Goal: Task Accomplishment & Management: Manage account settings

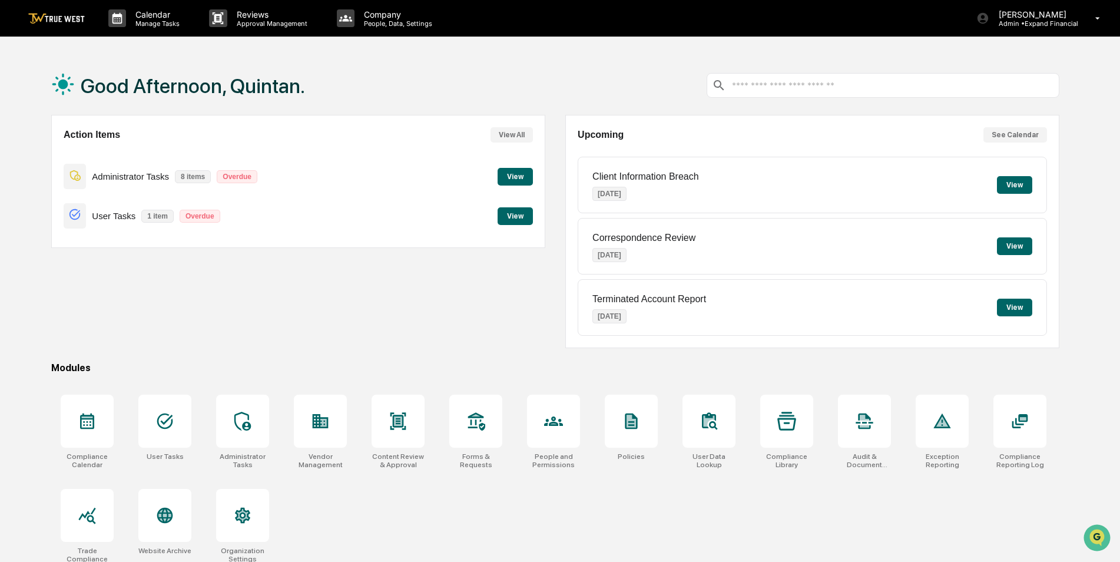
click at [522, 221] on button "View" at bounding box center [515, 216] width 35 height 18
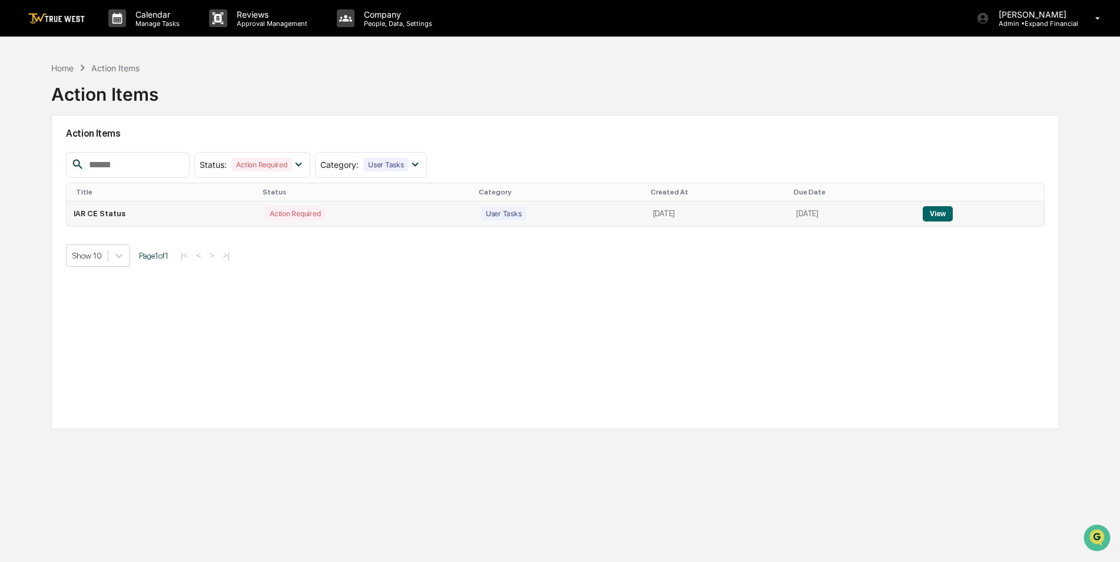
click at [946, 214] on button "View" at bounding box center [938, 213] width 30 height 15
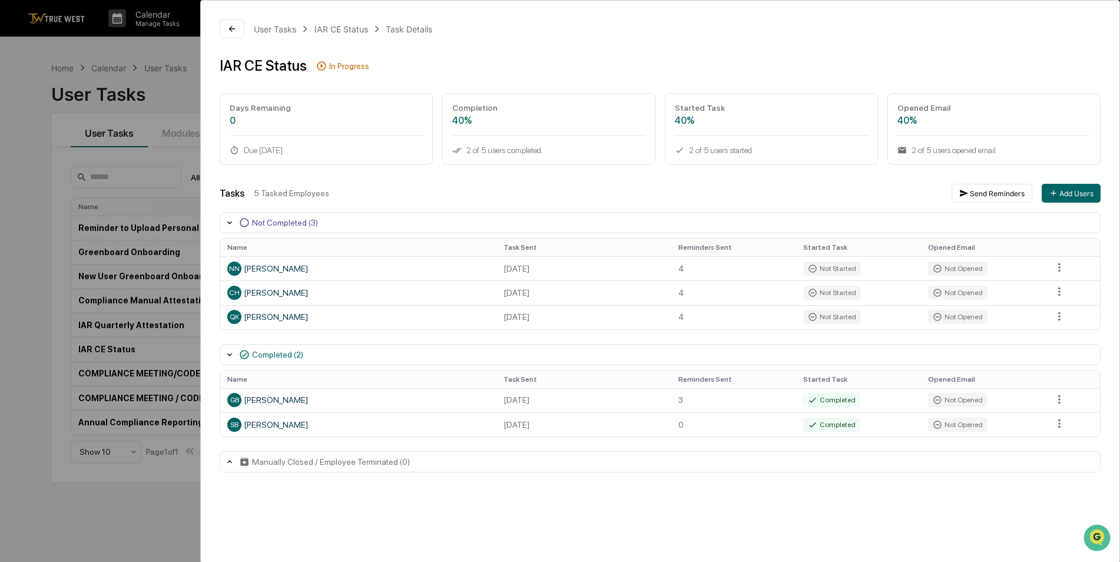
click at [125, 226] on div "User Tasks IAR CE Status Task Details IAR CE Status In Progress Days Remaining …" at bounding box center [560, 281] width 1120 height 562
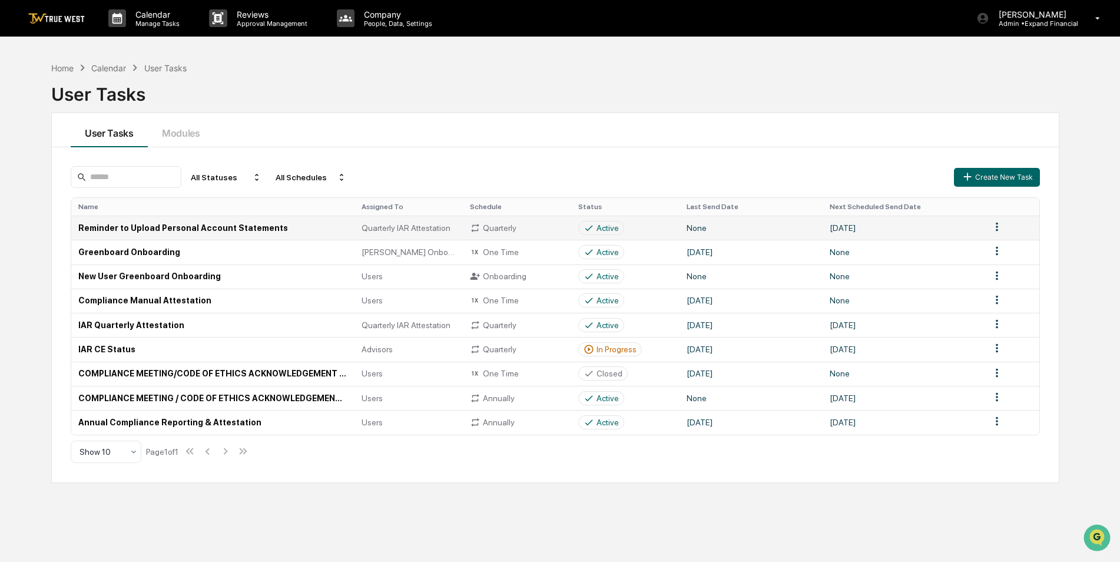
click at [191, 232] on td "Reminder to Upload Personal Account Statements" at bounding box center [212, 228] width 283 height 24
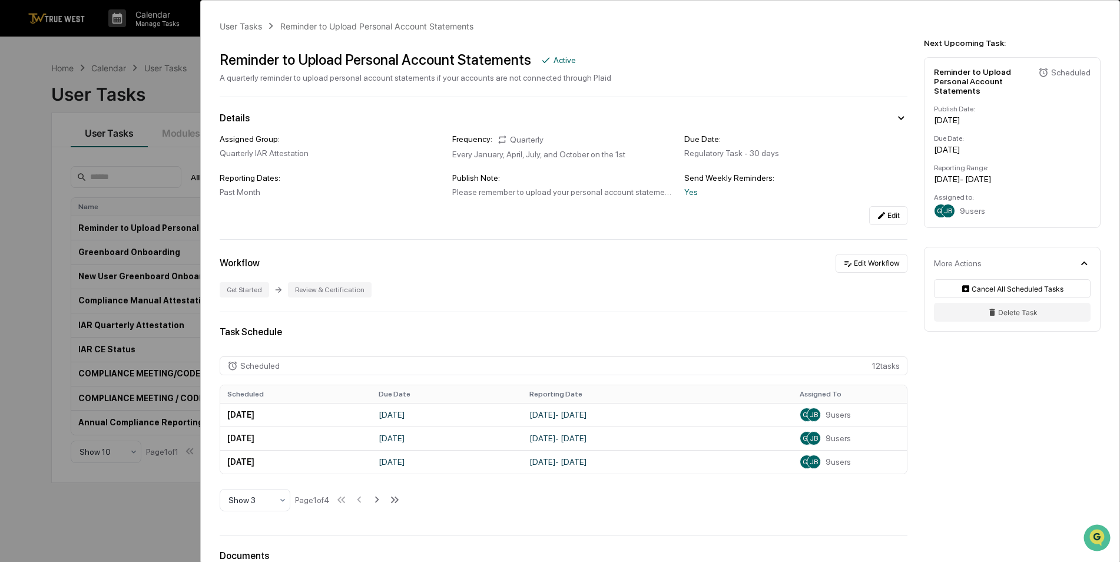
click at [38, 221] on div "User Tasks Reminder to Upload Personal Account Statements Reminder to Upload Pe…" at bounding box center [560, 281] width 1120 height 562
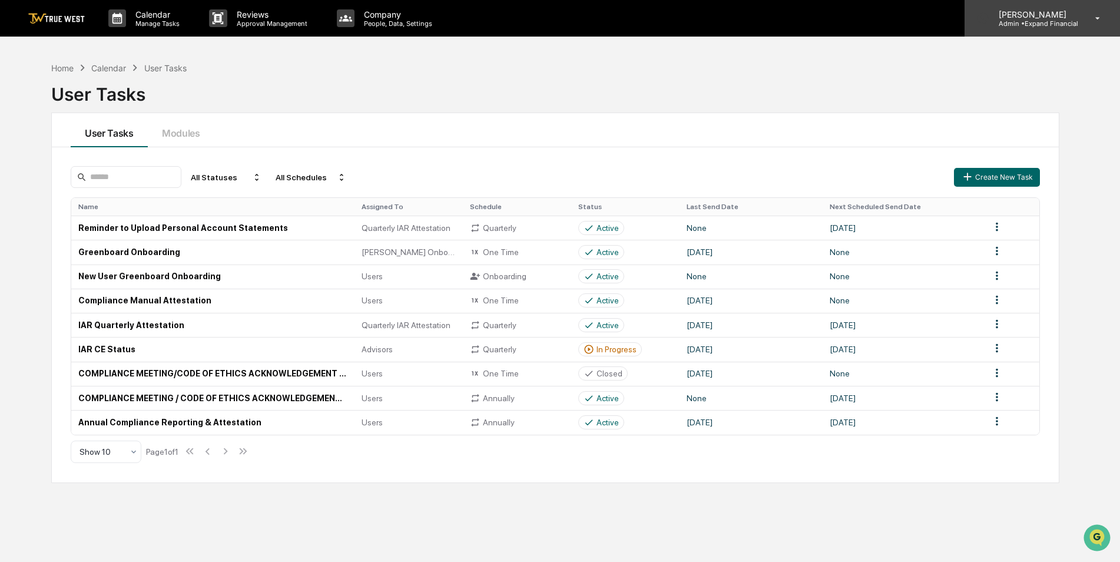
click at [1034, 27] on p "Admin • Expand Financial" at bounding box center [1033, 23] width 89 height 8
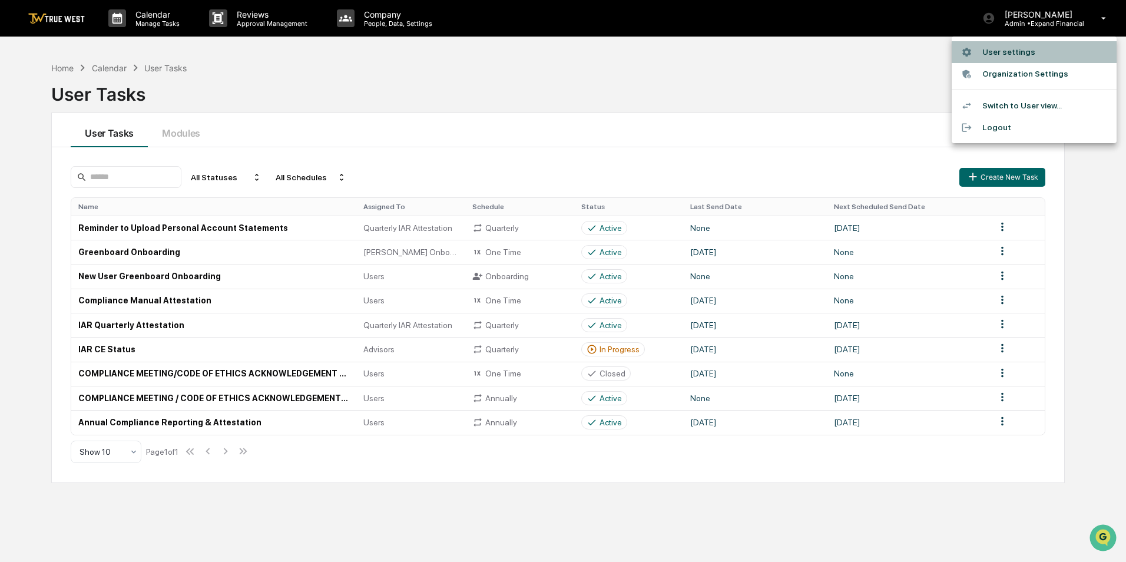
click at [1012, 54] on li "User settings" at bounding box center [1034, 52] width 165 height 22
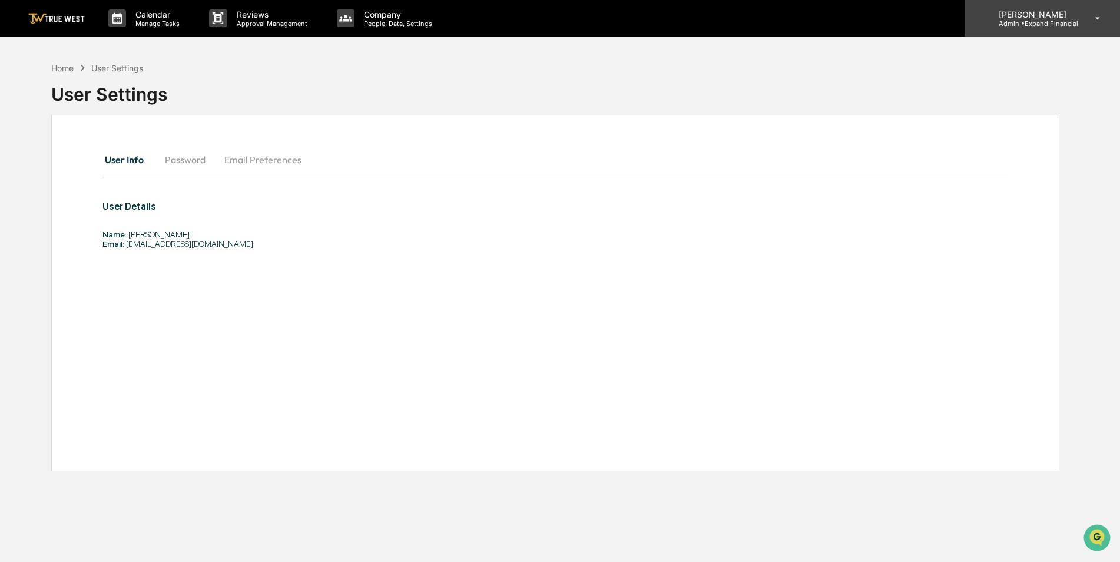
click at [1008, 25] on p "Admin • Expand Financial" at bounding box center [1033, 23] width 89 height 8
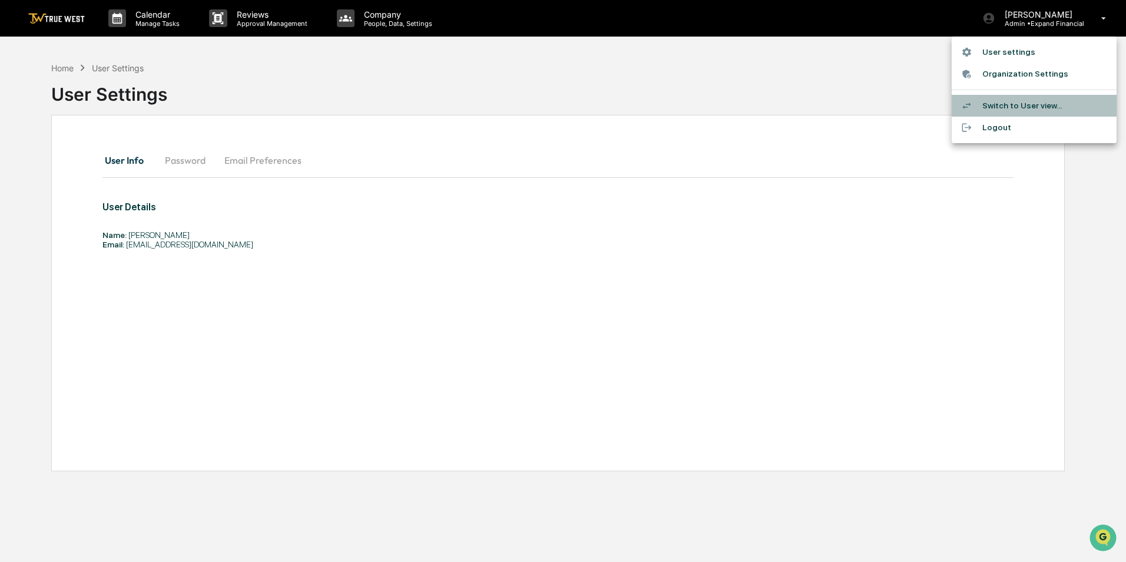
click at [990, 103] on li "Switch to User view..." at bounding box center [1034, 106] width 165 height 22
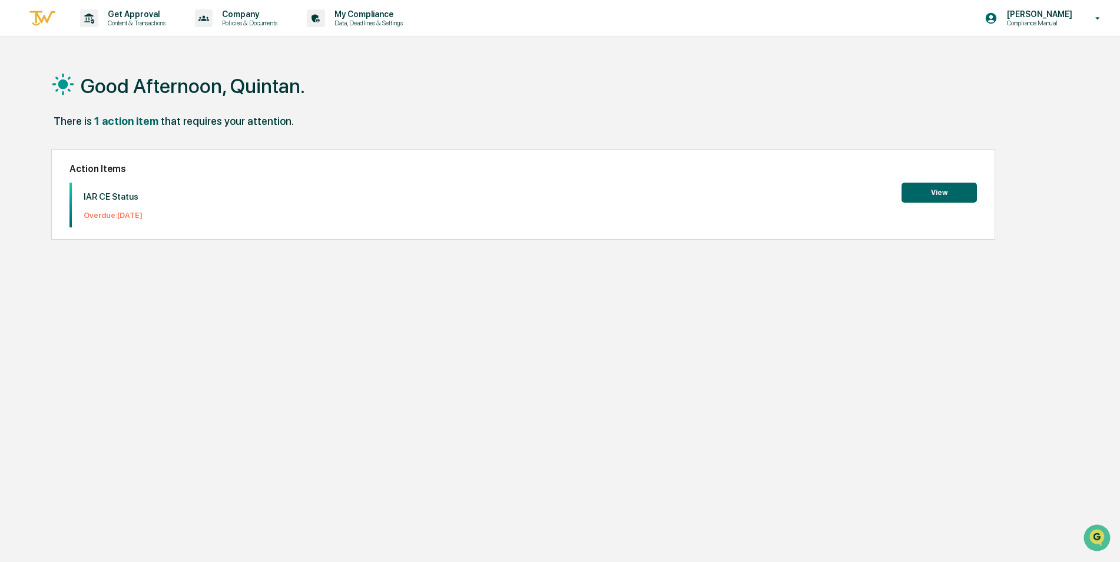
click at [942, 195] on button "View" at bounding box center [939, 193] width 75 height 20
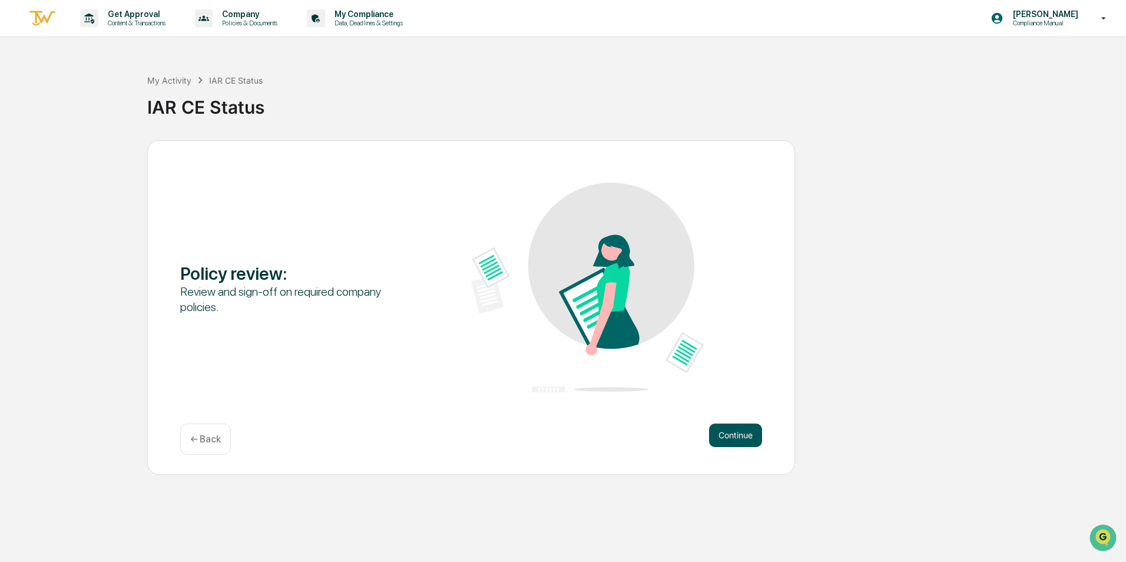
click at [720, 436] on button "Continue" at bounding box center [735, 435] width 53 height 24
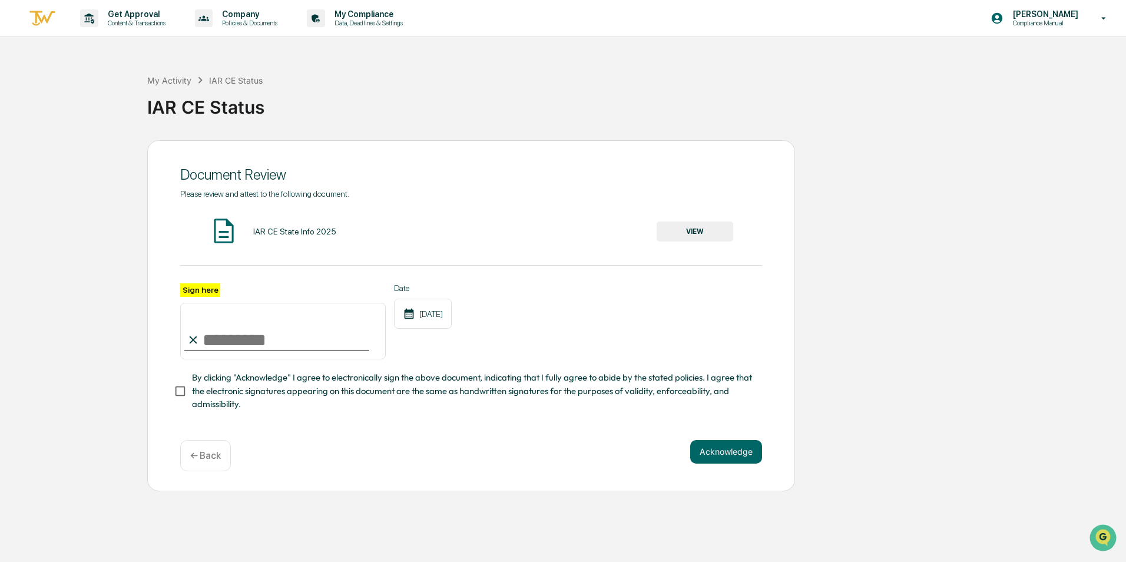
click at [270, 343] on input "Sign here" at bounding box center [283, 331] width 206 height 57
type input "**********"
click at [729, 454] on button "Acknowledge" at bounding box center [726, 452] width 72 height 24
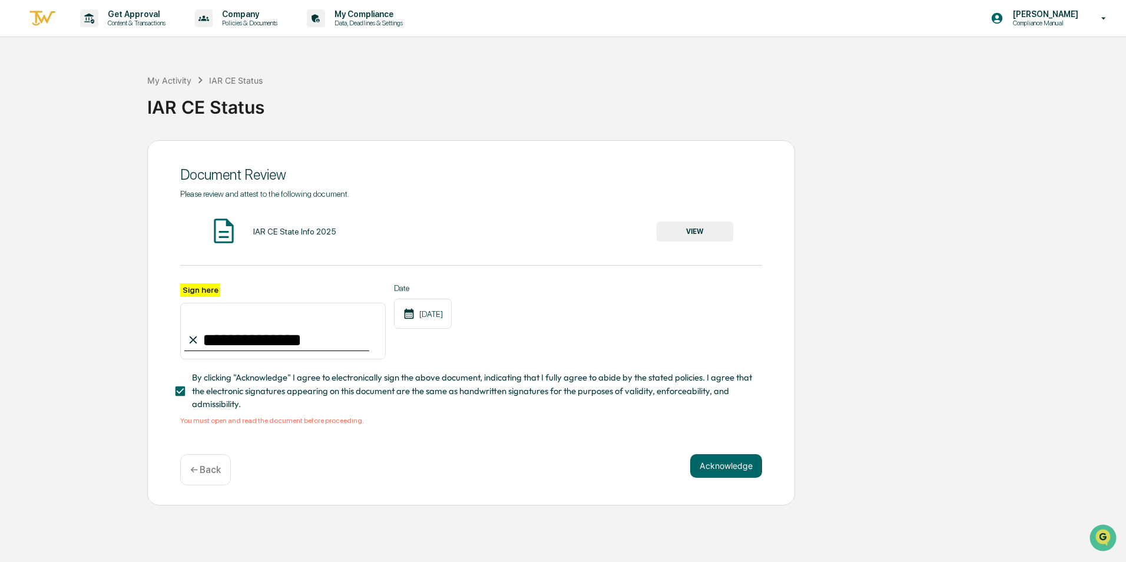
click at [701, 224] on button "VIEW" at bounding box center [695, 231] width 77 height 20
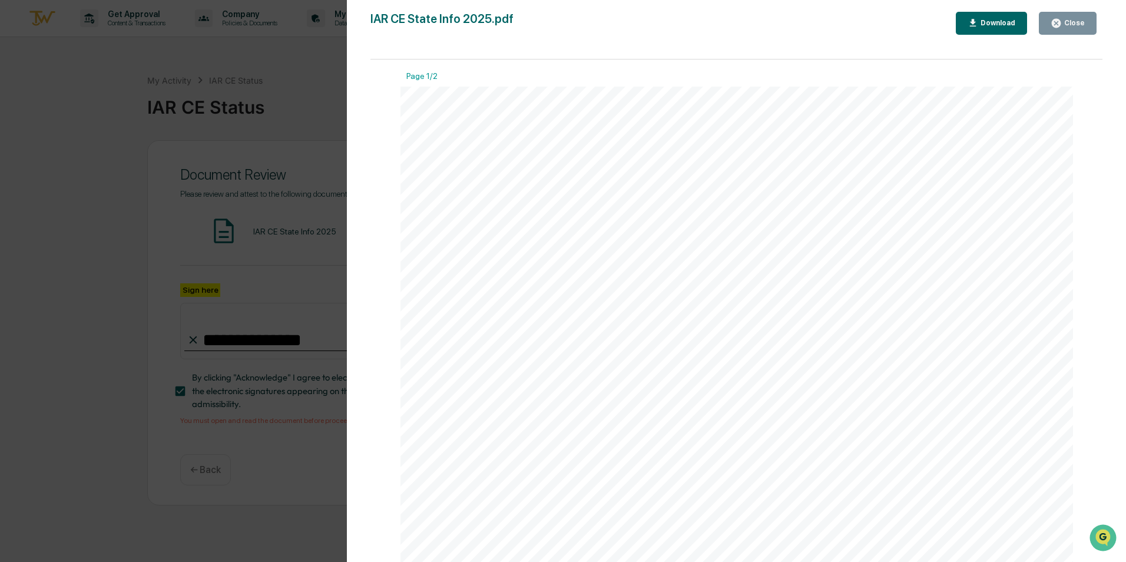
click at [1071, 35] on div "IAR CE State Info 2025.pdf Close Download Page 1/2 QuestCE also offers curated …" at bounding box center [736, 293] width 732 height 562
click at [1070, 27] on div "Close" at bounding box center [1073, 23] width 23 height 8
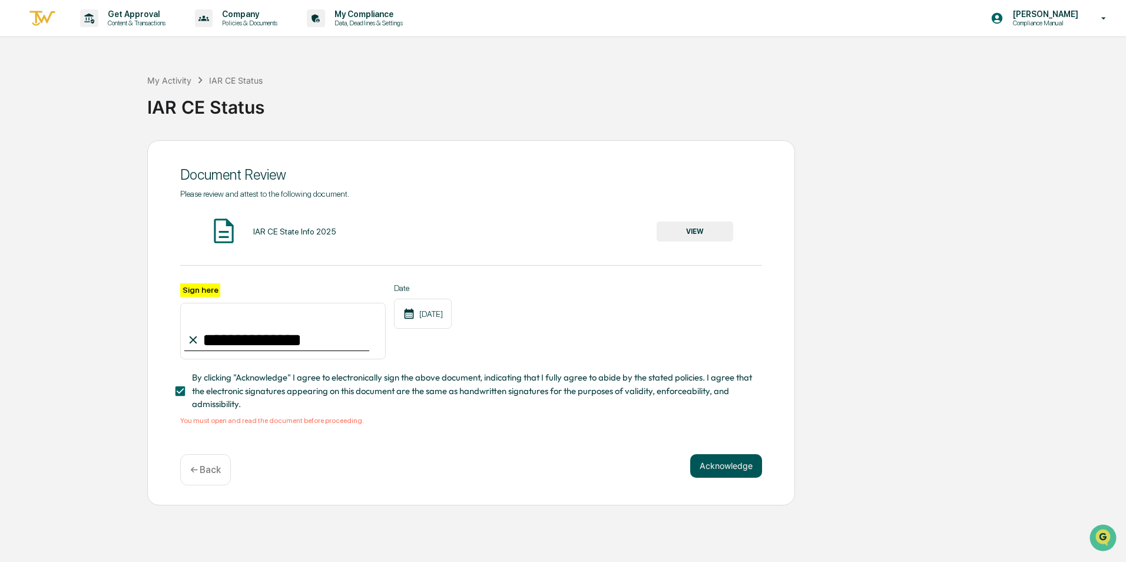
click at [715, 472] on button "Acknowledge" at bounding box center [726, 466] width 72 height 24
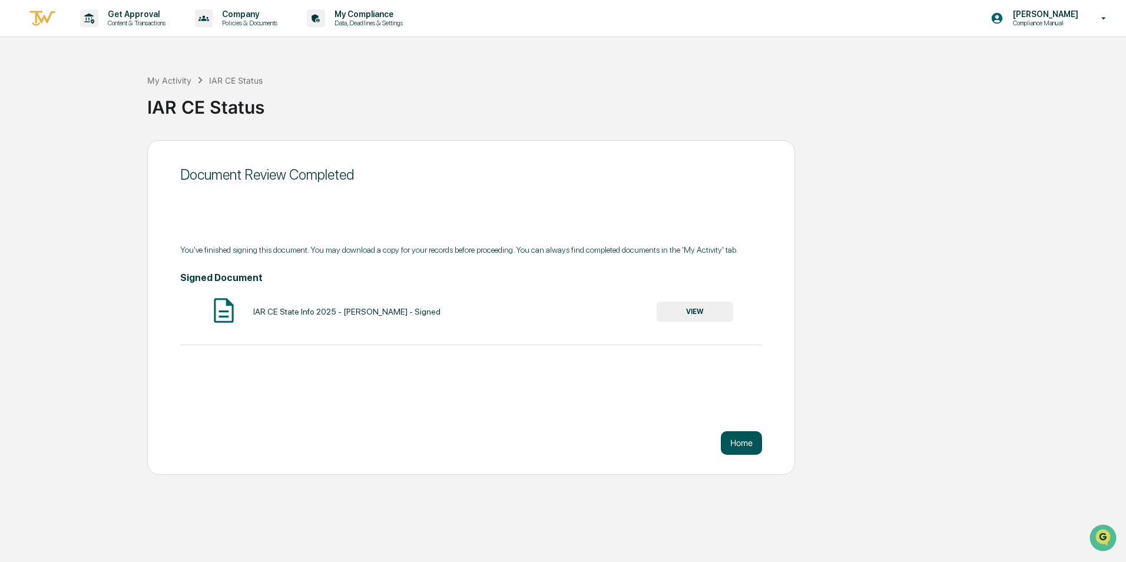
click at [734, 438] on button "Home" at bounding box center [741, 443] width 41 height 24
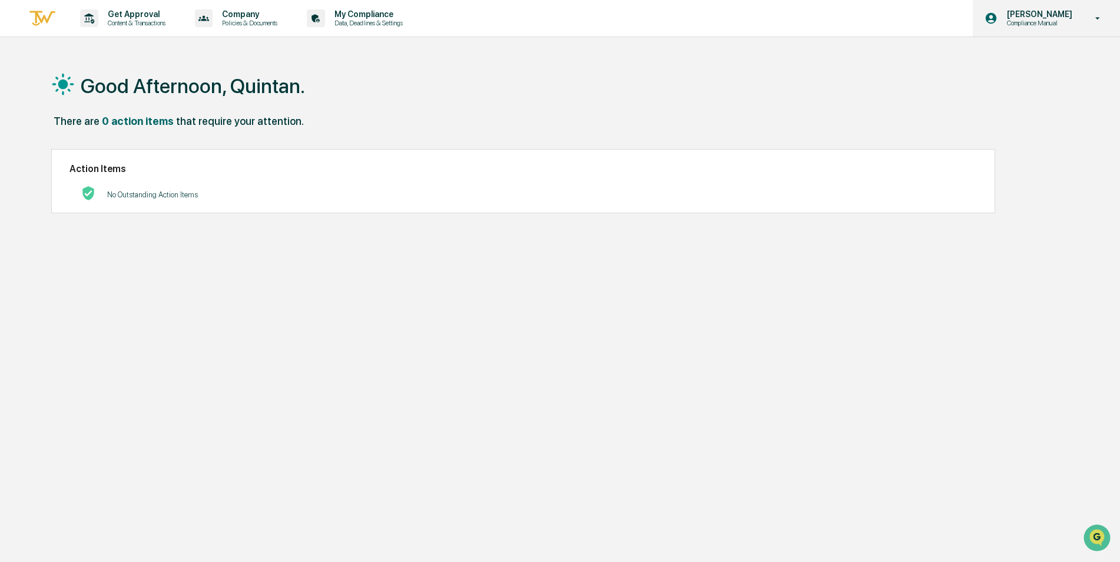
click at [1049, 14] on p "[PERSON_NAME]" at bounding box center [1038, 13] width 81 height 9
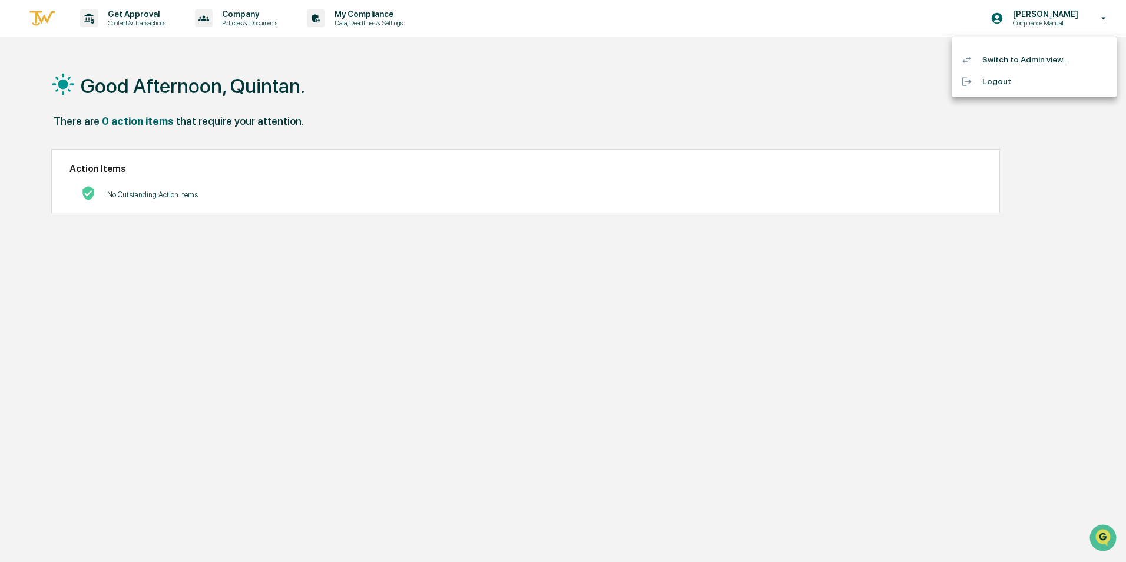
click at [1006, 59] on li "Switch to Admin view..." at bounding box center [1034, 60] width 165 height 22
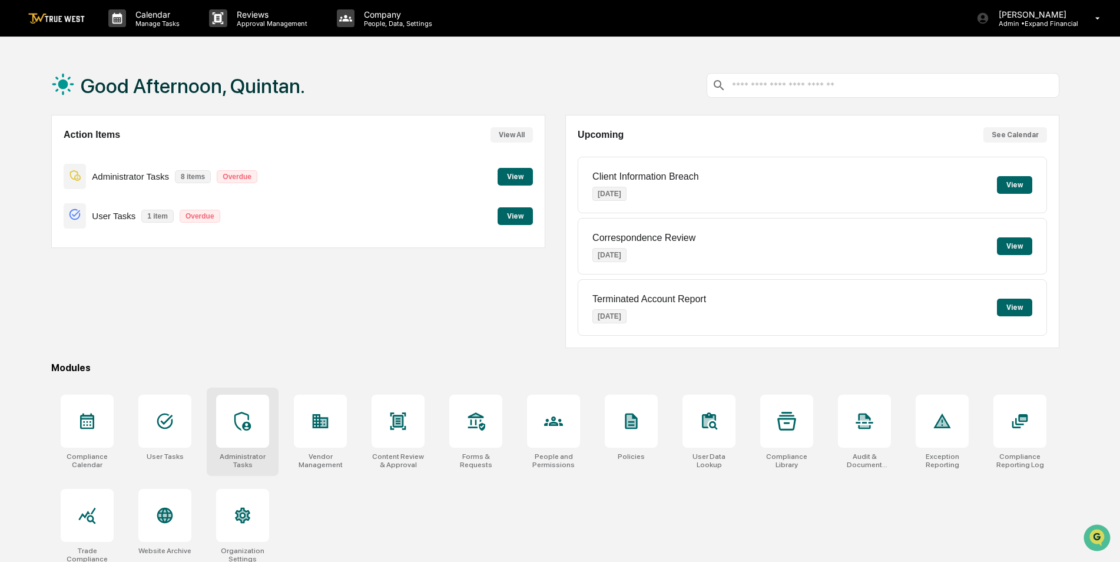
click at [218, 423] on div at bounding box center [242, 421] width 53 height 53
click at [239, 417] on icon at bounding box center [242, 421] width 19 height 19
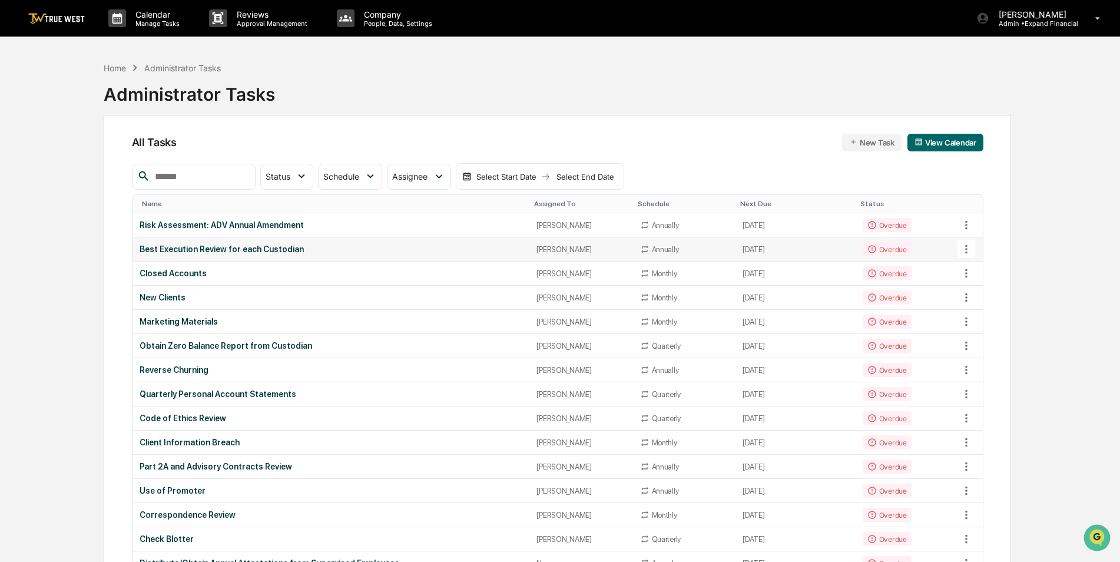
click at [220, 253] on div "Best Execution Review for each Custodian" at bounding box center [331, 248] width 383 height 9
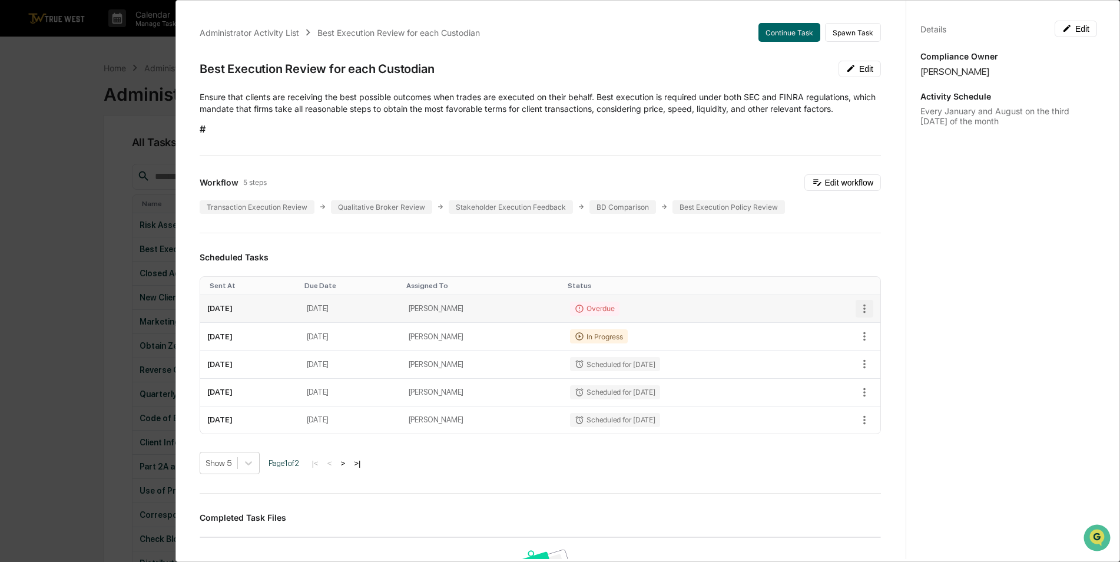
click at [858, 306] on icon "button" at bounding box center [864, 308] width 13 height 13
click at [889, 327] on li "Mark as Completed" at bounding box center [898, 329] width 97 height 22
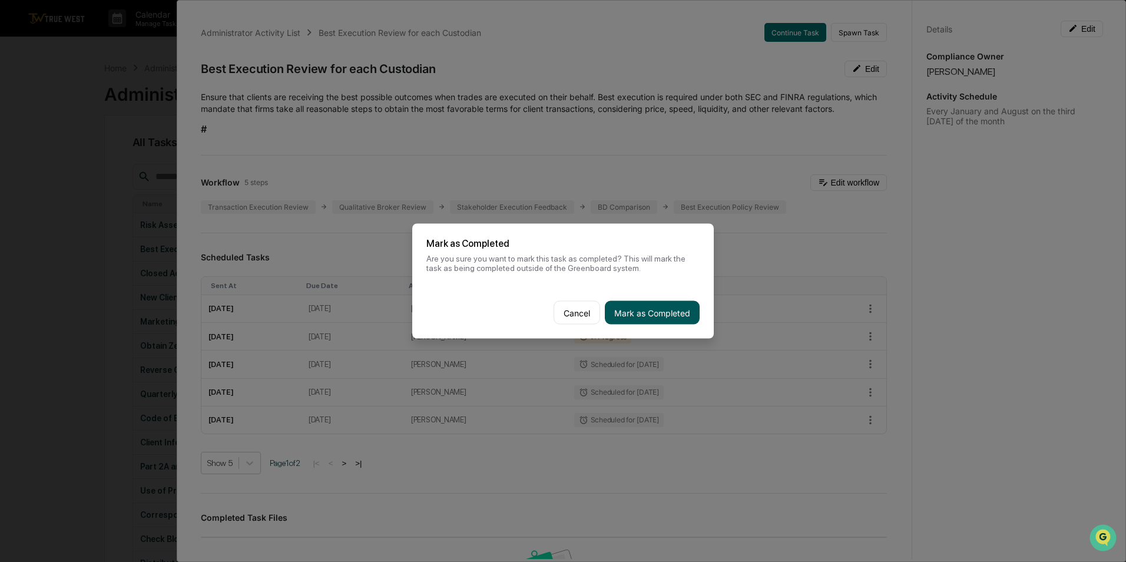
click at [644, 314] on button "Mark as Completed" at bounding box center [652, 313] width 95 height 24
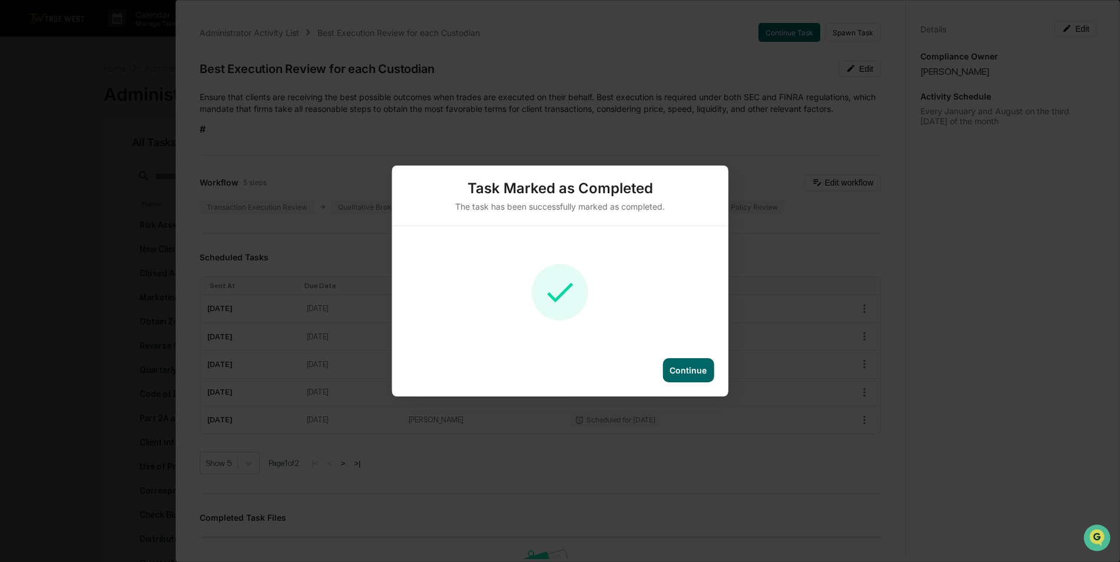
click at [693, 372] on div "Continue" at bounding box center [688, 370] width 37 height 10
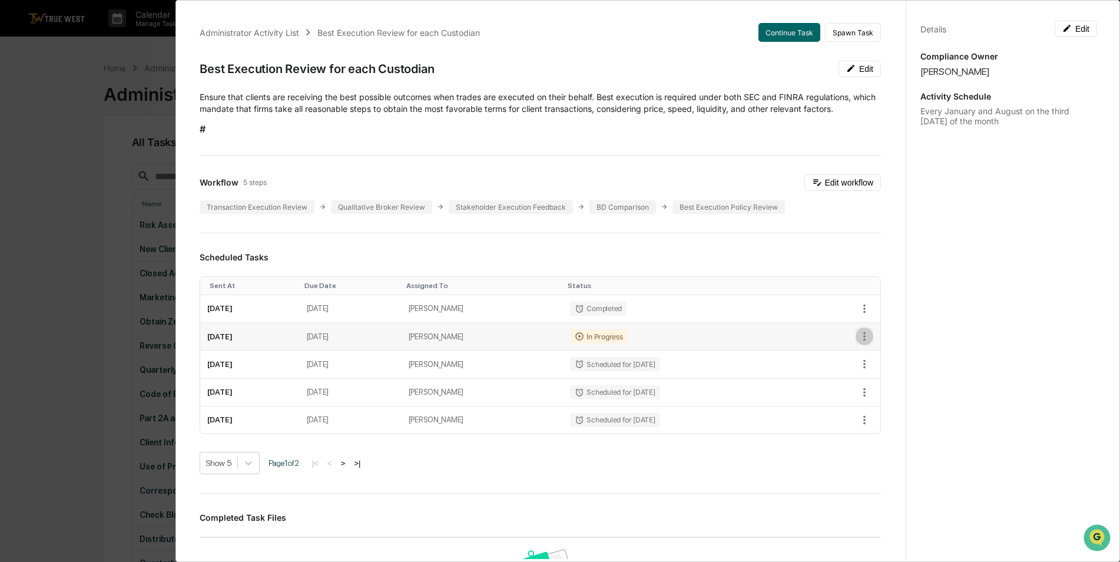
click at [863, 334] on icon "button" at bounding box center [864, 336] width 2 height 9
click at [601, 340] on div at bounding box center [563, 281] width 1126 height 562
click at [234, 339] on td "[DATE]" at bounding box center [249, 337] width 99 height 28
click at [788, 38] on button "Continue Task" at bounding box center [789, 32] width 62 height 19
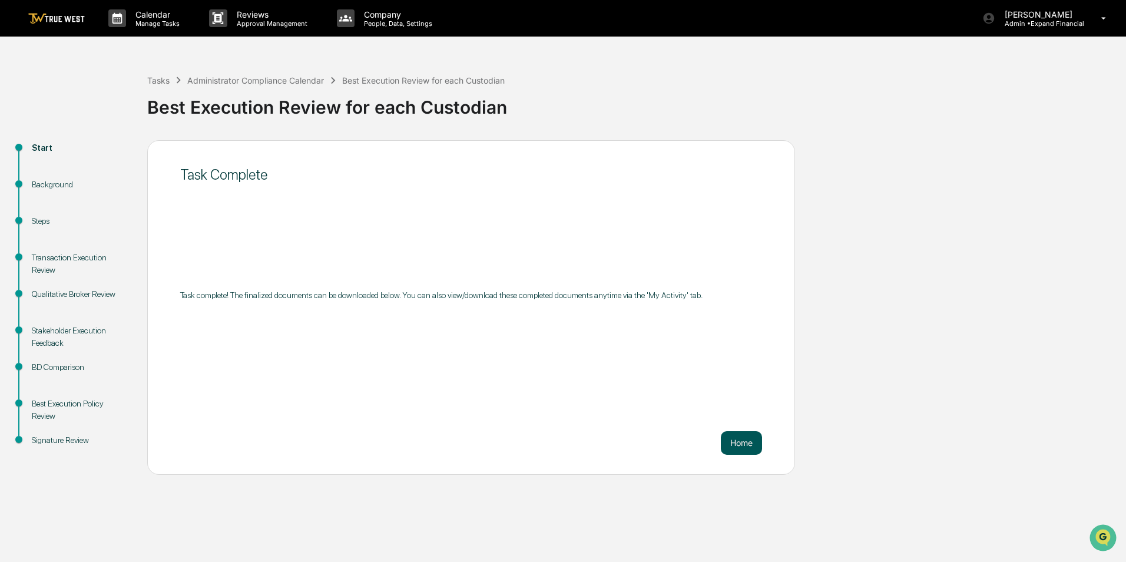
click at [740, 442] on button "Home" at bounding box center [741, 443] width 41 height 24
click at [51, 183] on div "Background" at bounding box center [80, 184] width 97 height 12
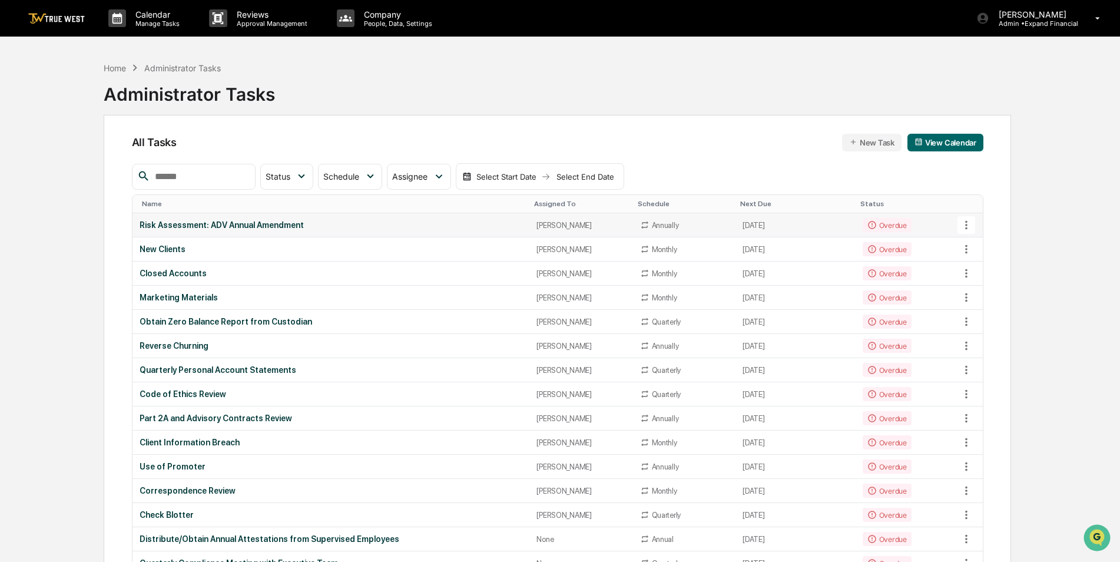
click at [969, 225] on icon at bounding box center [966, 224] width 13 height 13
click at [196, 223] on div at bounding box center [563, 281] width 1126 height 562
click at [196, 223] on div "Risk Assessment: ADV Annual Amendment" at bounding box center [331, 224] width 383 height 9
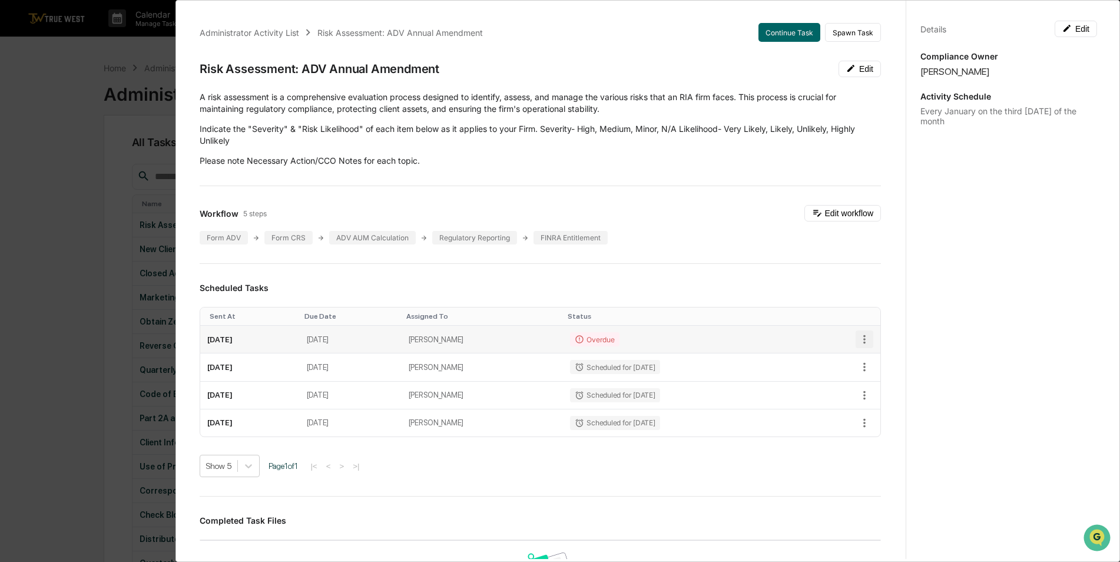
click at [858, 339] on icon "button" at bounding box center [864, 339] width 13 height 13
click at [874, 359] on li "Mark as Completed" at bounding box center [898, 360] width 97 height 22
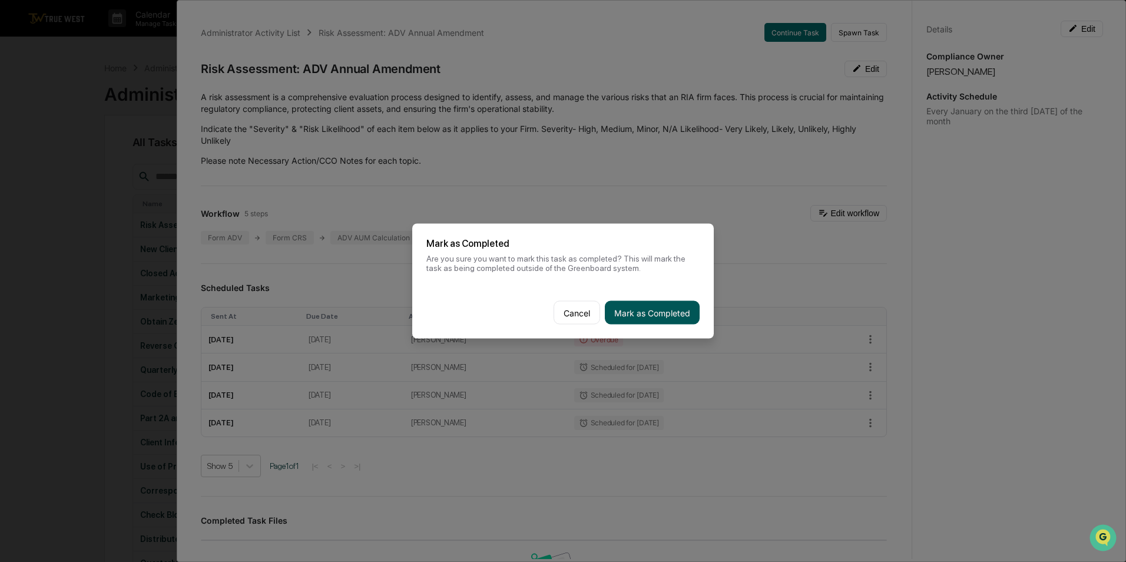
click at [681, 318] on button "Mark as Completed" at bounding box center [652, 313] width 95 height 24
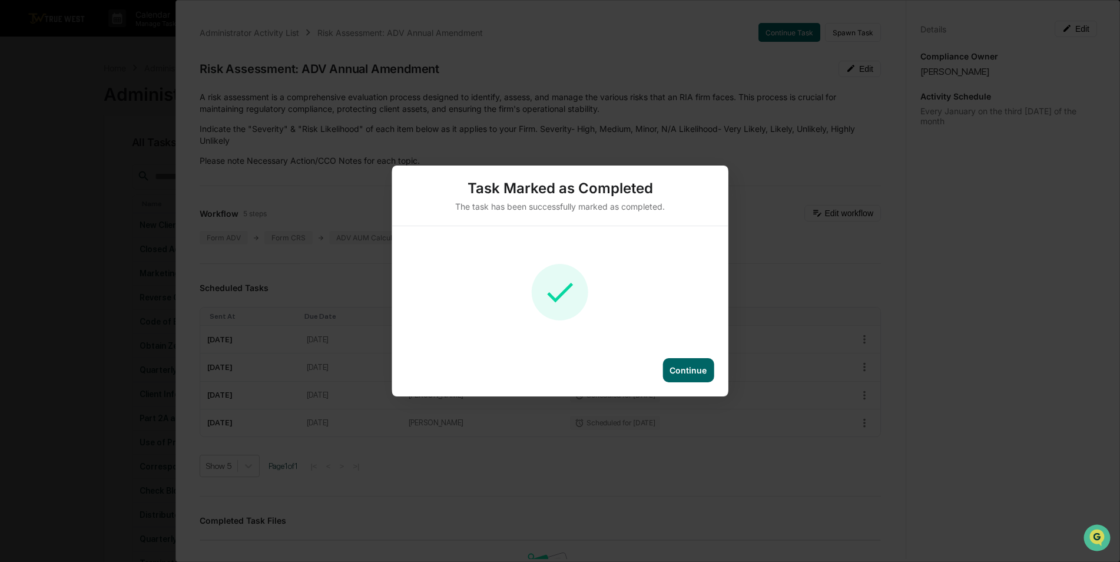
click at [689, 370] on div "Continue" at bounding box center [688, 370] width 37 height 10
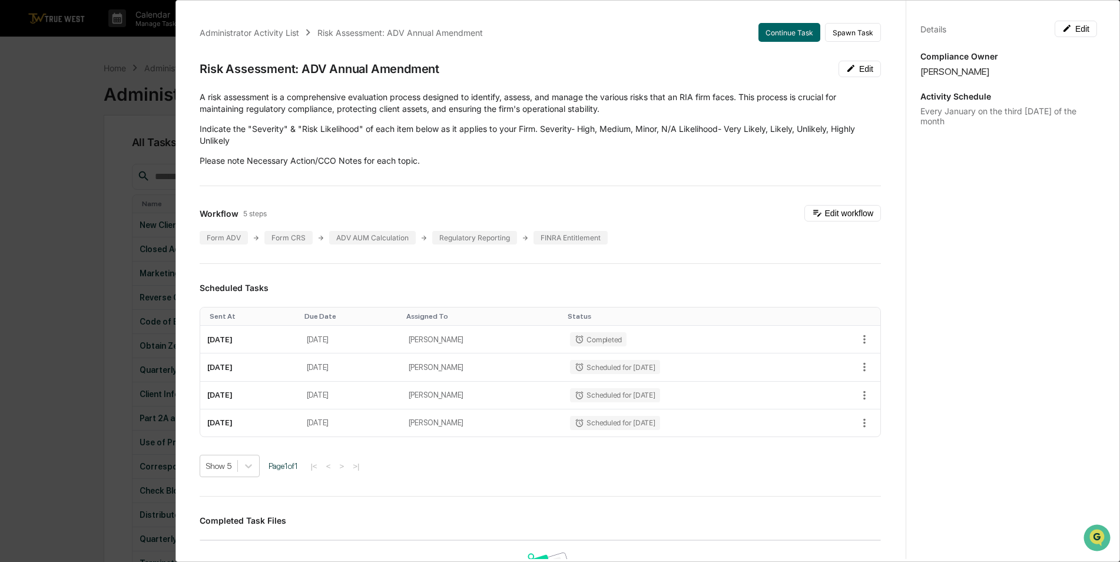
click at [38, 128] on div "Administrator Activity List Risk Assessment: ADV Annual Amendment Continue Task…" at bounding box center [560, 281] width 1120 height 562
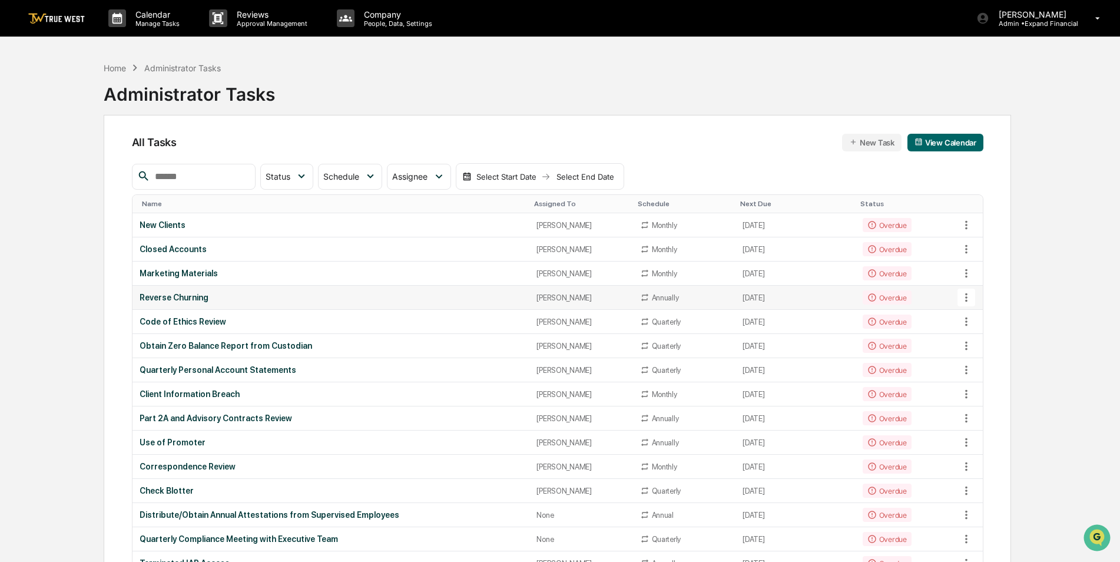
click at [186, 300] on div "Reverse Churning" at bounding box center [331, 297] width 383 height 9
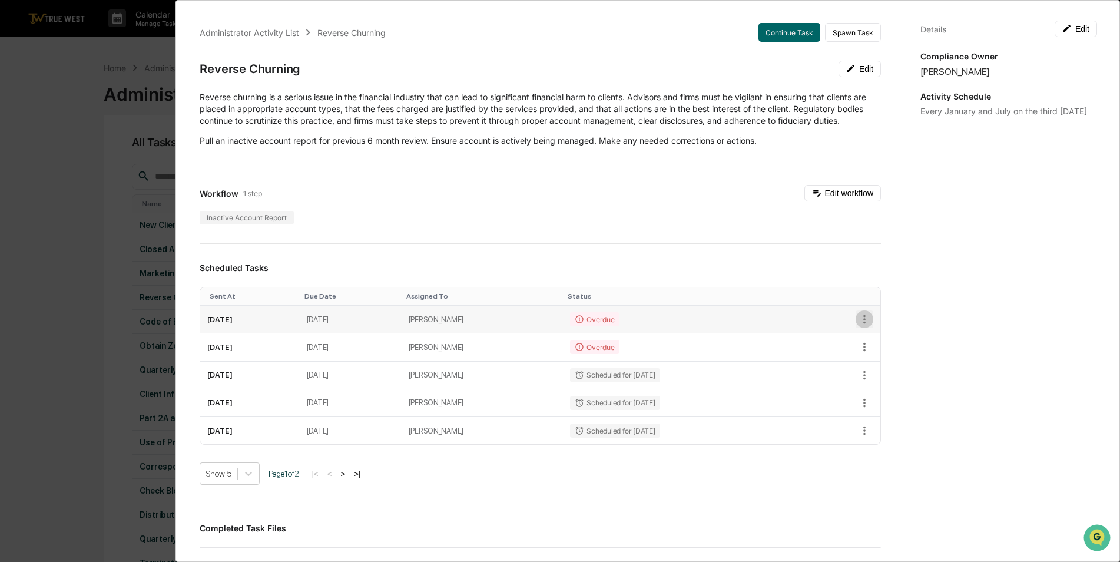
click at [858, 326] on icon "button" at bounding box center [864, 319] width 13 height 13
click at [887, 339] on li "Mark as Completed" at bounding box center [898, 340] width 97 height 22
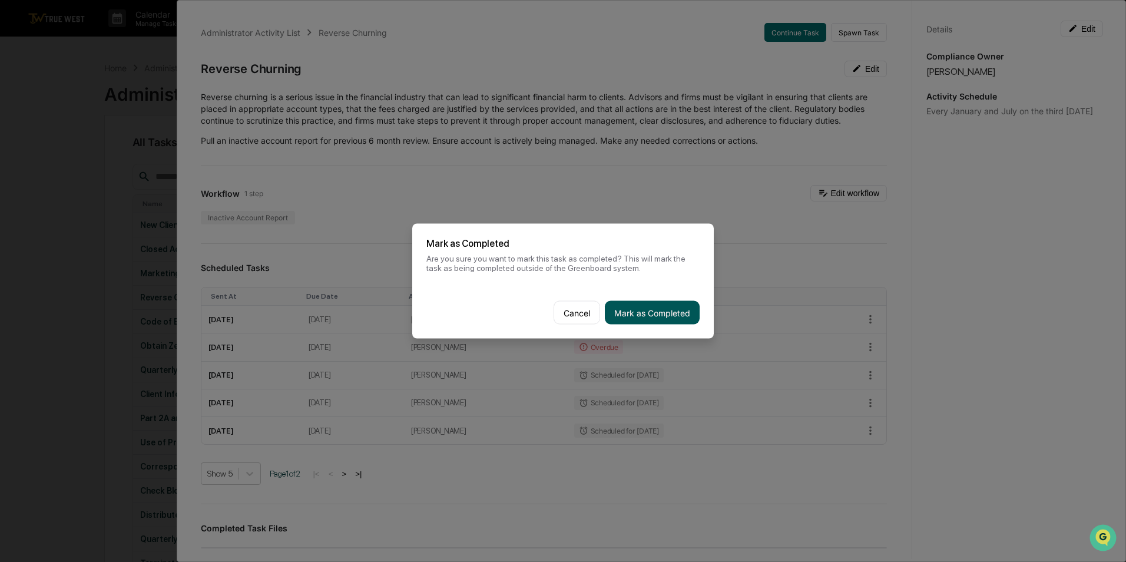
click at [675, 315] on button "Mark as Completed" at bounding box center [652, 313] width 95 height 24
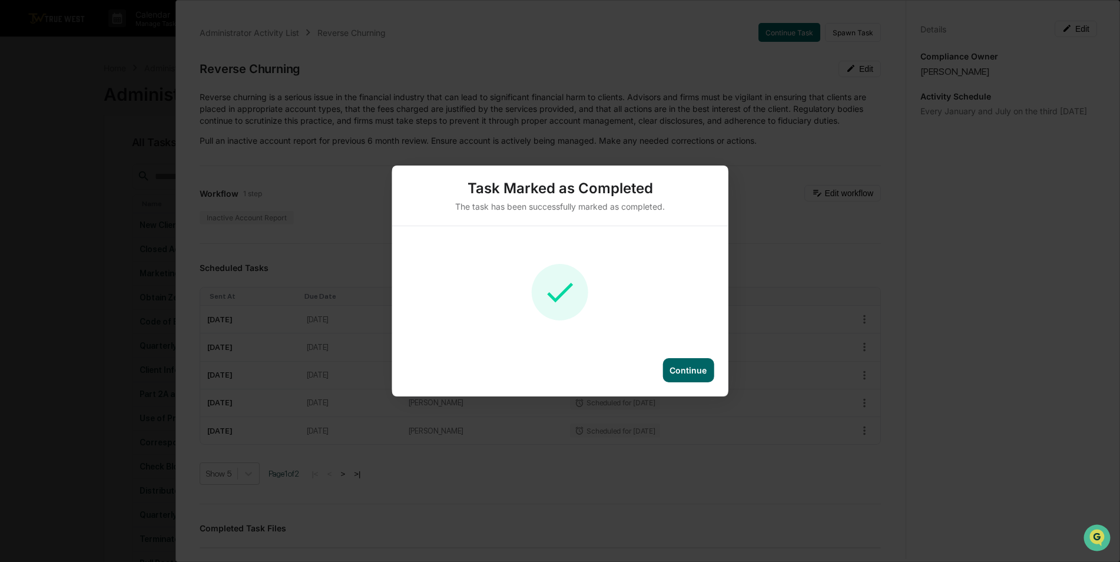
click at [690, 372] on div "Continue" at bounding box center [688, 370] width 37 height 10
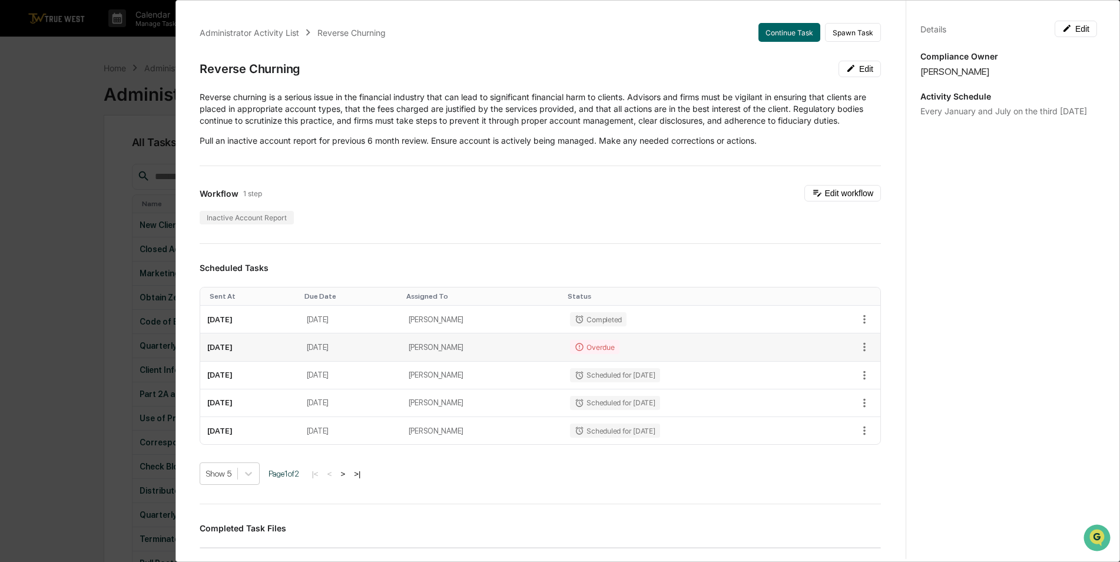
click at [402, 361] on td "July 18, 2025" at bounding box center [351, 347] width 102 height 28
click at [858, 353] on icon "button" at bounding box center [864, 346] width 13 height 13
click at [885, 372] on li "Mark as Completed" at bounding box center [898, 368] width 97 height 22
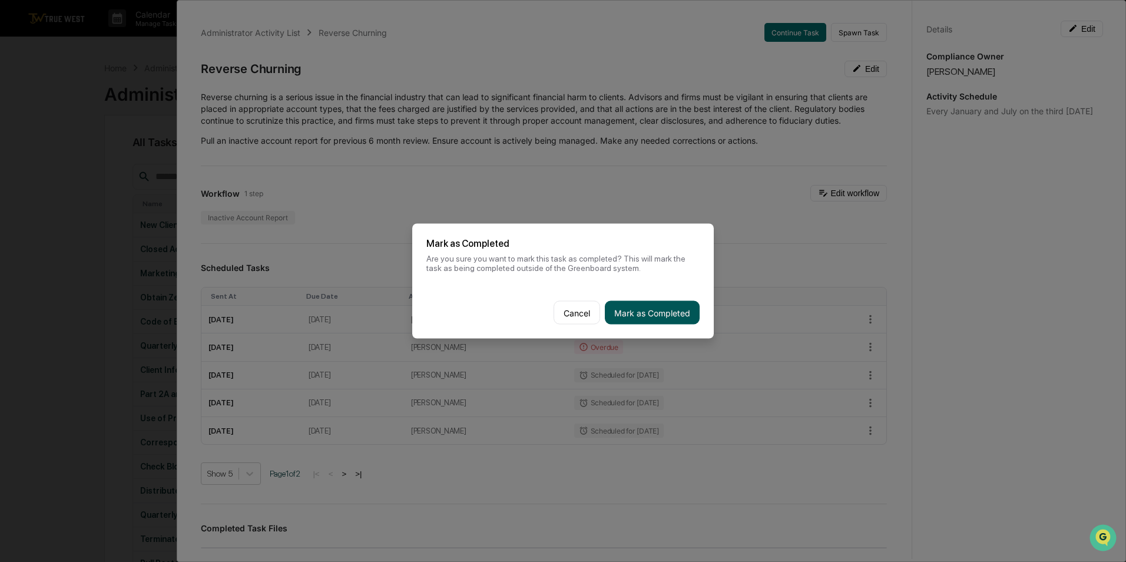
click at [663, 310] on button "Mark as Completed" at bounding box center [652, 313] width 95 height 24
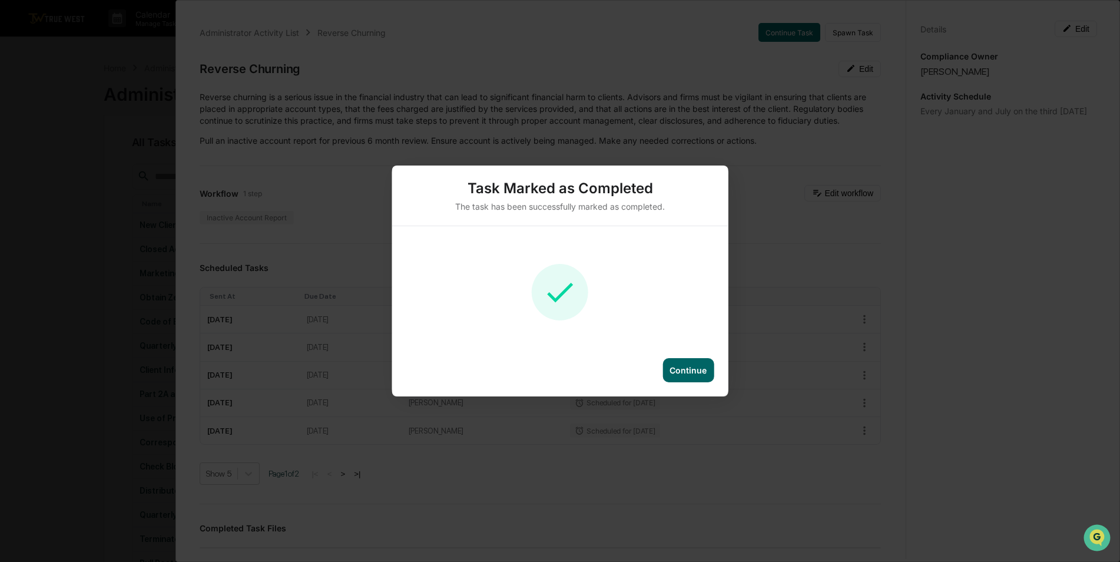
click at [684, 367] on div "Continue" at bounding box center [688, 370] width 37 height 10
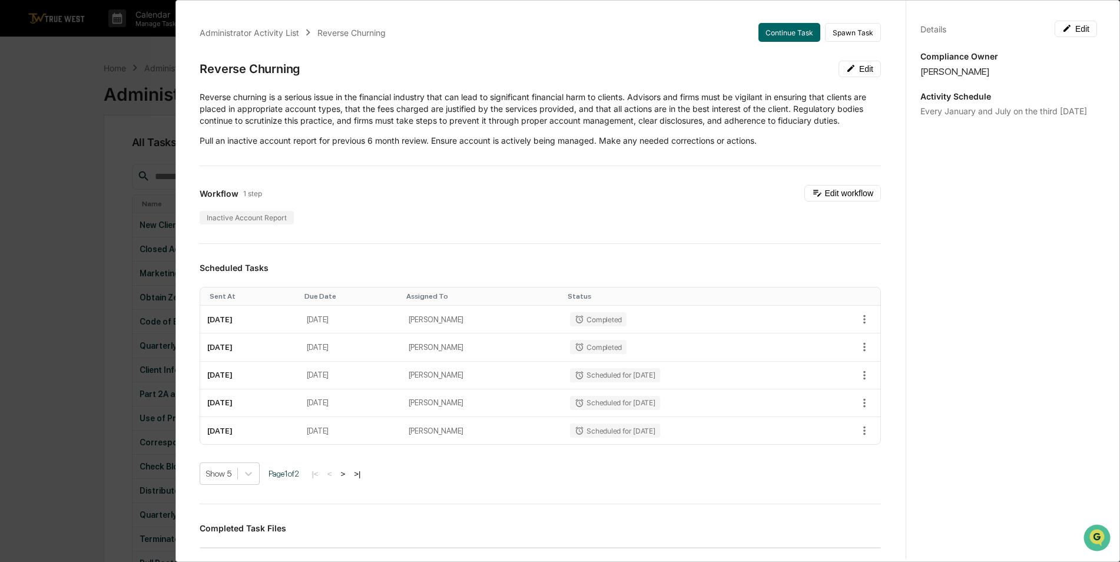
click at [25, 92] on div "Administrator Activity List Reverse Churning Continue Task Spawn Task Reverse C…" at bounding box center [560, 281] width 1120 height 562
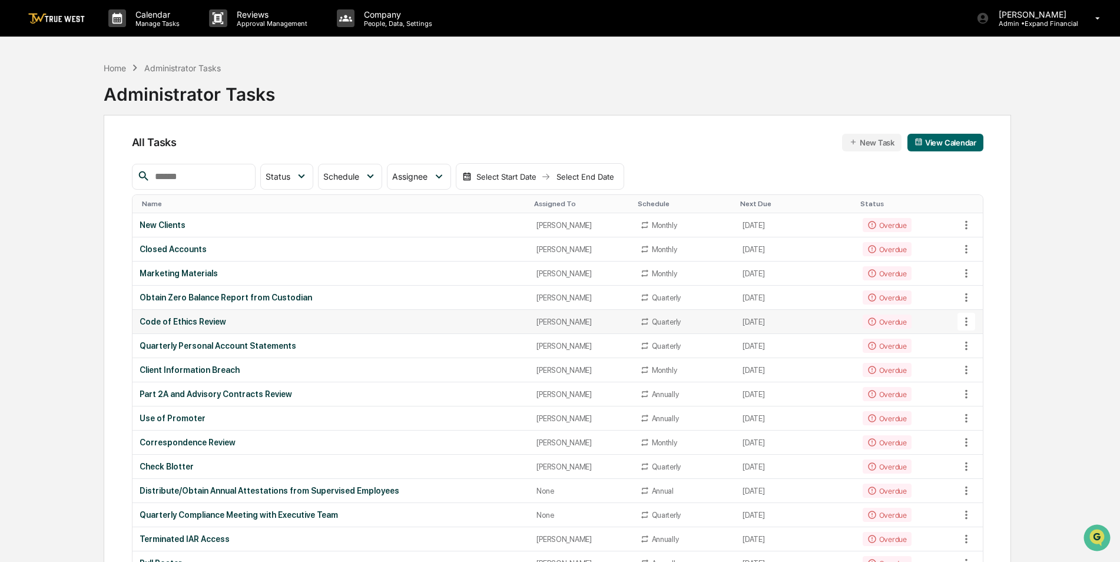
click at [187, 323] on div "Code of Ethics Review" at bounding box center [331, 321] width 383 height 9
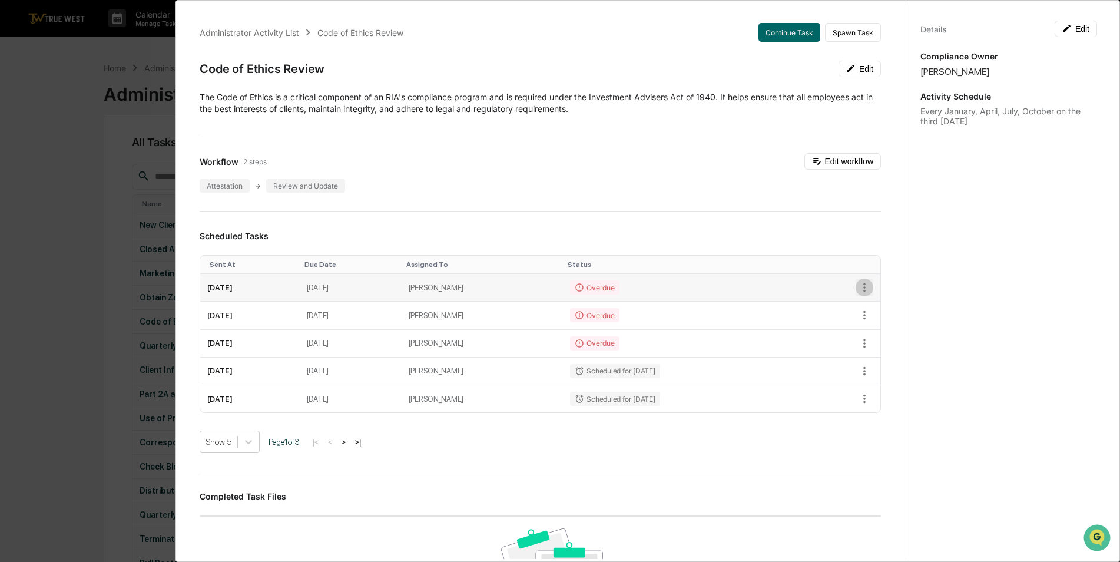
click at [863, 285] on icon "button" at bounding box center [864, 287] width 2 height 9
click at [873, 309] on li "Mark as Completed" at bounding box center [898, 308] width 97 height 22
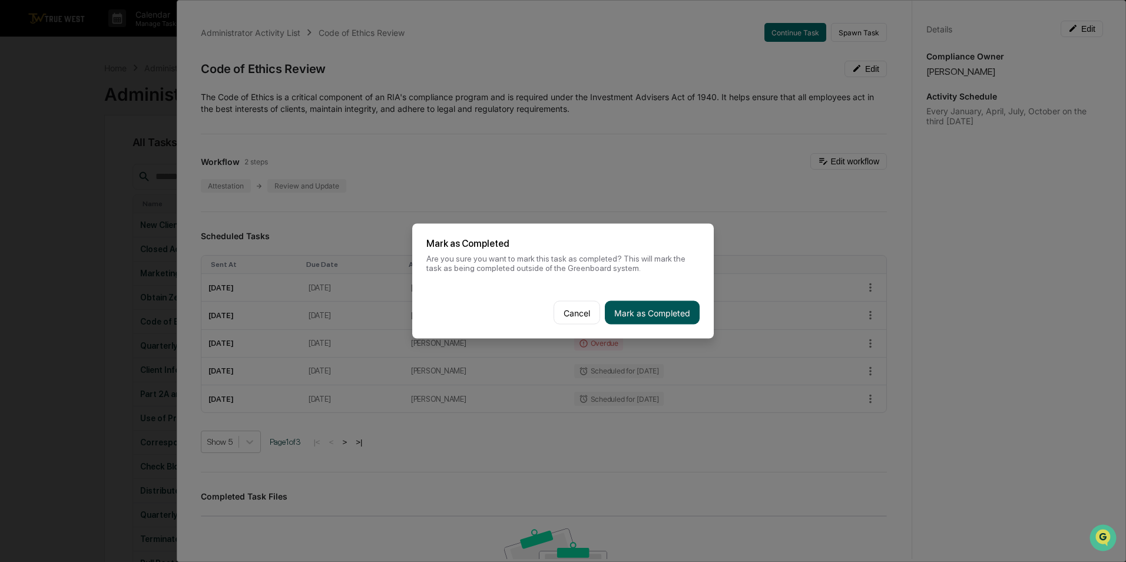
click at [652, 316] on button "Mark as Completed" at bounding box center [652, 313] width 95 height 24
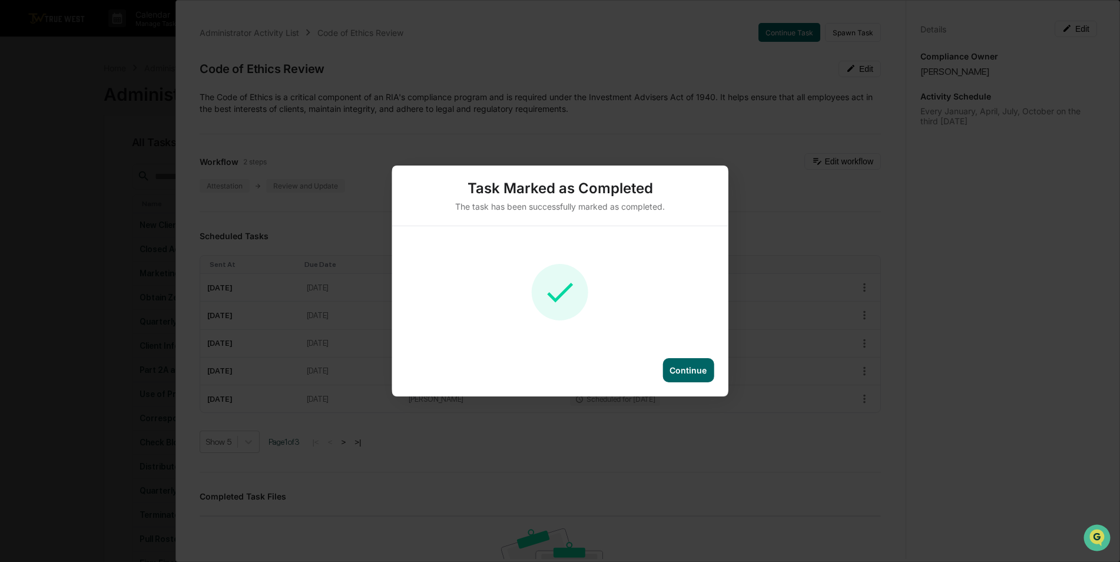
click at [686, 367] on div "Continue" at bounding box center [688, 370] width 37 height 10
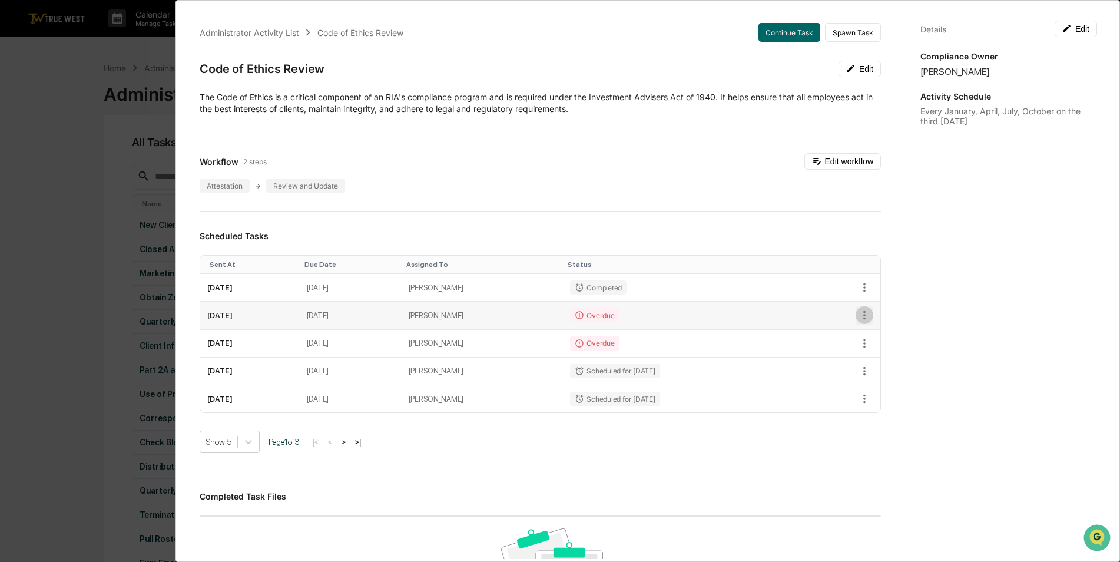
click at [858, 313] on icon "button" at bounding box center [864, 315] width 13 height 13
click at [877, 339] on li "Mark as Completed" at bounding box center [898, 336] width 97 height 22
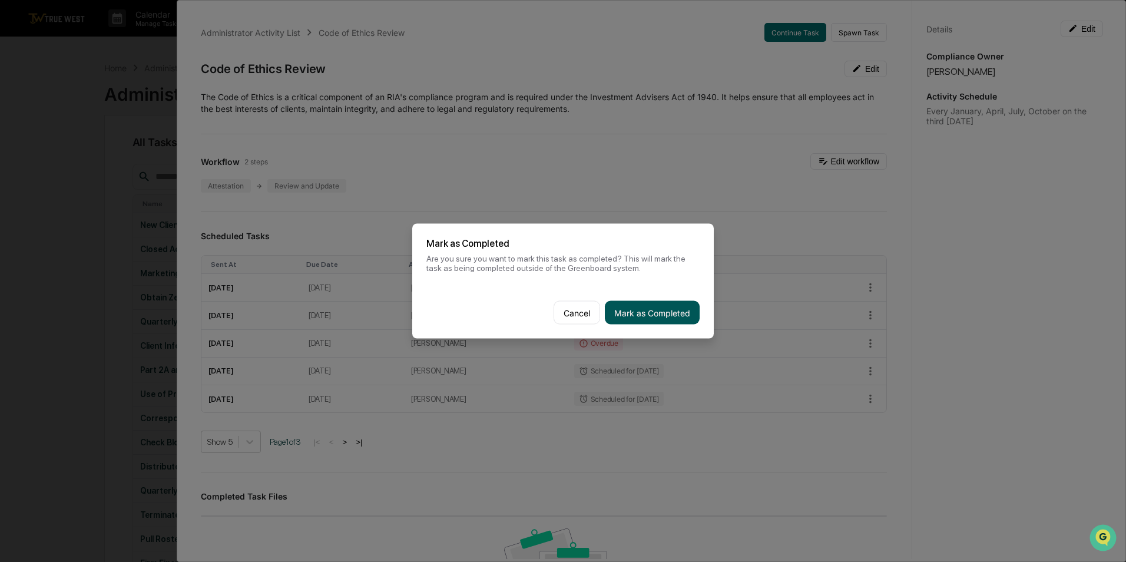
click at [648, 309] on button "Mark as Completed" at bounding box center [652, 313] width 95 height 24
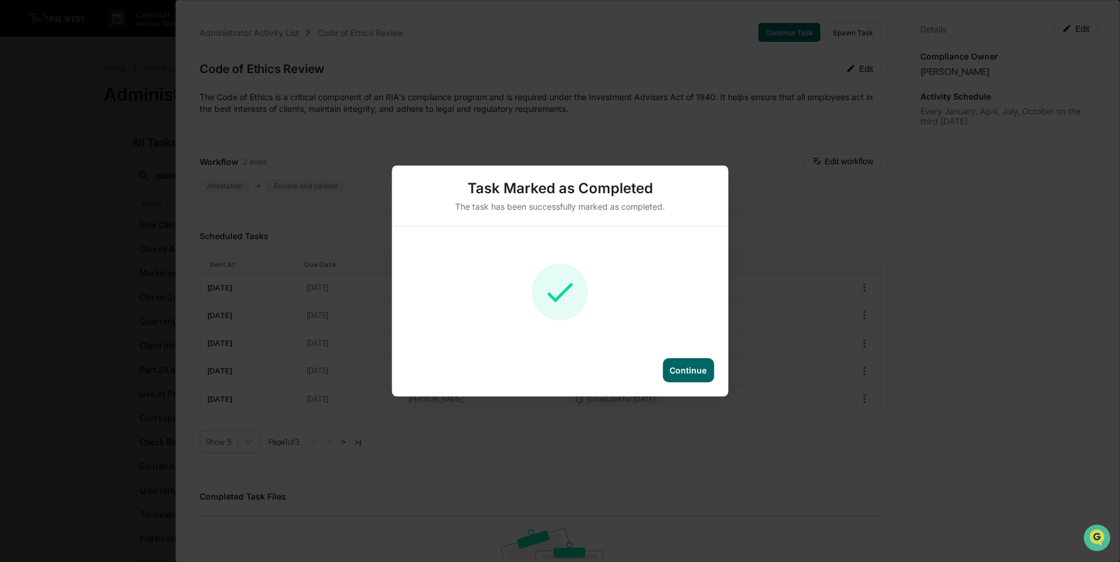
click at [677, 375] on div "Continue" at bounding box center [688, 370] width 51 height 24
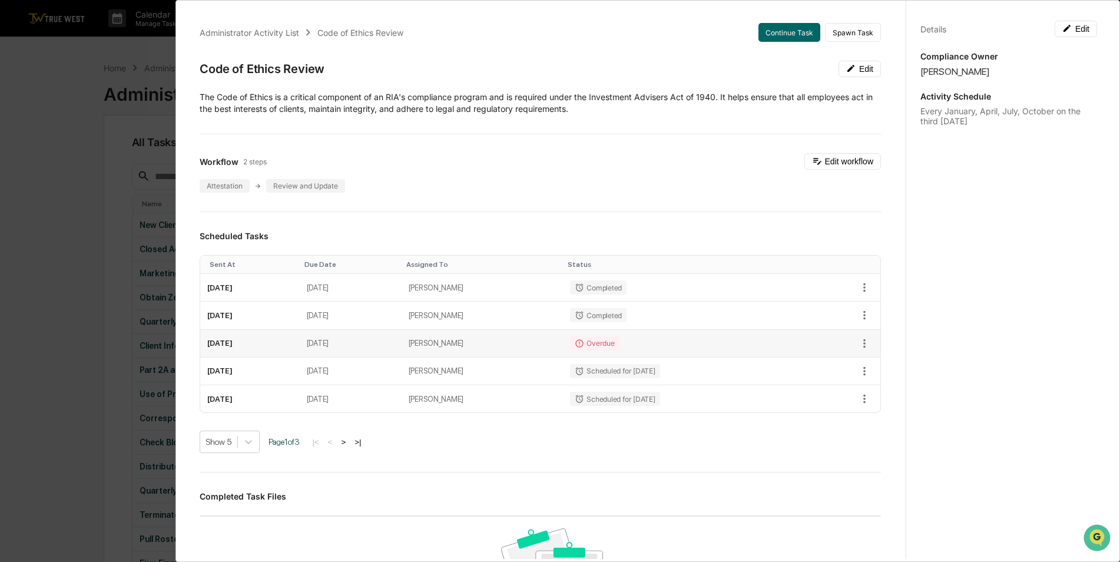
click at [685, 345] on td "Overdue" at bounding box center [684, 344] width 243 height 28
click at [763, 31] on button "Continue Task" at bounding box center [789, 32] width 62 height 19
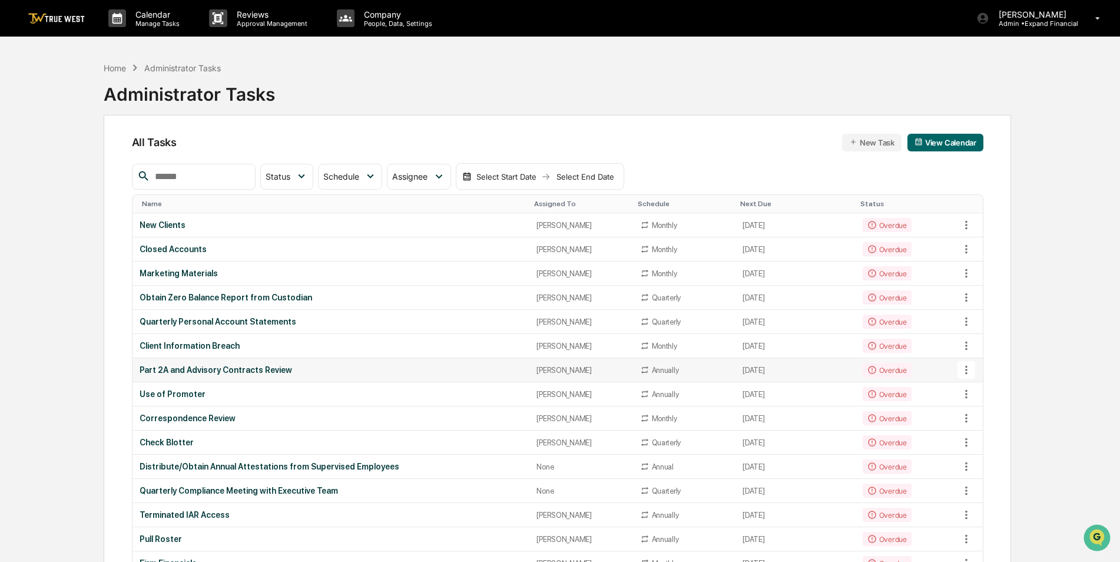
click at [207, 372] on div "Part 2A and Advisory Contracts Review" at bounding box center [331, 369] width 383 height 9
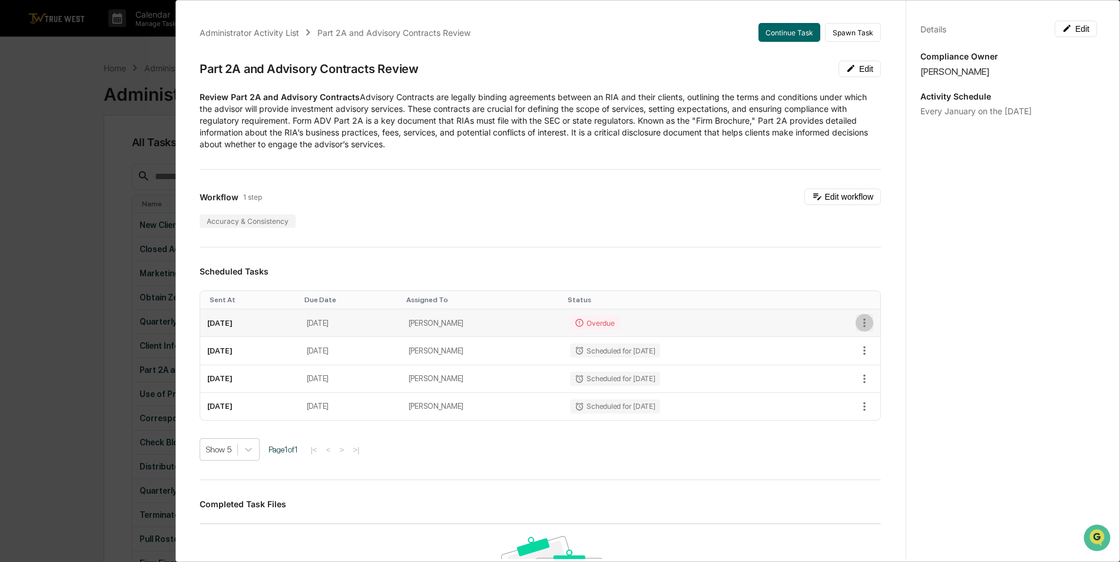
click at [858, 320] on icon "button" at bounding box center [864, 322] width 13 height 13
click at [874, 340] on li "Mark as Completed" at bounding box center [898, 343] width 97 height 22
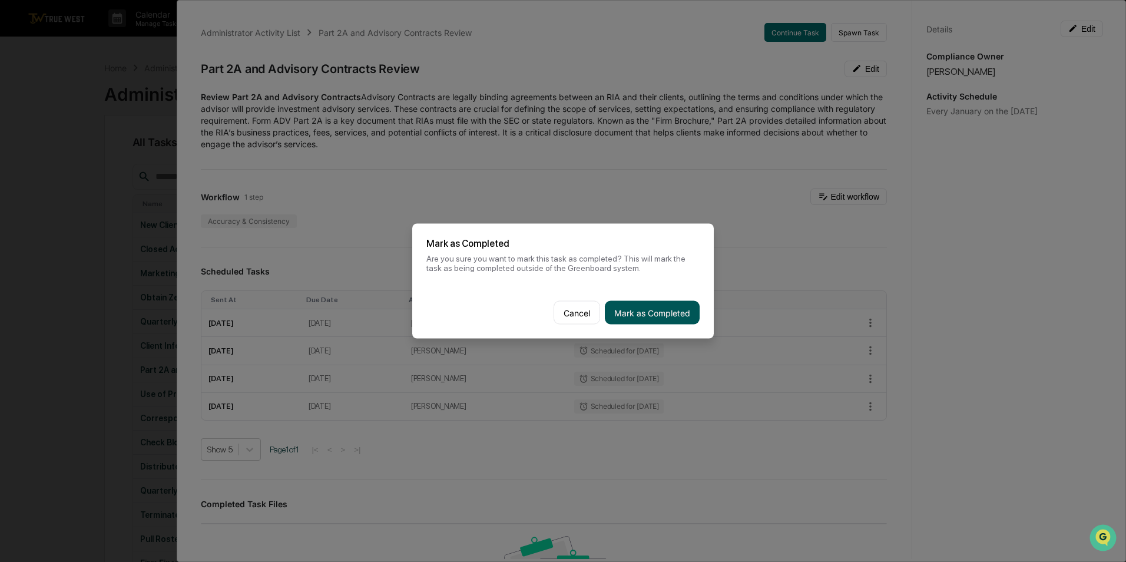
click at [679, 305] on button "Mark as Completed" at bounding box center [652, 313] width 95 height 24
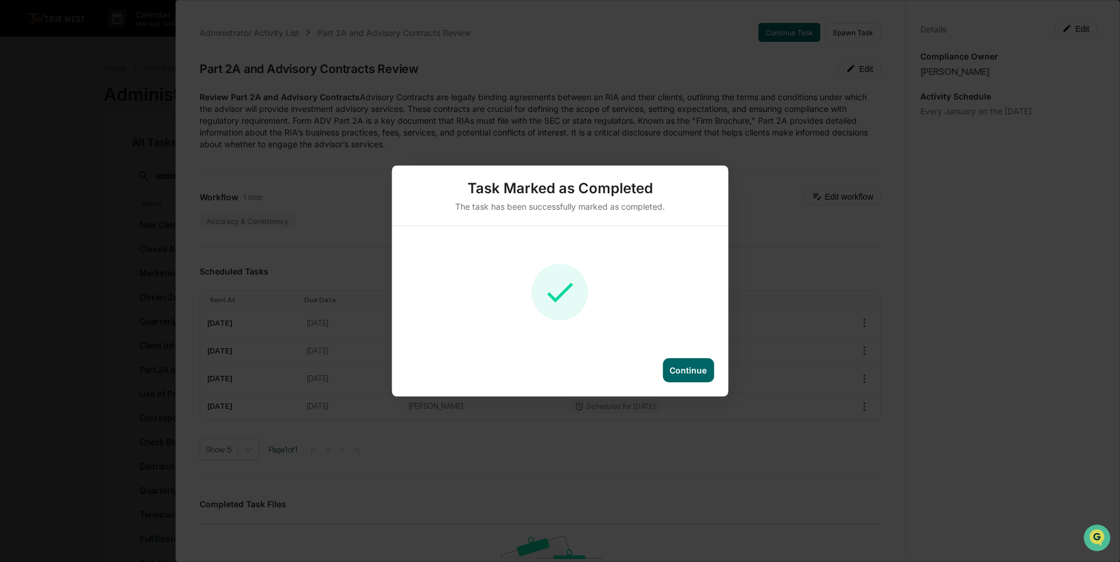
click at [73, 213] on div "Task Marked as Completed The task has been successfully marked as completed. Co…" at bounding box center [560, 281] width 1120 height 562
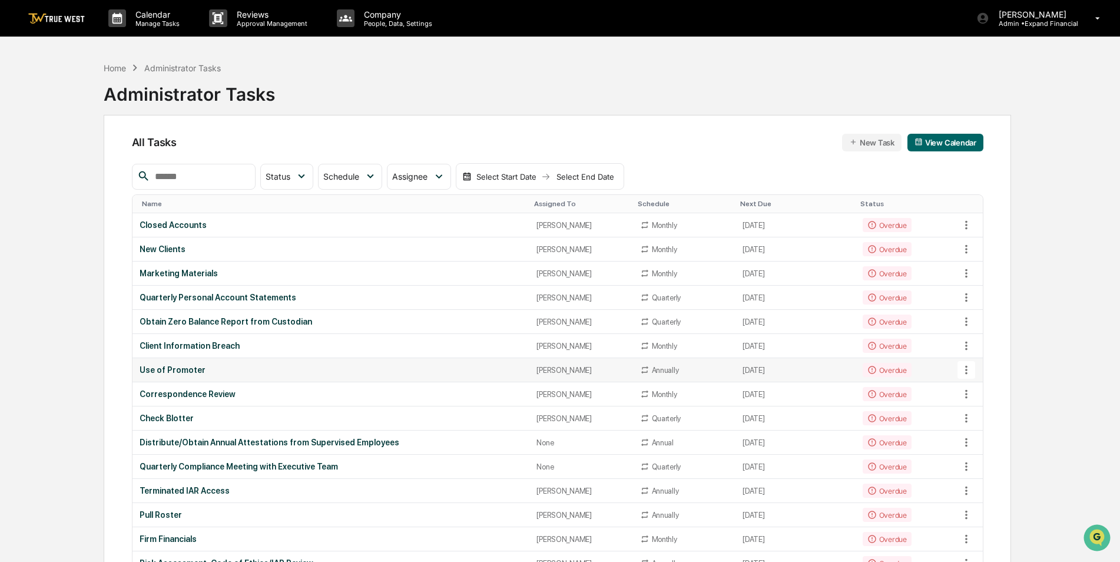
click at [190, 372] on div "Use of Promoter" at bounding box center [331, 369] width 383 height 9
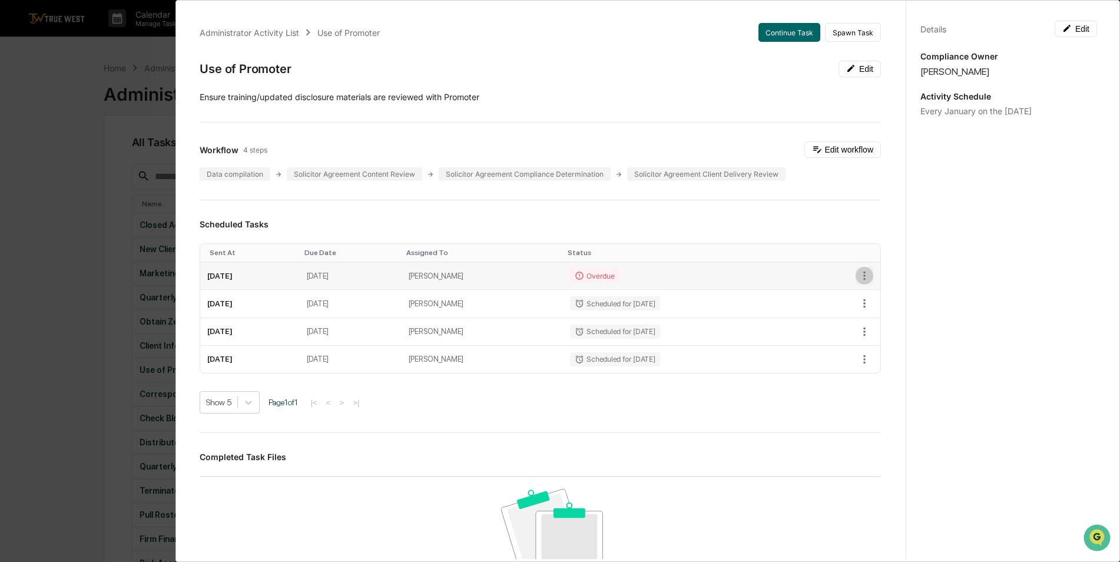
click at [863, 276] on icon "button" at bounding box center [864, 275] width 2 height 9
click at [870, 292] on li "Mark as Completed" at bounding box center [898, 296] width 97 height 22
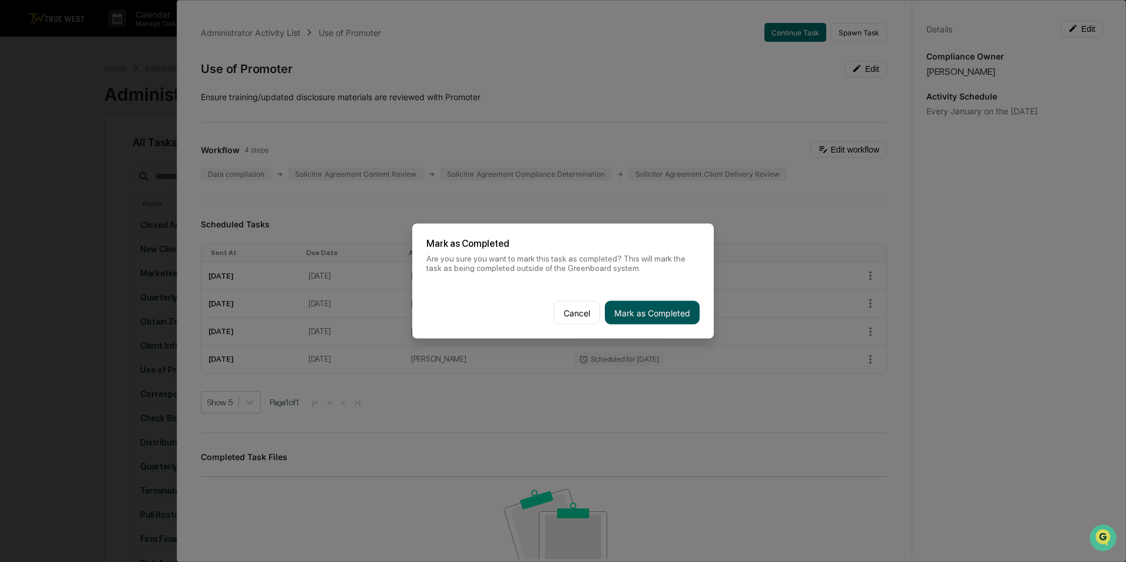
click at [631, 309] on button "Mark as Completed" at bounding box center [652, 313] width 95 height 24
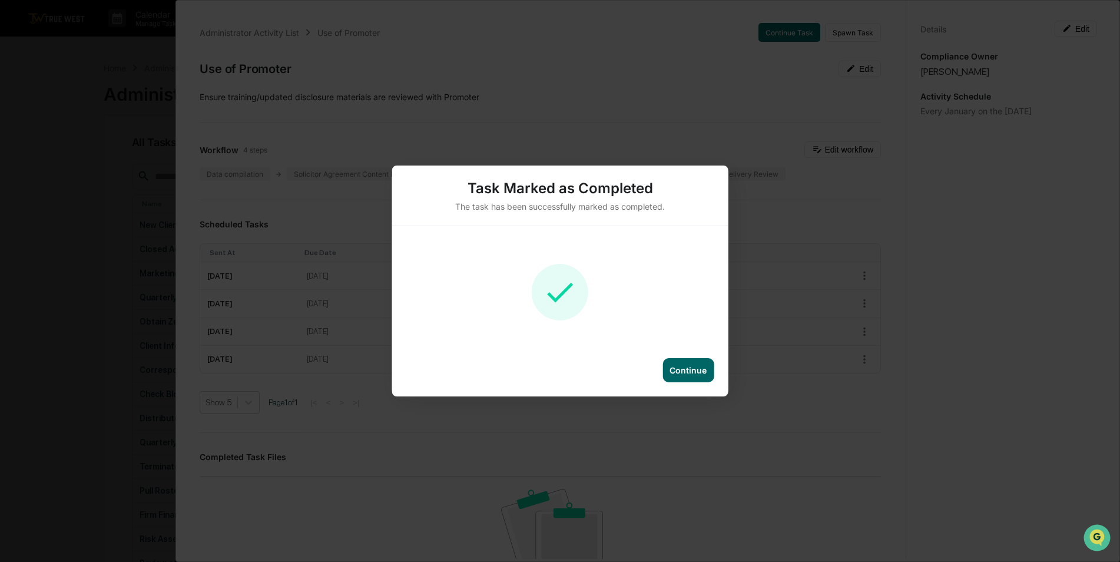
click at [692, 374] on div "Continue" at bounding box center [688, 370] width 37 height 10
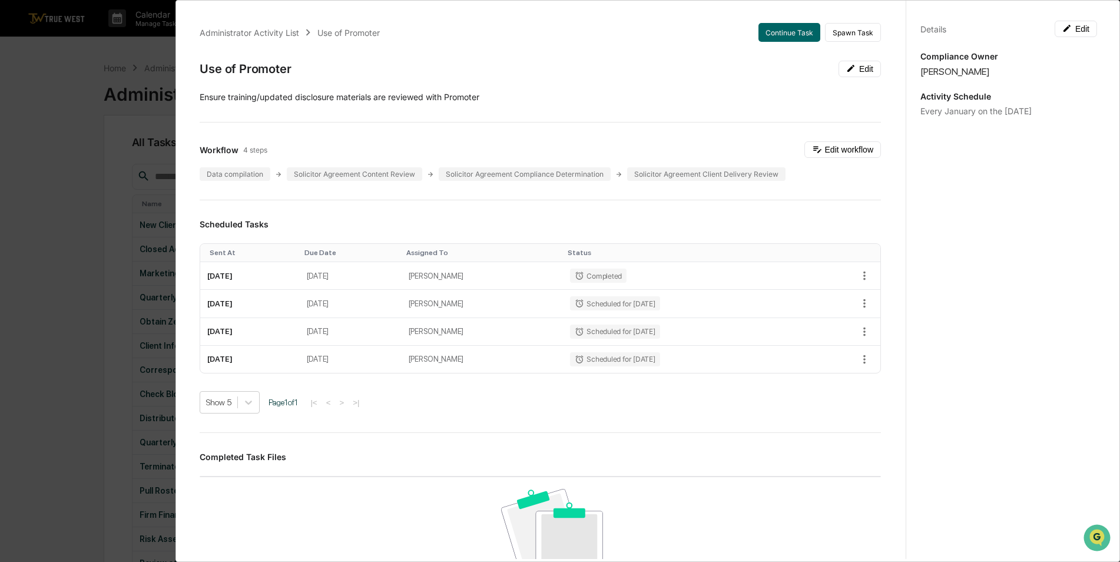
click at [120, 263] on div "Administrator Activity List Use of Promoter Continue Task Spawn Task Use of Pro…" at bounding box center [560, 281] width 1120 height 562
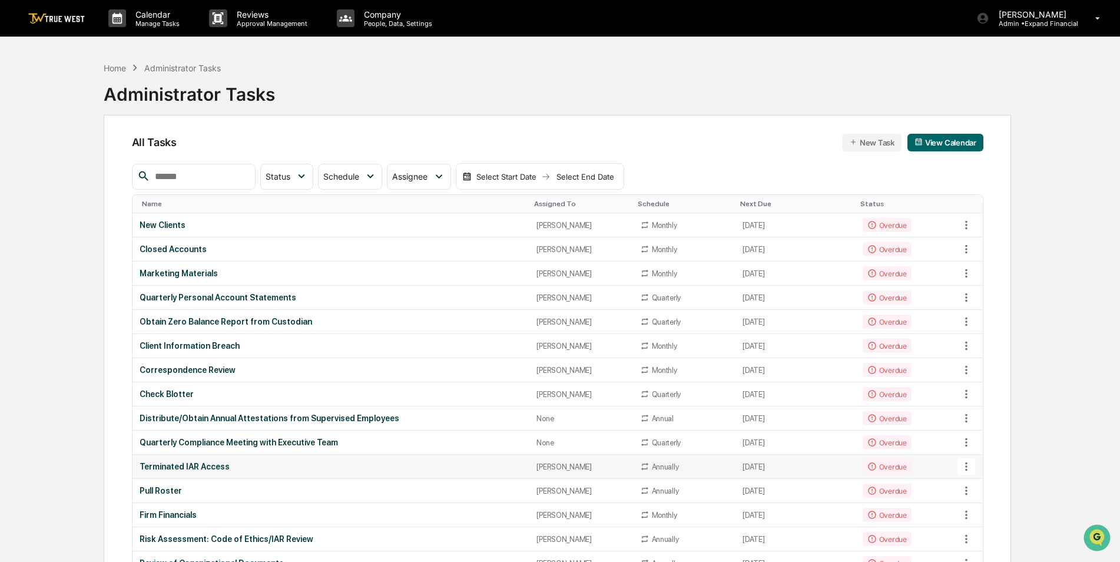
click at [188, 464] on div "Terminated IAR Access" at bounding box center [331, 466] width 383 height 9
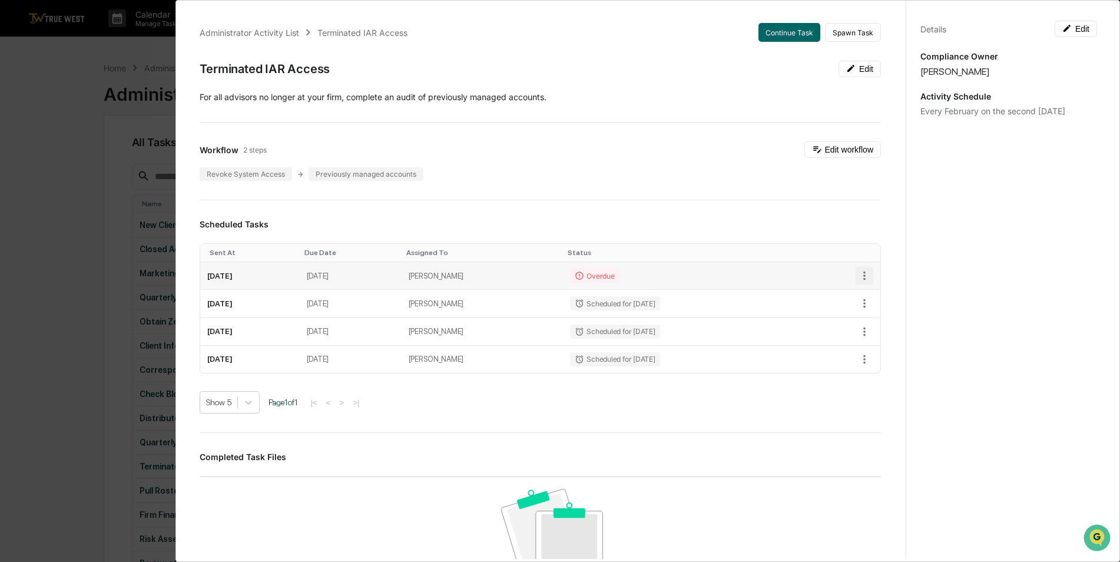
click at [858, 272] on icon "button" at bounding box center [864, 275] width 13 height 13
click at [883, 304] on li "Mark as Completed" at bounding box center [898, 296] width 97 height 22
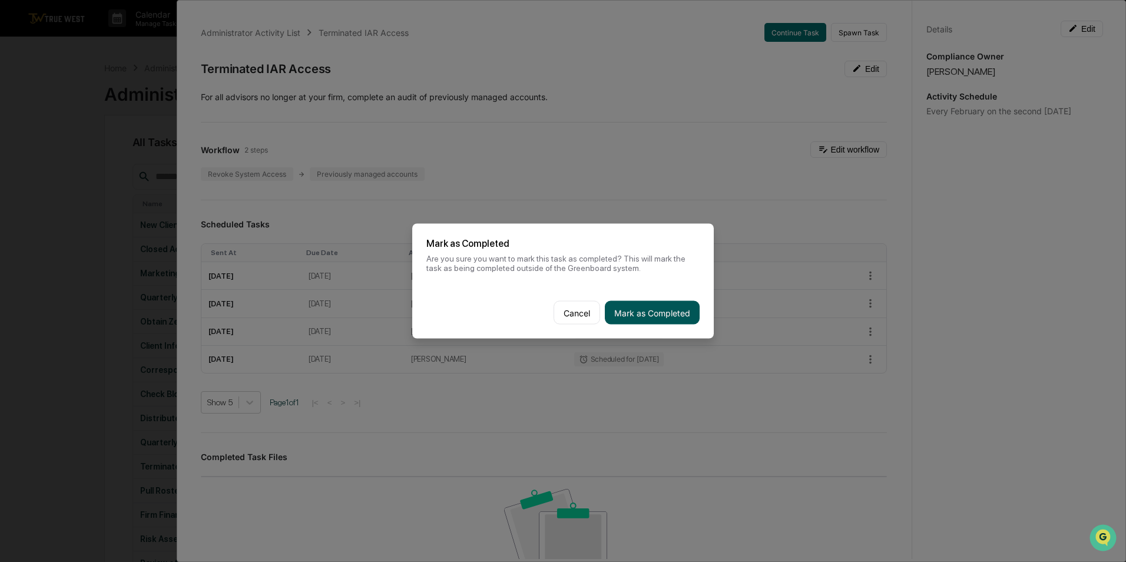
click at [628, 313] on button "Mark as Completed" at bounding box center [652, 313] width 95 height 24
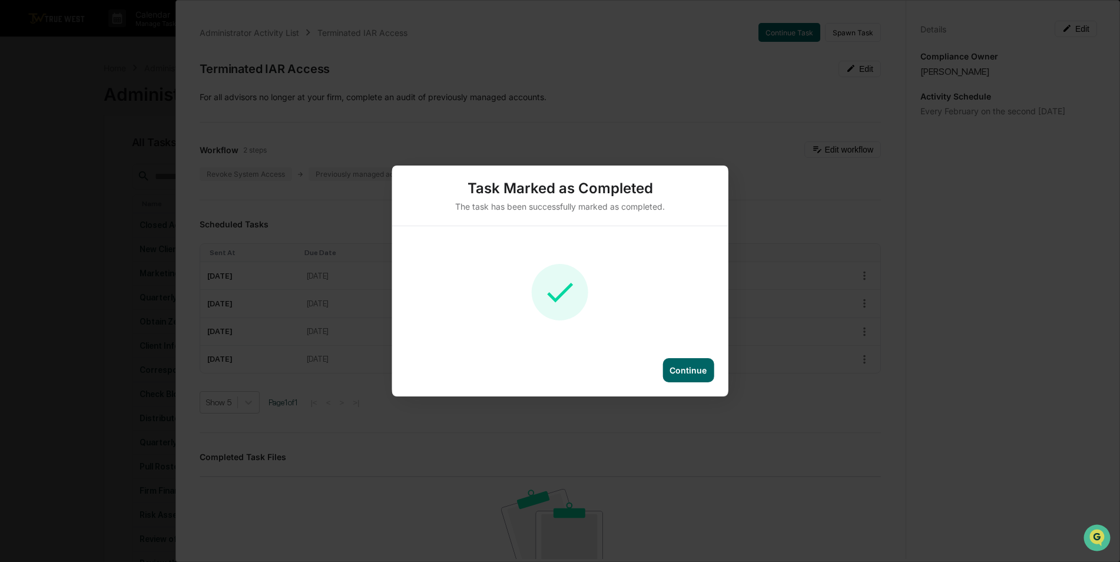
click at [675, 362] on div "Continue" at bounding box center [688, 370] width 51 height 24
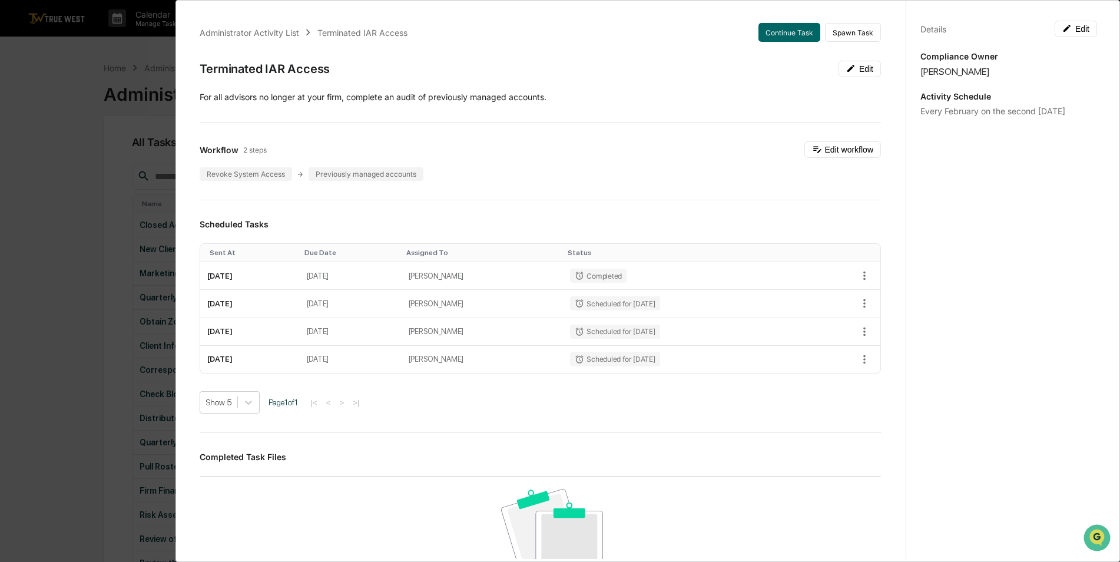
click at [80, 241] on div "Administrator Activity List Terminated IAR Access Continue Task Spawn Task Term…" at bounding box center [560, 281] width 1120 height 562
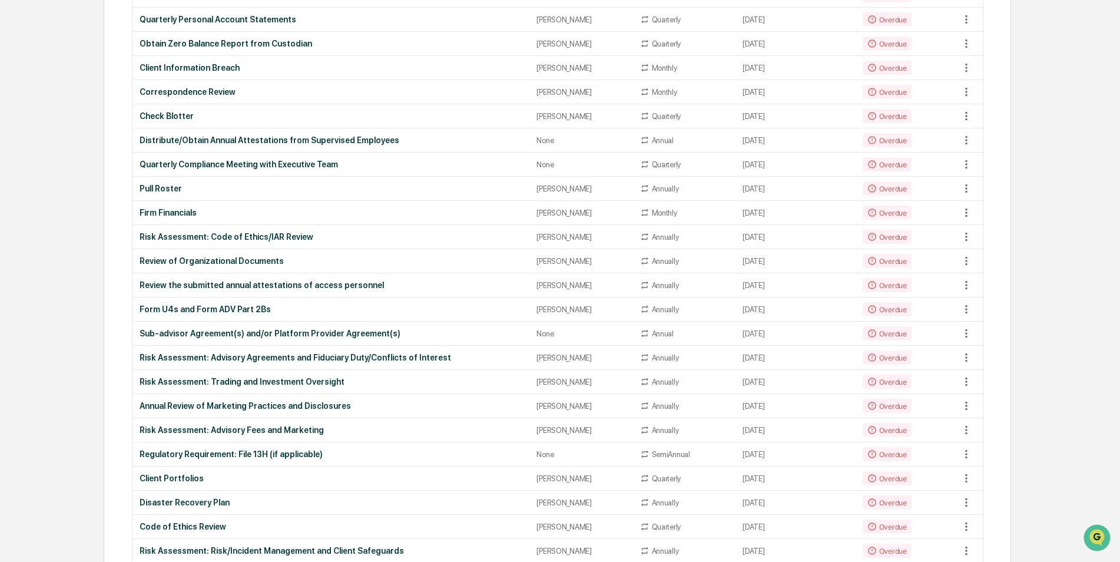
scroll to position [283, 0]
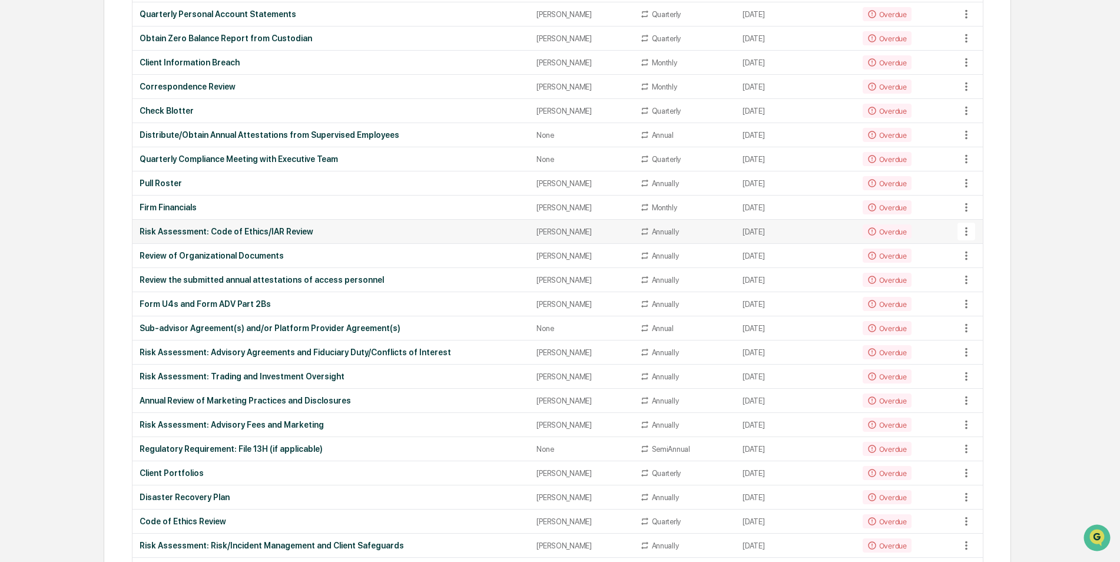
click at [175, 233] on div "Risk Assessment: Code of Ethics/IAR Review" at bounding box center [331, 231] width 383 height 9
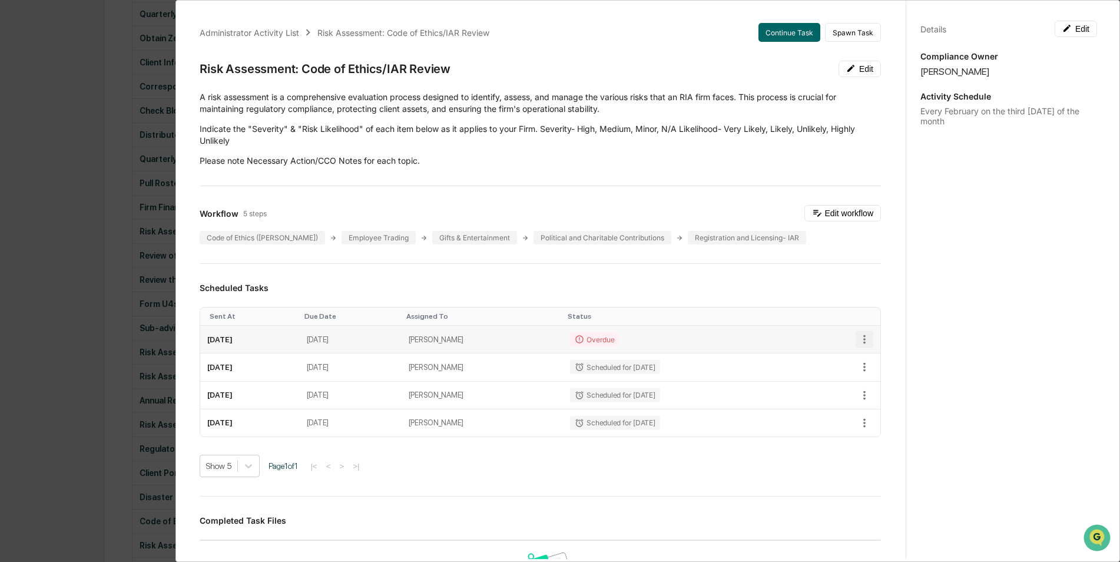
click at [858, 340] on icon "button" at bounding box center [864, 339] width 13 height 13
click at [888, 364] on li "Mark as Completed" at bounding box center [898, 360] width 97 height 22
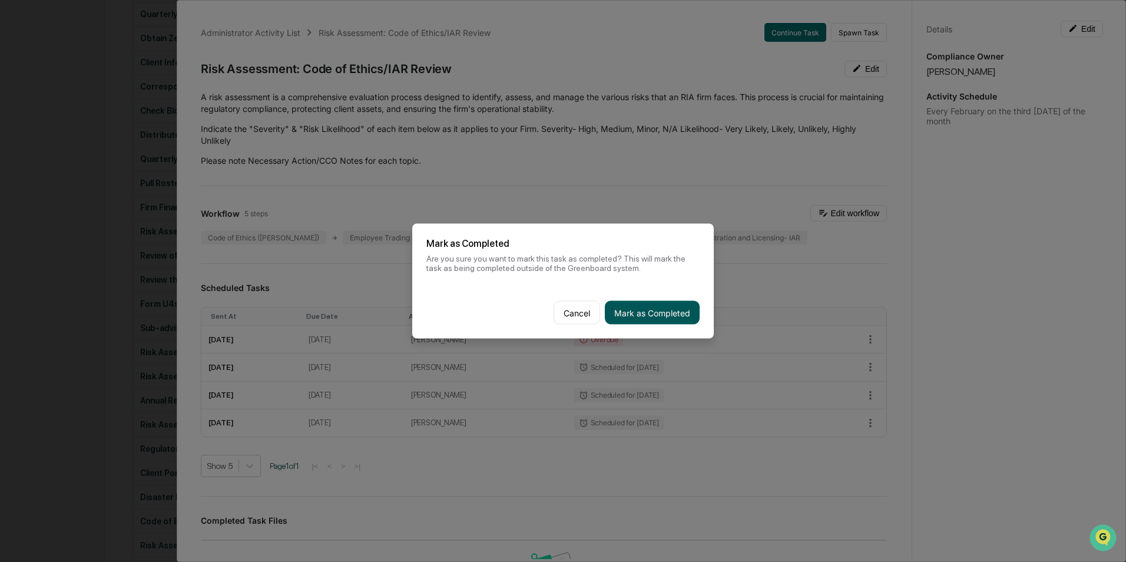
click at [652, 317] on button "Mark as Completed" at bounding box center [652, 313] width 95 height 24
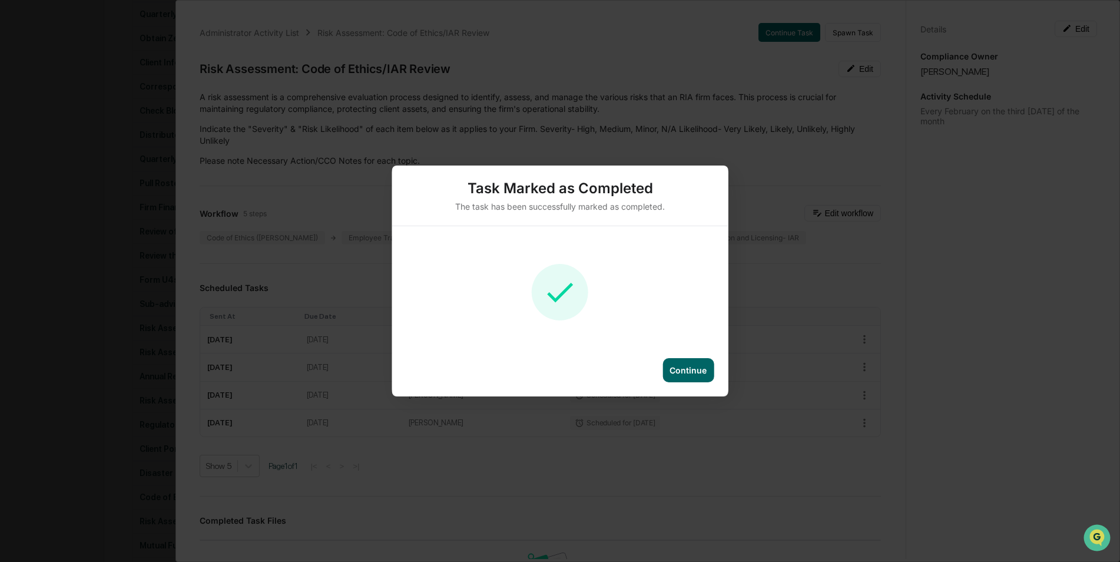
click at [690, 369] on div "Continue" at bounding box center [688, 370] width 37 height 10
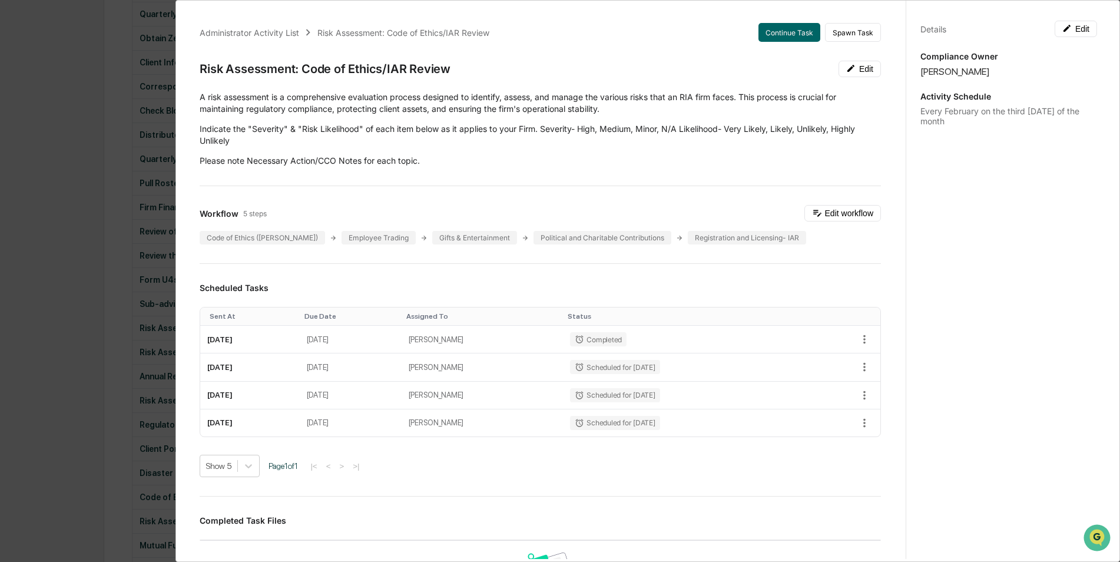
click at [112, 151] on div "Administrator Activity List Risk Assessment: Code of Ethics/IAR Review Continue…" at bounding box center [560, 281] width 1120 height 562
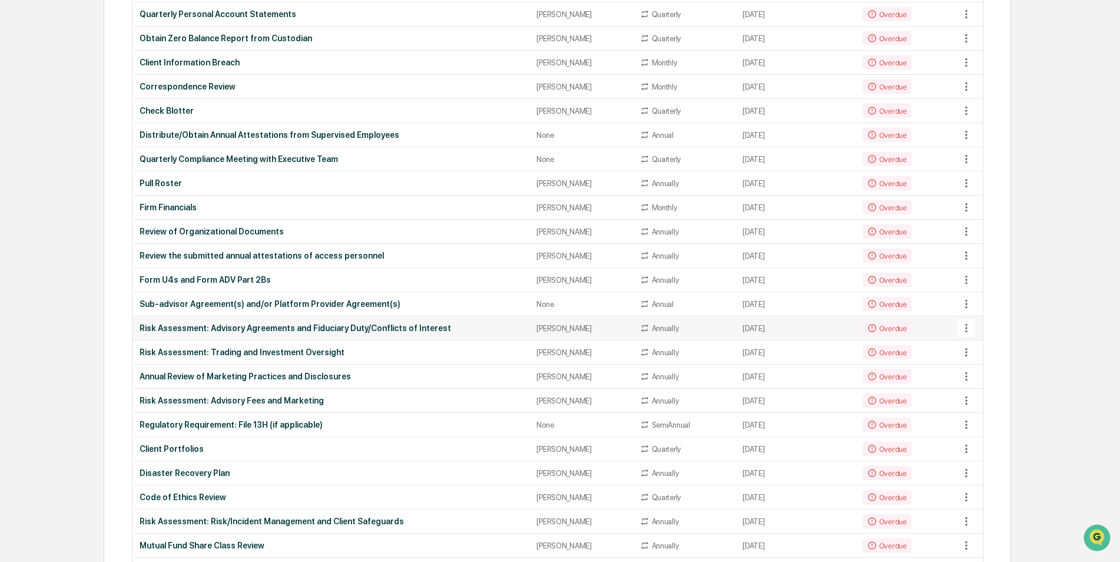
click at [261, 329] on div "Risk Assessment: Advisory Agreements and Fiduciary Duty/Conflicts of Interest" at bounding box center [331, 327] width 383 height 9
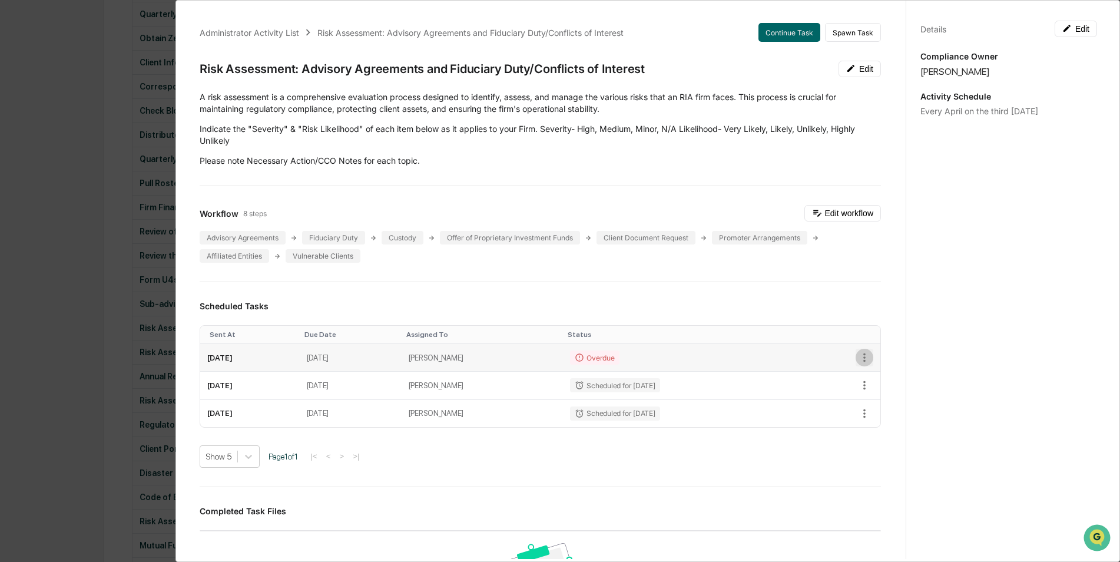
click at [858, 361] on icon "button" at bounding box center [864, 357] width 13 height 13
click at [883, 380] on li "Mark as Completed" at bounding box center [898, 378] width 97 height 22
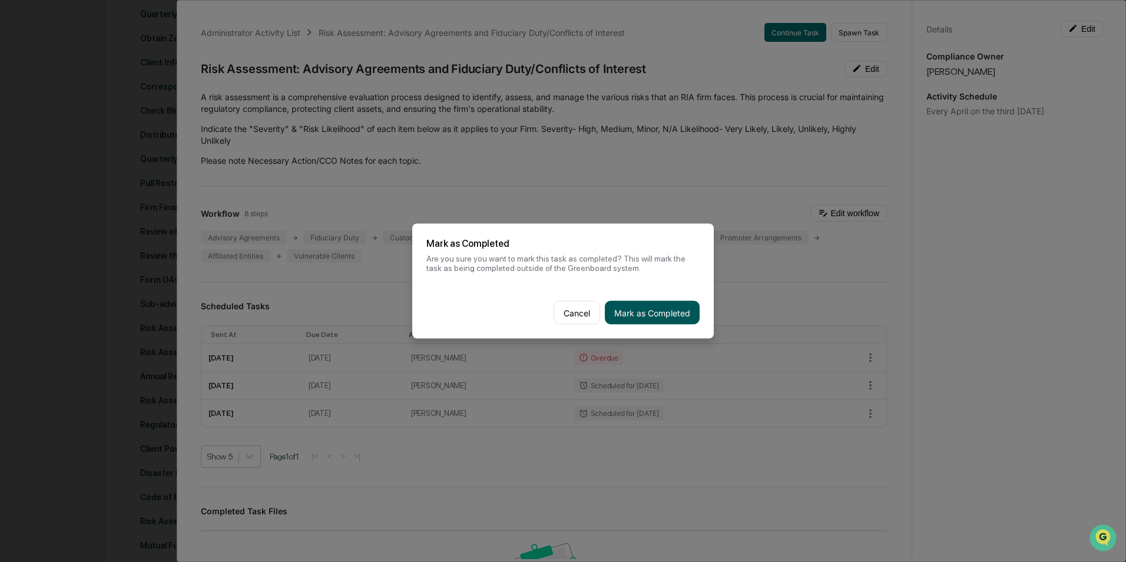
click at [645, 316] on button "Mark as Completed" at bounding box center [652, 313] width 95 height 24
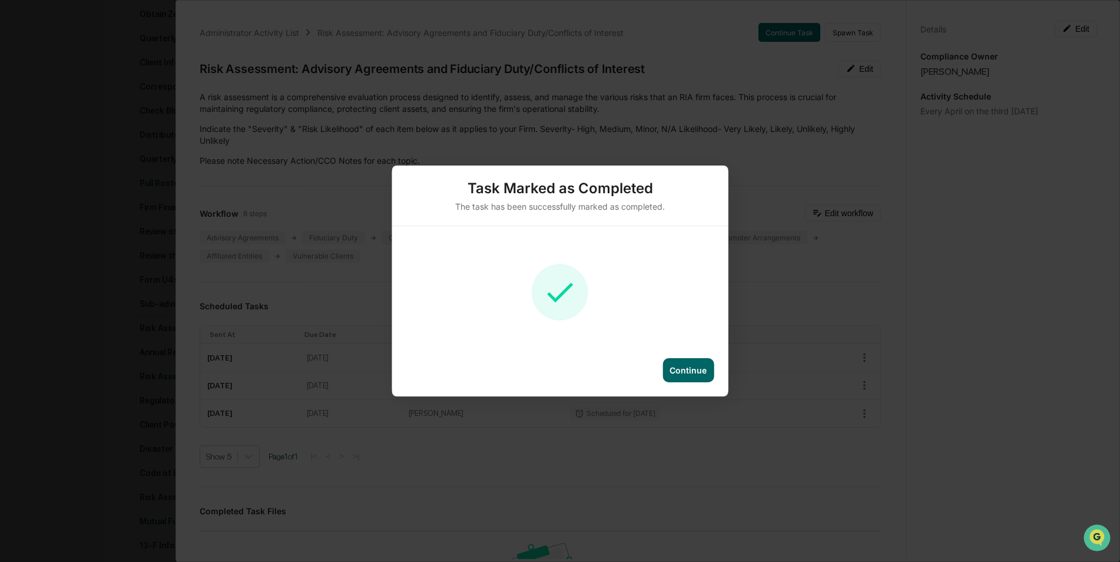
click at [691, 369] on div "Continue" at bounding box center [688, 370] width 37 height 10
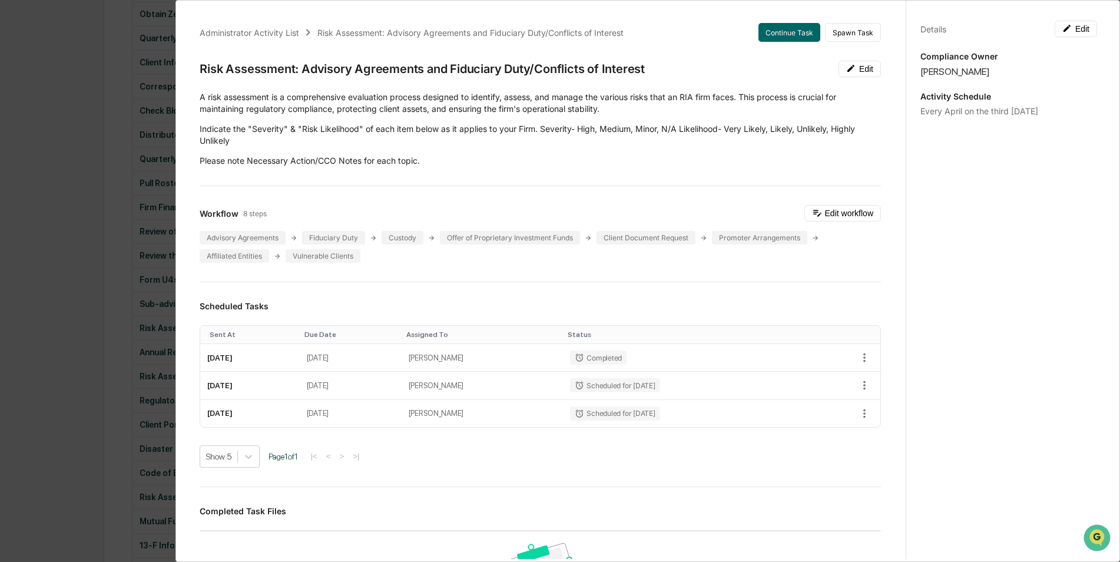
click at [69, 327] on div "Administrator Activity List Risk Assessment: Advisory Agreements and Fiduciary …" at bounding box center [560, 281] width 1120 height 562
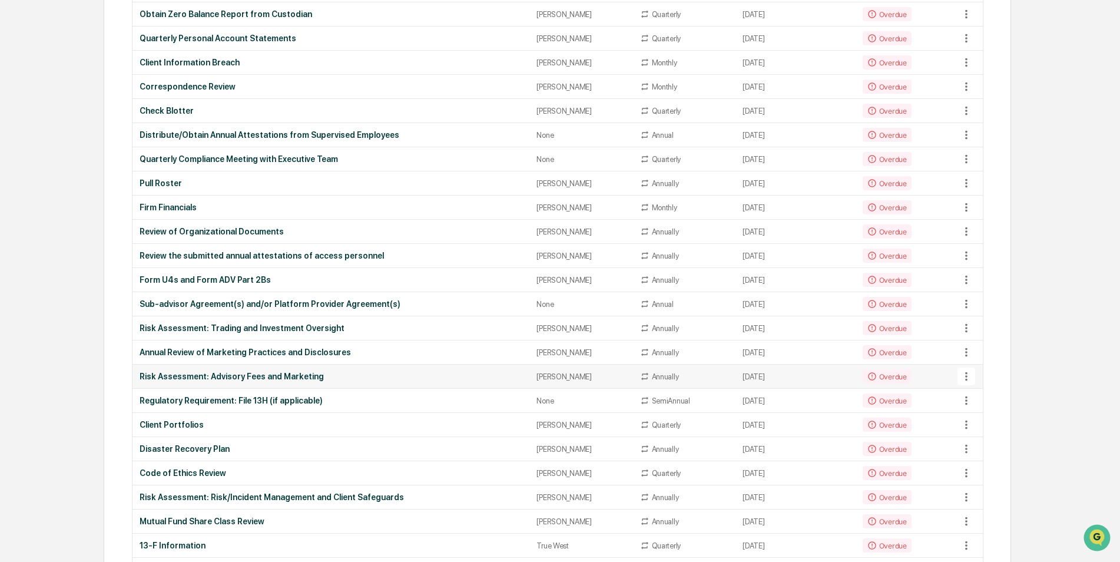
click at [266, 373] on div "Risk Assessment: Advisory Fees and Marketing" at bounding box center [331, 376] width 383 height 9
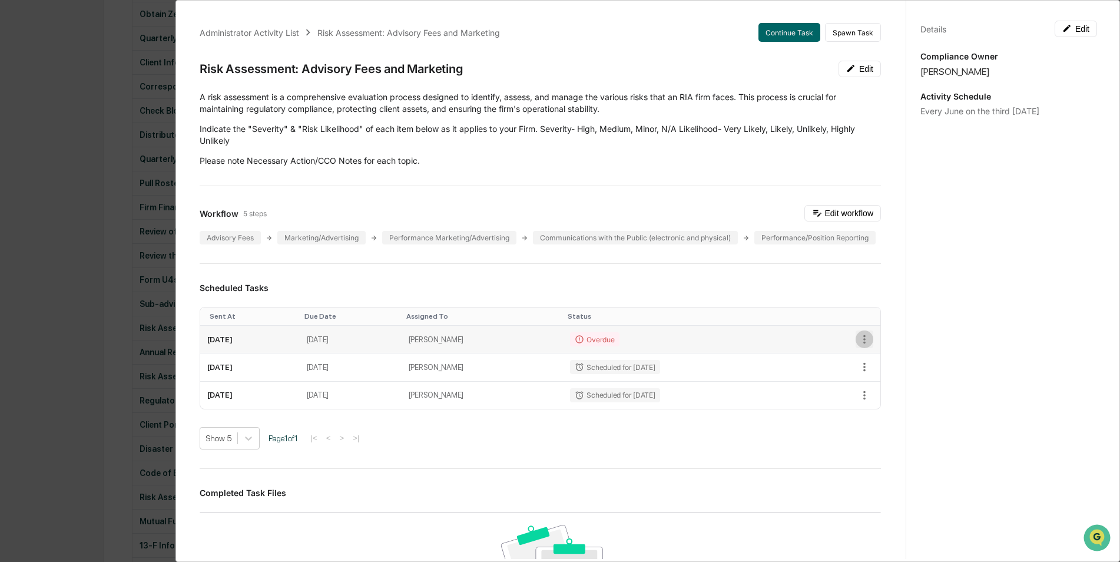
click at [858, 346] on icon "button" at bounding box center [864, 339] width 13 height 13
click at [872, 377] on li "Mark as Completed" at bounding box center [898, 378] width 97 height 22
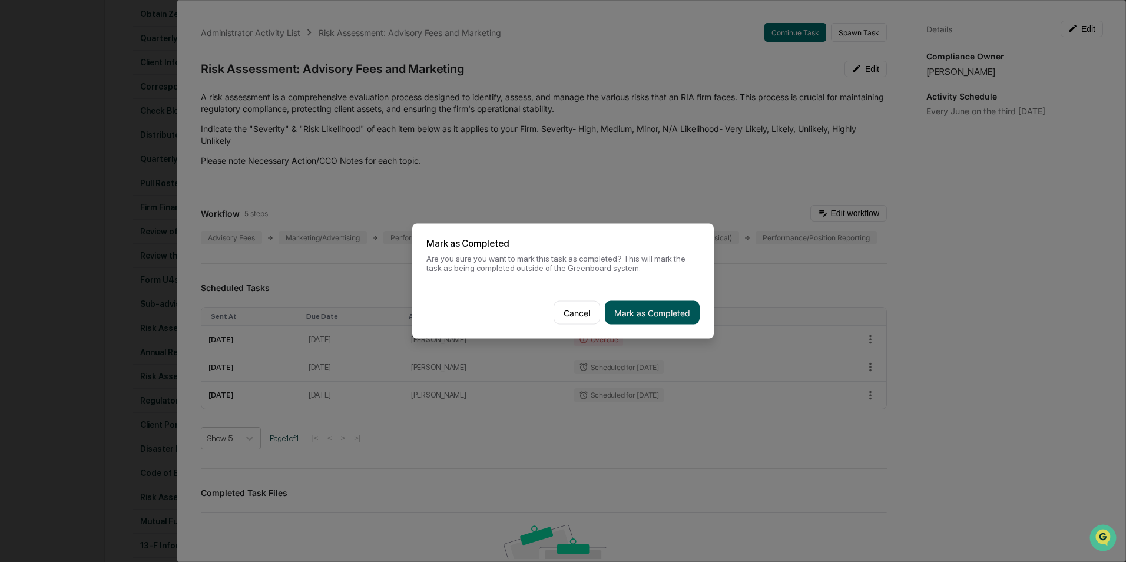
click at [685, 317] on button "Mark as Completed" at bounding box center [652, 313] width 95 height 24
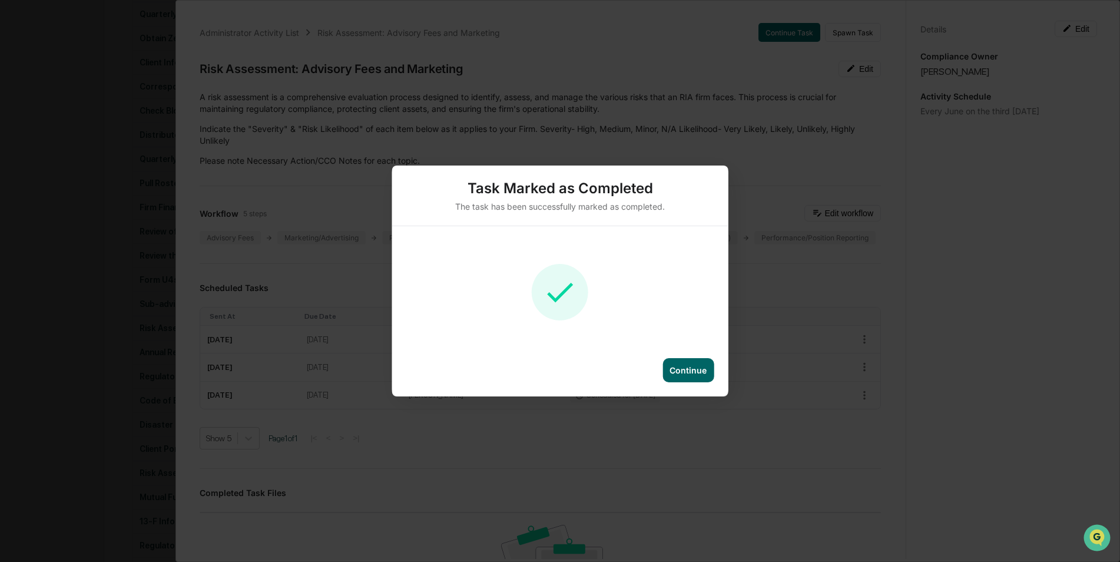
click at [693, 369] on div "Continue" at bounding box center [688, 370] width 37 height 10
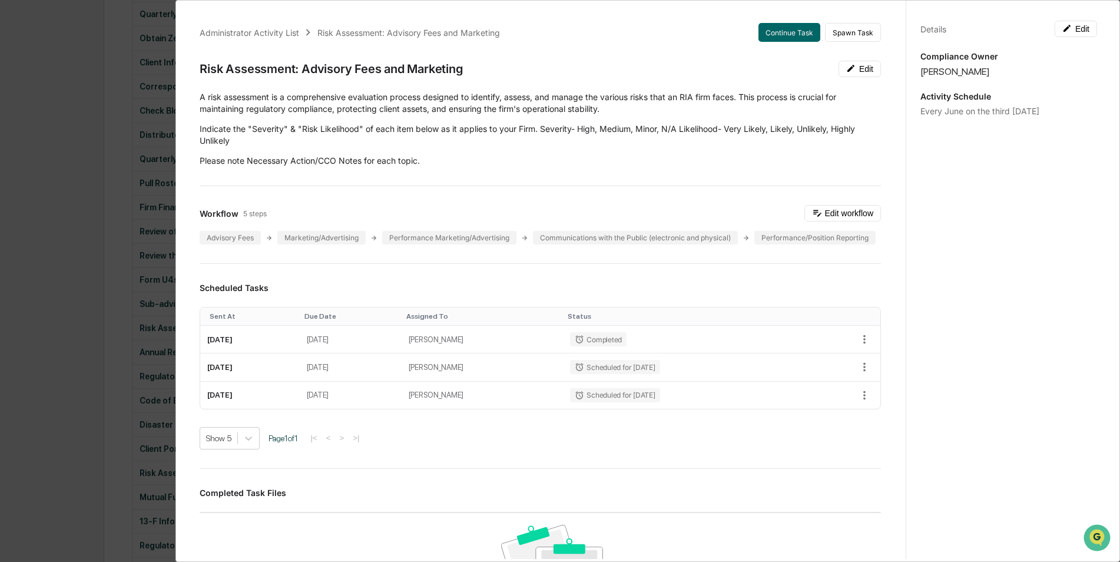
click at [15, 304] on div "Administrator Activity List Risk Assessment: Advisory Fees and Marketing Contin…" at bounding box center [560, 281] width 1120 height 562
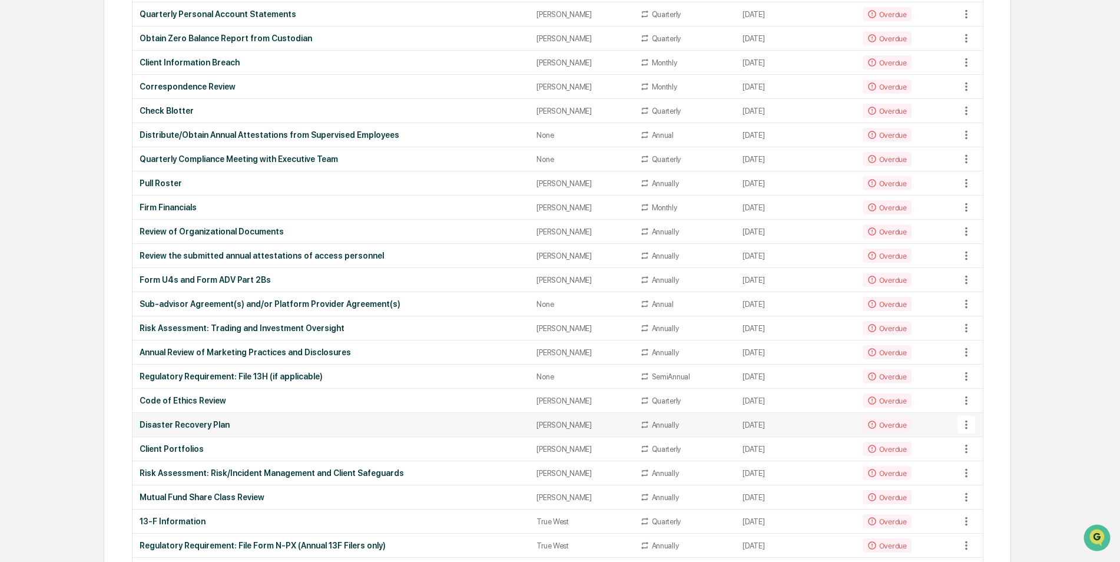
click at [194, 423] on div "Disaster Recovery Plan" at bounding box center [331, 424] width 383 height 9
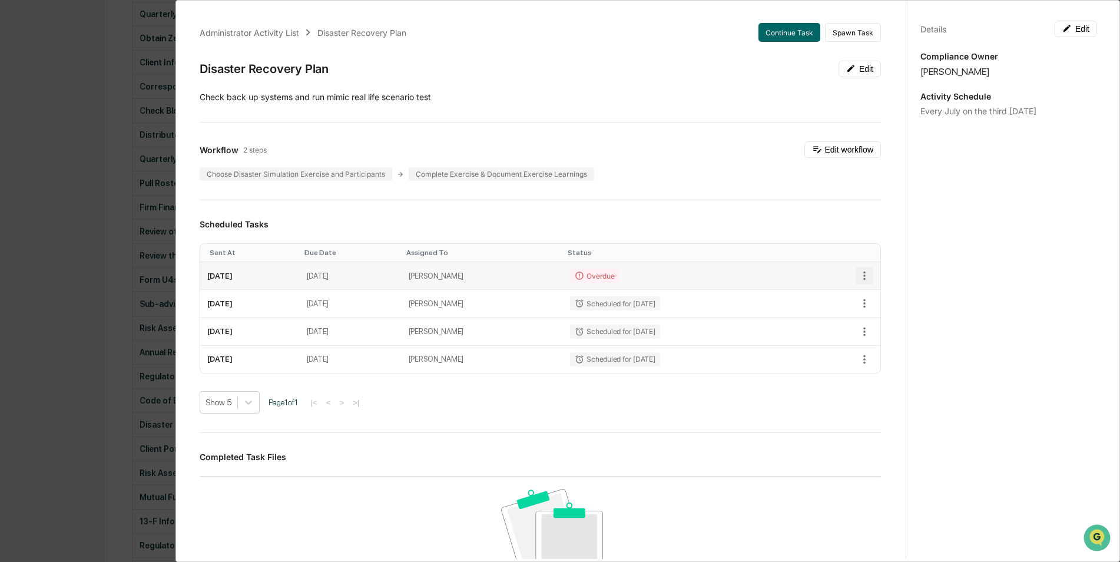
click at [858, 277] on icon "button" at bounding box center [864, 275] width 13 height 13
click at [882, 294] on li "Mark as Completed" at bounding box center [898, 296] width 97 height 22
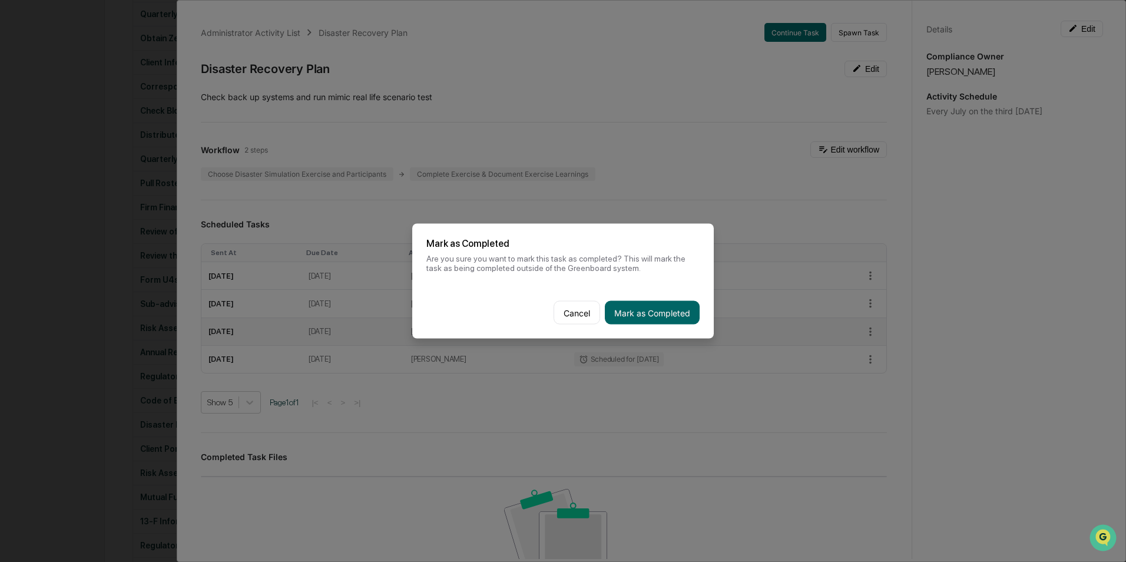
click at [565, 321] on button "Cancel" at bounding box center [577, 313] width 47 height 24
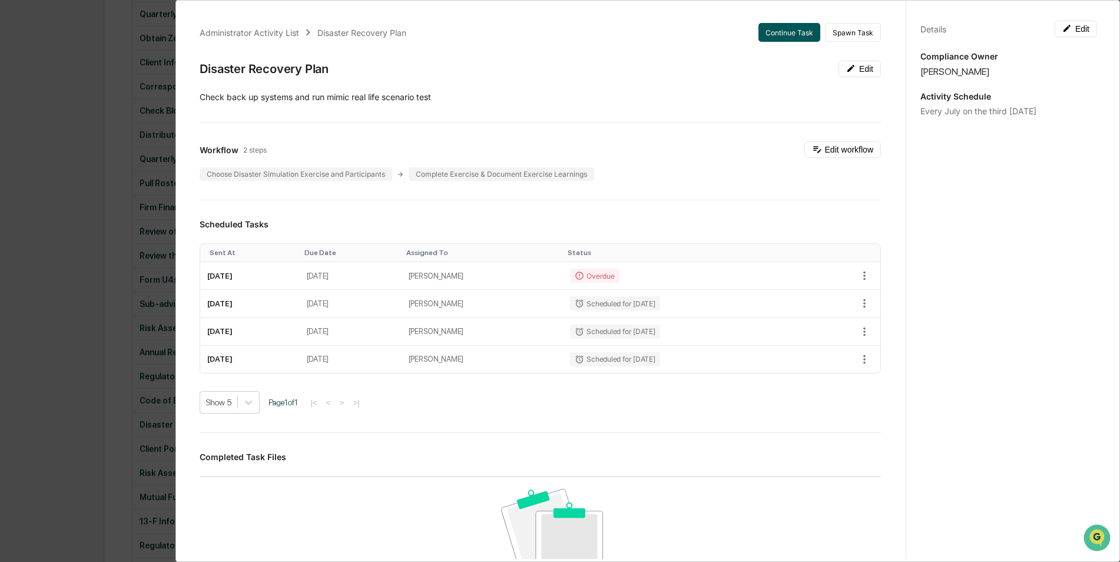
click at [788, 25] on button "Continue Task" at bounding box center [789, 32] width 62 height 19
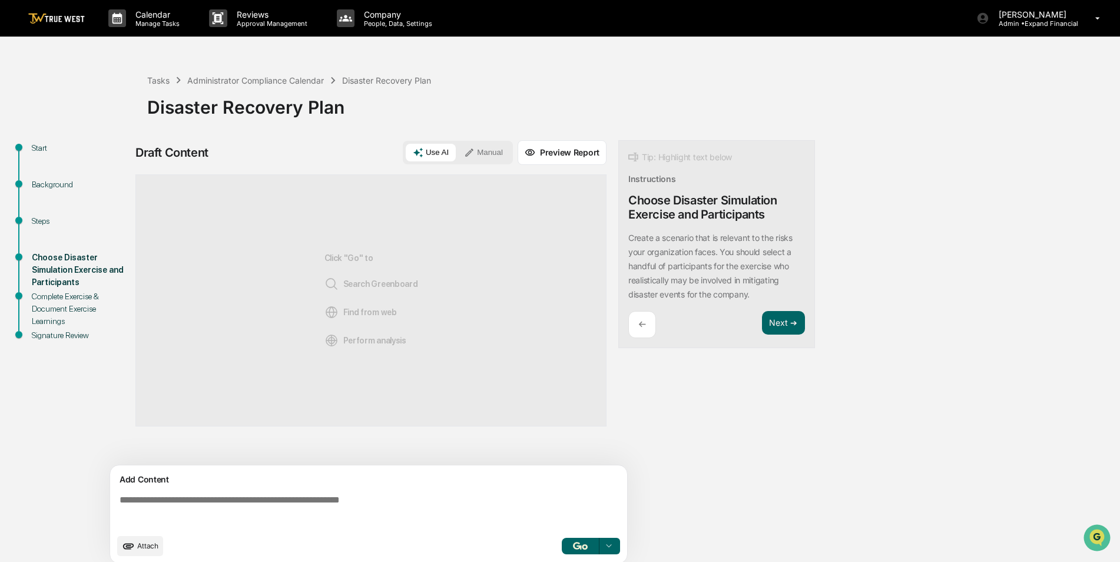
click at [441, 150] on button "Use AI" at bounding box center [431, 153] width 50 height 18
click at [37, 218] on div "Steps" at bounding box center [80, 221] width 97 height 12
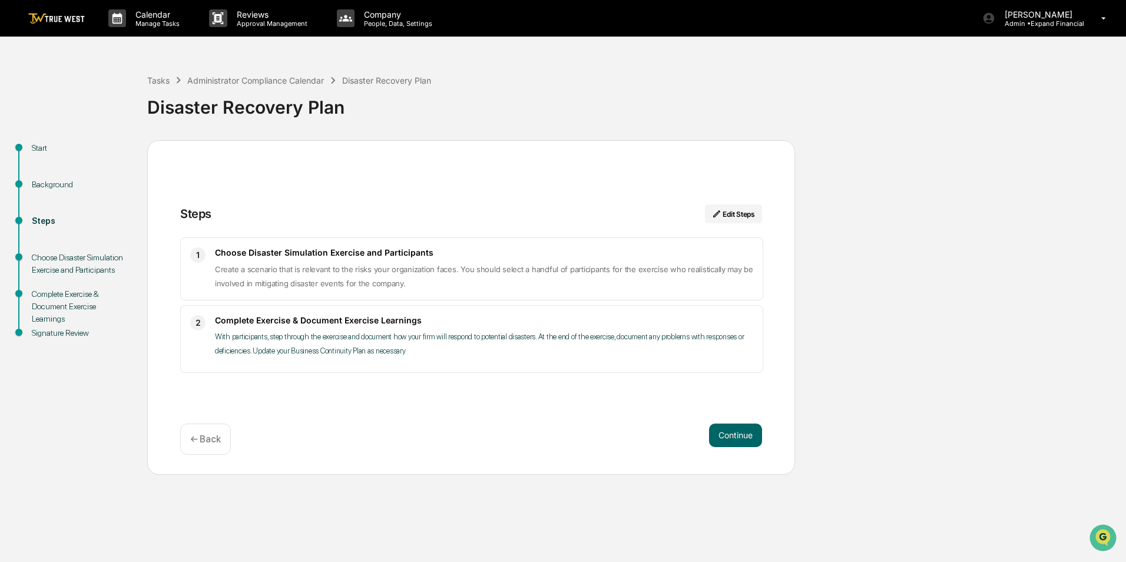
click at [41, 184] on div "Background" at bounding box center [80, 184] width 97 height 12
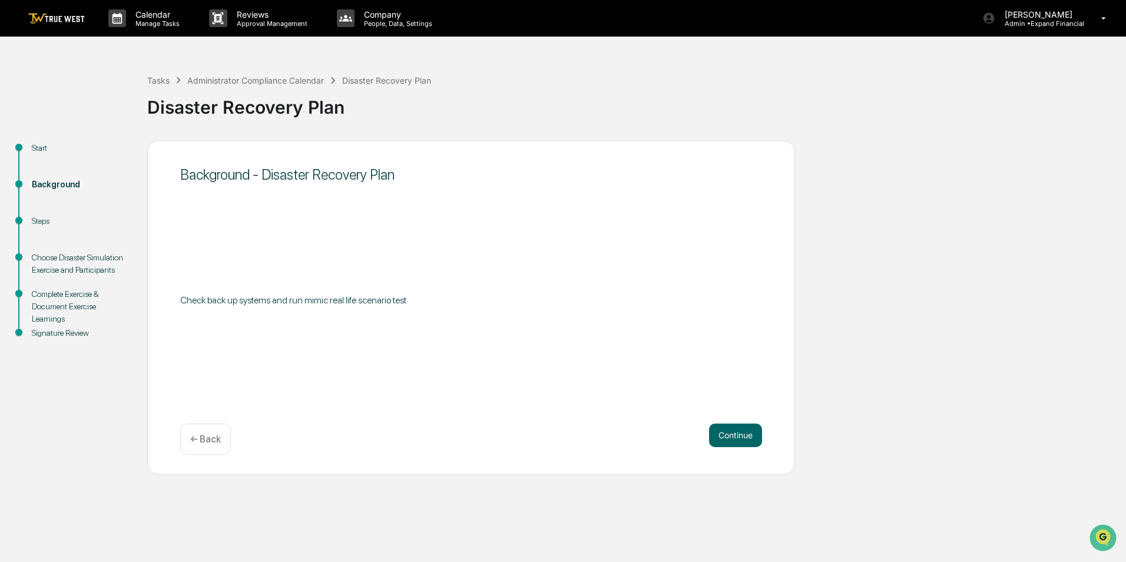
click at [47, 224] on div "Steps" at bounding box center [80, 221] width 97 height 12
click at [39, 219] on div "Steps" at bounding box center [80, 221] width 97 height 12
click at [54, 263] on div "Choose Disaster Simulation Exercise and Participants" at bounding box center [80, 263] width 97 height 25
click at [38, 226] on div "Steps" at bounding box center [80, 221] width 97 height 12
click at [727, 436] on button "Continue" at bounding box center [735, 435] width 53 height 24
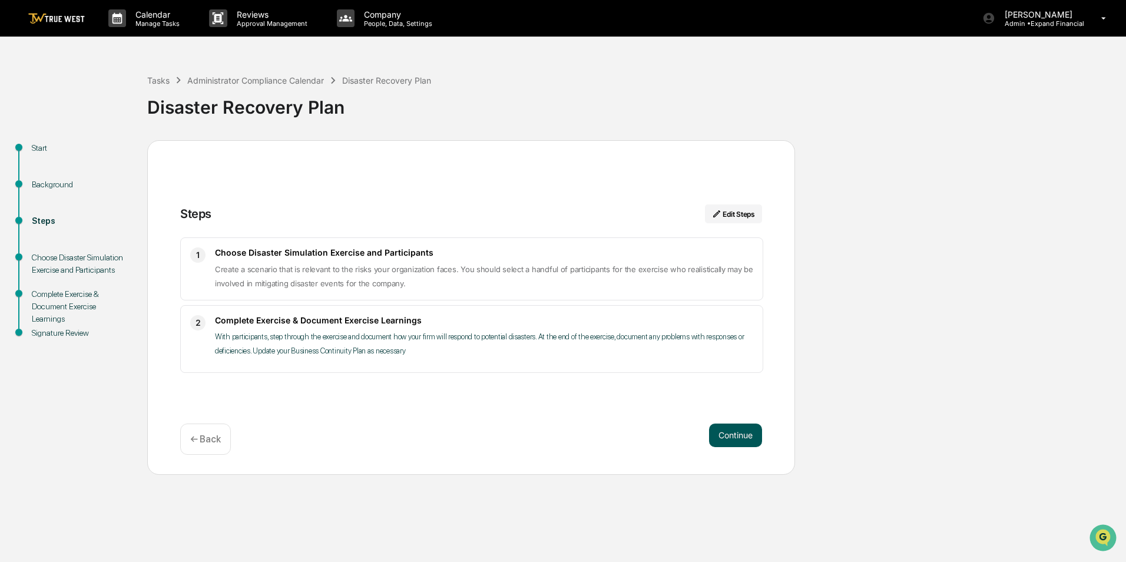
click at [724, 438] on button "Continue" at bounding box center [735, 435] width 53 height 24
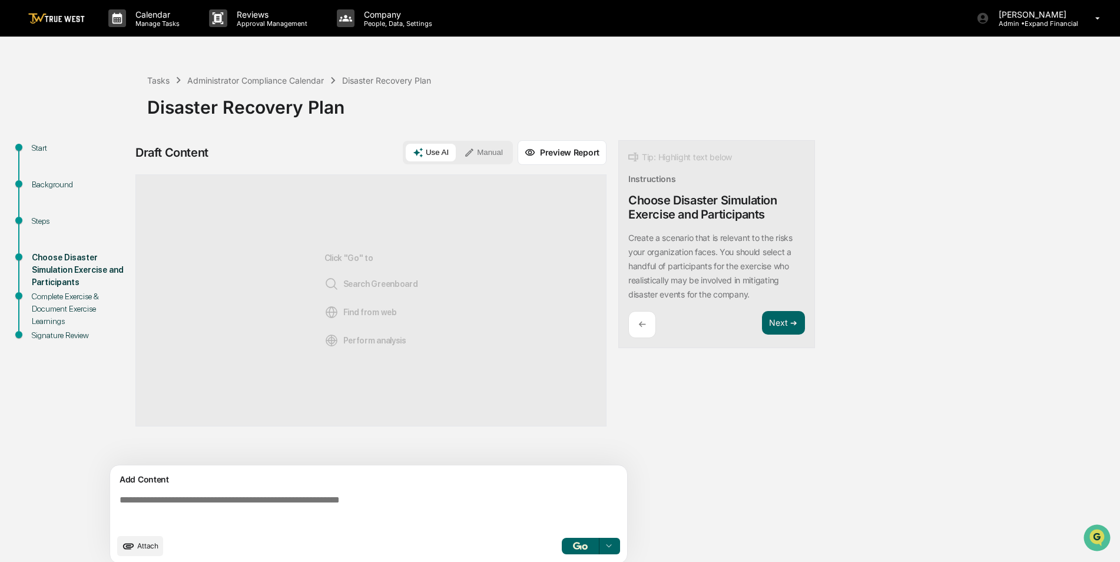
click at [135, 506] on textarea at bounding box center [371, 511] width 512 height 42
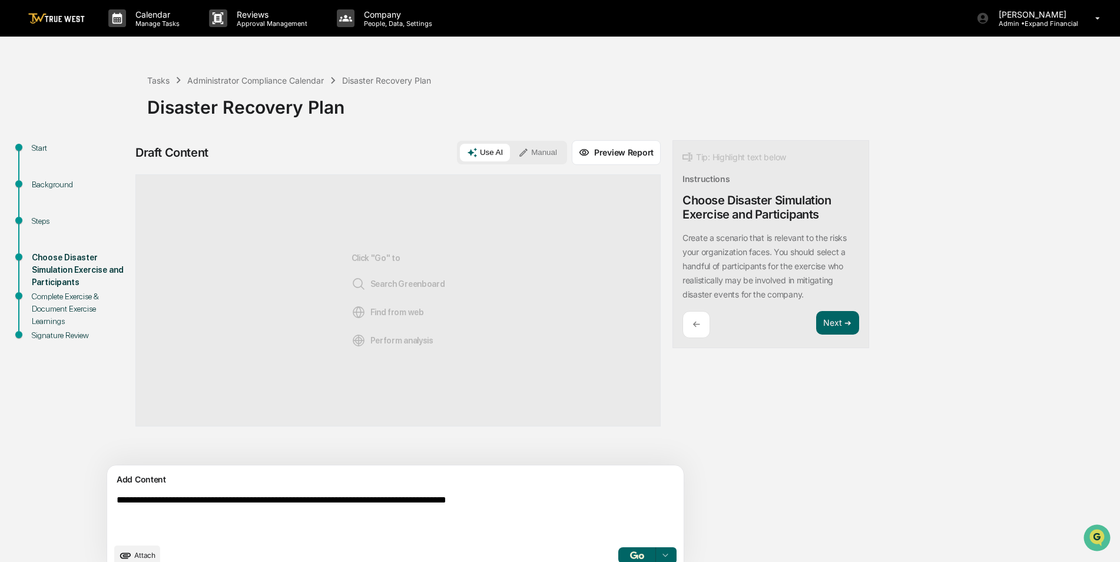
type textarea "**********"
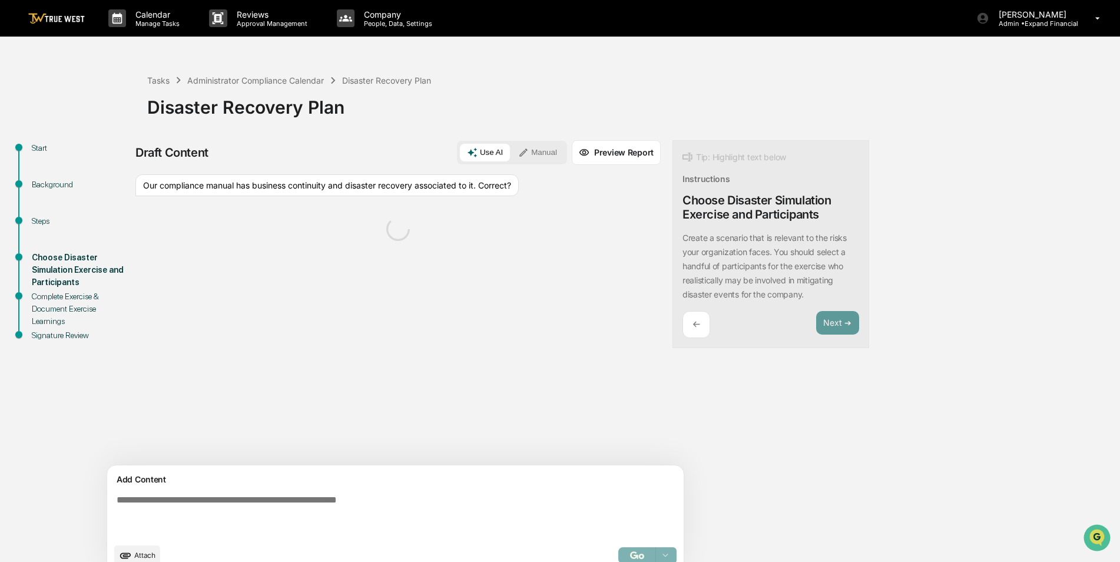
scroll to position [18, 0]
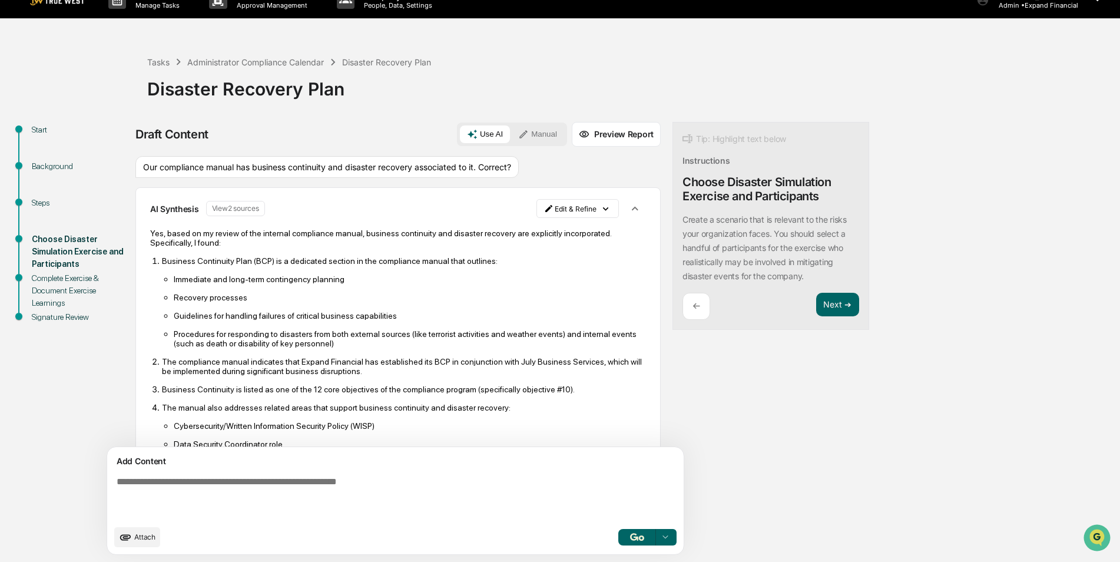
click at [353, 301] on ul "Immediate and long-term contingency planning Recovery processes Guidelines for …" at bounding box center [404, 311] width 484 height 74
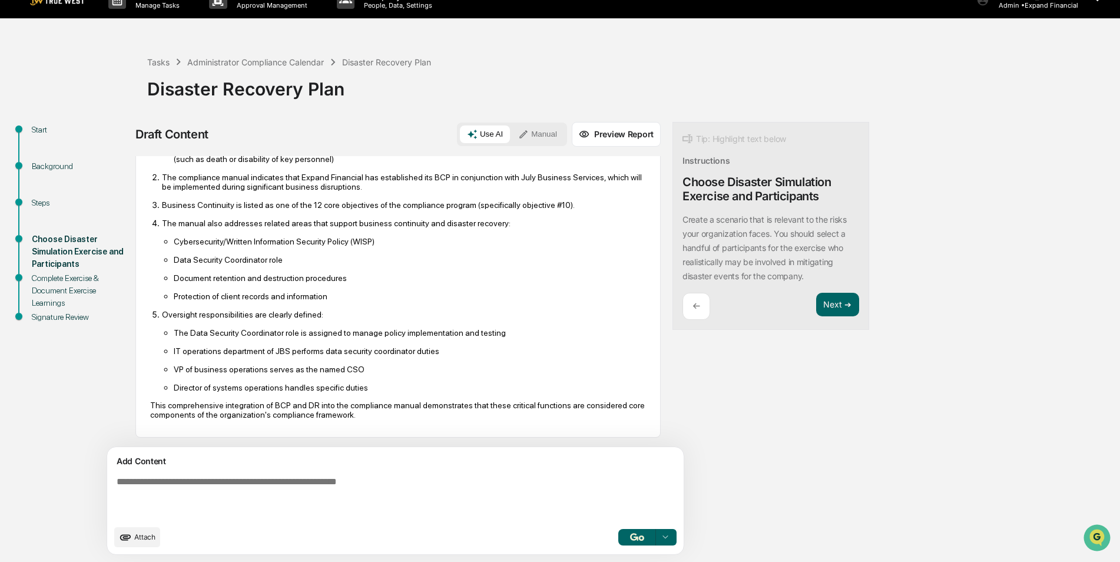
scroll to position [196, 0]
click at [816, 307] on button "Next ➔" at bounding box center [837, 305] width 43 height 24
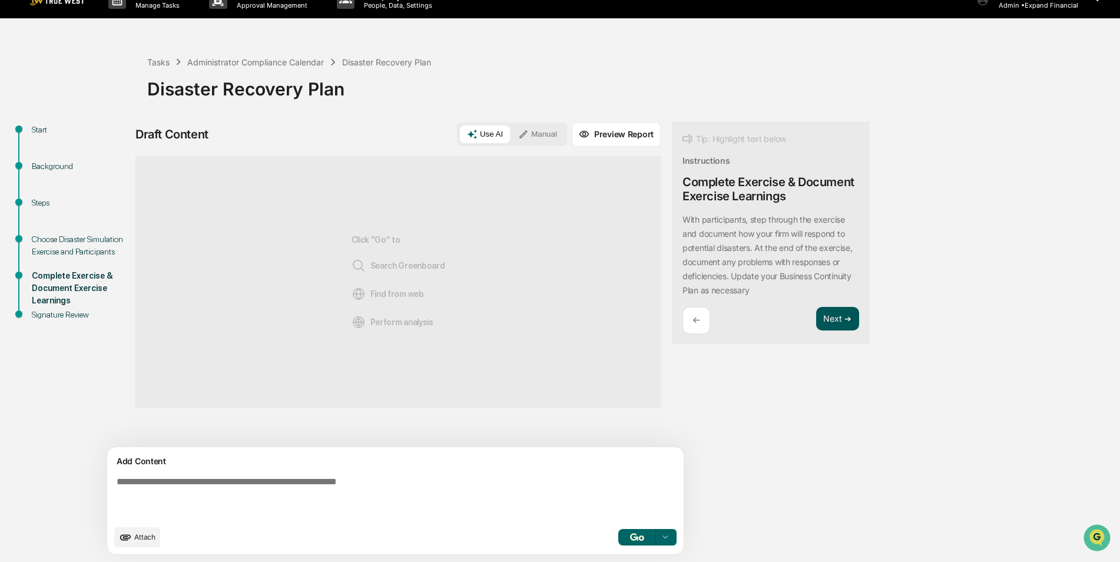
click at [816, 321] on button "Next ➔" at bounding box center [837, 319] width 43 height 24
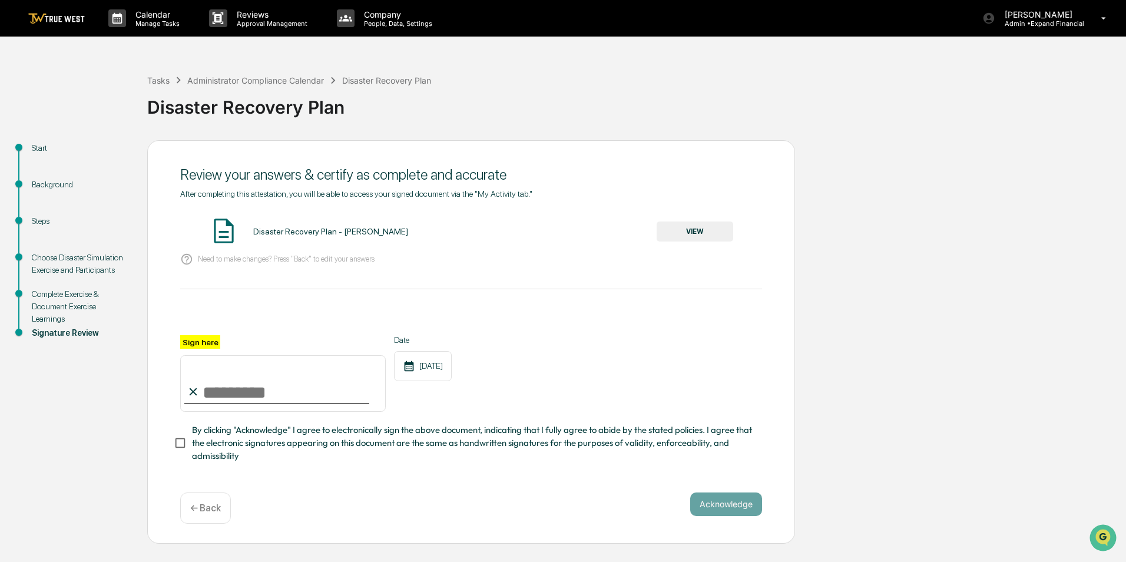
click at [718, 228] on button "VIEW" at bounding box center [695, 231] width 77 height 20
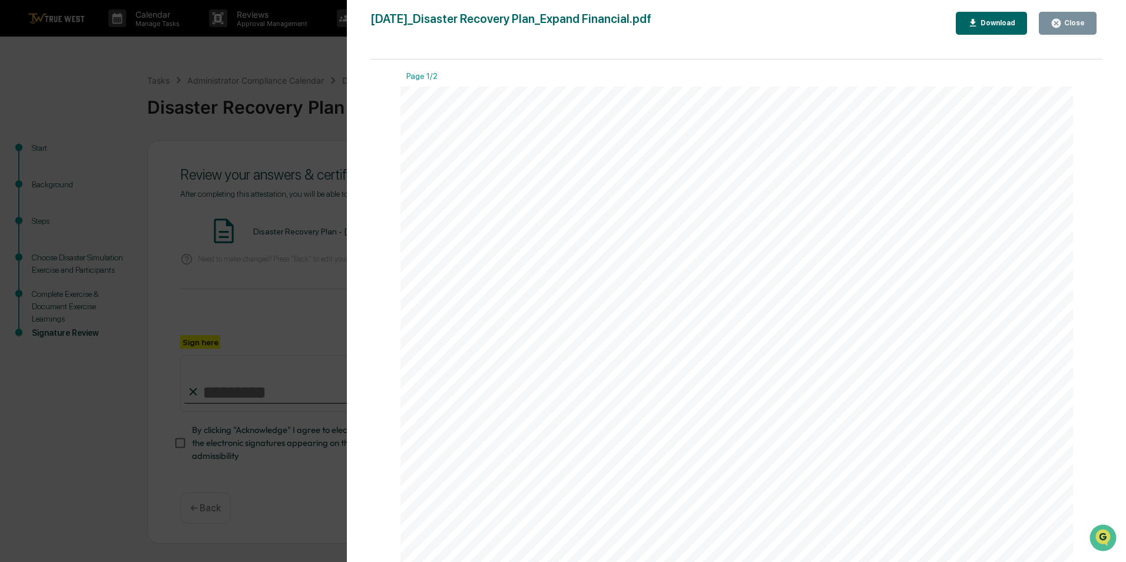
click at [1055, 20] on icon "button" at bounding box center [1056, 23] width 9 height 9
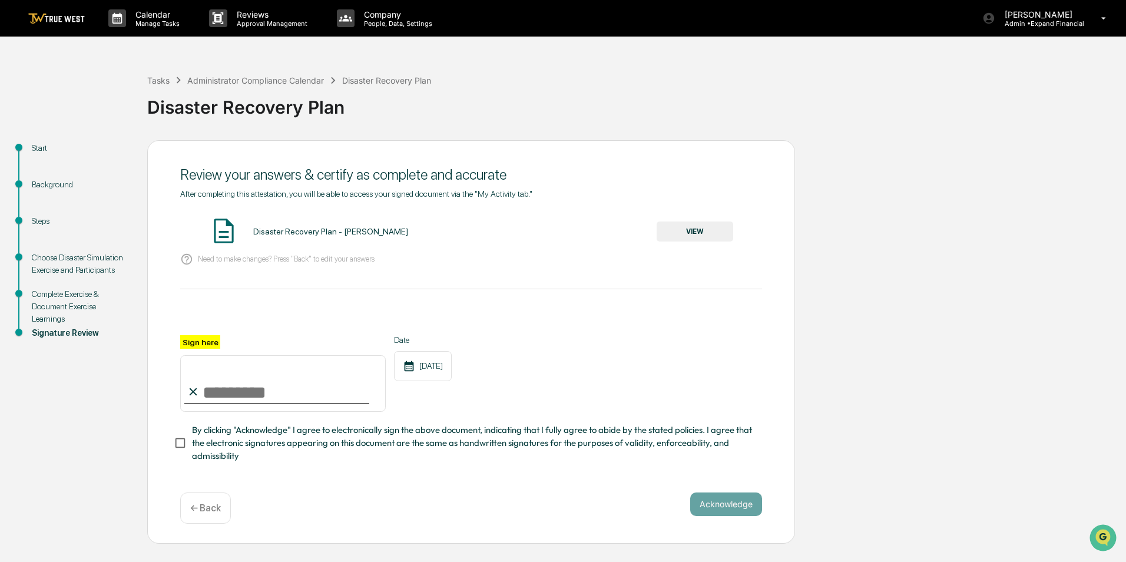
click at [216, 399] on input "Sign here" at bounding box center [283, 383] width 206 height 57
type input "**********"
click at [723, 508] on button "Acknowledge" at bounding box center [726, 504] width 72 height 24
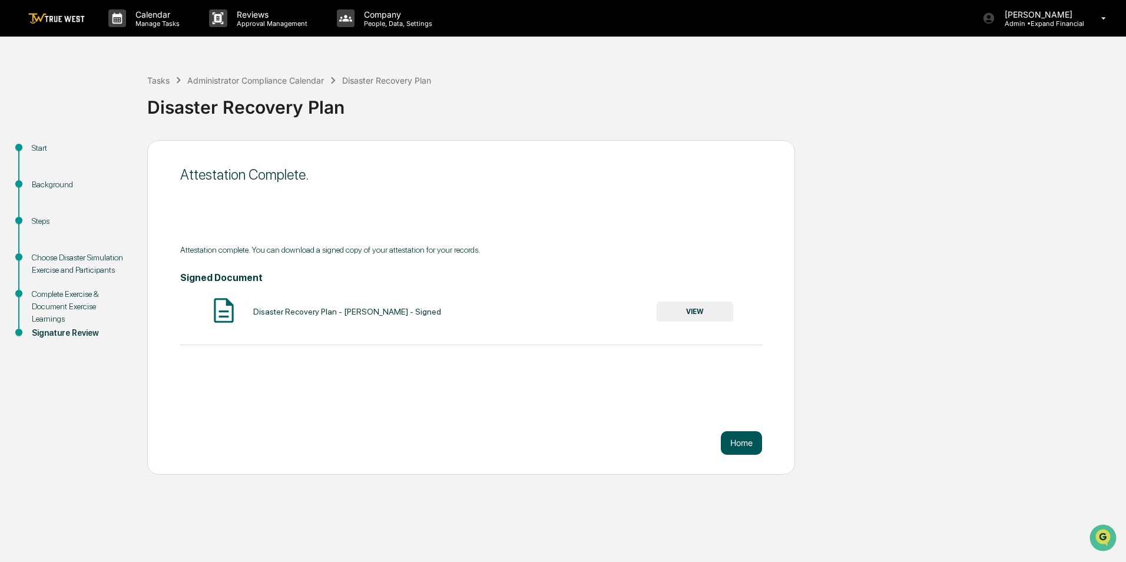
click at [735, 446] on button "Home" at bounding box center [741, 443] width 41 height 24
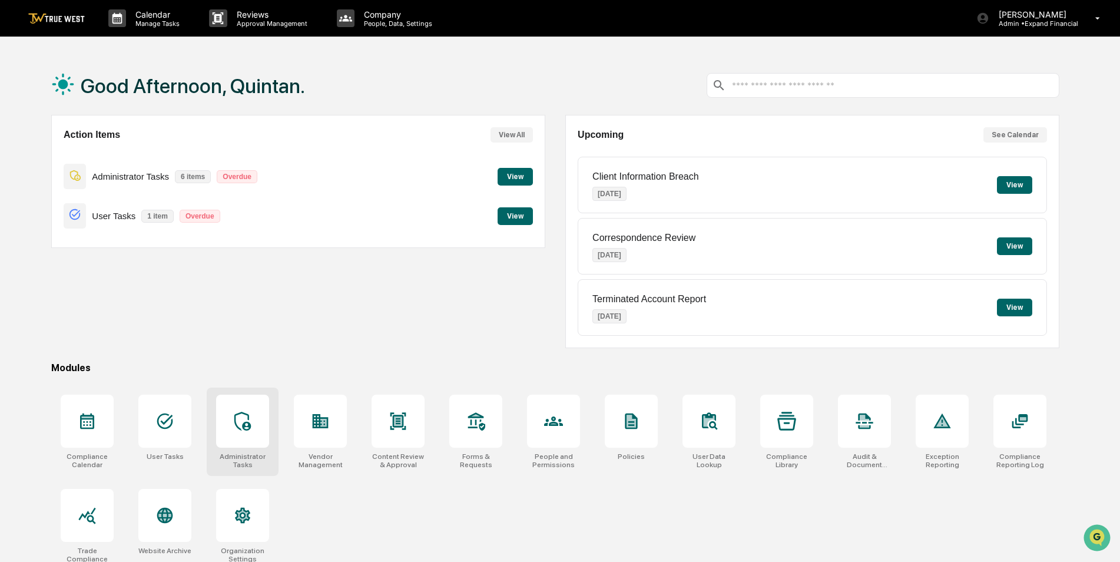
click at [243, 415] on icon at bounding box center [242, 421] width 19 height 19
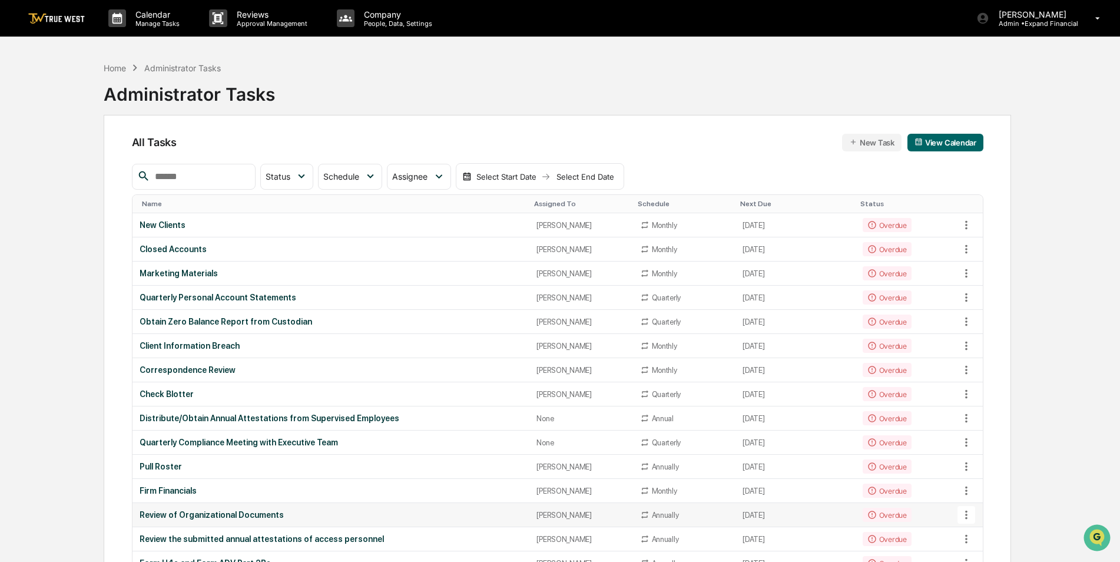
click at [254, 514] on div "Review of Organizational Documents" at bounding box center [331, 514] width 383 height 9
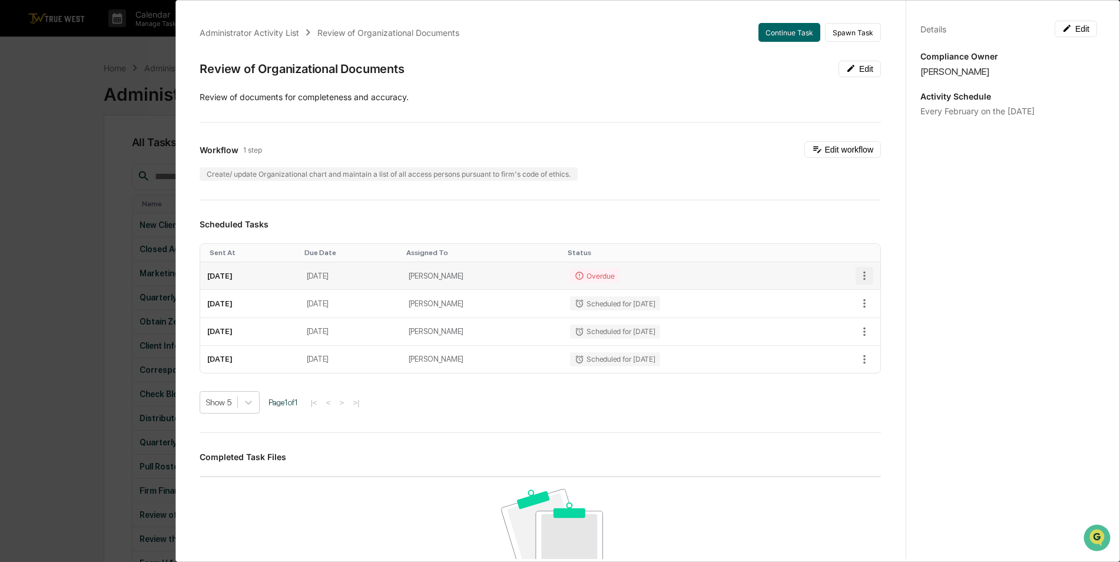
click at [858, 275] on icon "button" at bounding box center [864, 275] width 13 height 13
click at [875, 295] on li "Mark as Completed" at bounding box center [898, 296] width 97 height 22
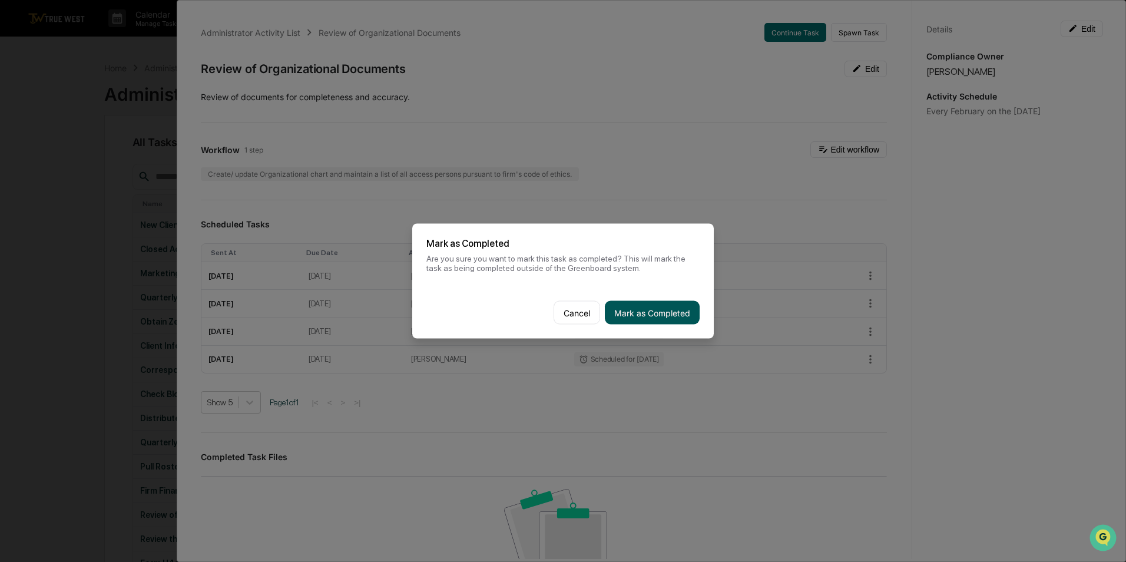
click at [642, 314] on button "Mark as Completed" at bounding box center [652, 313] width 95 height 24
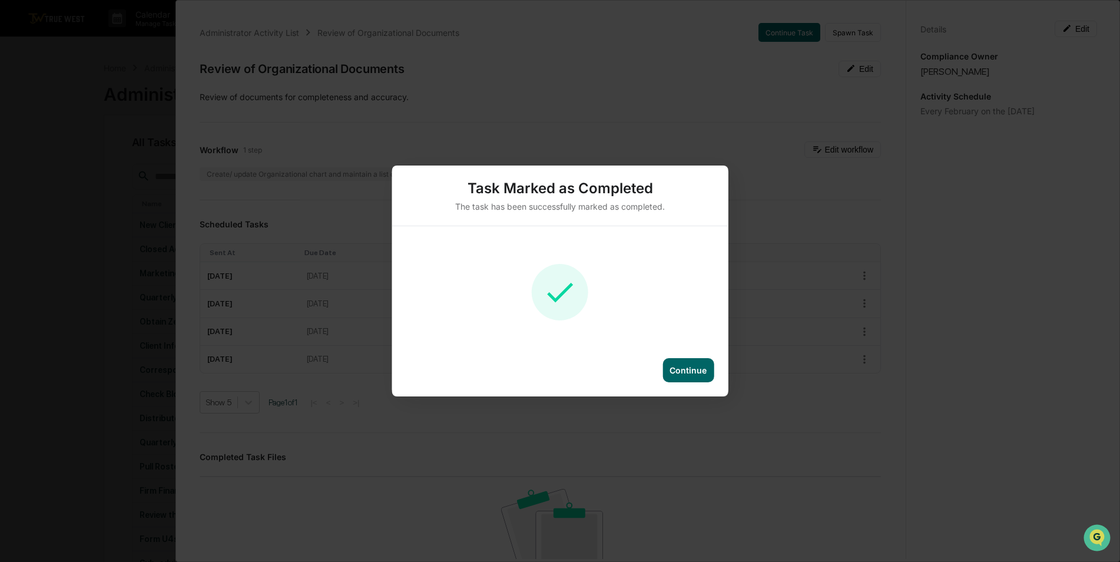
click at [698, 365] on div "Continue" at bounding box center [688, 370] width 37 height 10
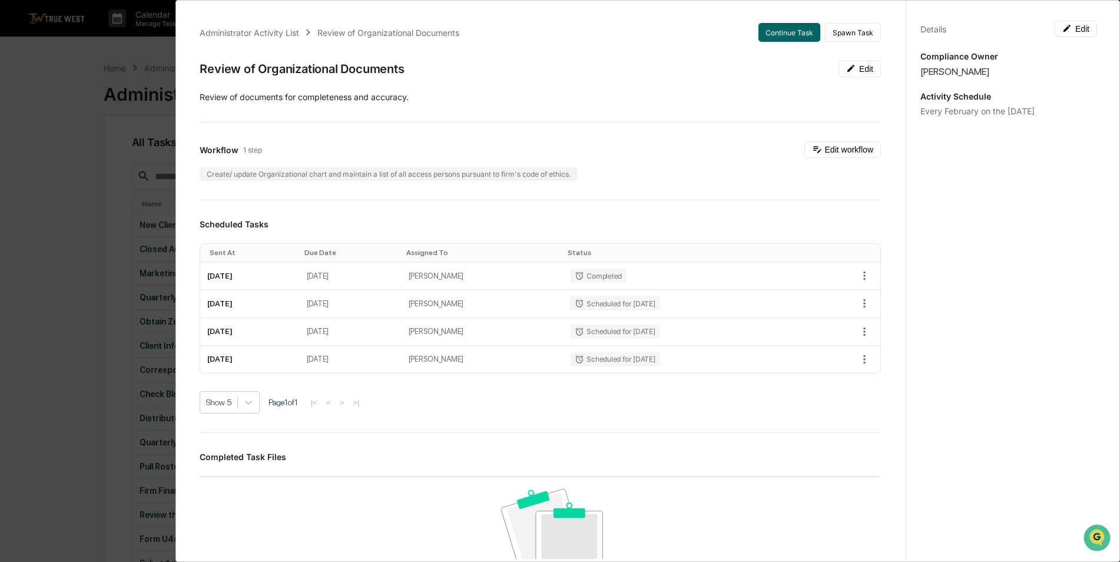
click at [86, 206] on div "Administrator Activity List Review of Organizational Documents Continue Task Sp…" at bounding box center [560, 281] width 1120 height 562
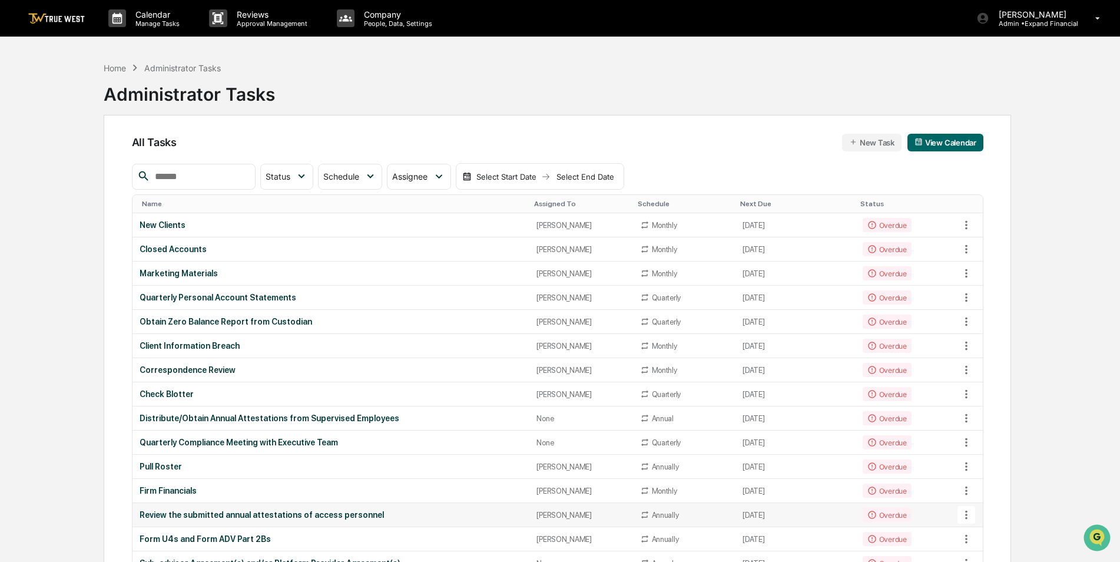
click at [218, 515] on div "Review the submitted annual attestations of access personnel" at bounding box center [331, 514] width 383 height 9
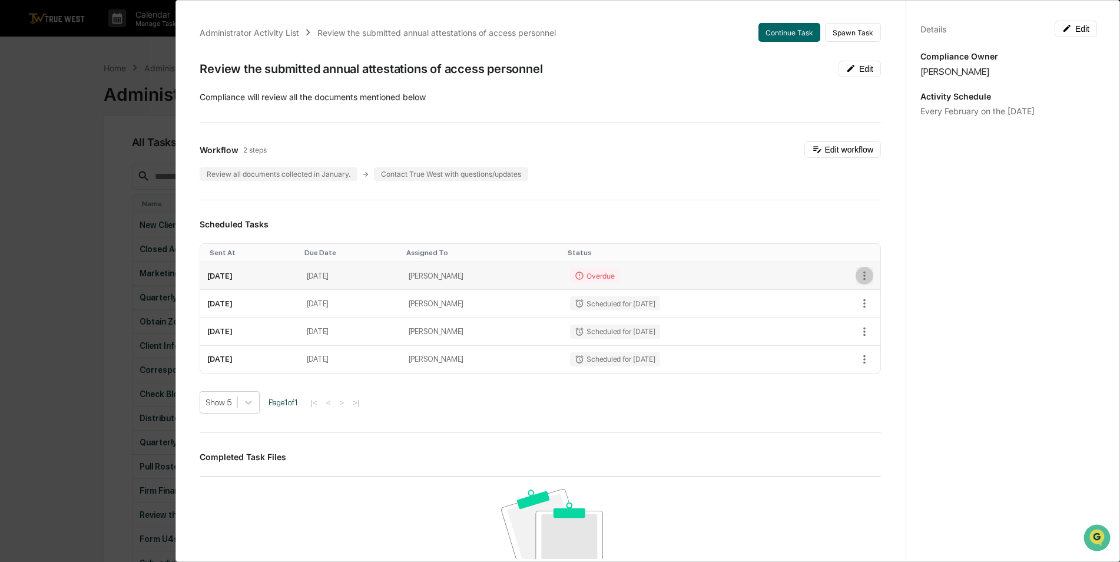
click at [858, 277] on icon "button" at bounding box center [864, 275] width 13 height 13
click at [866, 295] on icon at bounding box center [864, 296] width 9 height 9
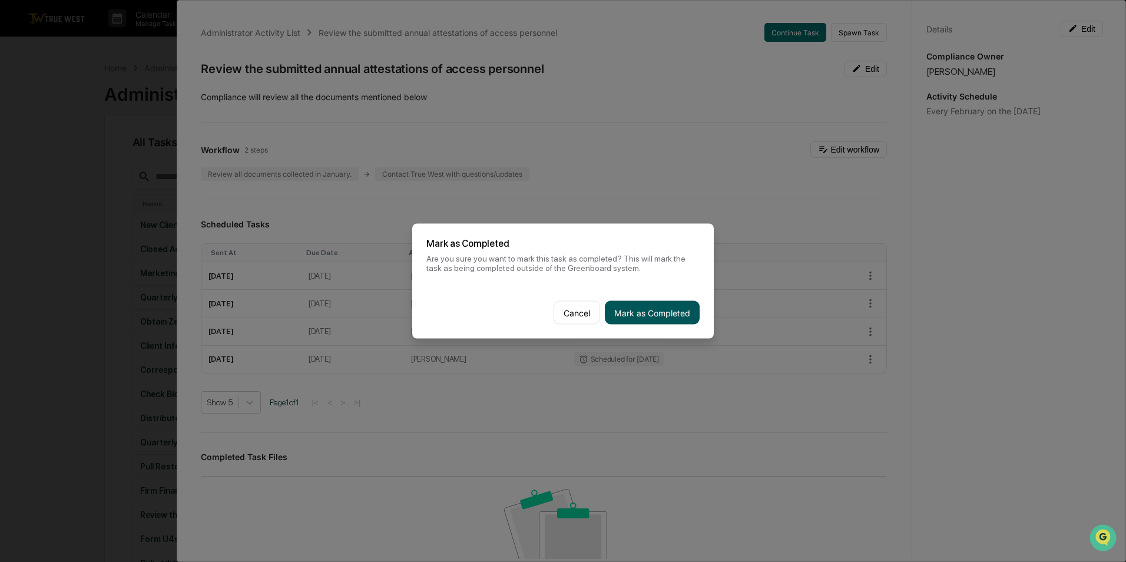
click at [672, 312] on button "Mark as Completed" at bounding box center [652, 313] width 95 height 24
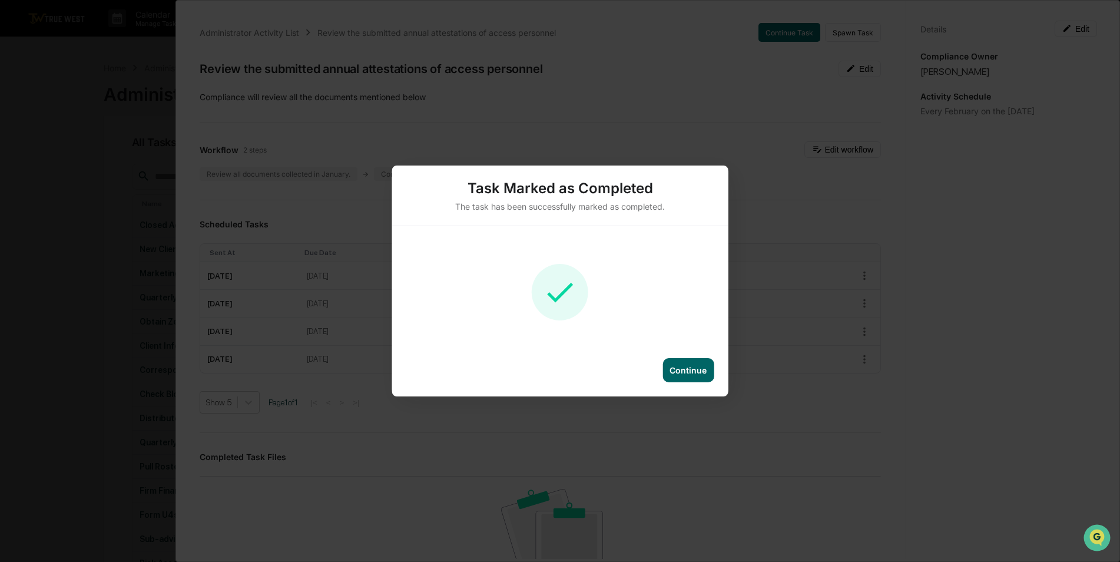
click at [674, 369] on div "Continue" at bounding box center [688, 370] width 37 height 10
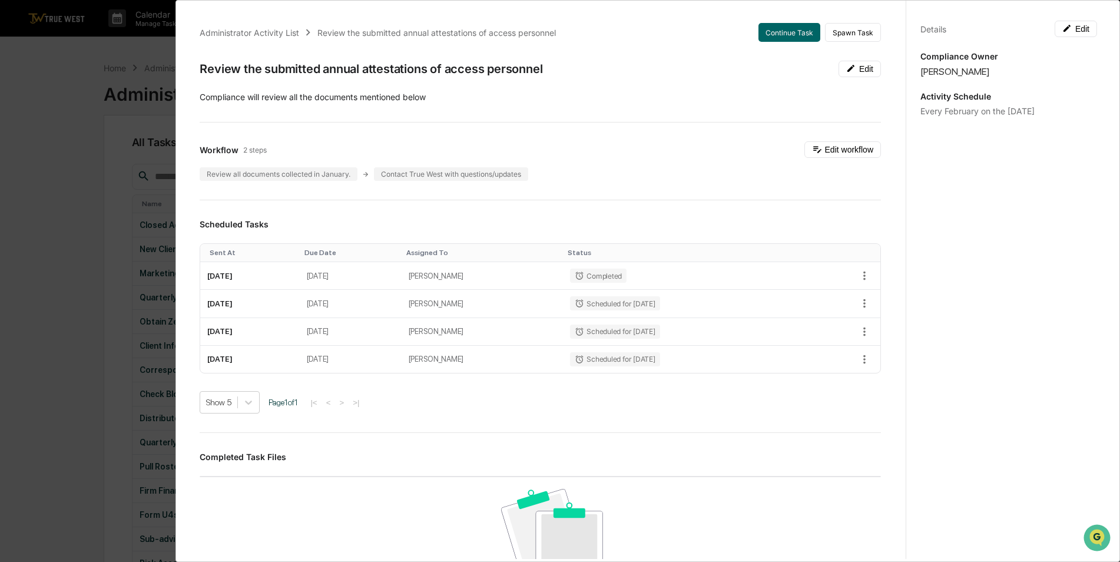
click at [70, 396] on div "Administrator Activity List Review the submitted annual attestations of access …" at bounding box center [560, 281] width 1120 height 562
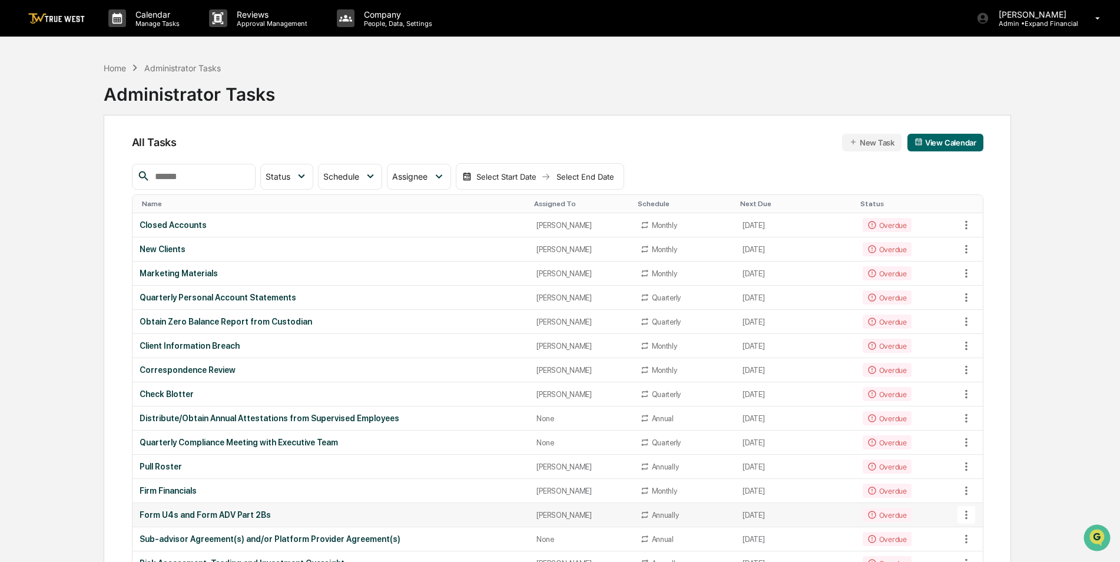
click at [208, 512] on div "Form U4s and Form ADV Part 2Bs" at bounding box center [331, 514] width 383 height 9
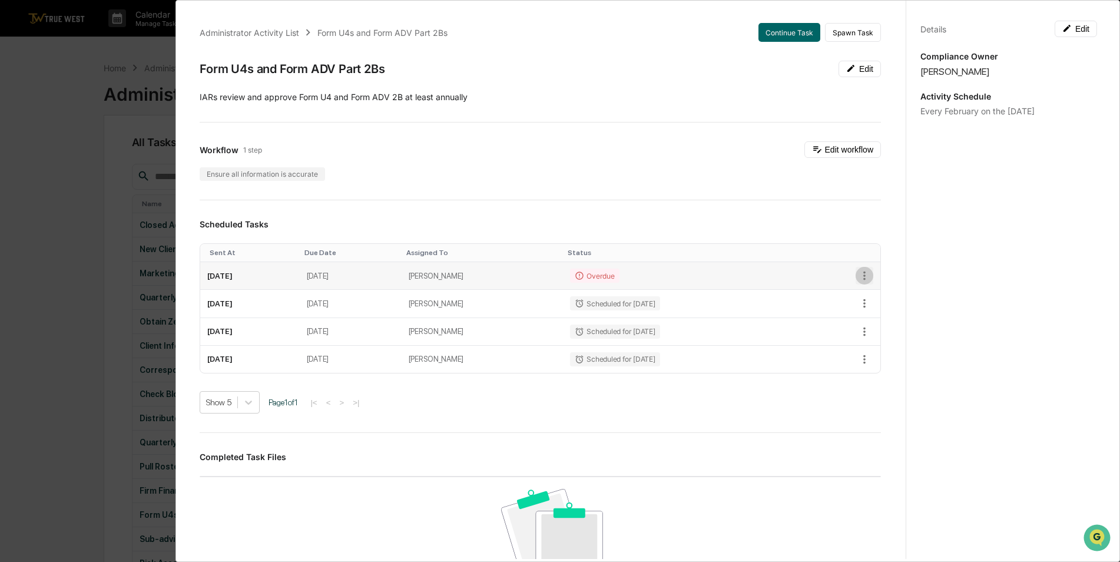
click at [858, 277] on icon "button" at bounding box center [864, 275] width 13 height 13
click at [889, 294] on li "Mark as Completed" at bounding box center [898, 296] width 97 height 22
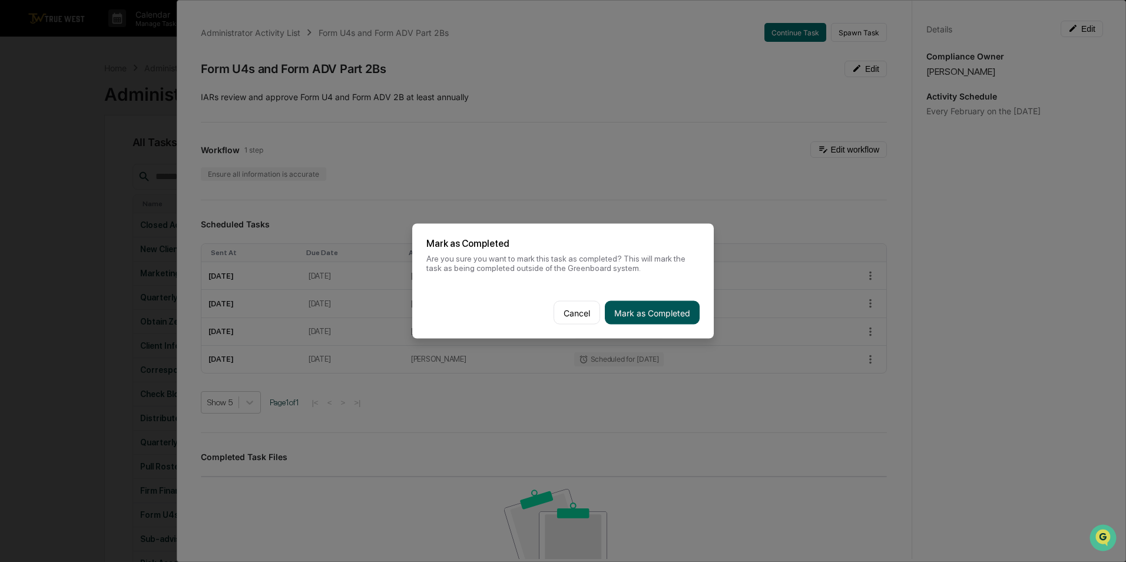
click at [632, 315] on button "Mark as Completed" at bounding box center [652, 313] width 95 height 24
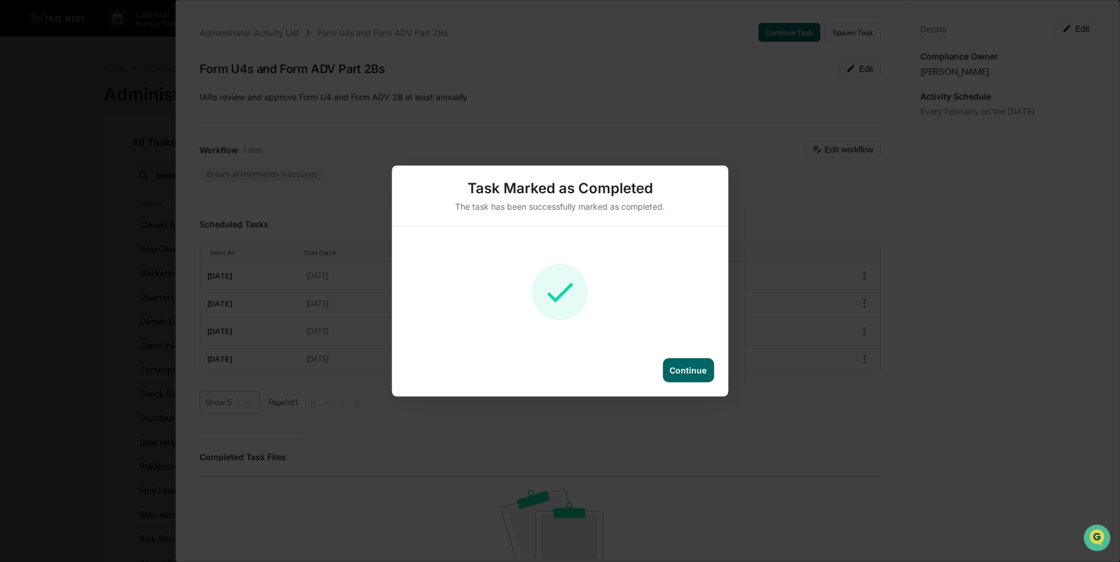
click at [697, 369] on div "Continue" at bounding box center [688, 370] width 37 height 10
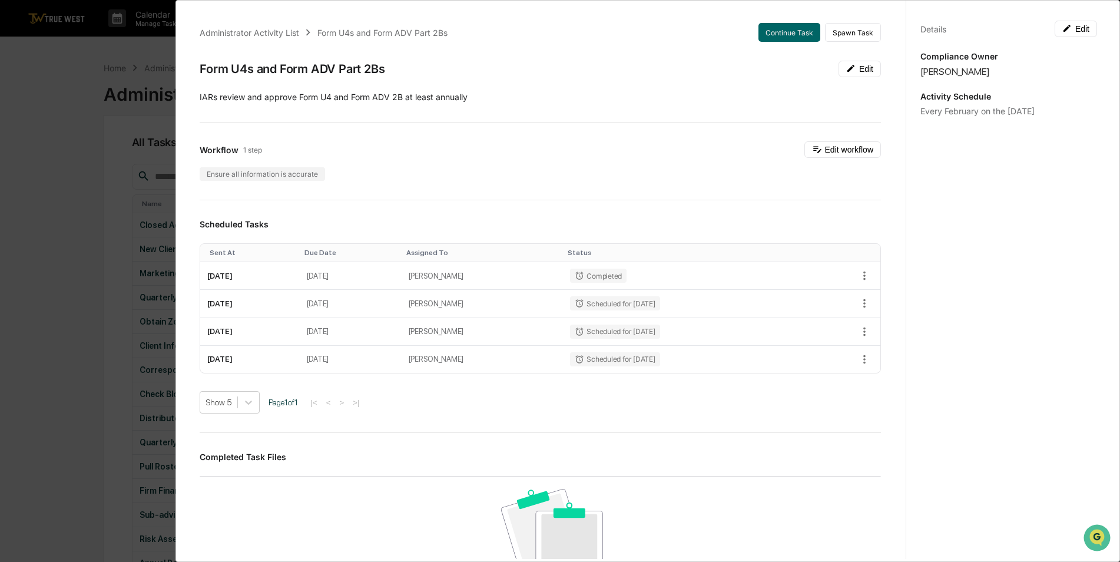
click at [78, 357] on div "Administrator Activity List Form U4s and Form ADV Part 2Bs Continue Task Spawn …" at bounding box center [560, 281] width 1120 height 562
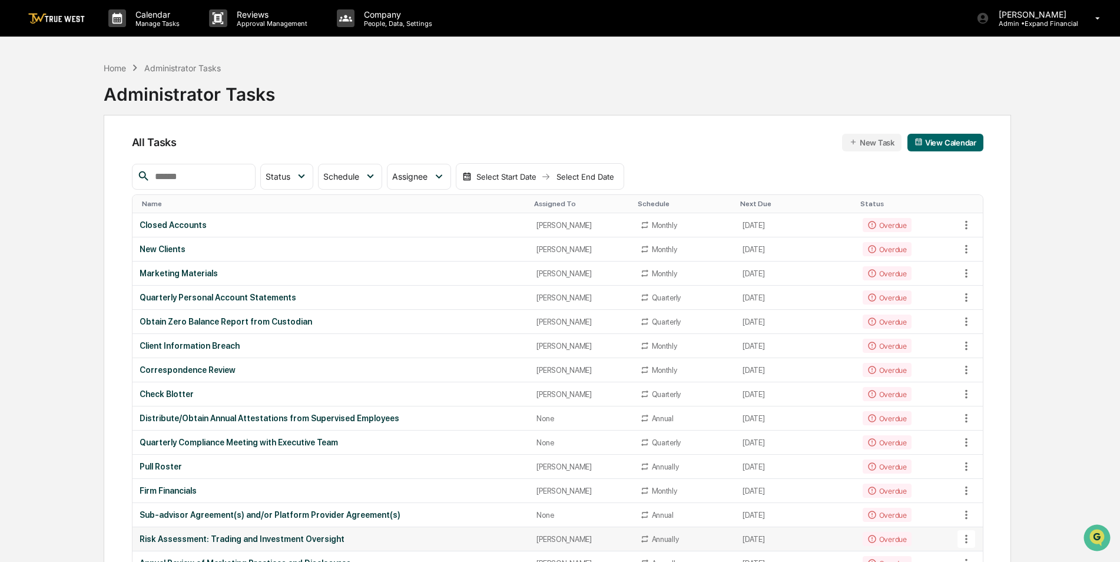
click at [297, 541] on div "Risk Assessment: Trading and Investment Oversight" at bounding box center [331, 538] width 383 height 9
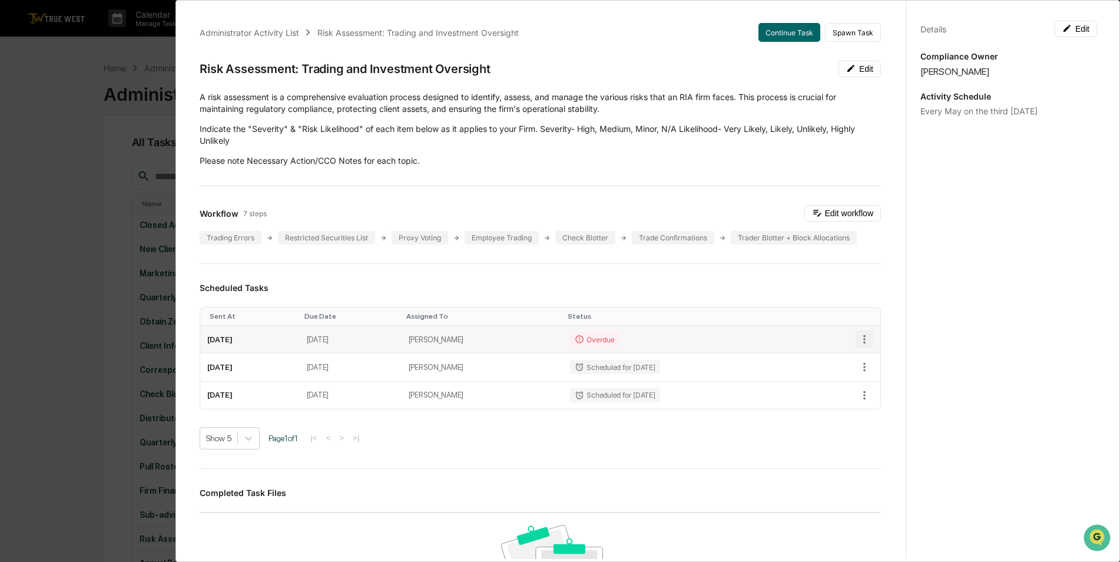
click at [858, 336] on icon "button" at bounding box center [864, 339] width 13 height 13
click at [877, 360] on li "Mark as Completed" at bounding box center [898, 360] width 97 height 22
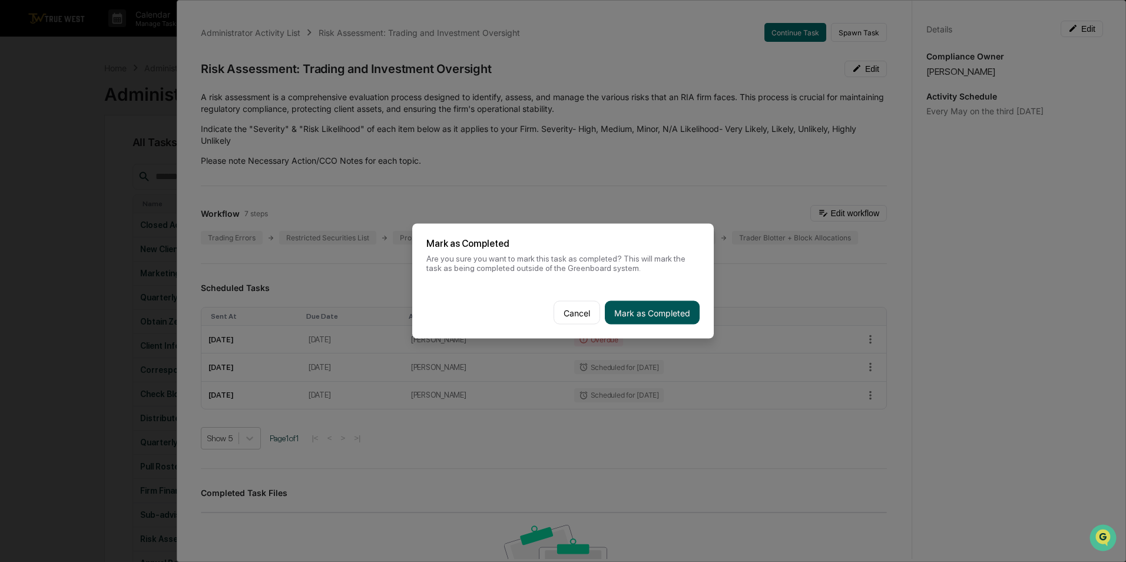
click at [671, 311] on button "Mark as Completed" at bounding box center [652, 313] width 95 height 24
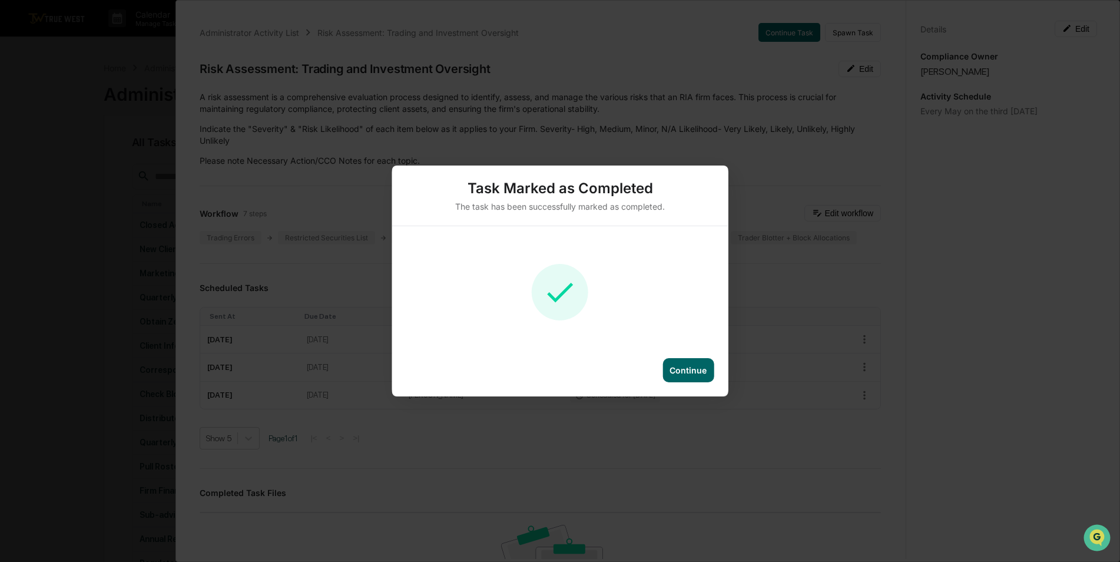
click at [696, 372] on div "Continue" at bounding box center [688, 370] width 37 height 10
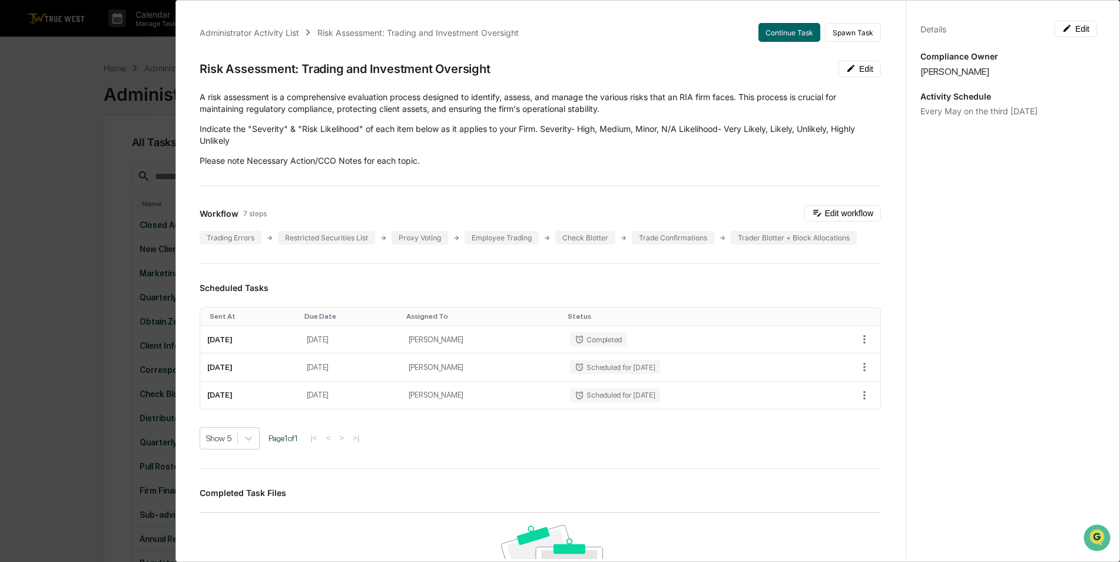
click at [62, 399] on div "Administrator Activity List Risk Assessment: Trading and Investment Oversight C…" at bounding box center [560, 281] width 1120 height 562
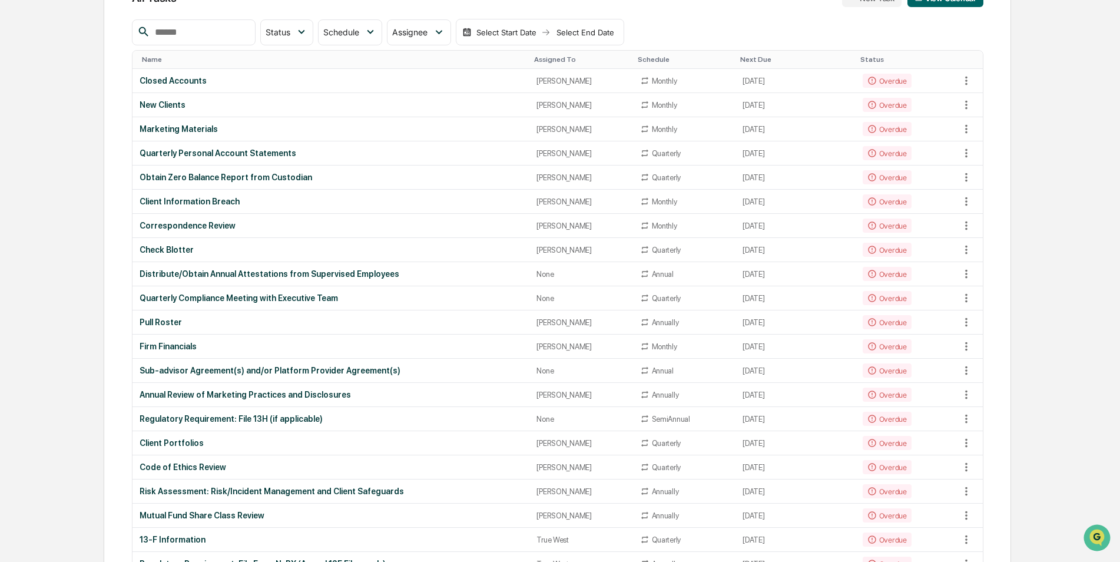
scroll to position [176, 0]
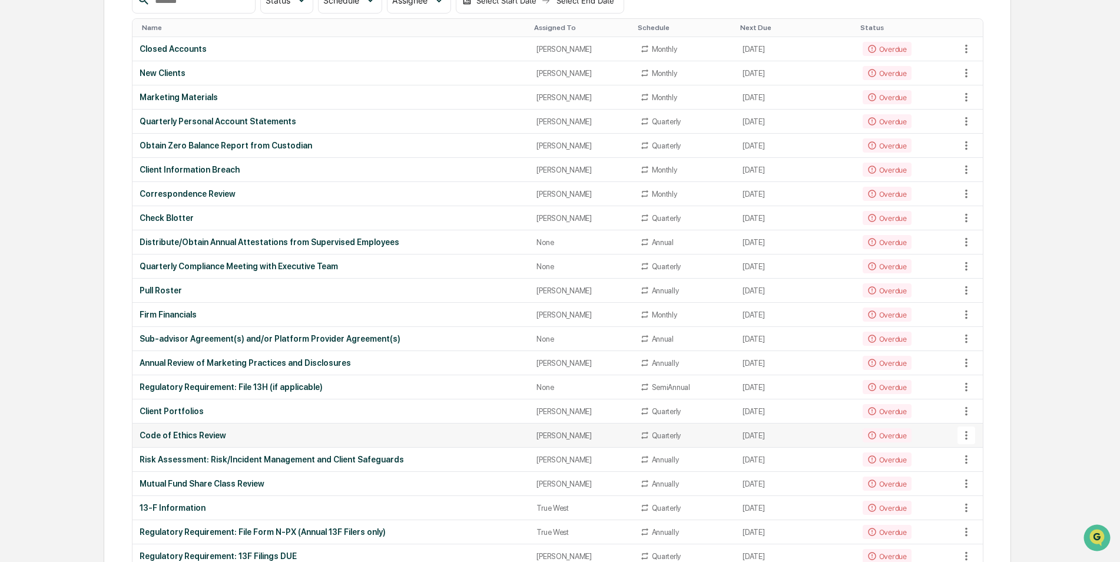
click at [188, 434] on div "Code of Ethics Review" at bounding box center [331, 434] width 383 height 9
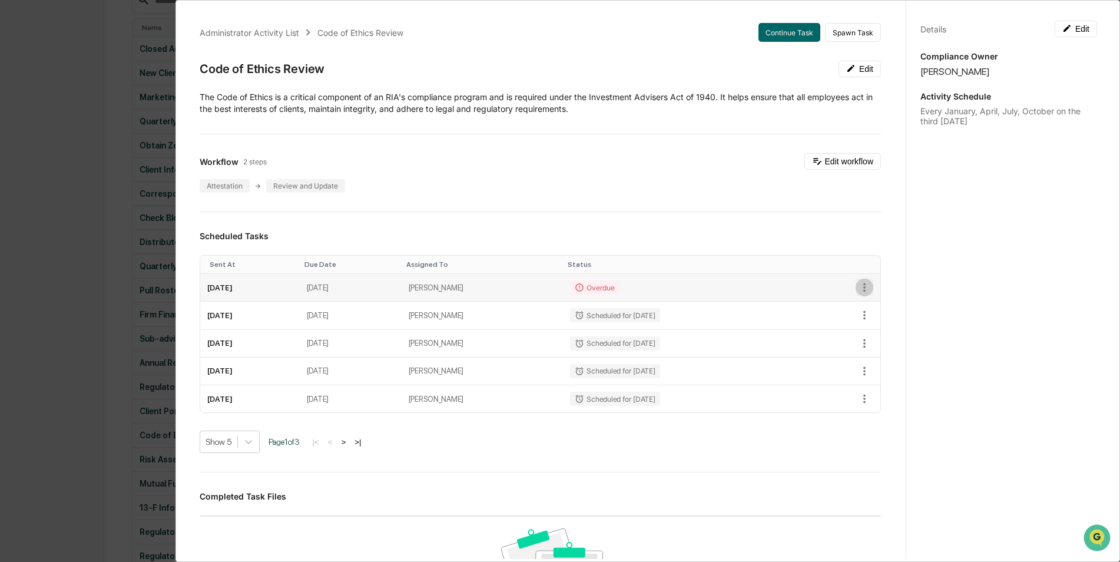
click at [858, 285] on icon "button" at bounding box center [864, 287] width 13 height 13
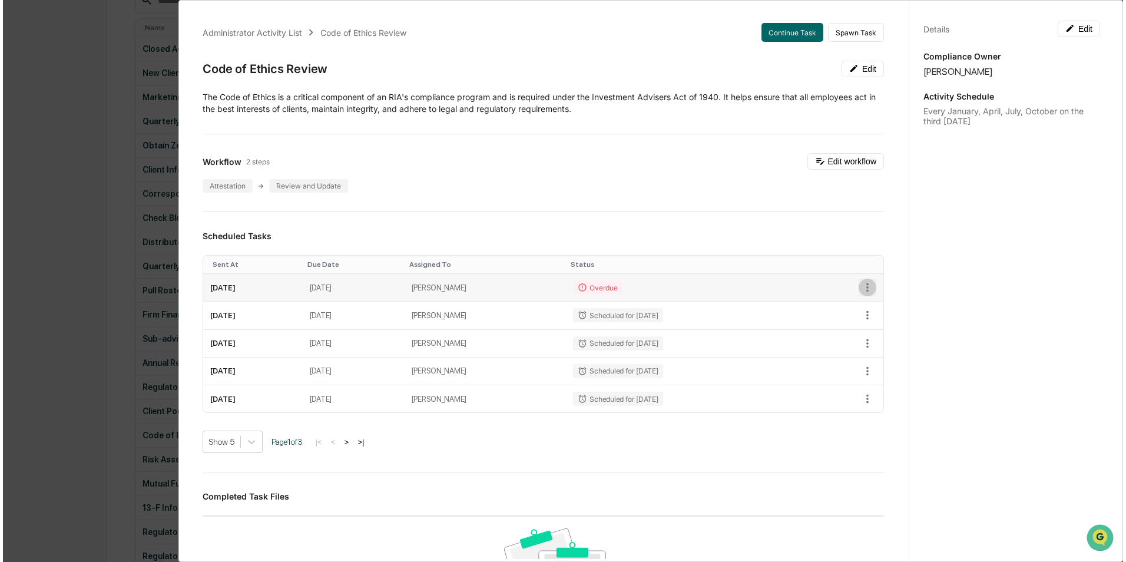
scroll to position [177, 0]
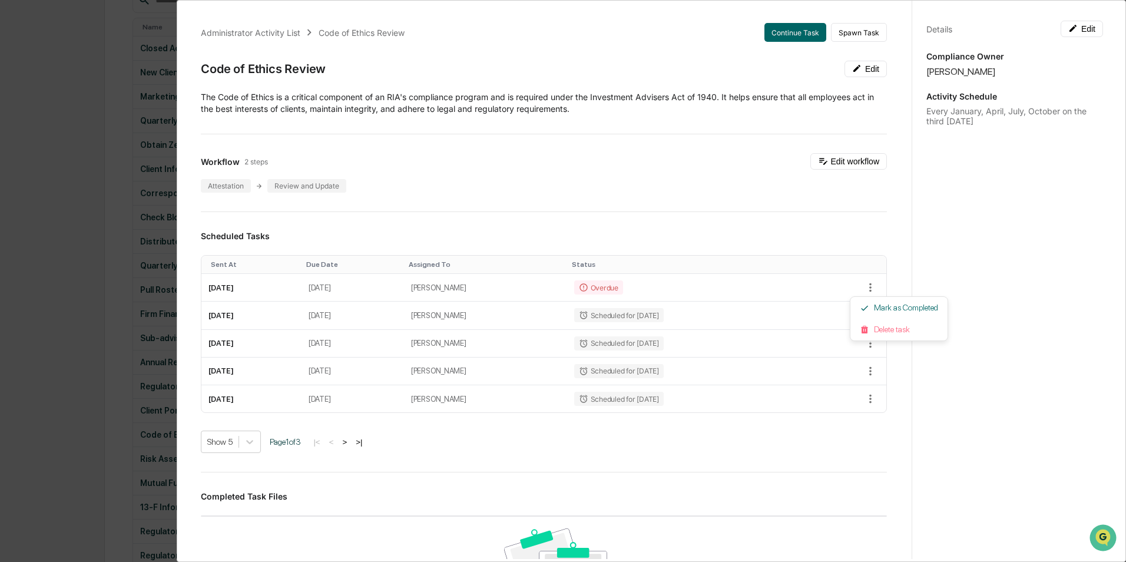
click at [781, 36] on div at bounding box center [563, 281] width 1126 height 562
click at [771, 34] on button "Continue Task" at bounding box center [789, 32] width 62 height 19
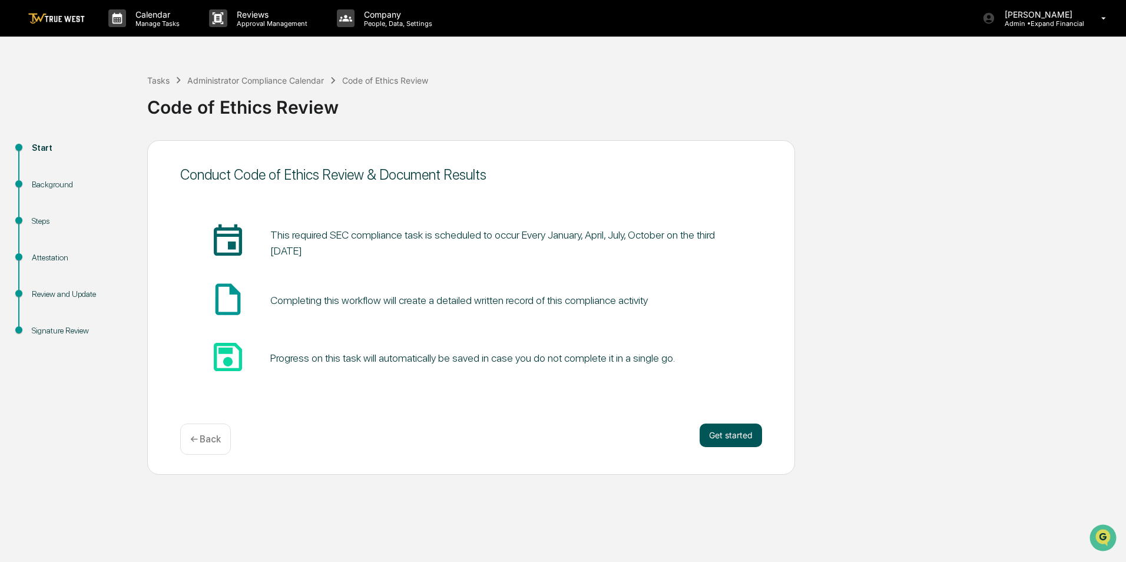
click at [734, 438] on button "Get started" at bounding box center [731, 435] width 62 height 24
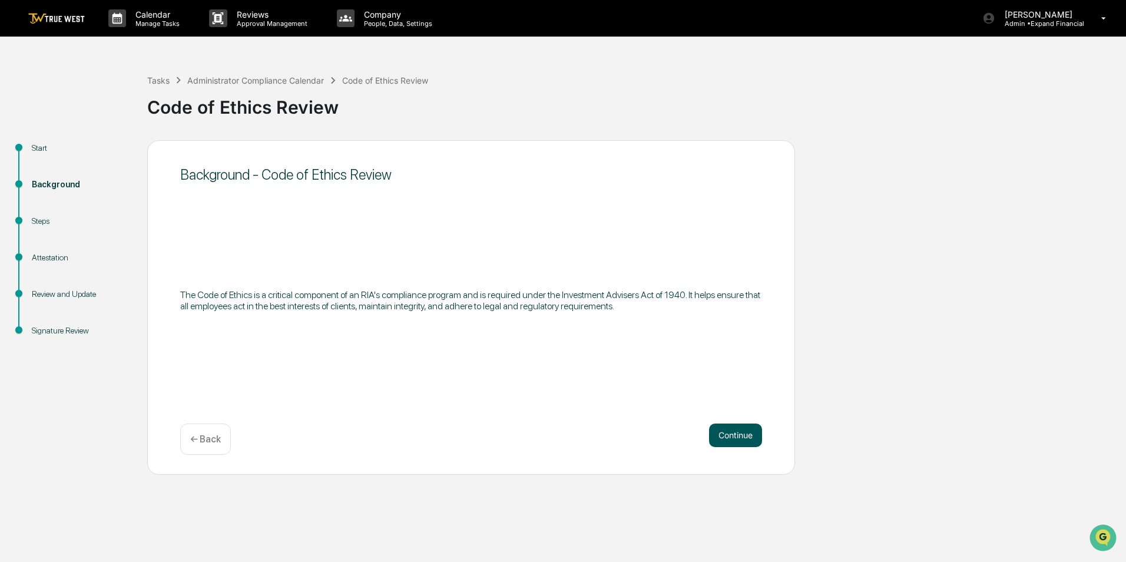
click at [732, 436] on button "Continue" at bounding box center [735, 435] width 53 height 24
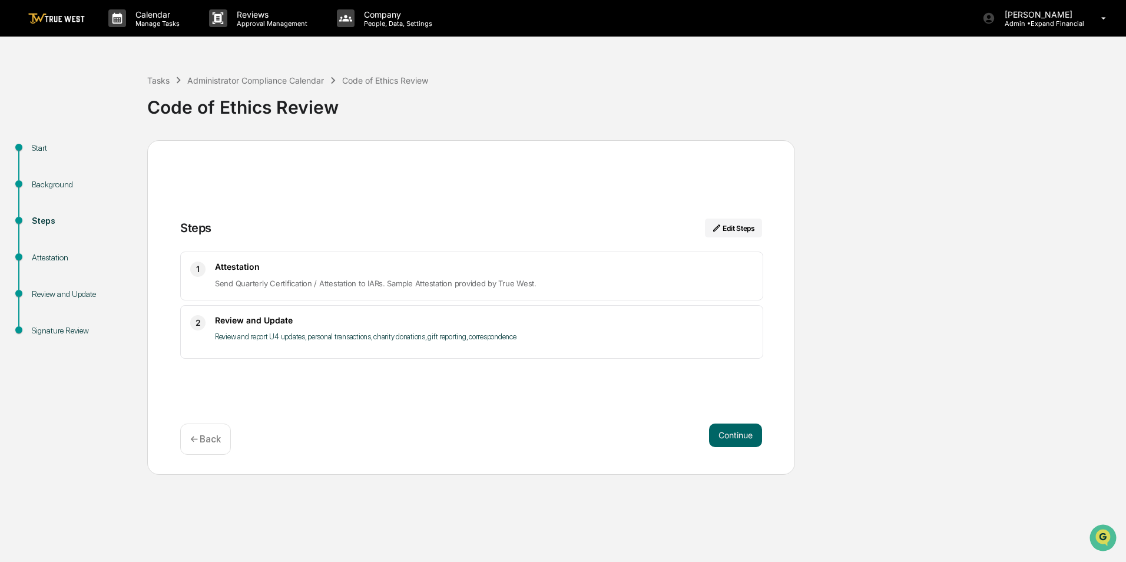
click at [732, 436] on button "Continue" at bounding box center [735, 435] width 53 height 24
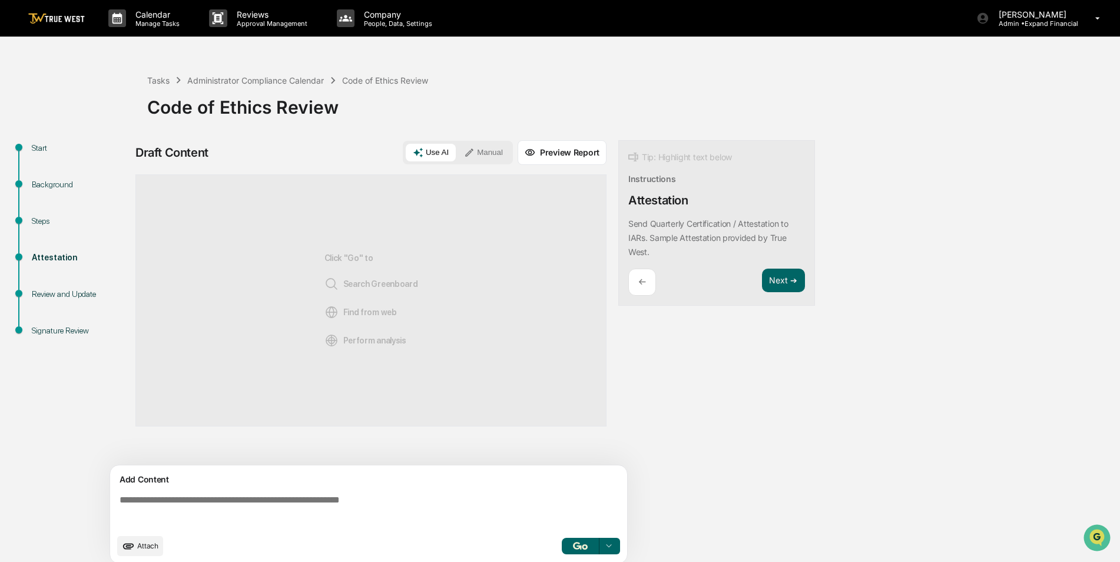
click at [37, 218] on div "Steps" at bounding box center [80, 221] width 97 height 12
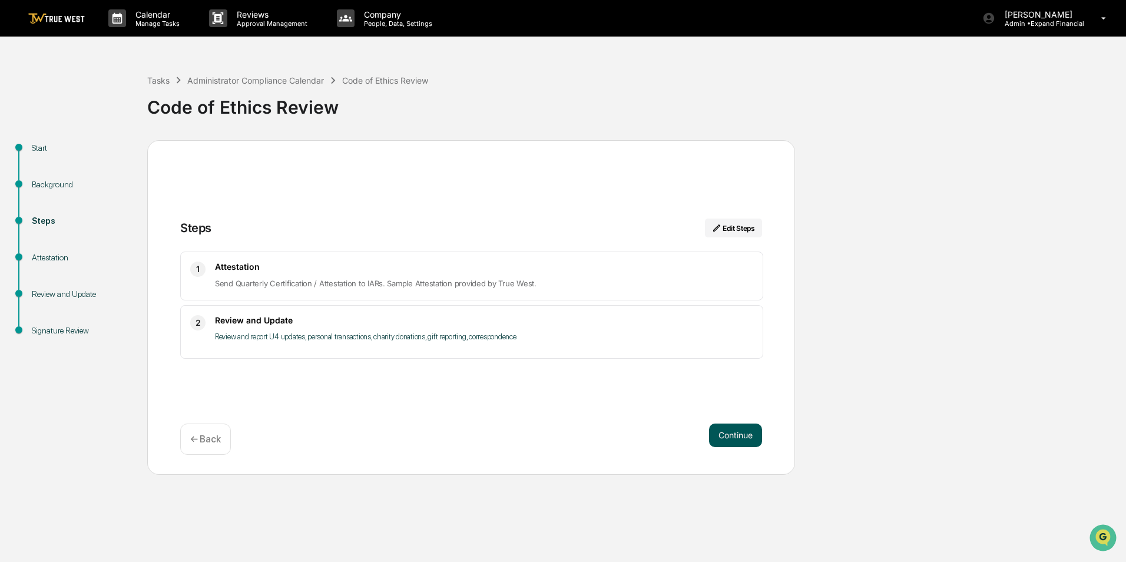
click at [744, 439] on button "Continue" at bounding box center [735, 435] width 53 height 24
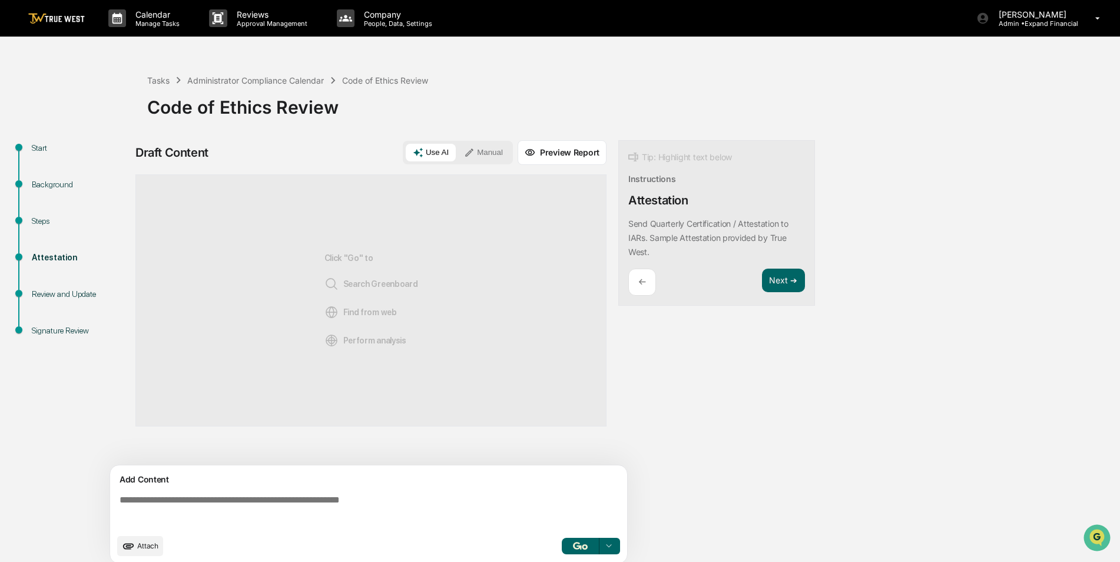
click at [274, 502] on textarea at bounding box center [371, 511] width 512 height 42
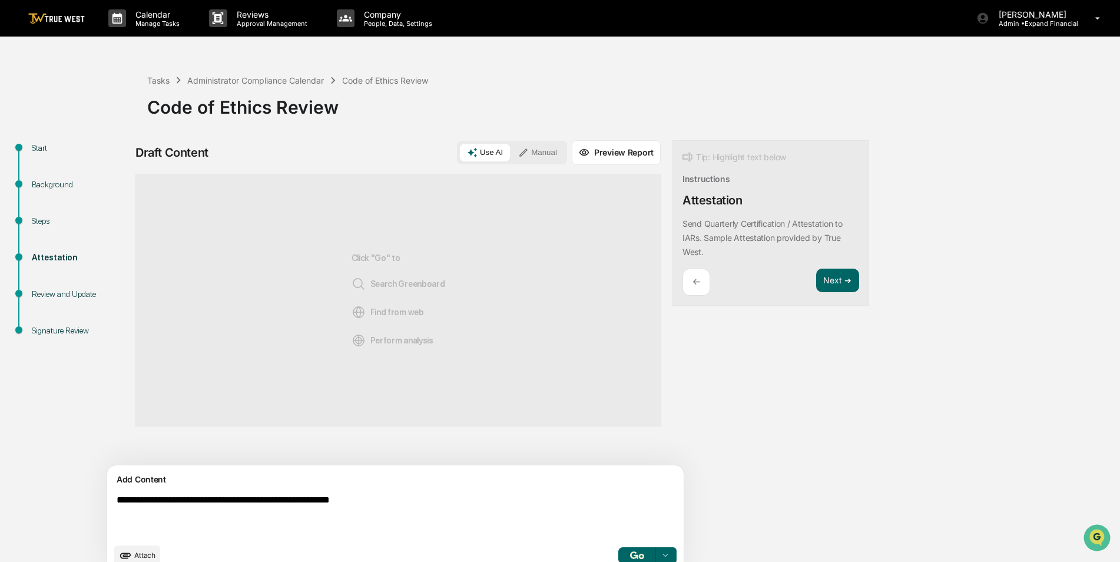
type textarea "**********"
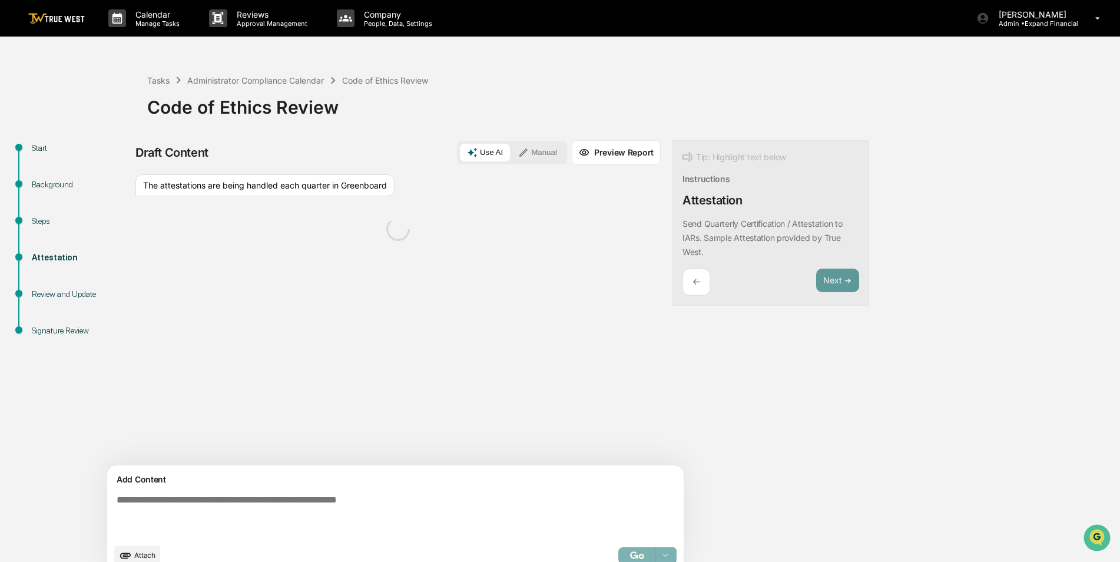
scroll to position [18, 0]
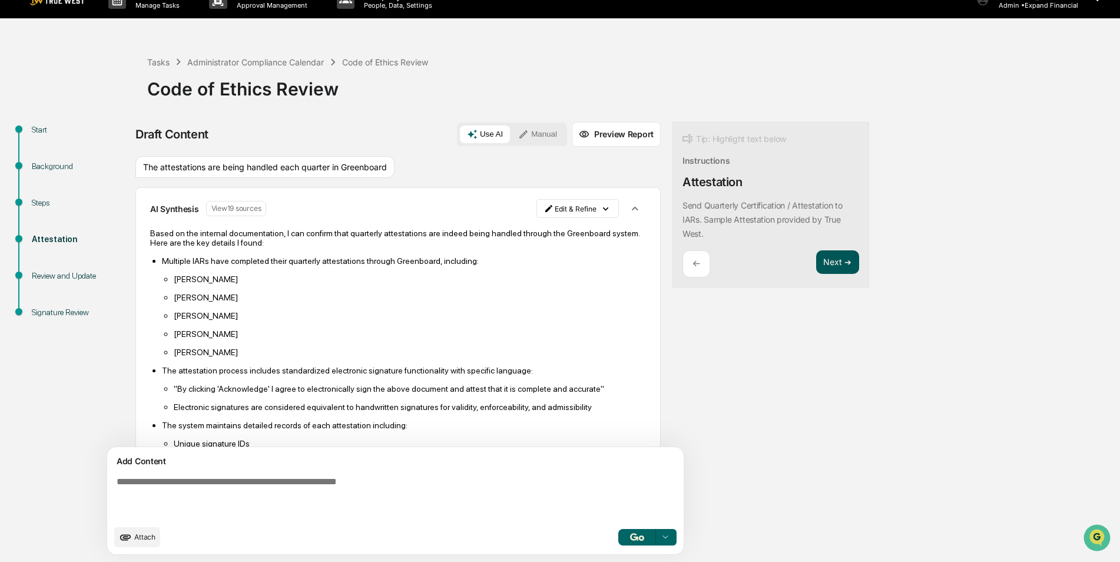
click at [816, 260] on button "Next ➔" at bounding box center [837, 262] width 43 height 24
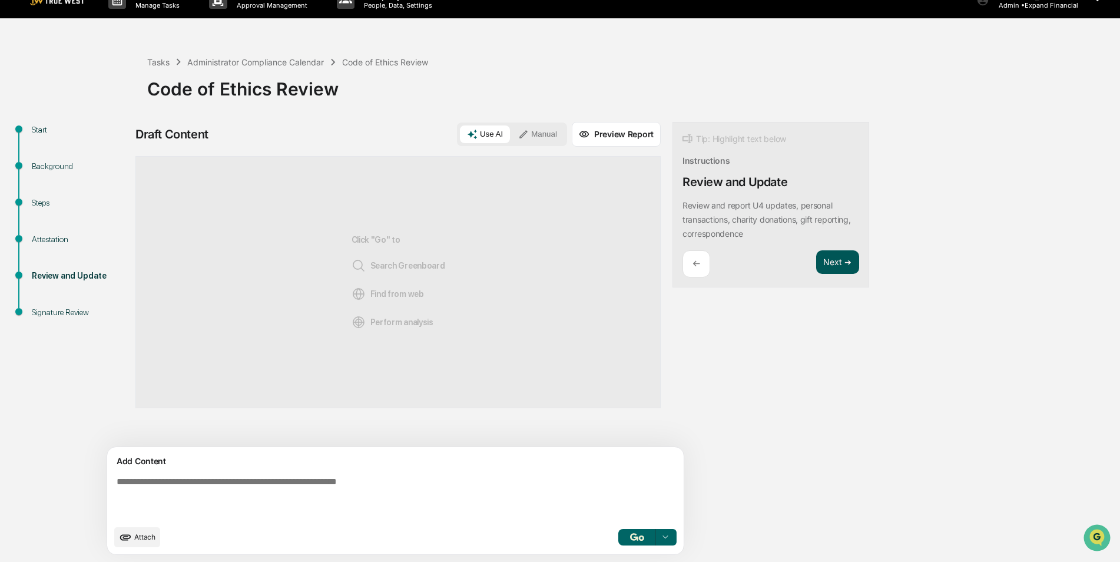
click at [816, 261] on button "Next ➔" at bounding box center [837, 262] width 43 height 24
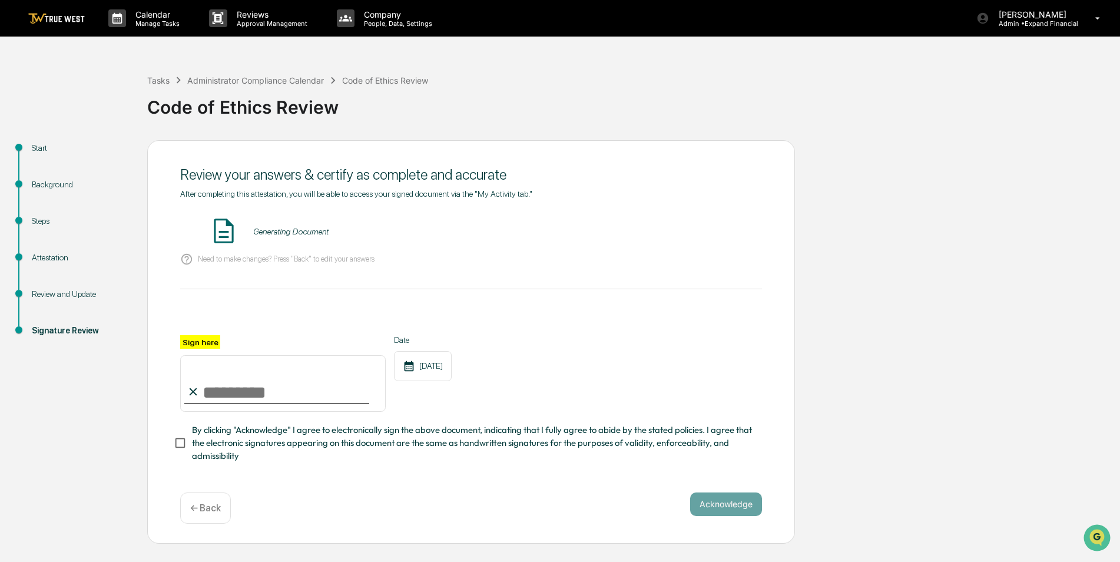
scroll to position [0, 0]
click at [691, 230] on button "VIEW" at bounding box center [695, 231] width 77 height 20
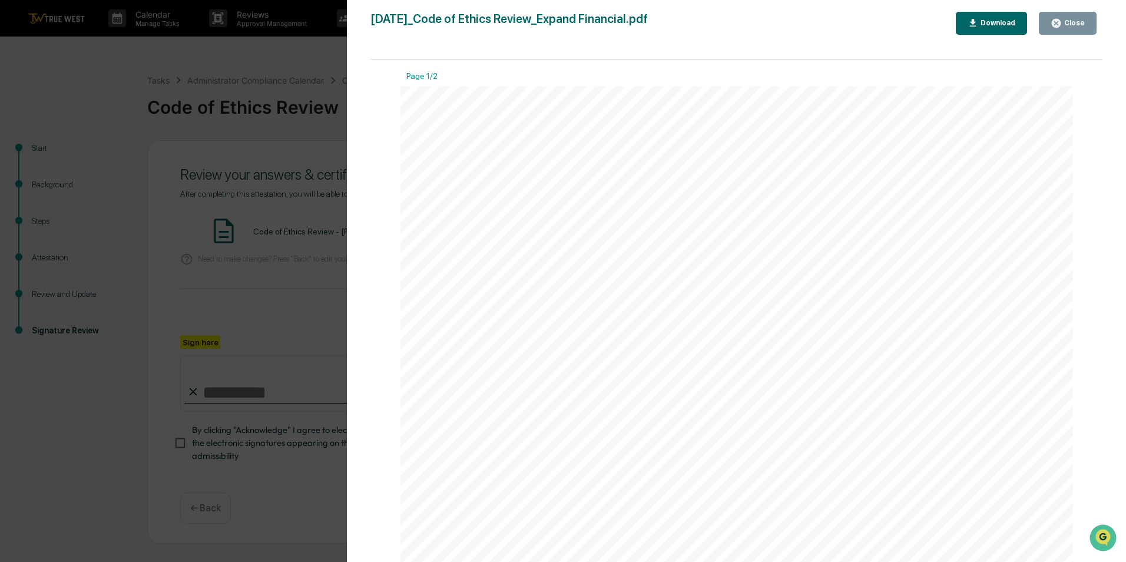
click at [1078, 18] on div "Close" at bounding box center [1068, 23] width 34 height 11
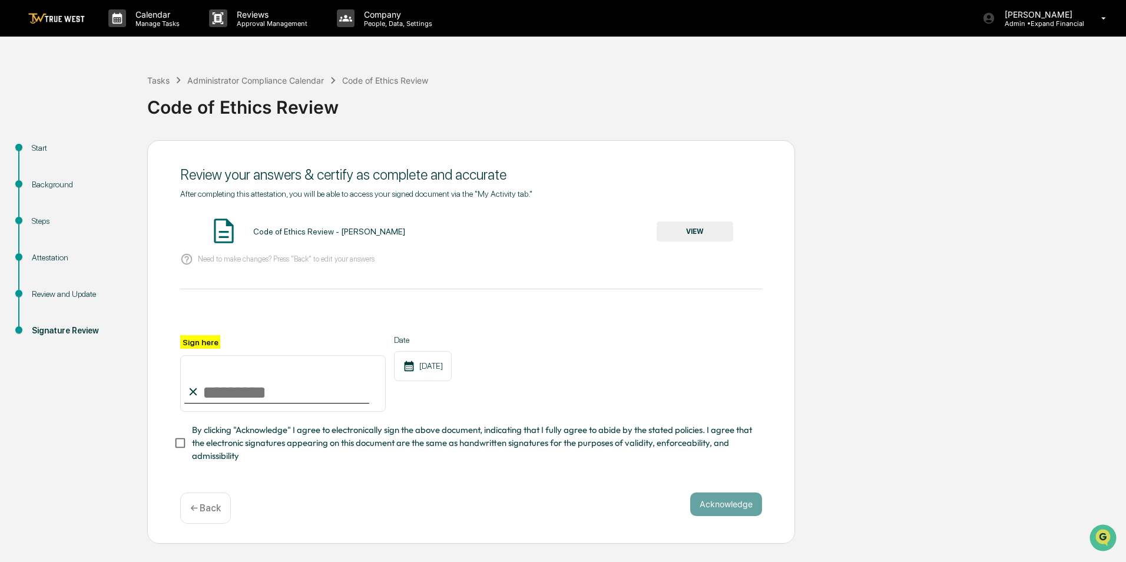
click at [250, 402] on input "Sign here" at bounding box center [283, 383] width 206 height 57
type input "**********"
click at [723, 502] on button "Acknowledge" at bounding box center [726, 504] width 72 height 24
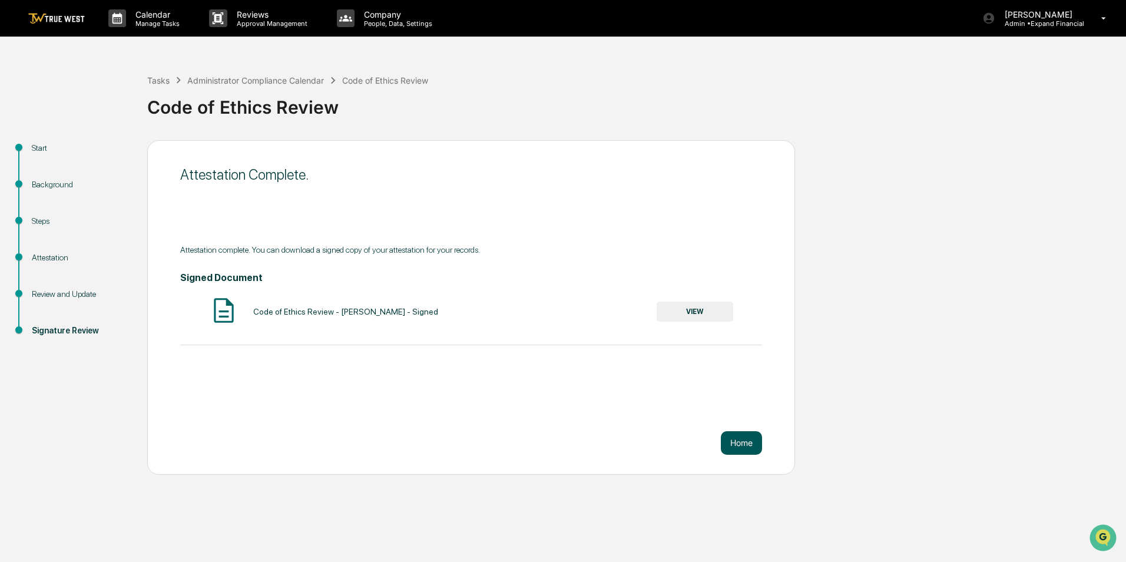
click at [728, 440] on button "Home" at bounding box center [741, 443] width 41 height 24
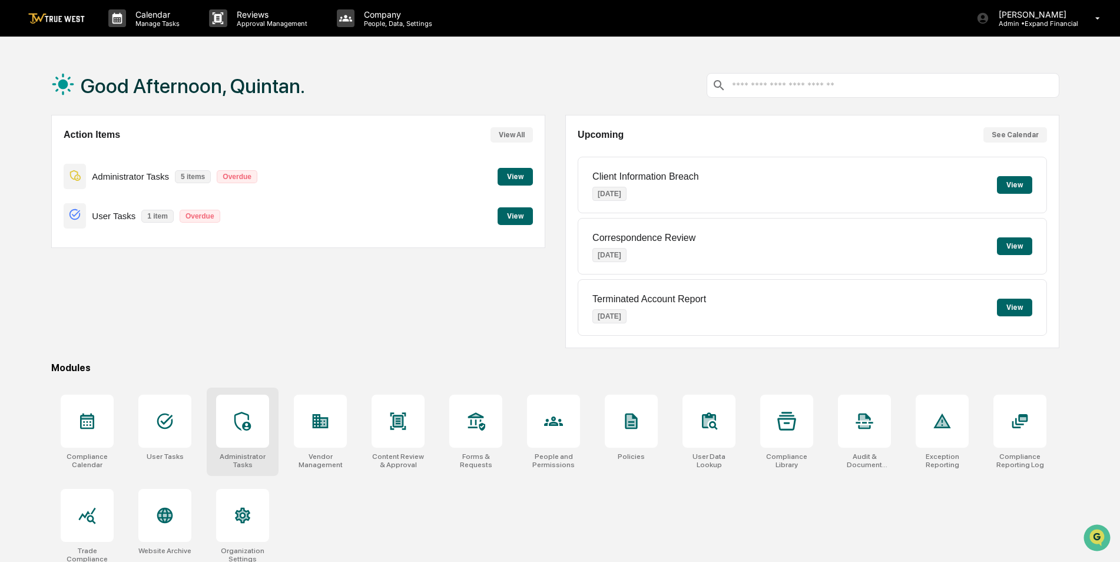
click at [239, 420] on icon at bounding box center [242, 421] width 19 height 19
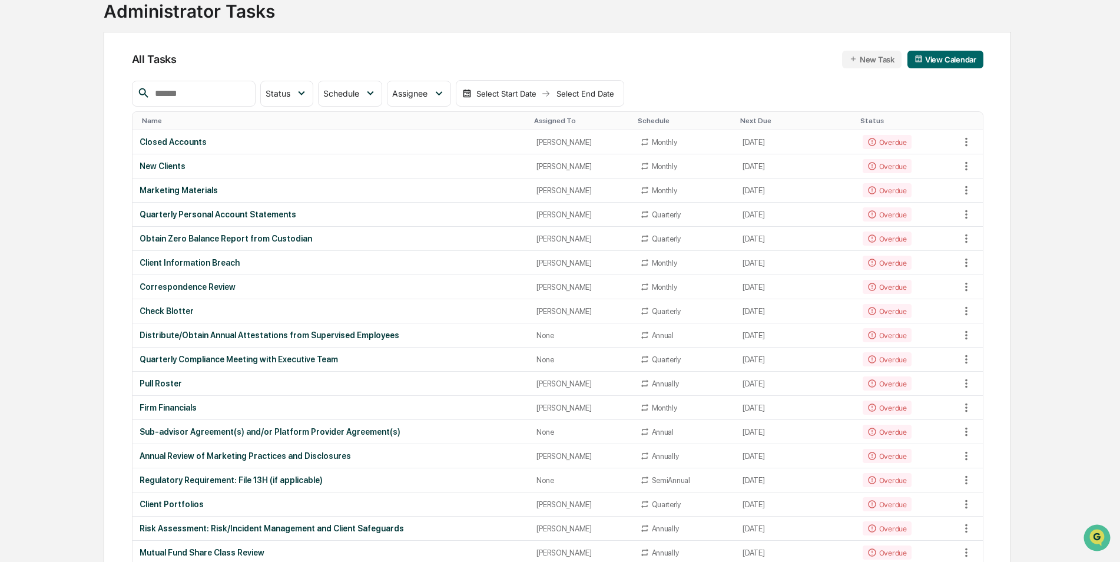
scroll to position [176, 0]
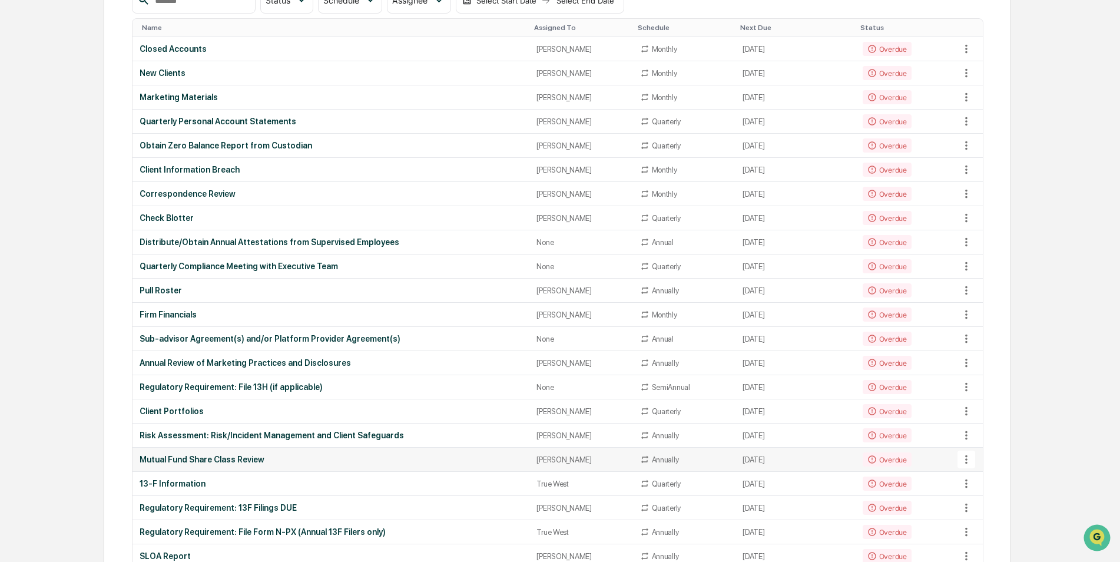
click at [246, 457] on div "Mutual Fund Share Class Review" at bounding box center [331, 459] width 383 height 9
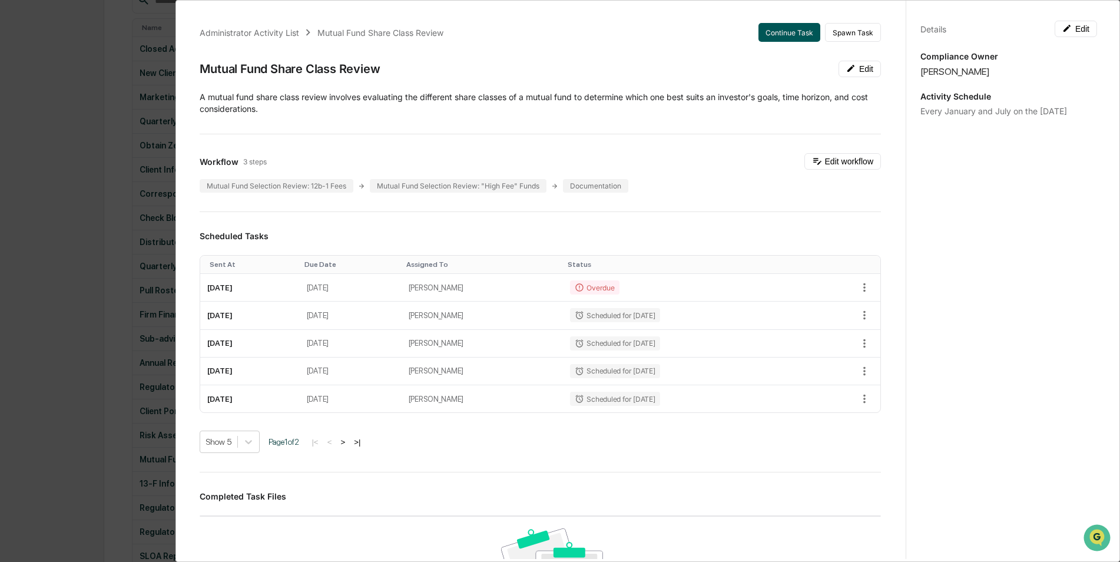
click at [759, 30] on button "Continue Task" at bounding box center [789, 32] width 62 height 19
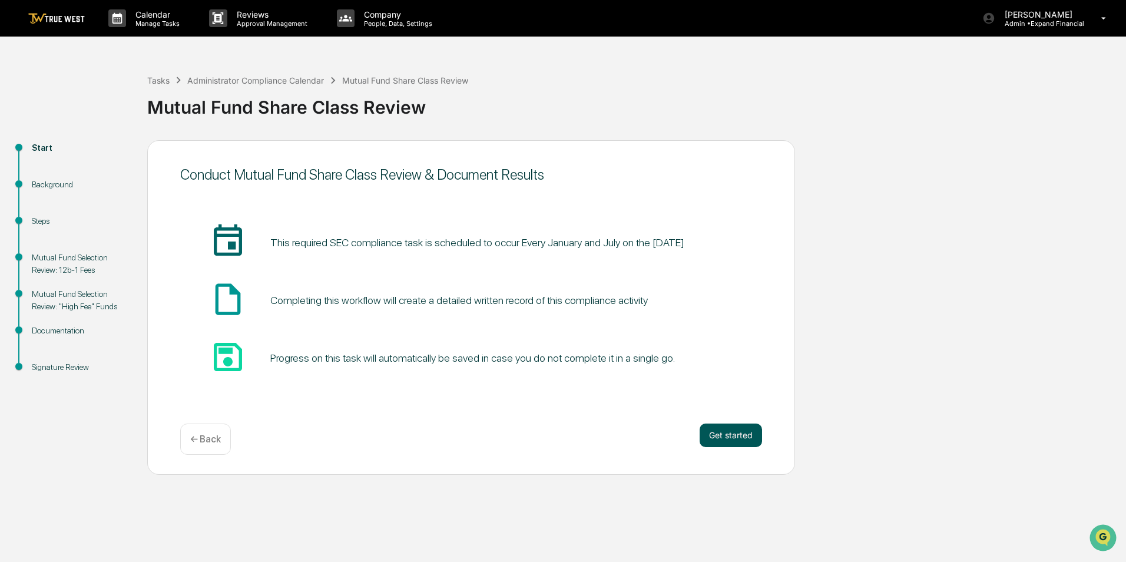
click at [733, 435] on button "Get started" at bounding box center [731, 435] width 62 height 24
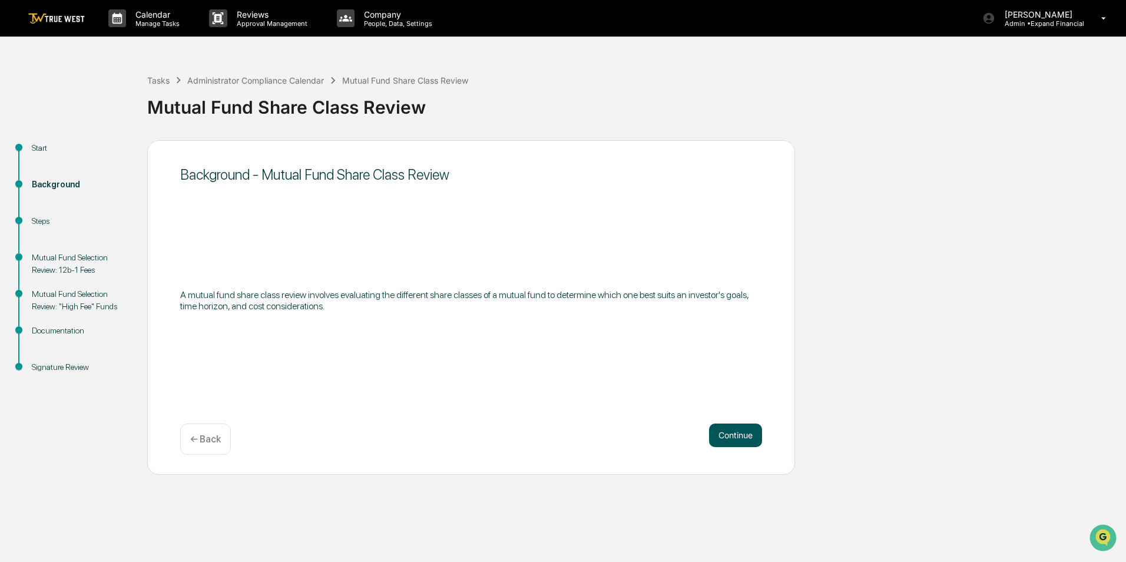
click at [730, 429] on button "Continue" at bounding box center [735, 435] width 53 height 24
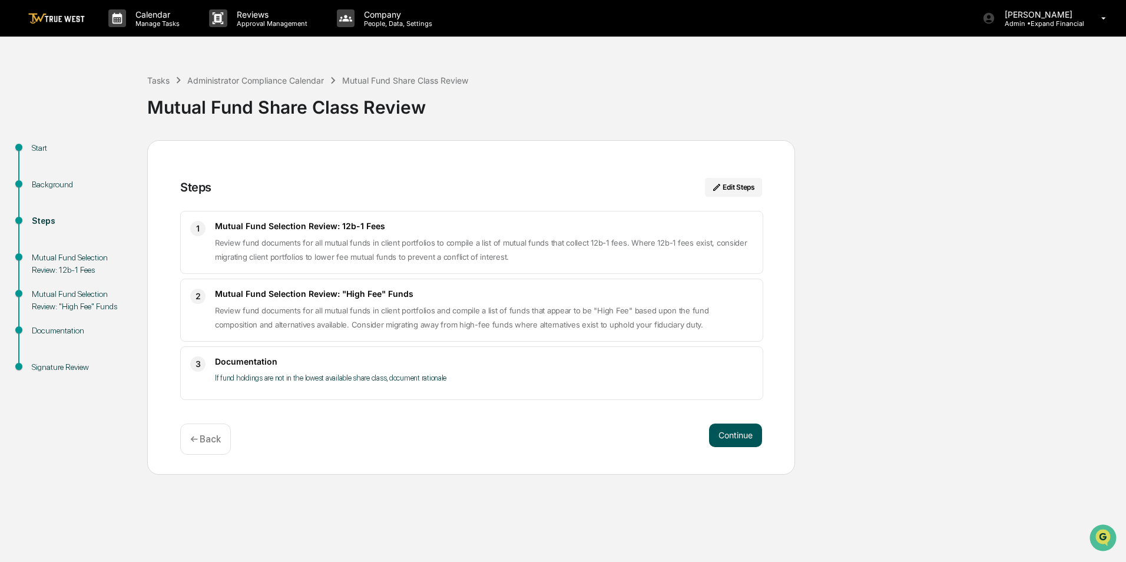
click at [730, 434] on button "Continue" at bounding box center [735, 435] width 53 height 24
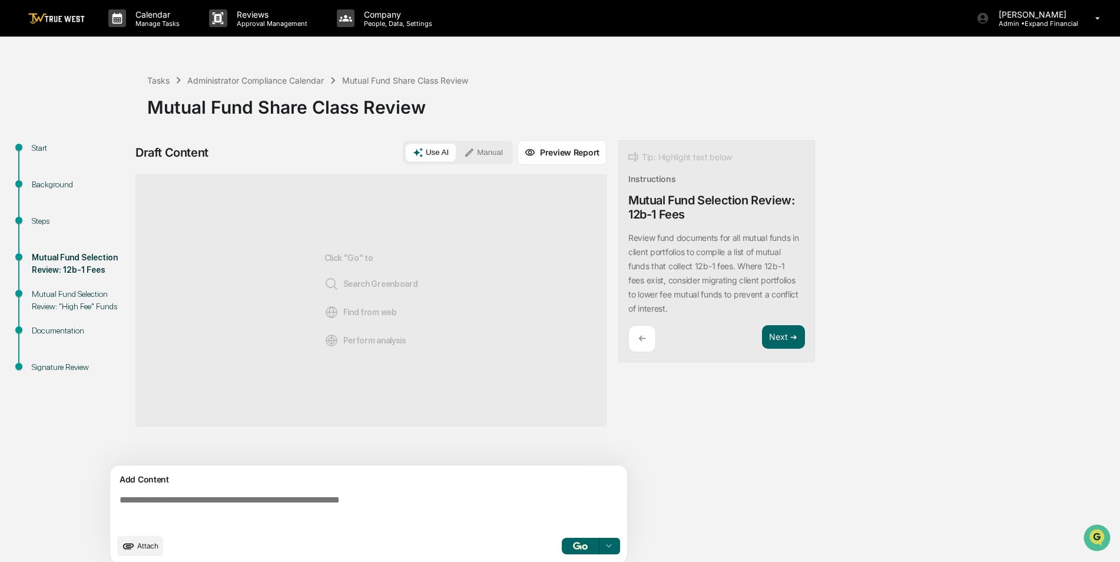
click at [486, 151] on button "Manual" at bounding box center [483, 153] width 53 height 18
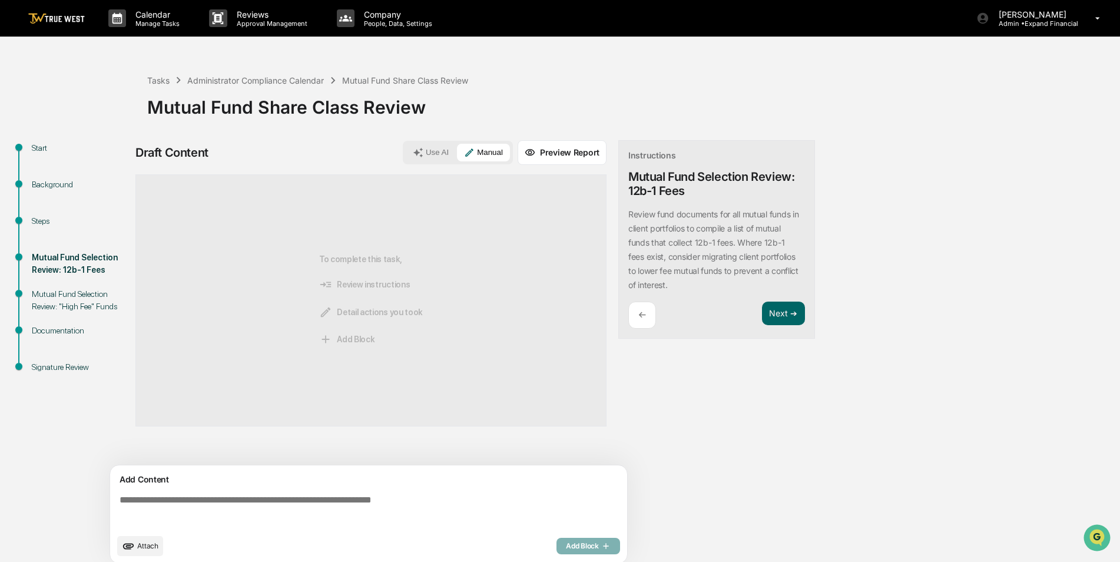
click at [241, 503] on textarea at bounding box center [371, 511] width 512 height 42
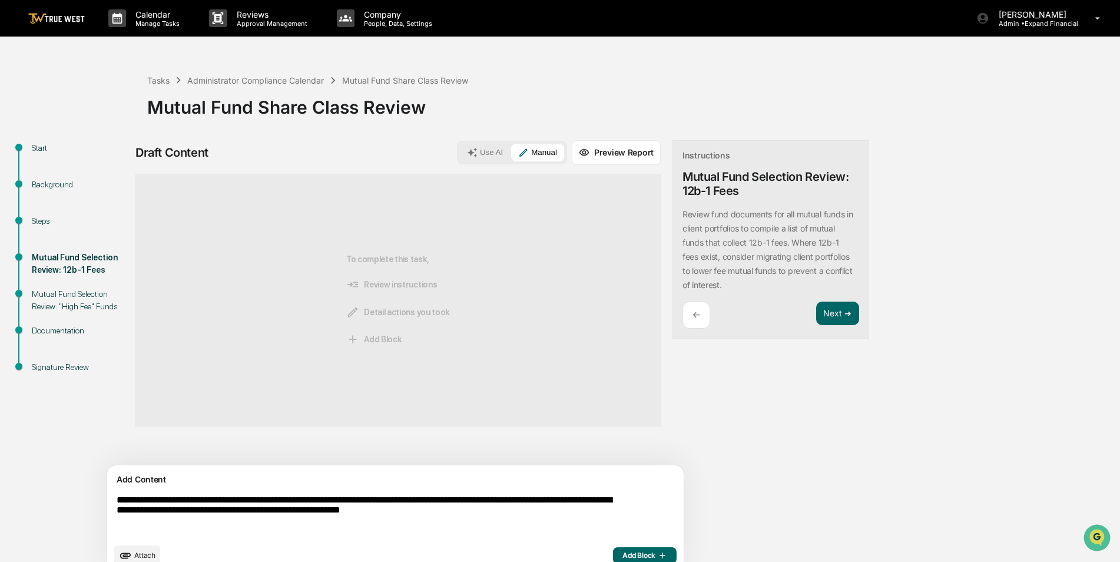
click at [545, 521] on textarea "**********" at bounding box center [368, 516] width 512 height 52
type textarea "**********"
click at [622, 556] on span "Add Block" at bounding box center [644, 555] width 45 height 9
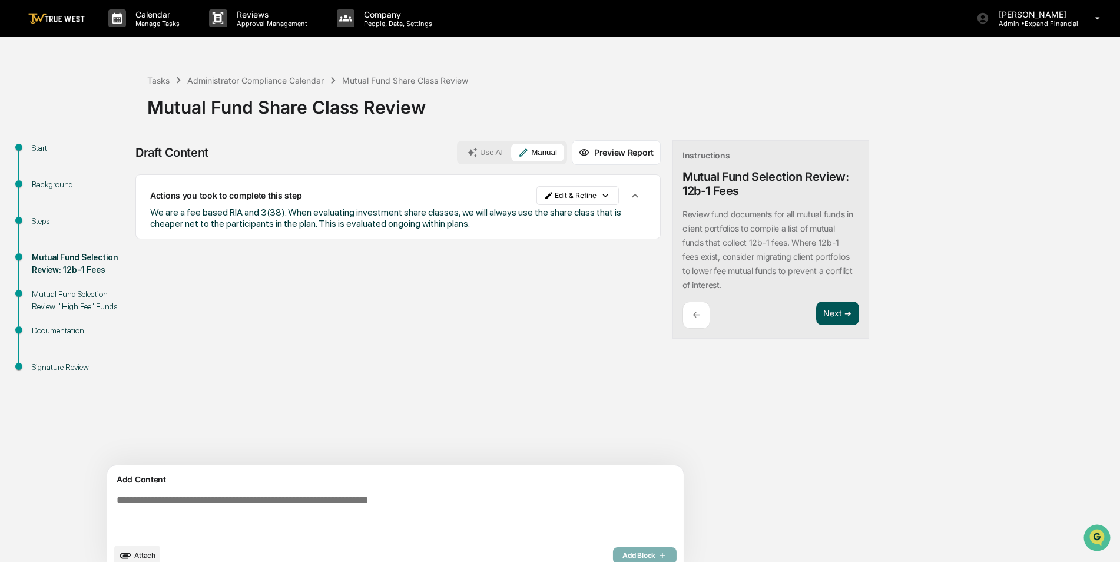
click at [816, 316] on button "Next ➔" at bounding box center [837, 314] width 43 height 24
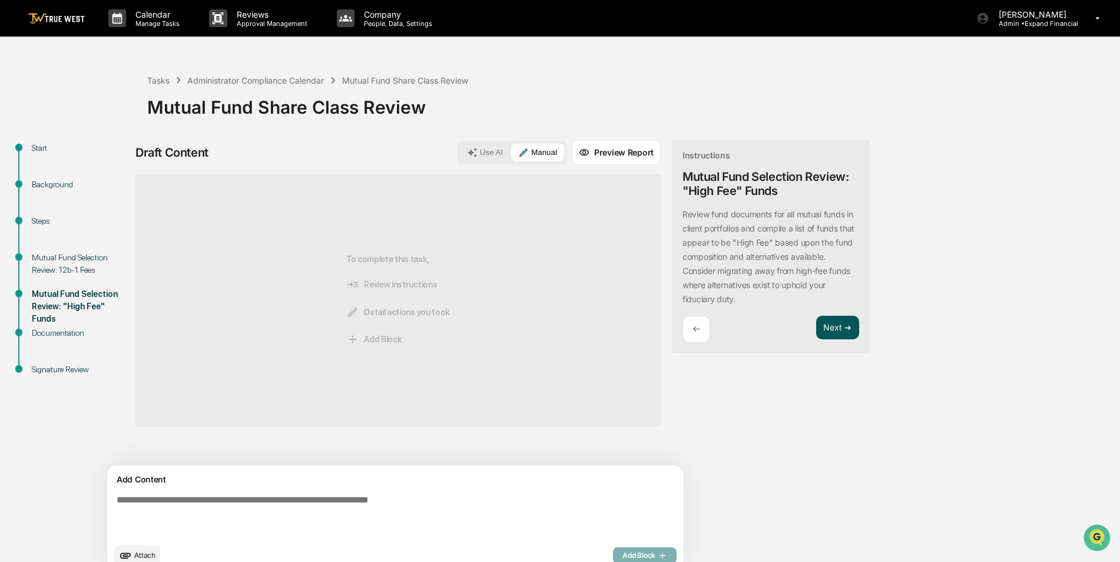
click at [816, 324] on button "Next ➔" at bounding box center [837, 328] width 43 height 24
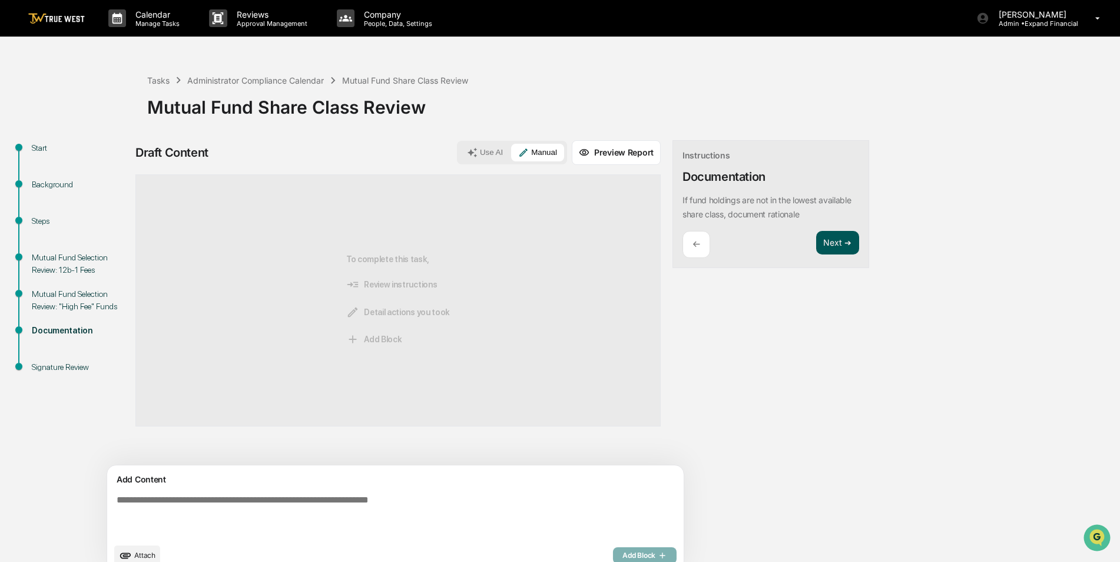
click at [816, 241] on button "Next ➔" at bounding box center [837, 243] width 43 height 24
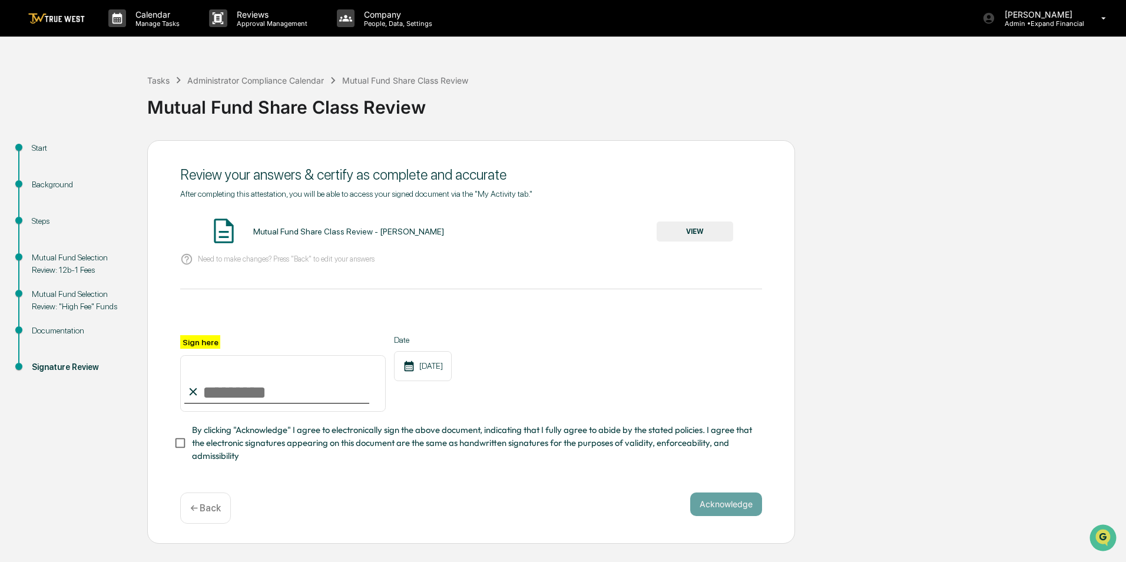
click at [689, 227] on button "VIEW" at bounding box center [695, 231] width 77 height 20
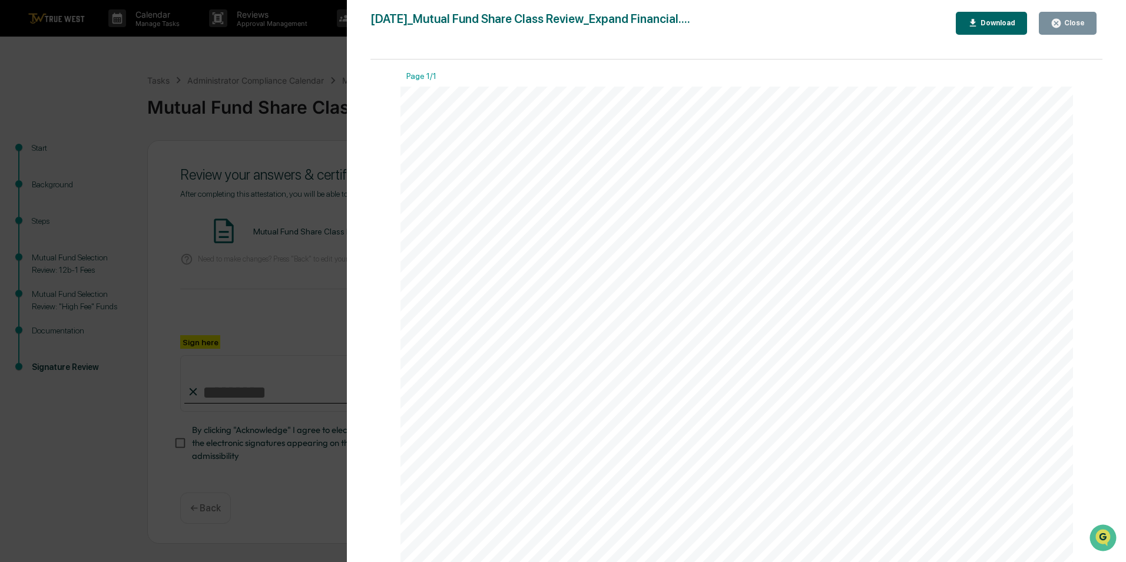
click at [1061, 21] on icon "button" at bounding box center [1056, 23] width 9 height 9
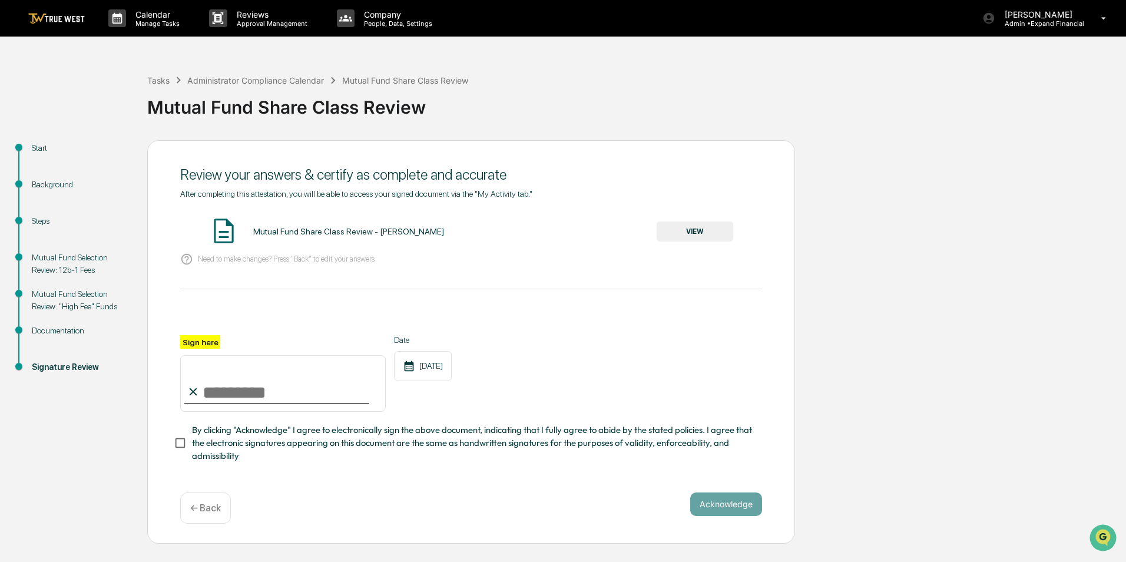
click at [234, 383] on input "Sign here" at bounding box center [283, 383] width 206 height 57
type input "**********"
click at [741, 506] on button "Acknowledge" at bounding box center [726, 504] width 72 height 24
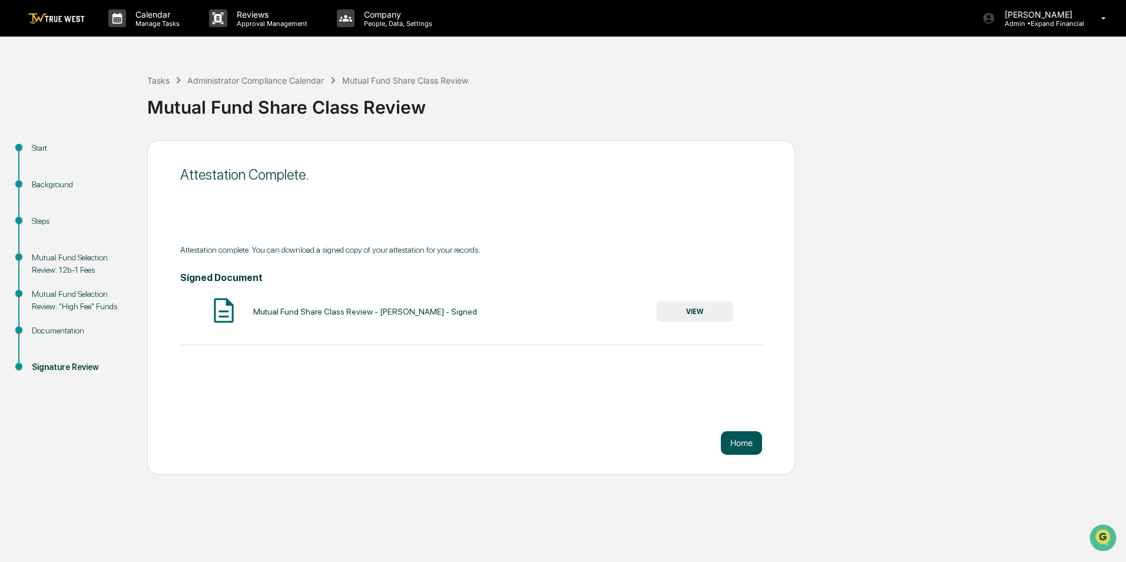
click at [727, 437] on button "Home" at bounding box center [741, 443] width 41 height 24
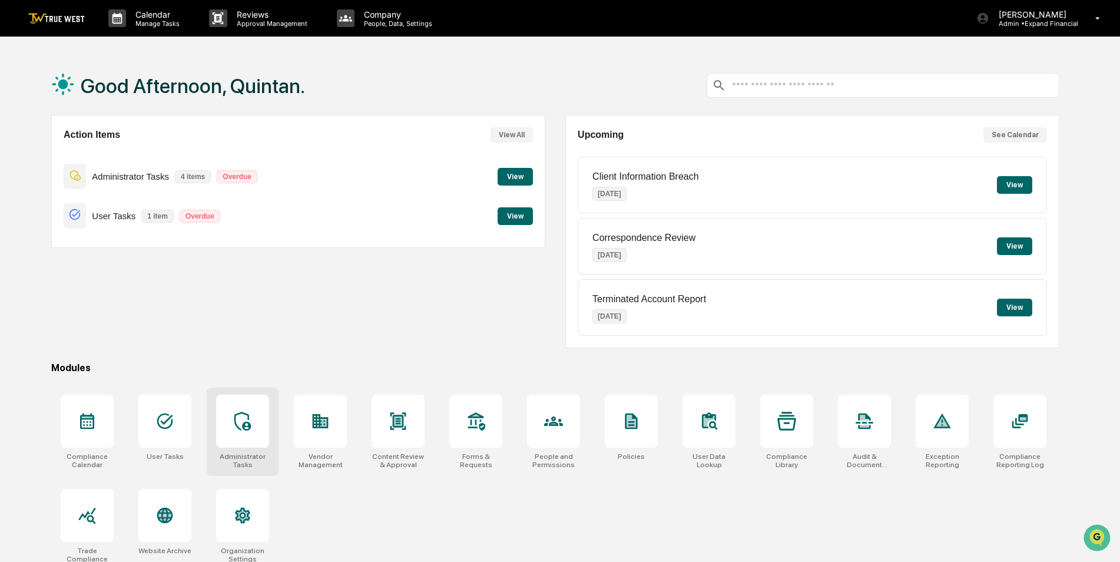
click at [258, 440] on div at bounding box center [242, 421] width 53 height 53
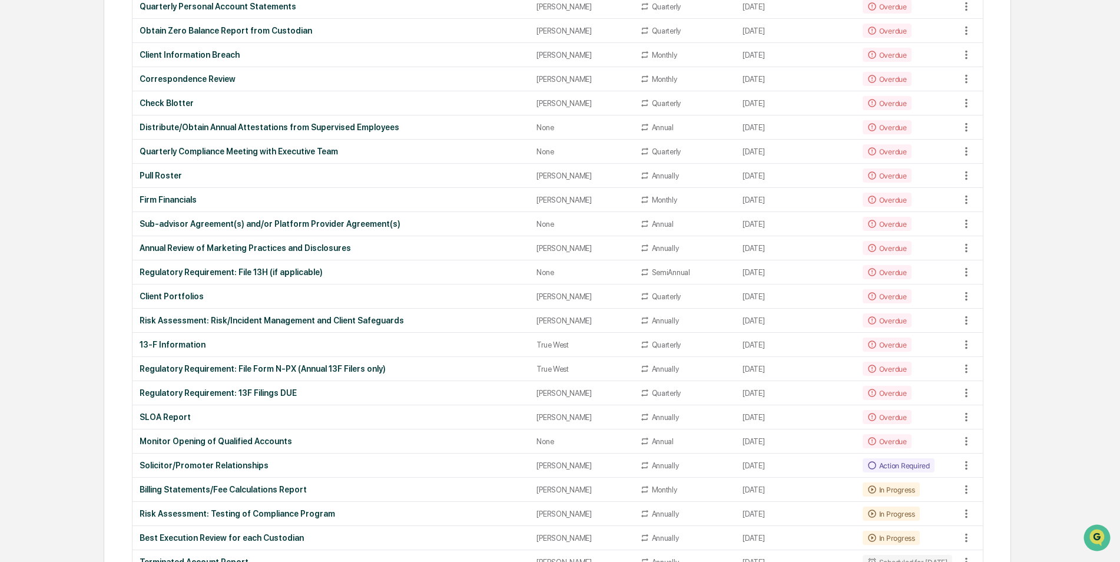
scroll to position [286, 0]
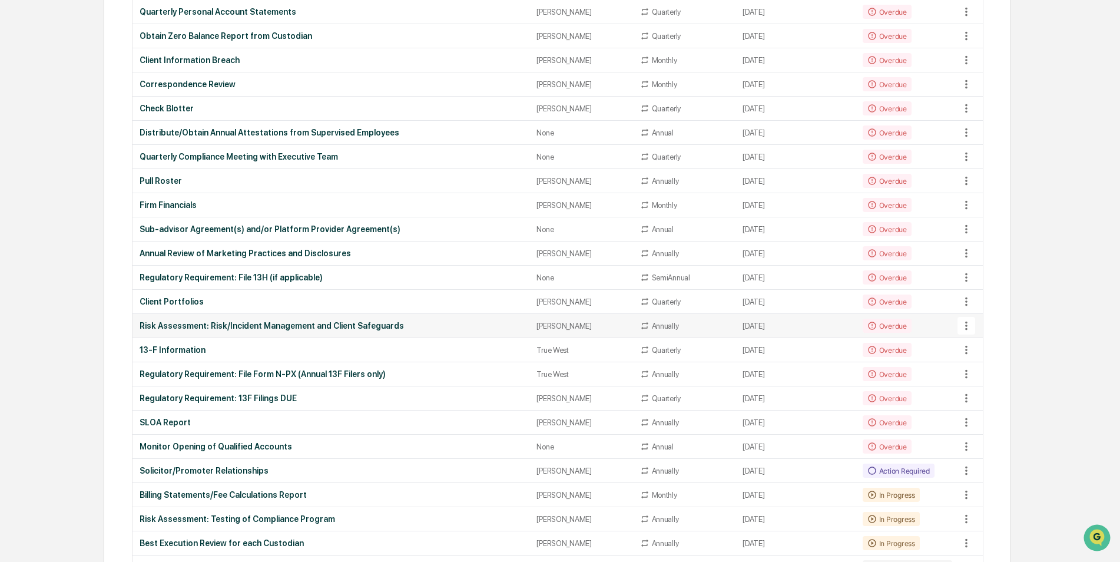
click at [256, 325] on div "Risk Assessment: Risk/Incident Management and Client Safeguards" at bounding box center [331, 325] width 383 height 9
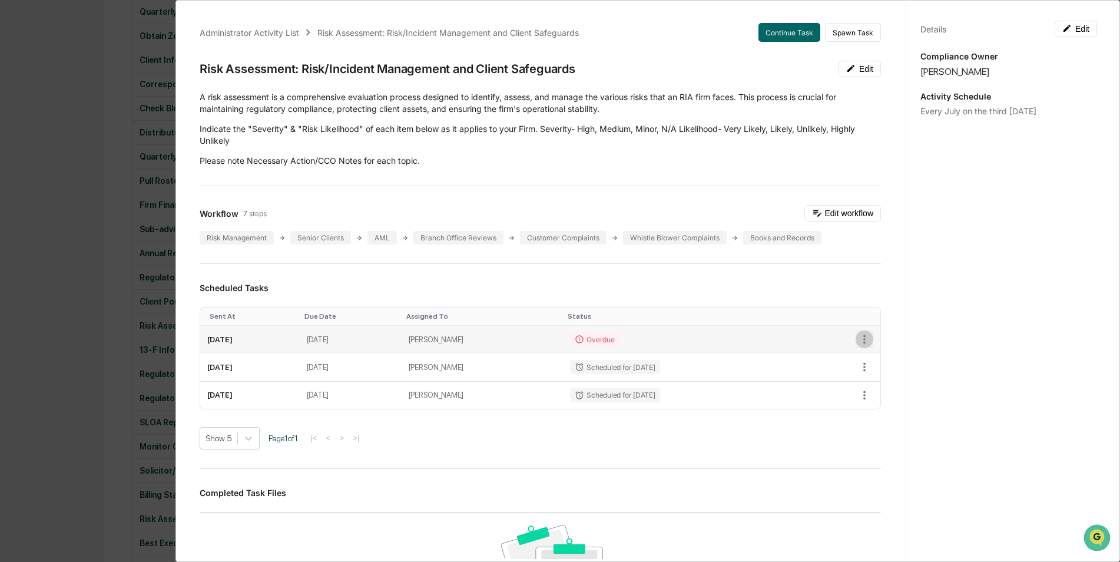
click at [858, 338] on icon "button" at bounding box center [864, 339] width 13 height 13
click at [877, 357] on li "Mark as Completed" at bounding box center [898, 360] width 97 height 22
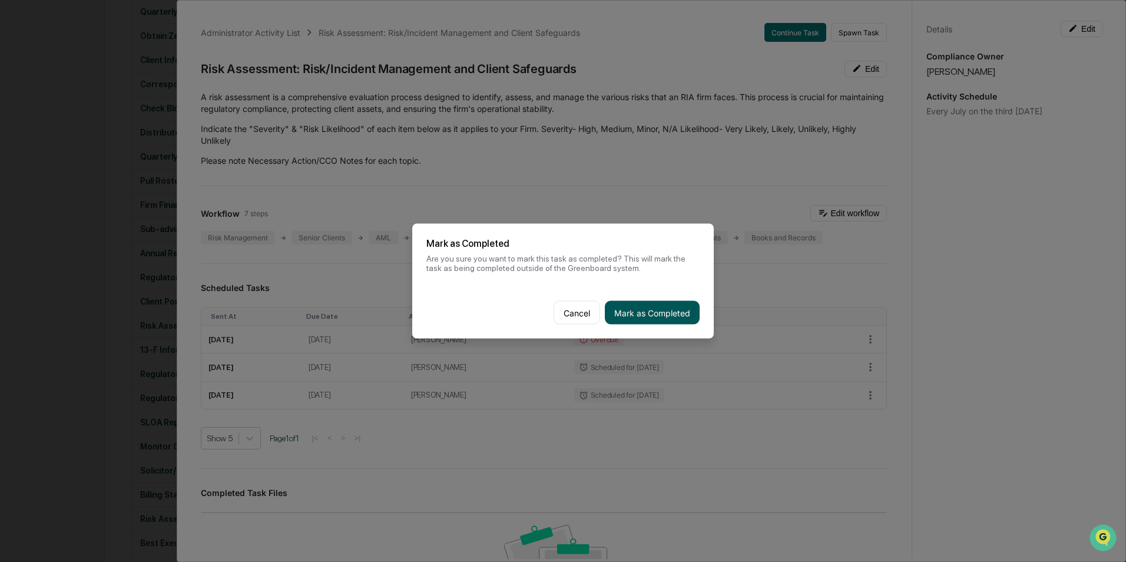
click at [655, 306] on button "Mark as Completed" at bounding box center [652, 313] width 95 height 24
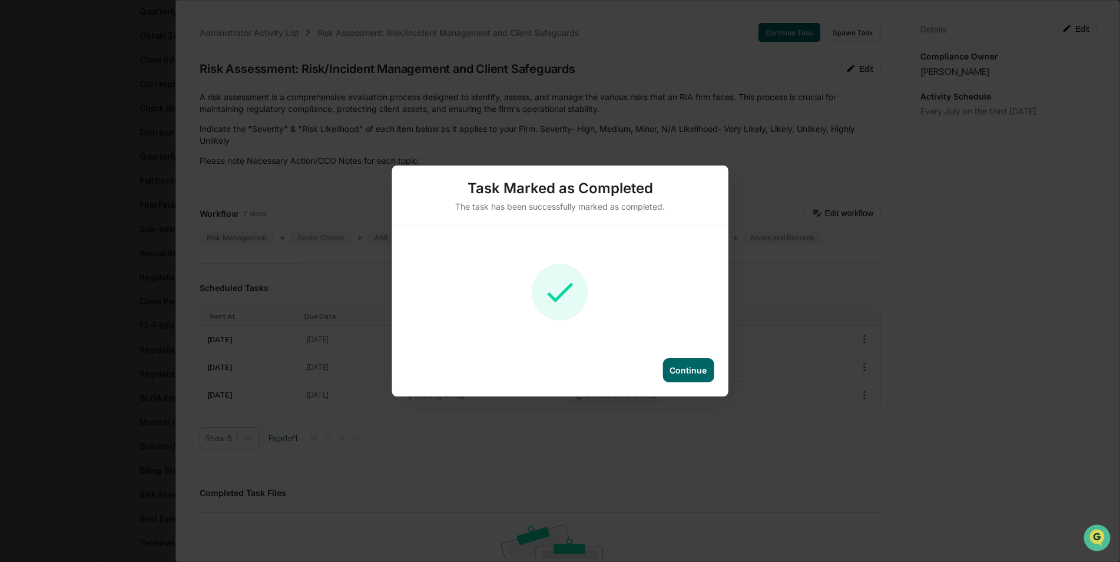
click at [695, 372] on div "Continue" at bounding box center [688, 370] width 37 height 10
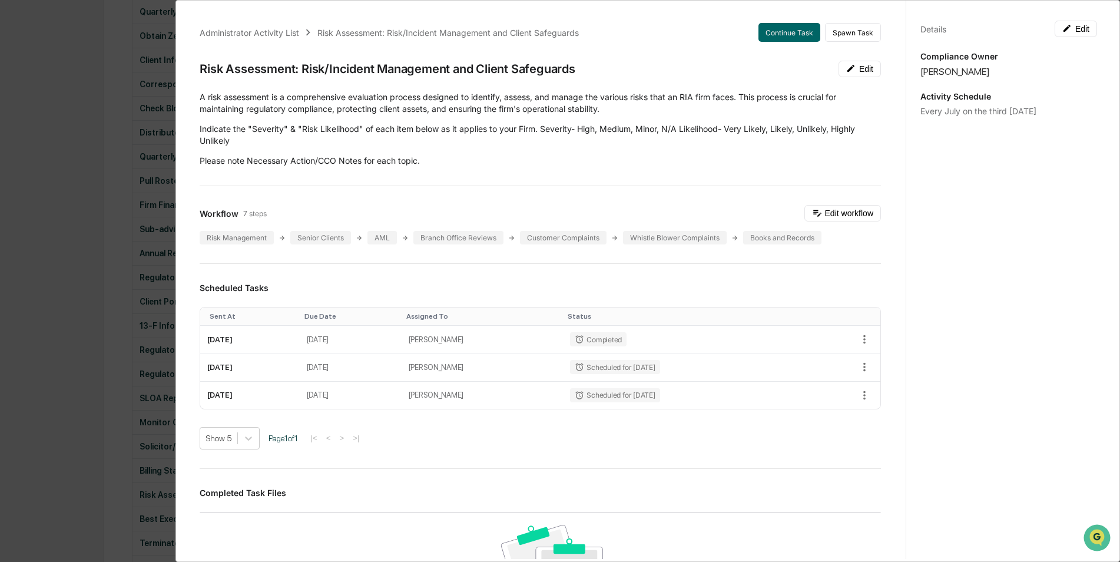
click at [125, 320] on div "Administrator Activity List Risk Assessment: Risk/Incident Management and Clien…" at bounding box center [560, 281] width 1120 height 562
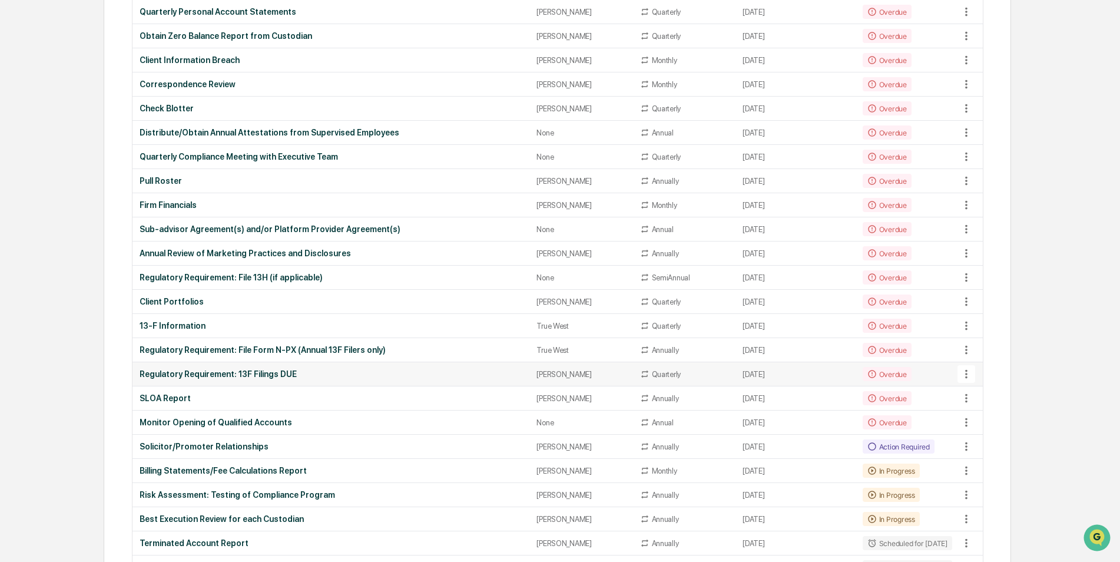
click at [227, 373] on div "Regulatory Requirement: 13F Filings DUE" at bounding box center [331, 373] width 383 height 9
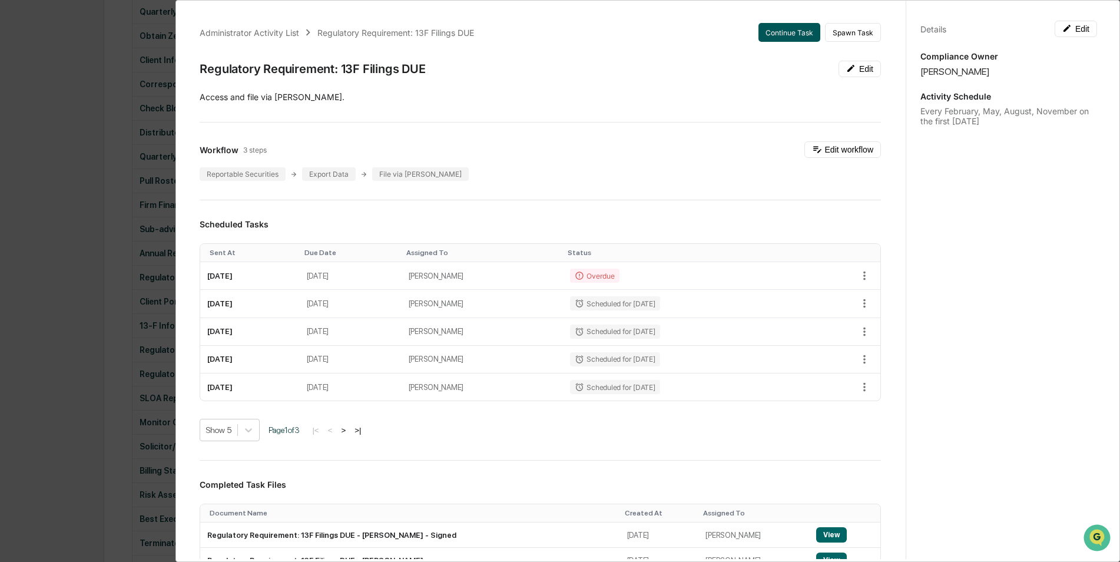
click at [763, 38] on button "Continue Task" at bounding box center [789, 32] width 62 height 19
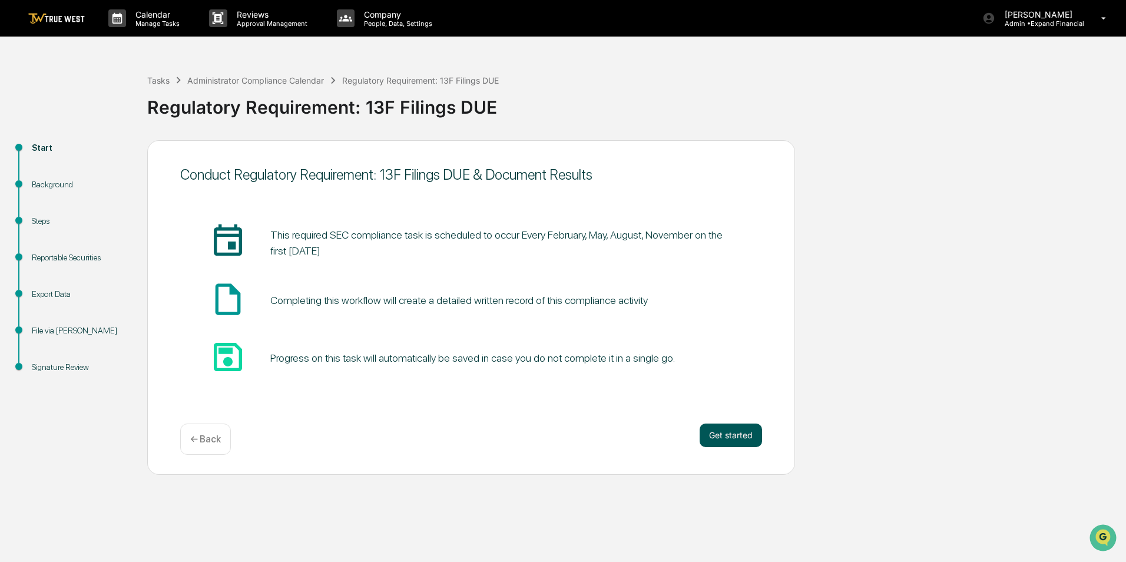
click at [726, 438] on button "Get started" at bounding box center [731, 435] width 62 height 24
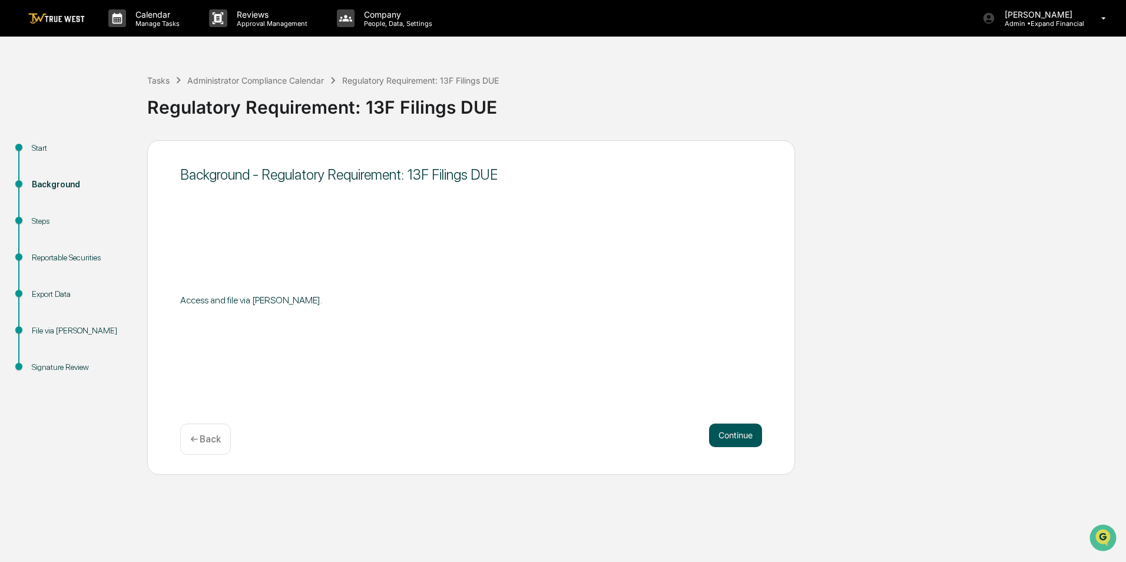
click at [741, 445] on button "Continue" at bounding box center [735, 435] width 53 height 24
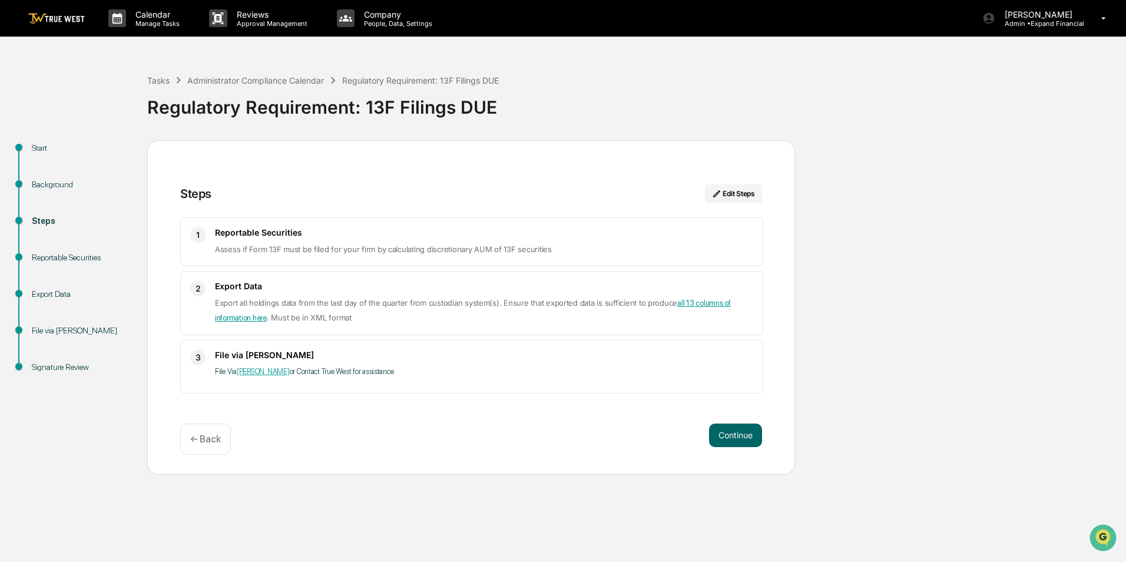
click at [741, 445] on button "Continue" at bounding box center [735, 435] width 53 height 24
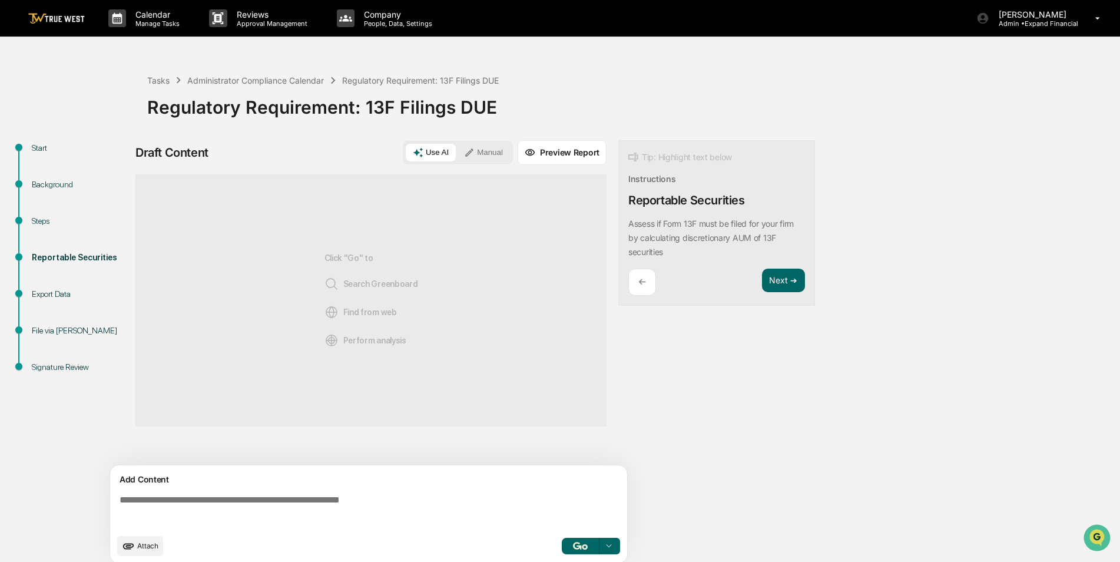
click at [487, 141] on div "Use AI Manual" at bounding box center [458, 153] width 110 height 24
click at [488, 148] on button "Manual" at bounding box center [483, 153] width 53 height 18
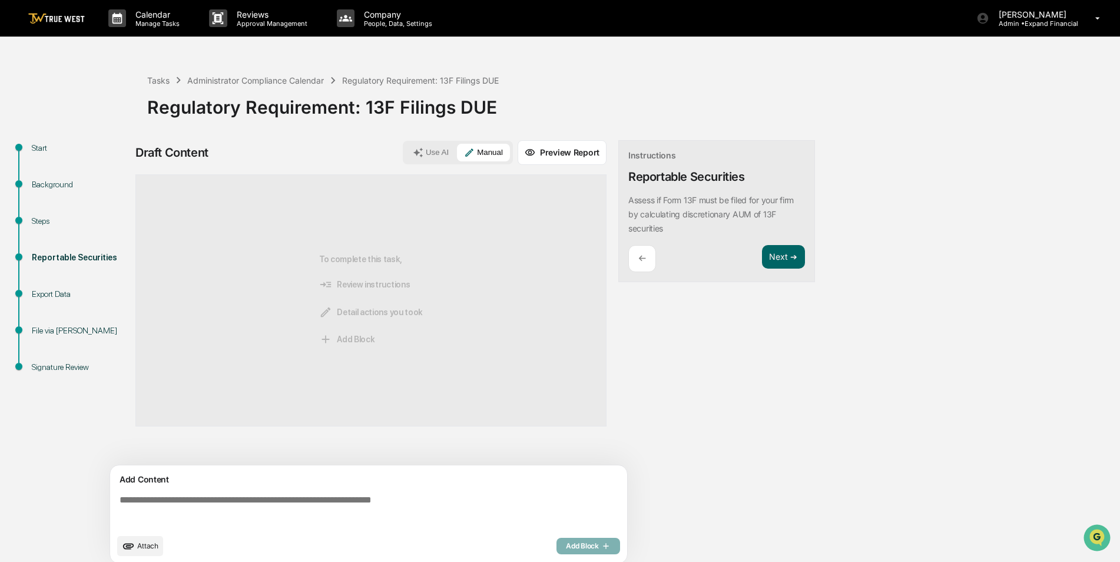
click at [251, 500] on textarea at bounding box center [371, 511] width 512 height 42
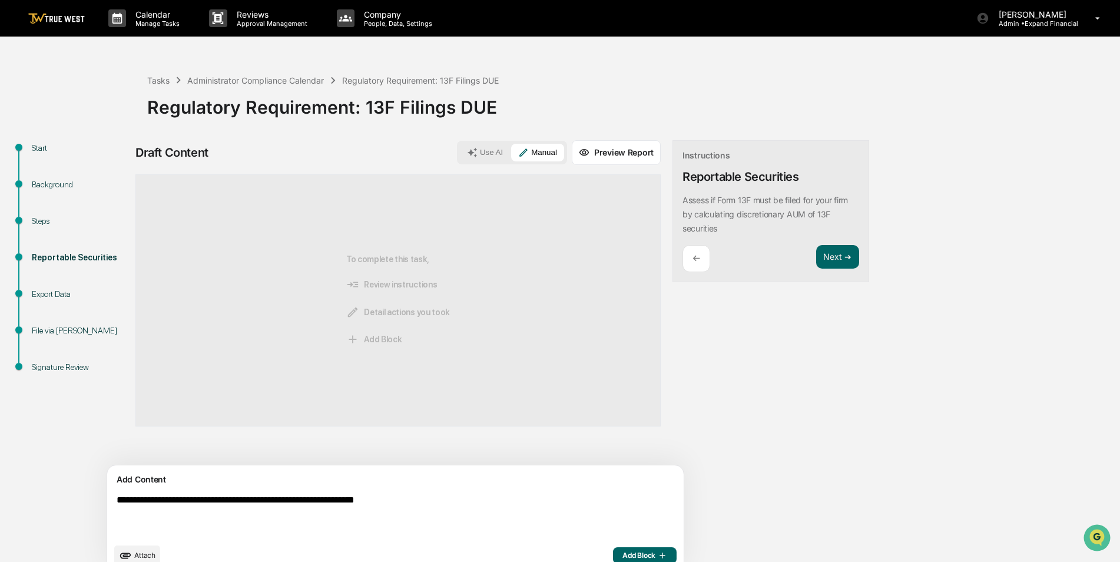
type textarea "**********"
click at [622, 552] on span "Add Block" at bounding box center [644, 555] width 45 height 9
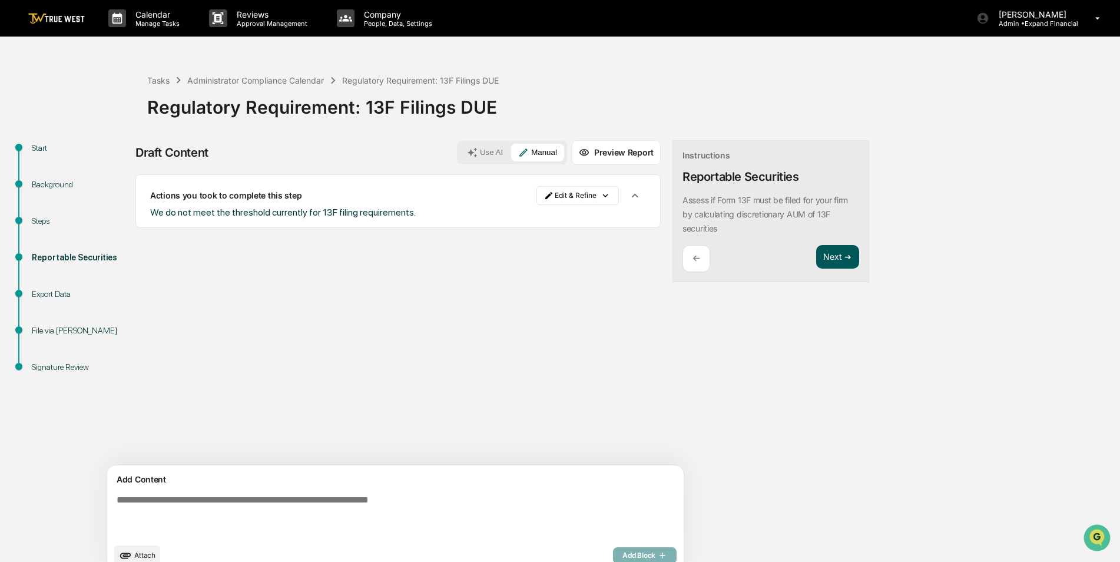
click at [816, 253] on button "Next ➔" at bounding box center [837, 257] width 43 height 24
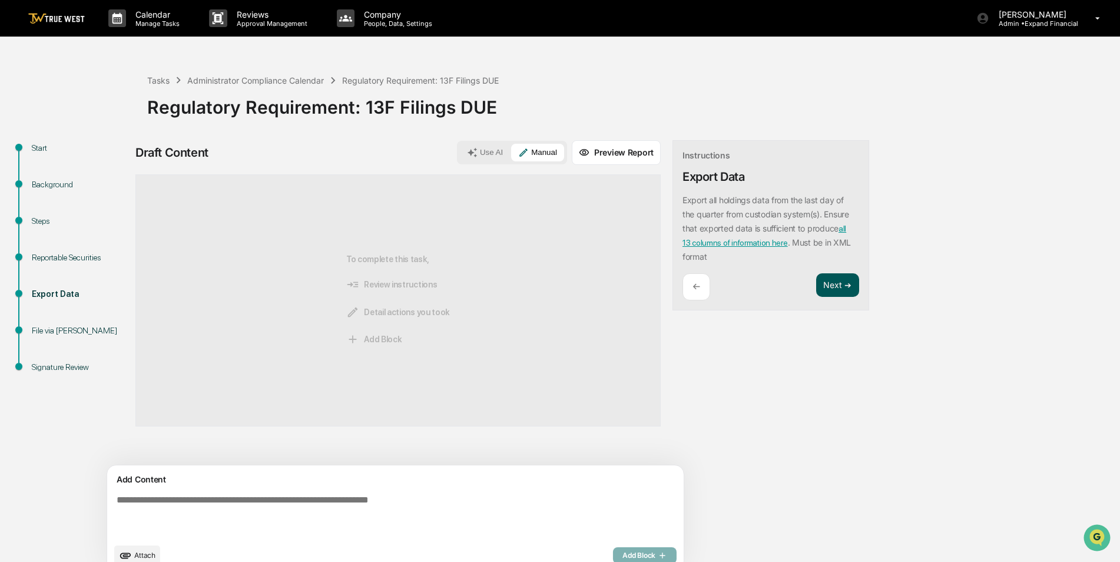
click at [780, 253] on div "Export all holdings data from the last day of the quarter from custodian system…" at bounding box center [771, 228] width 177 height 71
click at [816, 292] on button "Next ➔" at bounding box center [837, 285] width 43 height 24
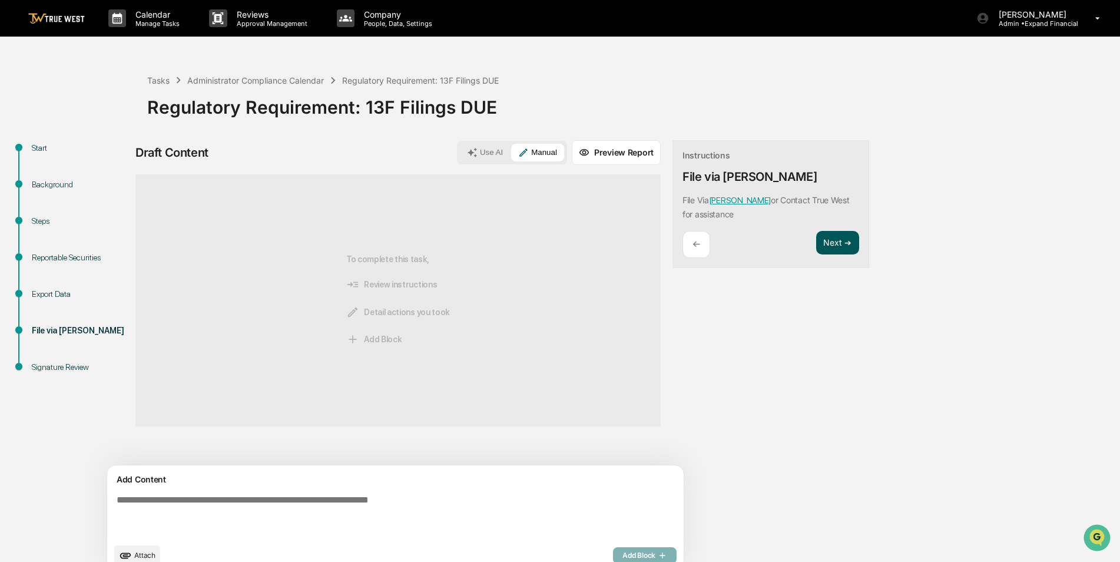
click at [816, 249] on button "Next ➔" at bounding box center [837, 243] width 43 height 24
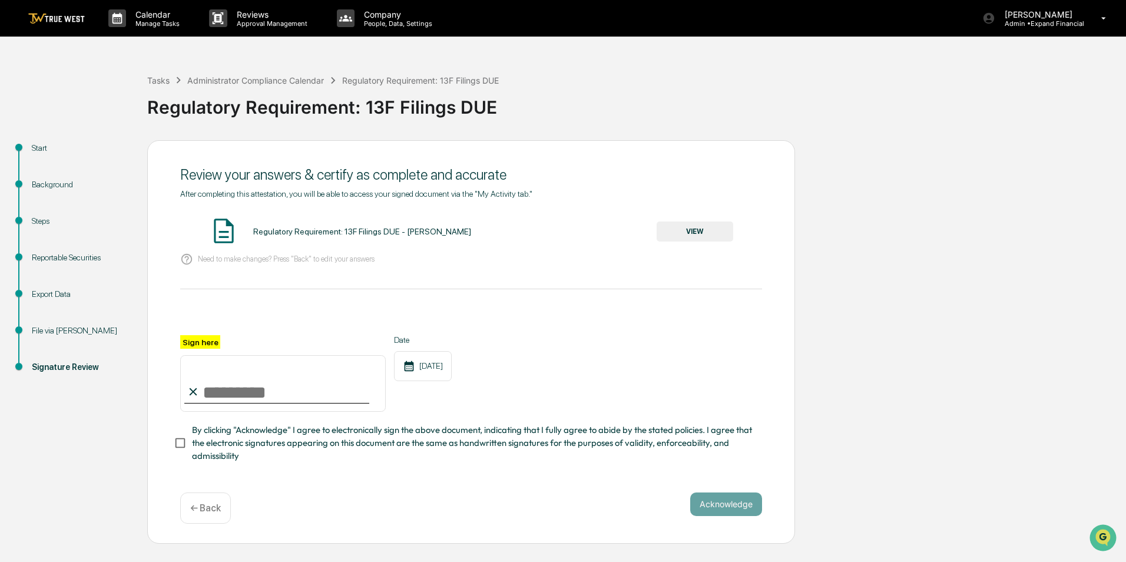
click at [706, 240] on button "VIEW" at bounding box center [695, 231] width 77 height 20
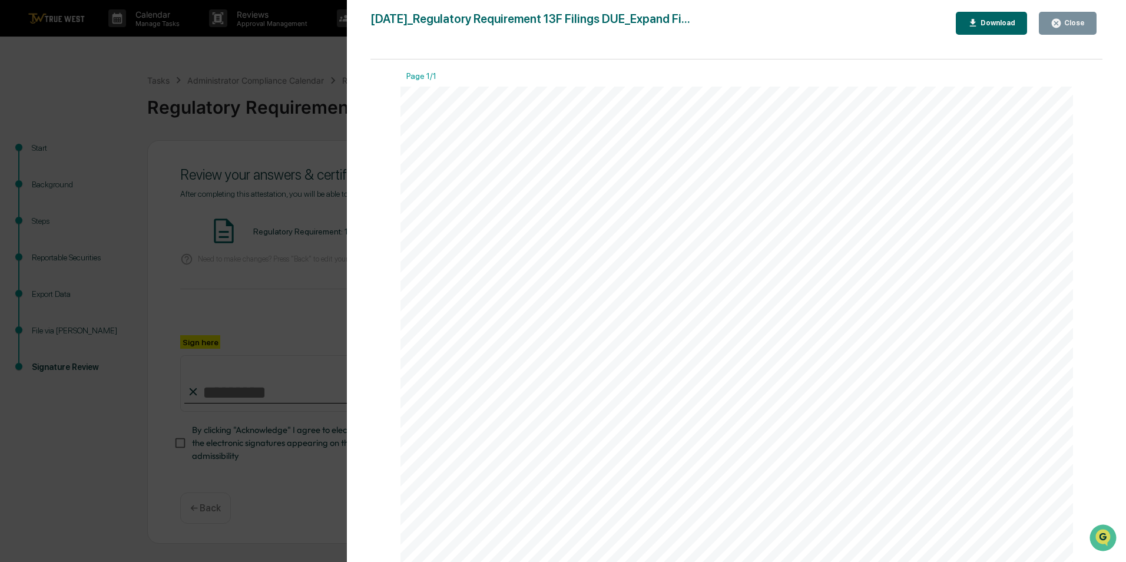
click at [1051, 18] on button "Close" at bounding box center [1068, 23] width 58 height 23
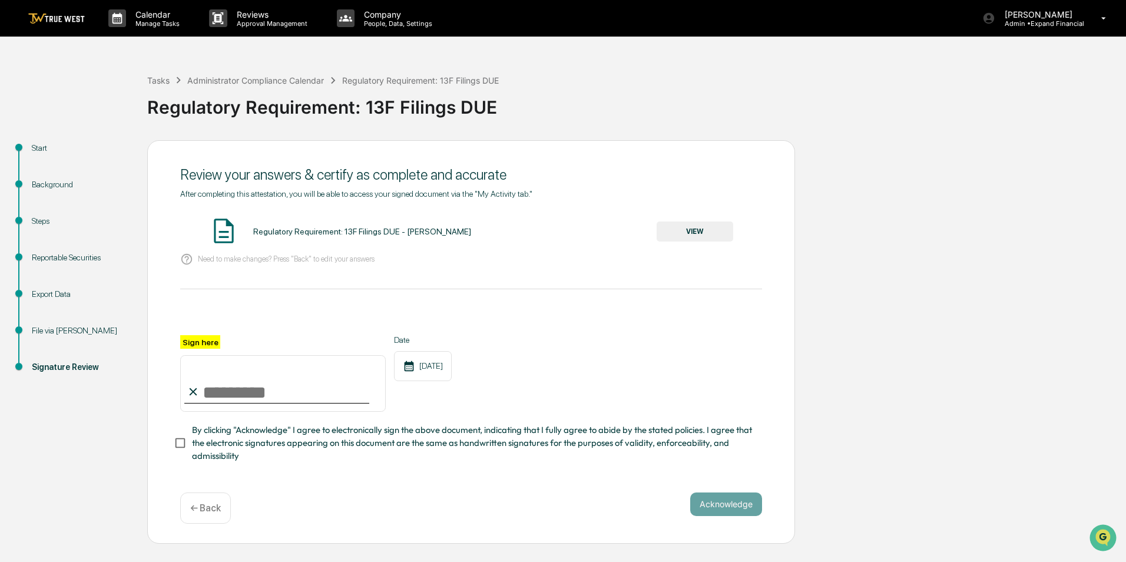
click at [266, 385] on input "Sign here" at bounding box center [283, 383] width 206 height 57
type input "**********"
click at [716, 499] on button "Acknowledge" at bounding box center [726, 504] width 72 height 24
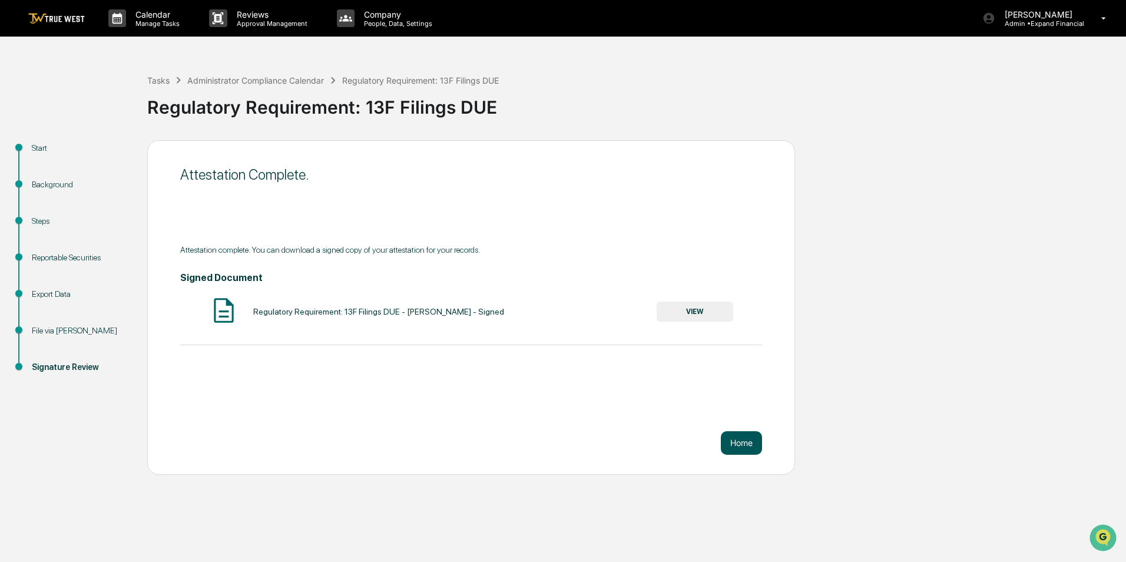
click at [743, 448] on button "Home" at bounding box center [741, 443] width 41 height 24
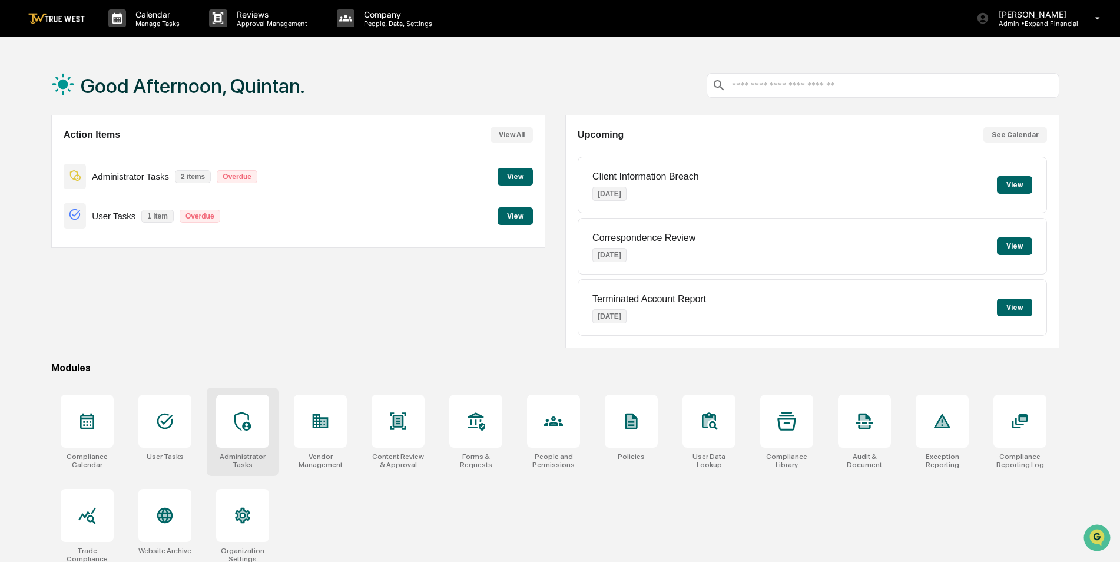
click at [250, 422] on icon at bounding box center [242, 421] width 19 height 19
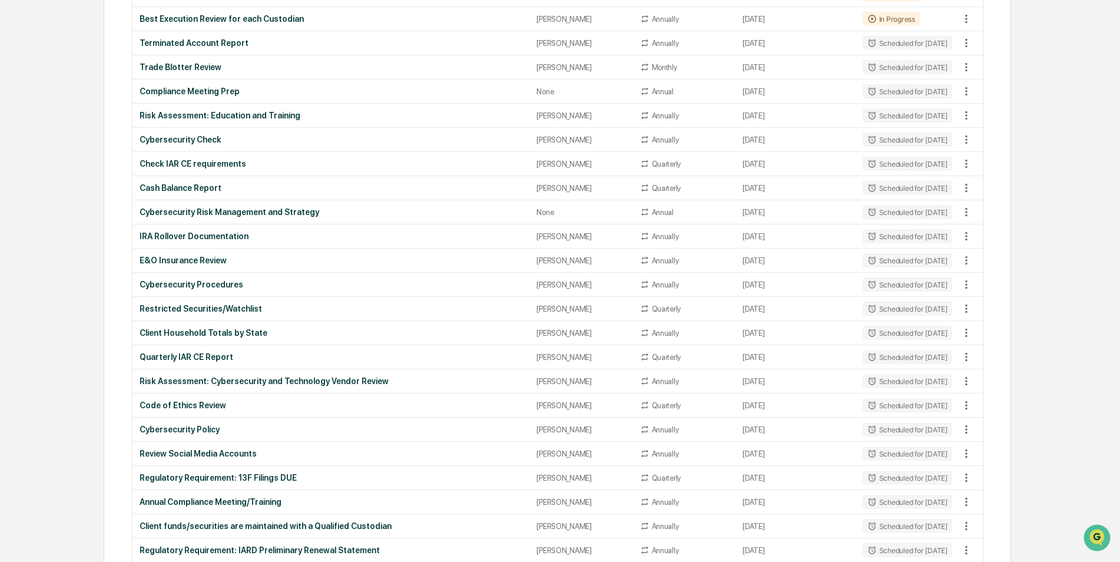
scroll to position [716, 0]
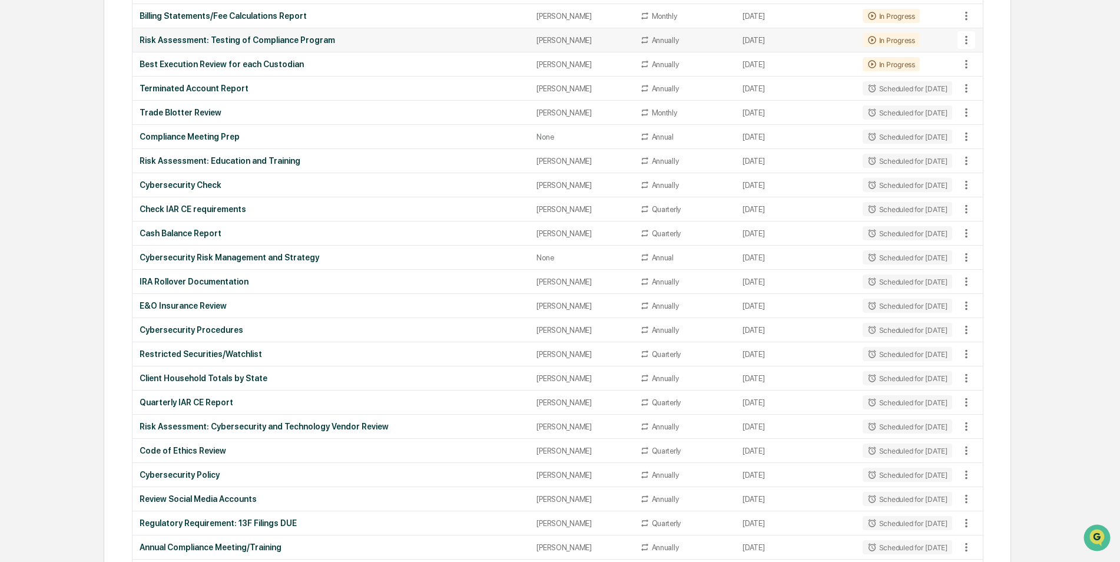
click at [242, 40] on div "Risk Assessment: Testing of Compliance Program" at bounding box center [331, 39] width 383 height 9
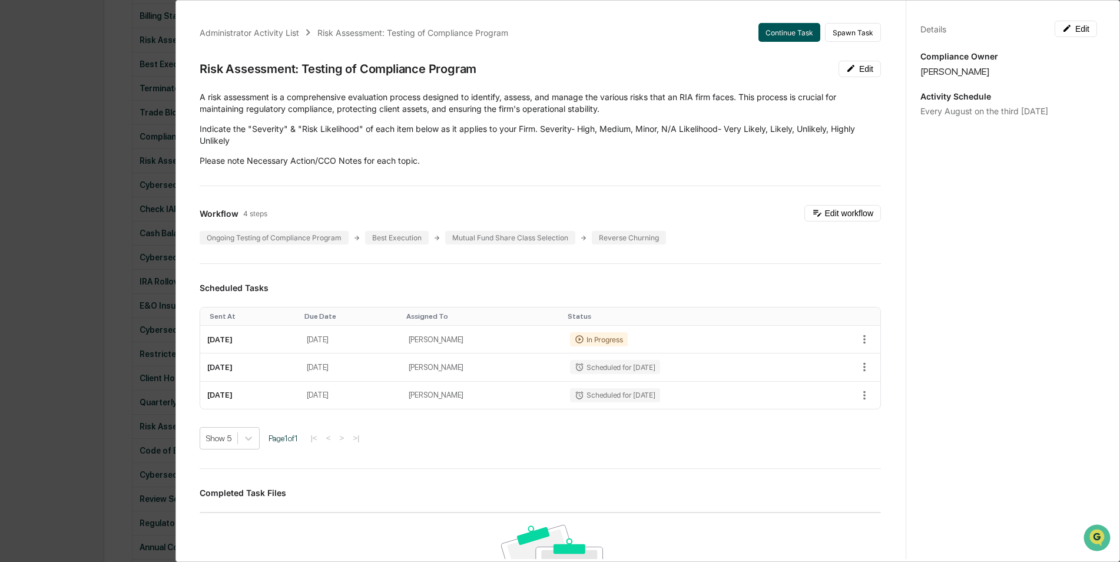
click at [761, 36] on button "Continue Task" at bounding box center [789, 32] width 62 height 19
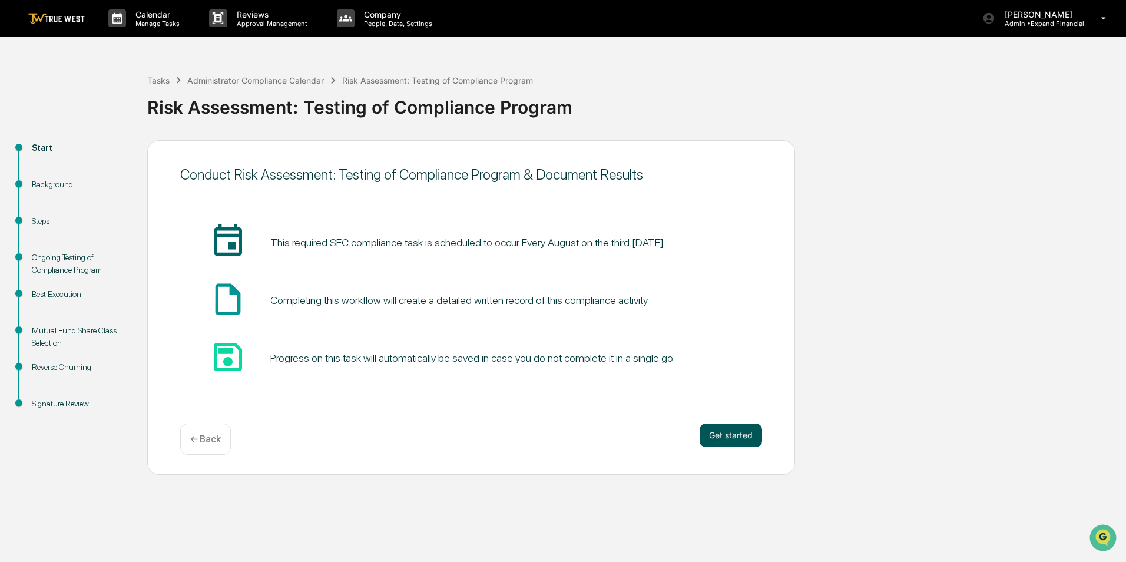
click at [727, 438] on button "Get started" at bounding box center [731, 435] width 62 height 24
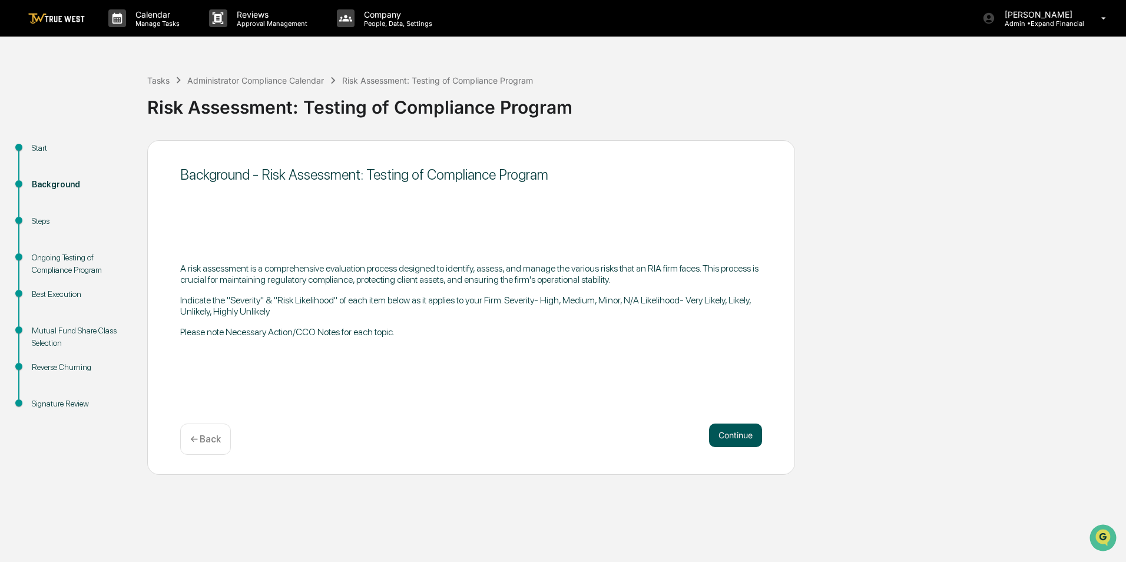
click at [728, 433] on button "Continue" at bounding box center [735, 435] width 53 height 24
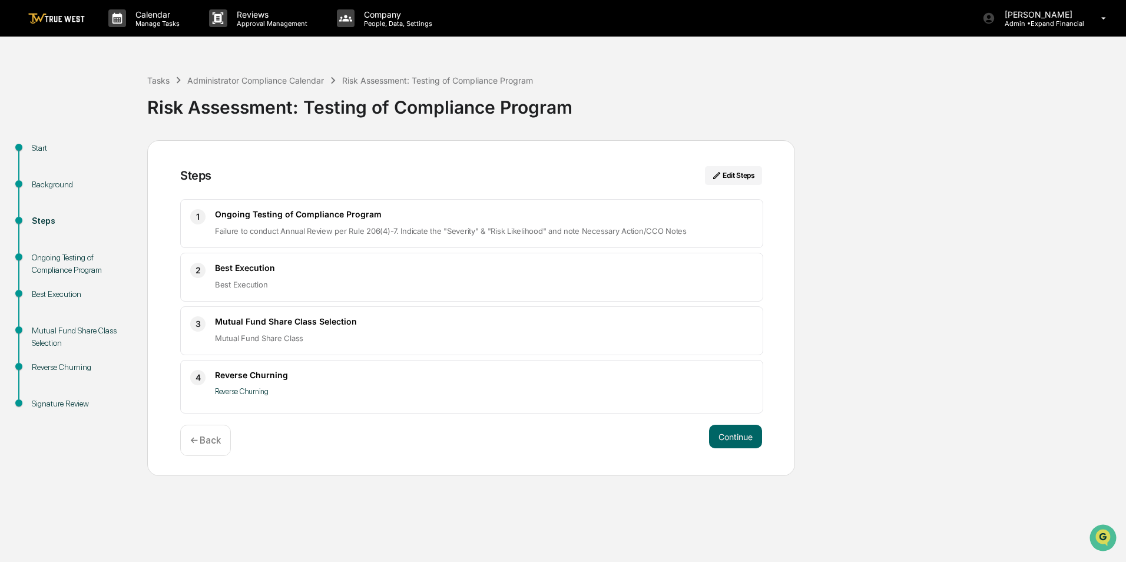
click at [728, 433] on button "Continue" at bounding box center [735, 437] width 53 height 24
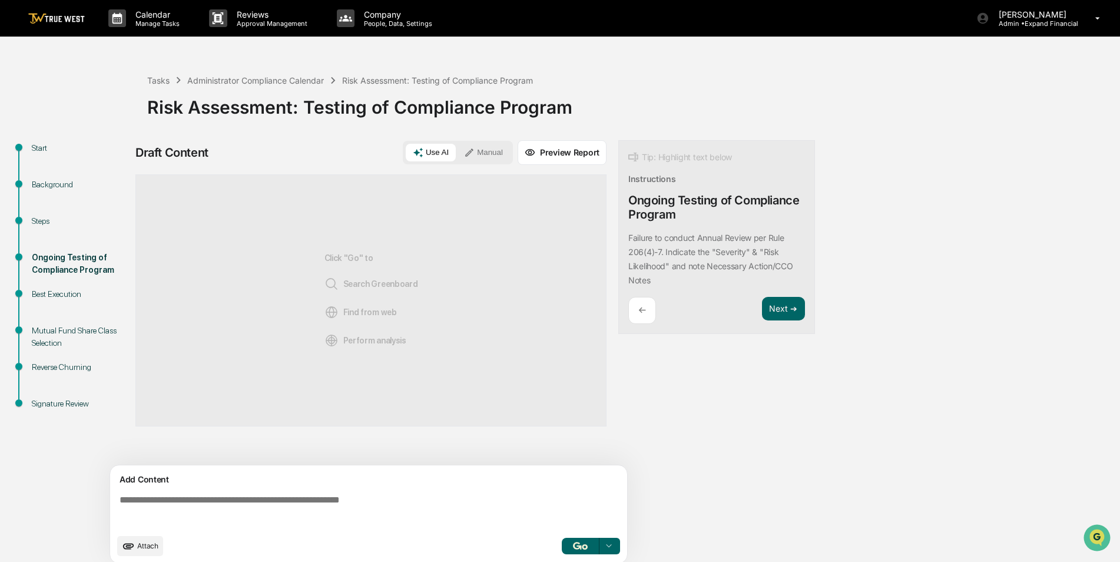
click at [299, 496] on textarea at bounding box center [371, 511] width 512 height 42
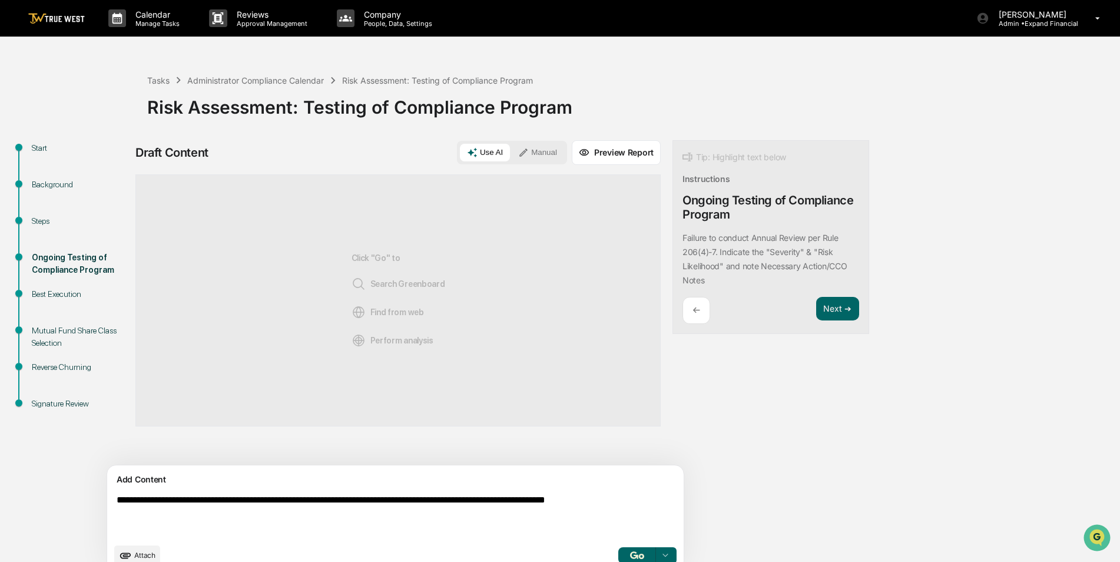
type textarea "**********"
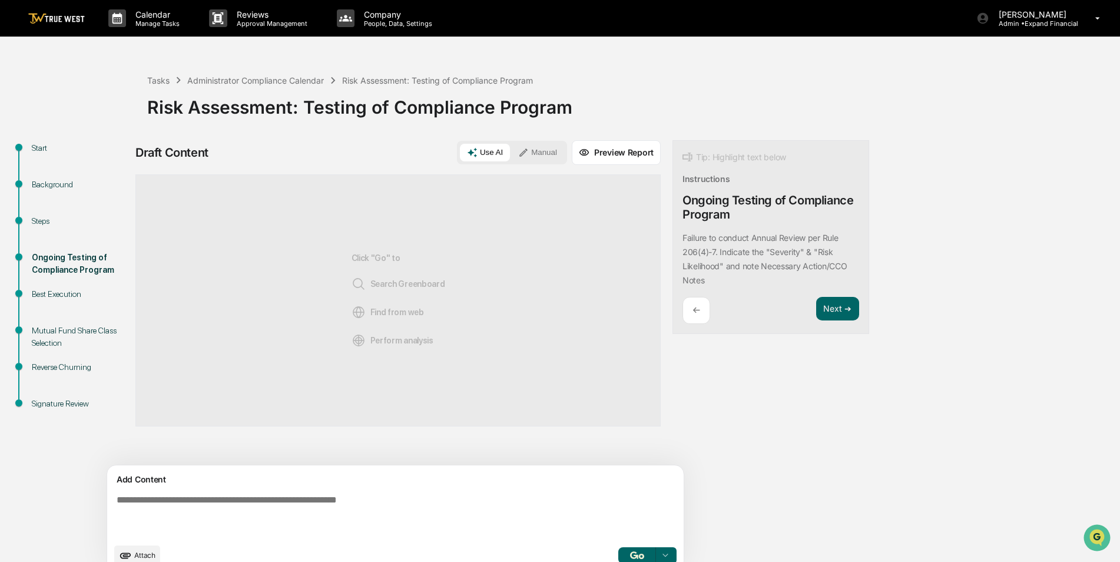
scroll to position [18, 0]
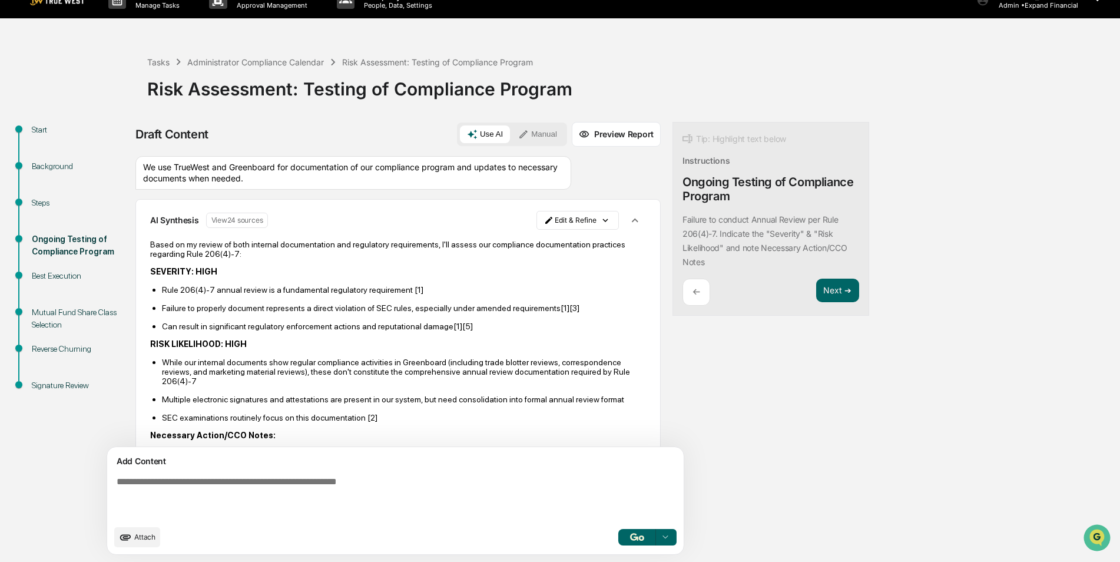
click at [299, 422] on p "SEC examinations routinely focus on this documentation [2]" at bounding box center [404, 417] width 484 height 9
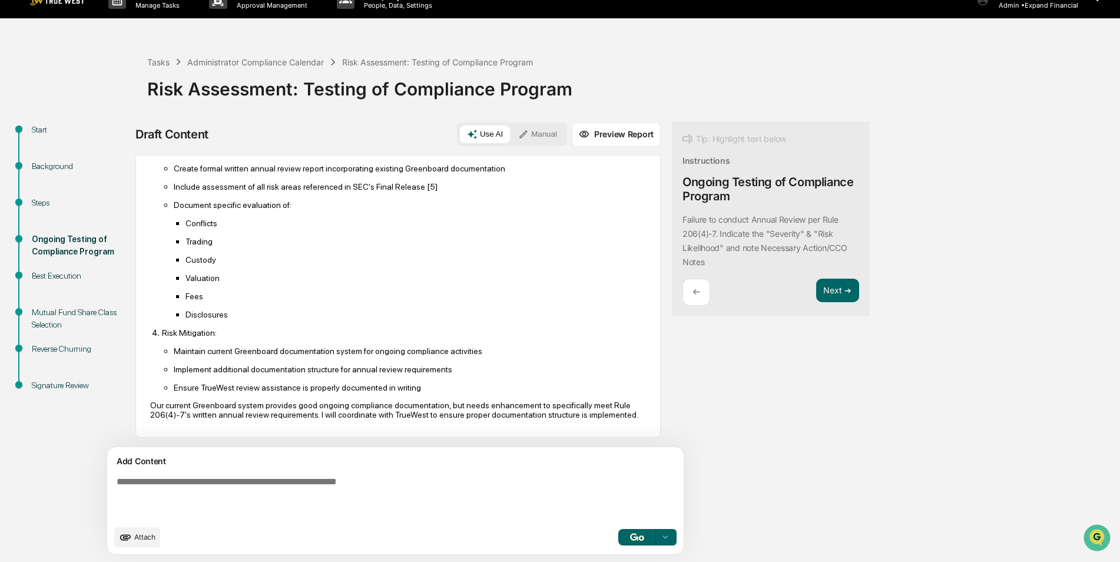
scroll to position [614, 0]
click at [816, 286] on button "Next ➔" at bounding box center [837, 291] width 43 height 24
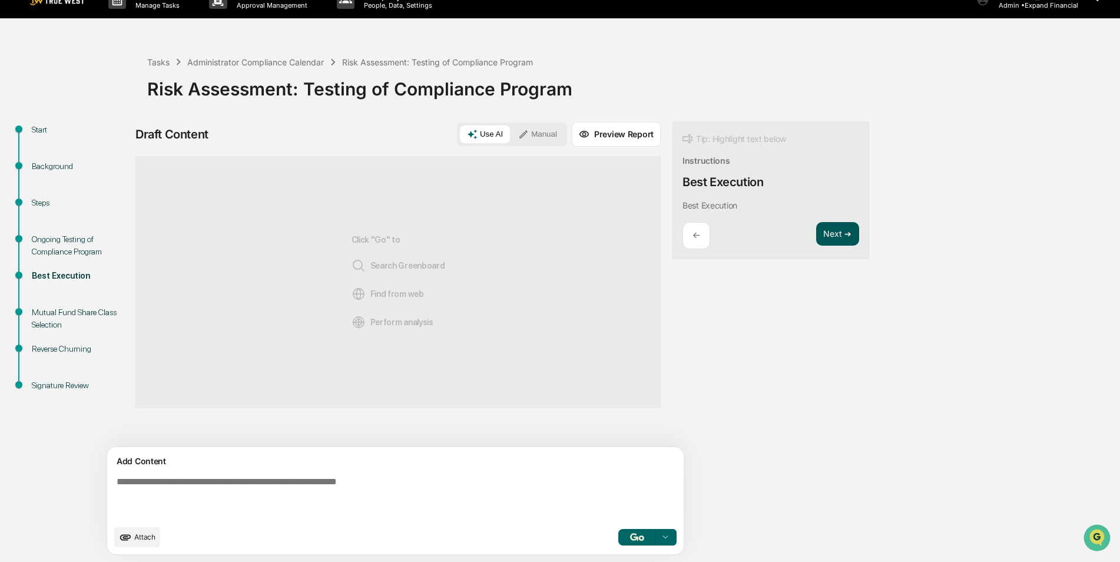
click at [816, 240] on button "Next ➔" at bounding box center [837, 234] width 43 height 24
click at [816, 247] on button "Next ➔" at bounding box center [837, 248] width 43 height 24
click at [816, 234] on button "Next ➔" at bounding box center [837, 234] width 43 height 24
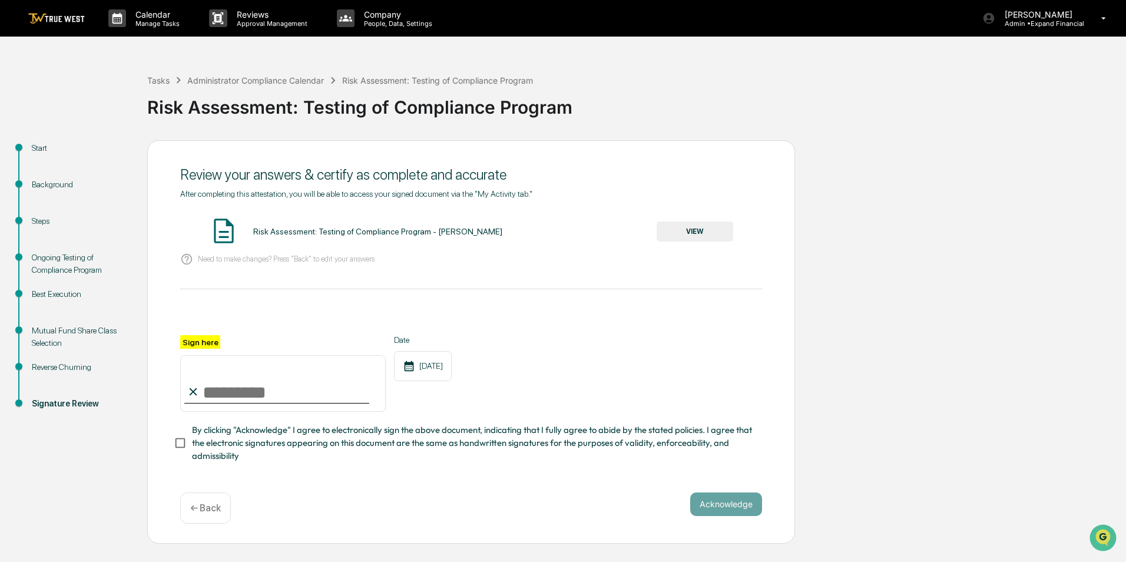
click at [710, 233] on button "VIEW" at bounding box center [695, 231] width 77 height 20
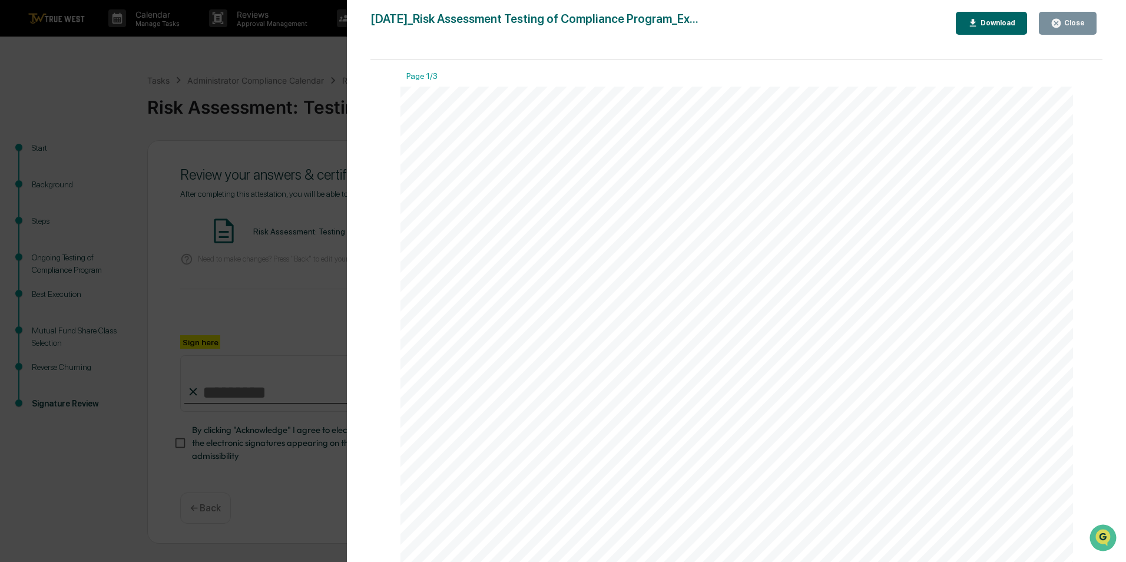
click at [1054, 25] on icon "button" at bounding box center [1056, 23] width 11 height 11
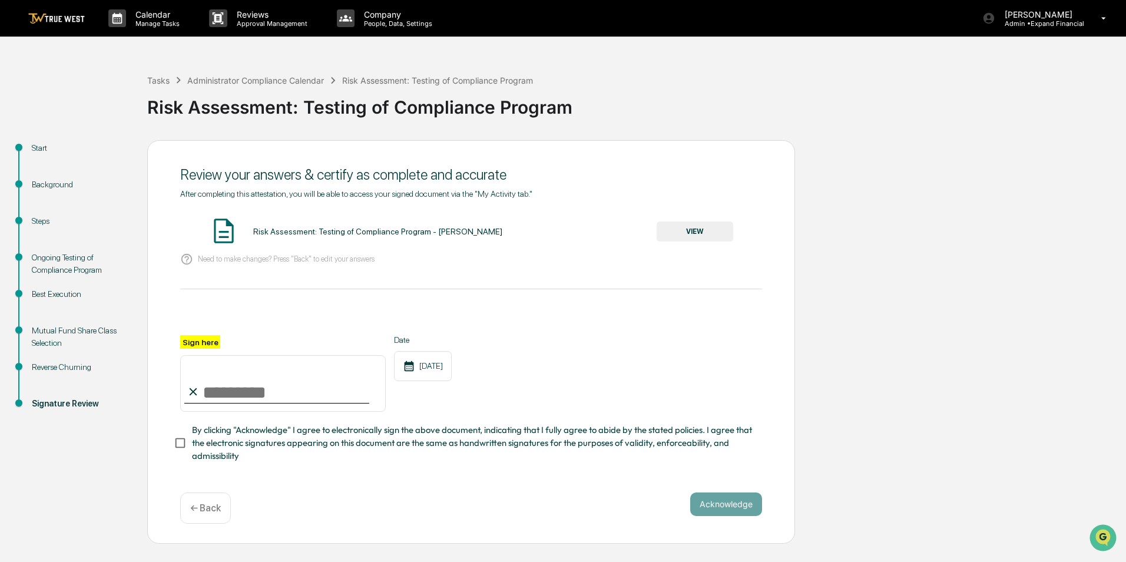
click at [260, 395] on input "Sign here" at bounding box center [283, 383] width 206 height 57
type input "**********"
click at [733, 502] on button "Acknowledge" at bounding box center [726, 504] width 72 height 24
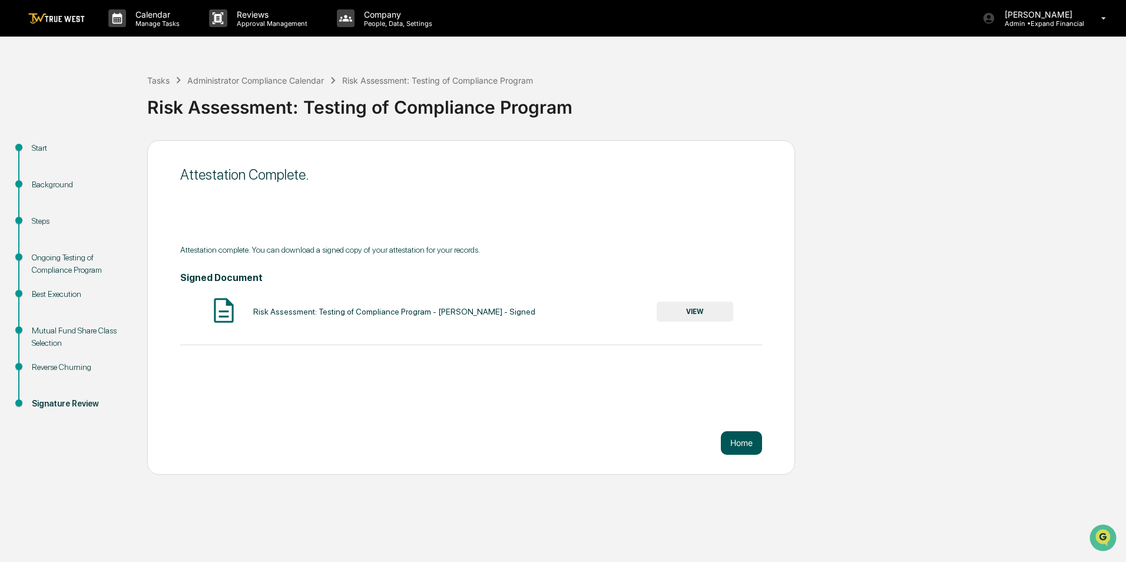
click at [738, 445] on button "Home" at bounding box center [741, 443] width 41 height 24
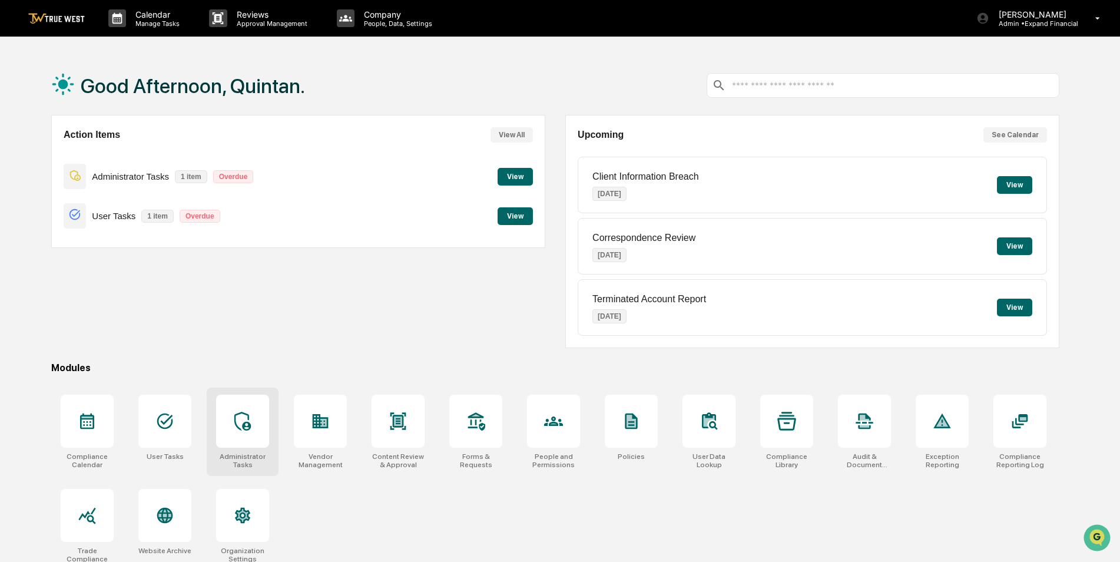
click at [222, 451] on div "Administrator Tasks" at bounding box center [243, 431] width 72 height 88
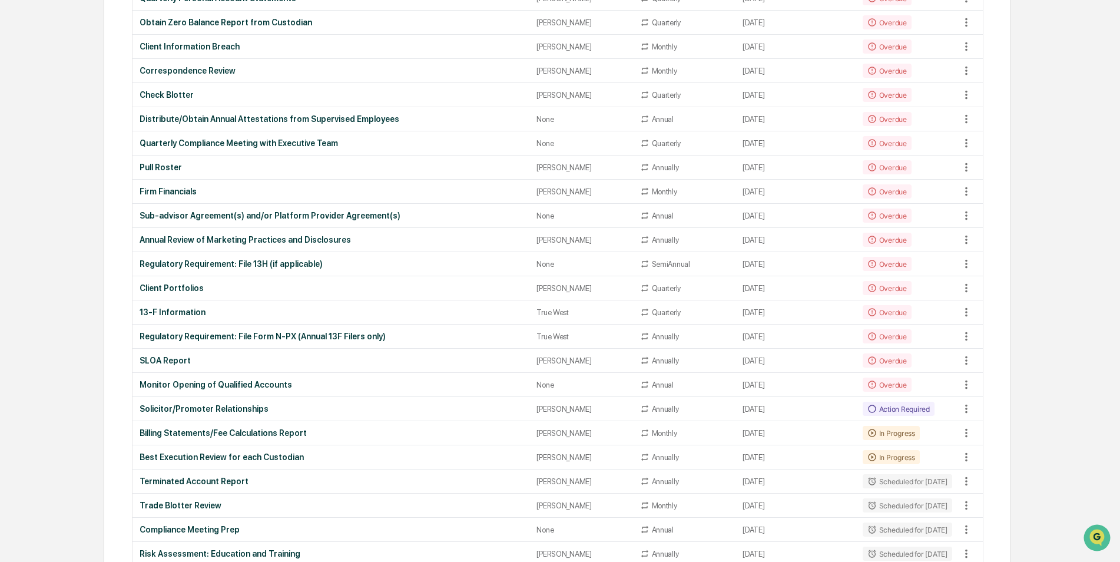
scroll to position [302, 0]
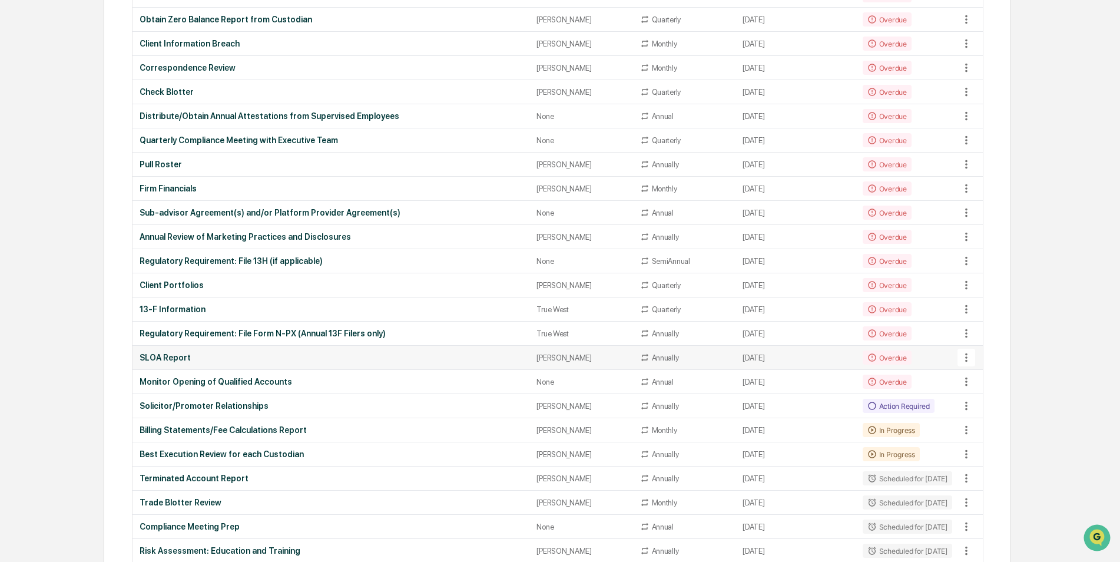
click at [168, 359] on div "SLOA Report" at bounding box center [331, 357] width 383 height 9
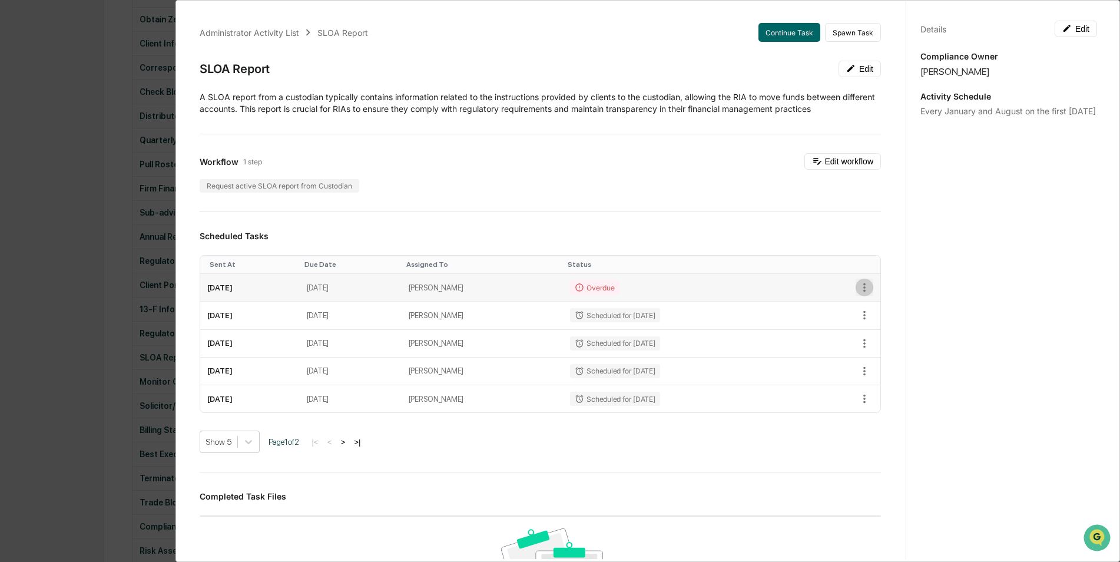
click at [858, 286] on icon "button" at bounding box center [864, 287] width 13 height 13
click at [873, 306] on li "Mark as Completed" at bounding box center [898, 308] width 97 height 22
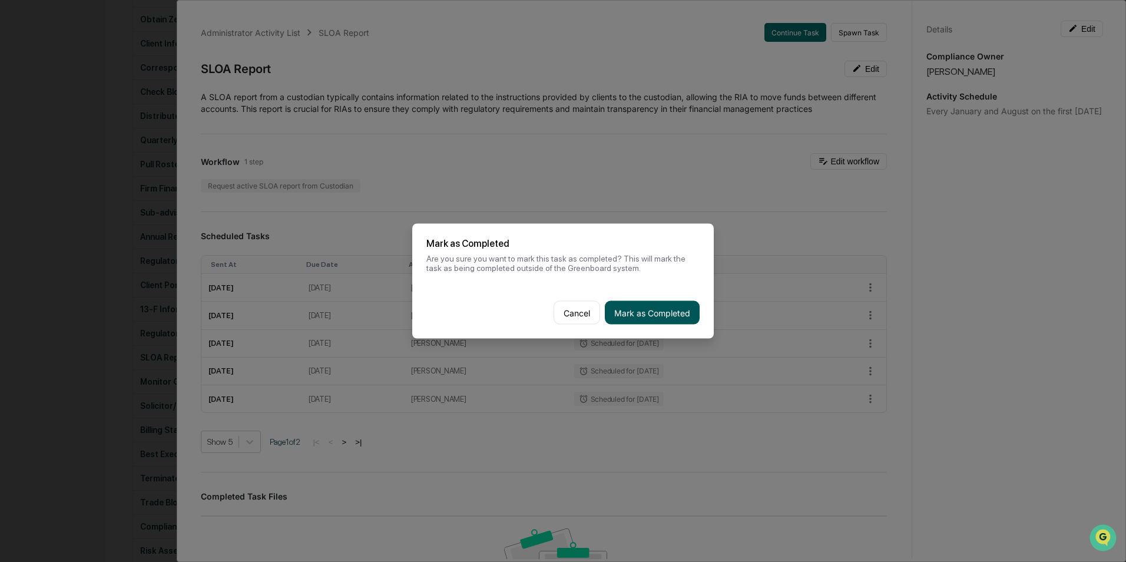
click at [690, 310] on button "Mark as Completed" at bounding box center [652, 313] width 95 height 24
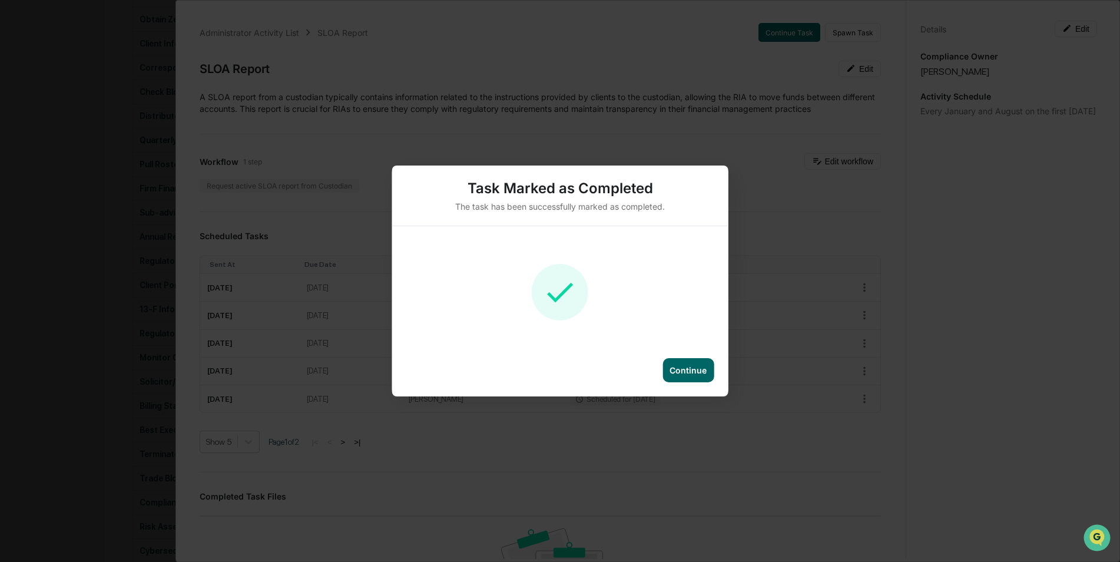
click at [672, 362] on div "Continue" at bounding box center [688, 370] width 51 height 24
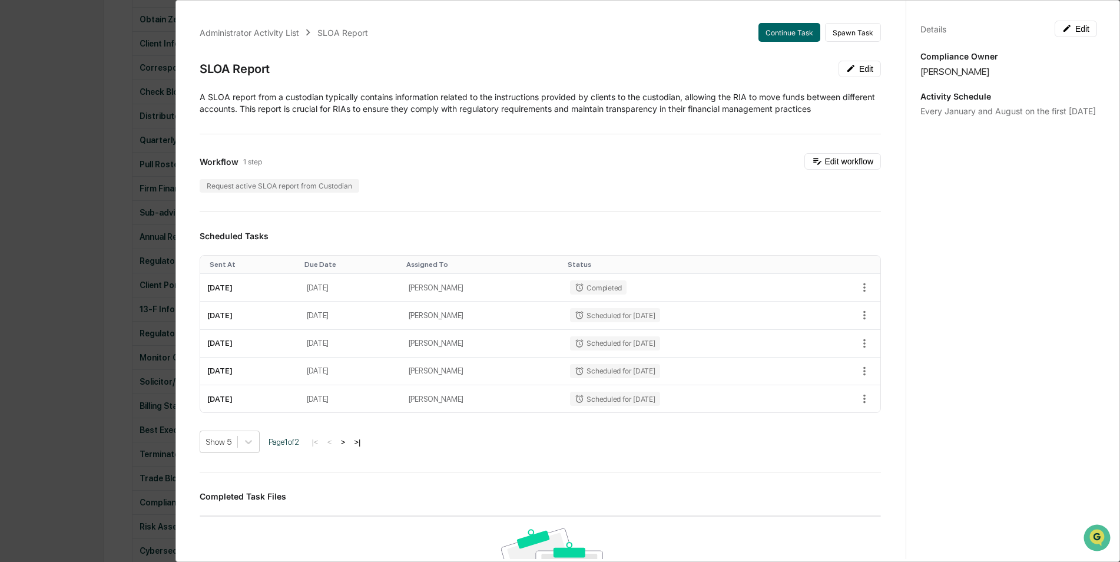
click at [51, 119] on div "Administrator Activity List SLOA Report Continue Task Spawn Task SLOA Report Ed…" at bounding box center [560, 281] width 1120 height 562
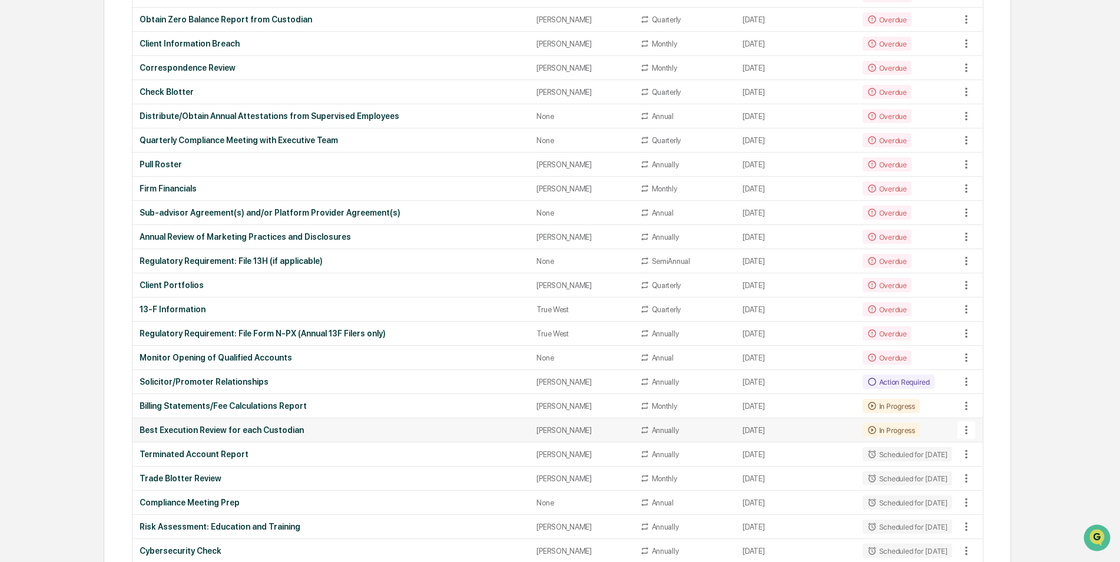
click at [230, 428] on div "Best Execution Review for each Custodian" at bounding box center [331, 429] width 383 height 9
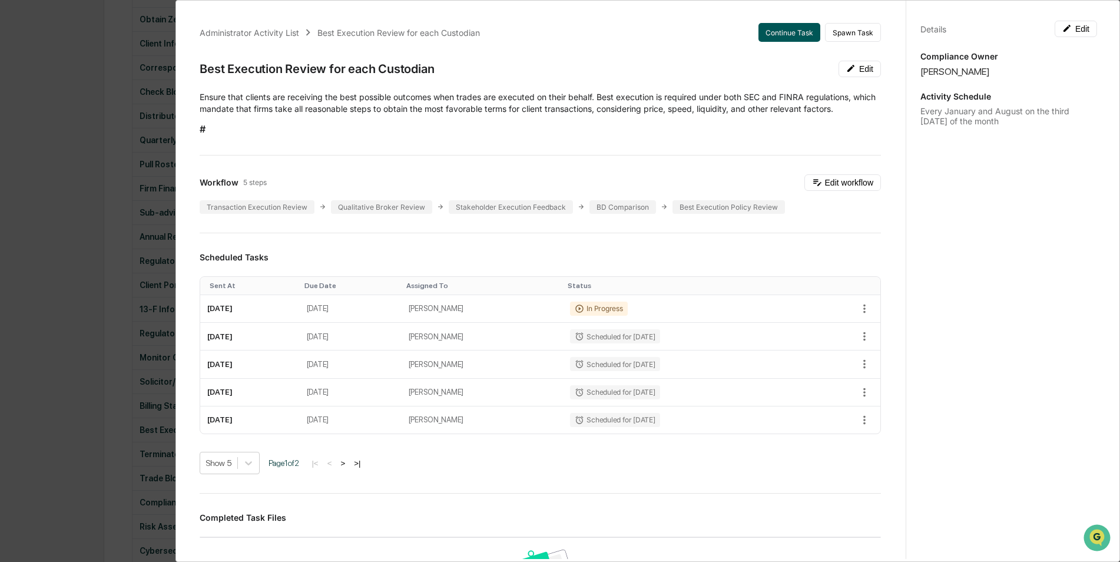
click at [758, 35] on button "Continue Task" at bounding box center [789, 32] width 62 height 19
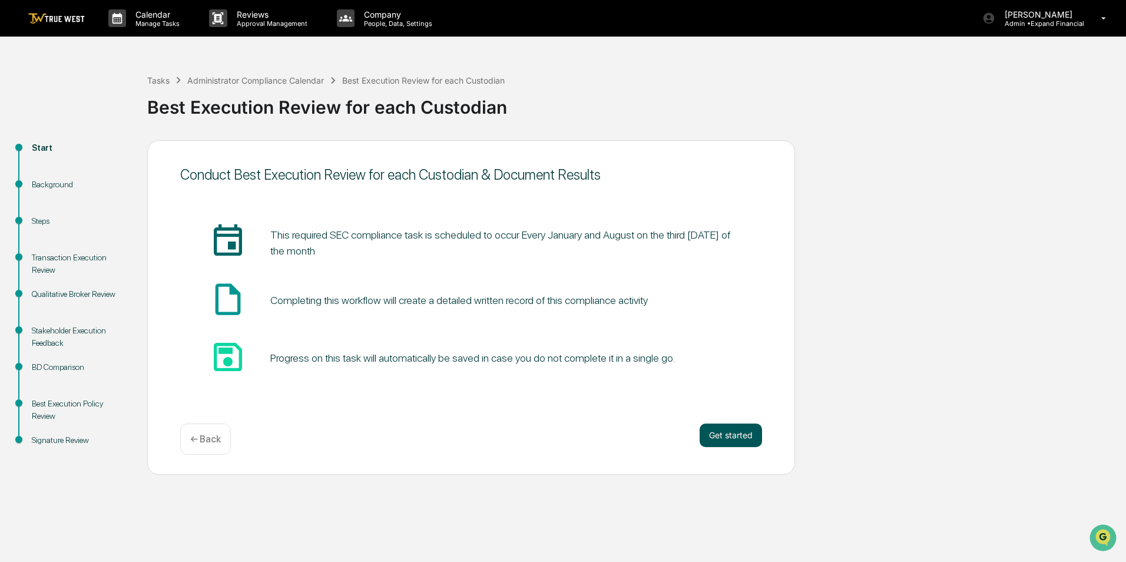
click at [740, 426] on button "Get started" at bounding box center [731, 435] width 62 height 24
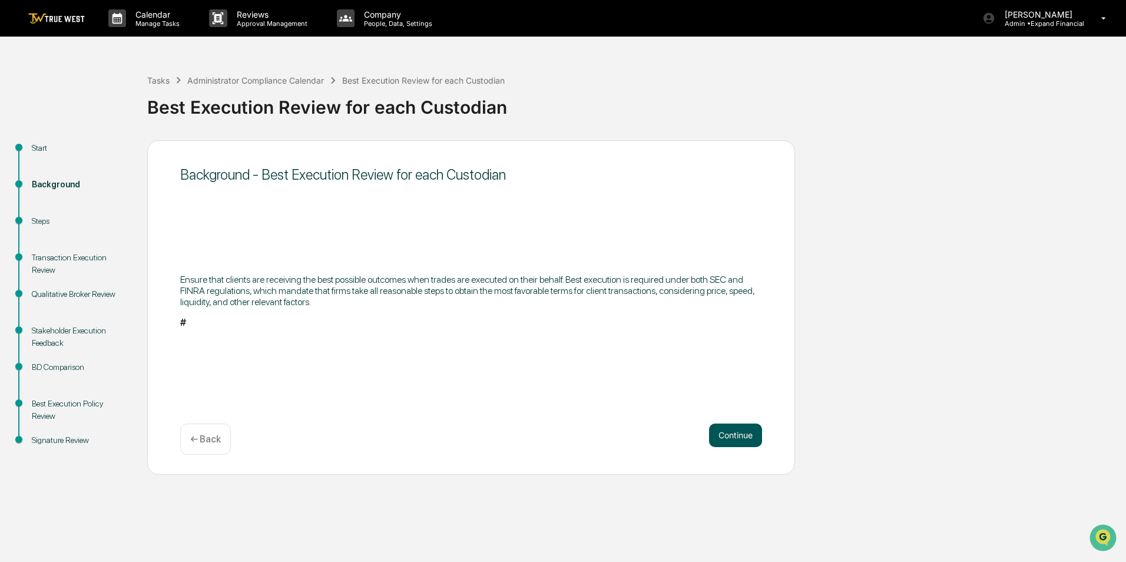
click at [740, 429] on button "Continue" at bounding box center [735, 435] width 53 height 24
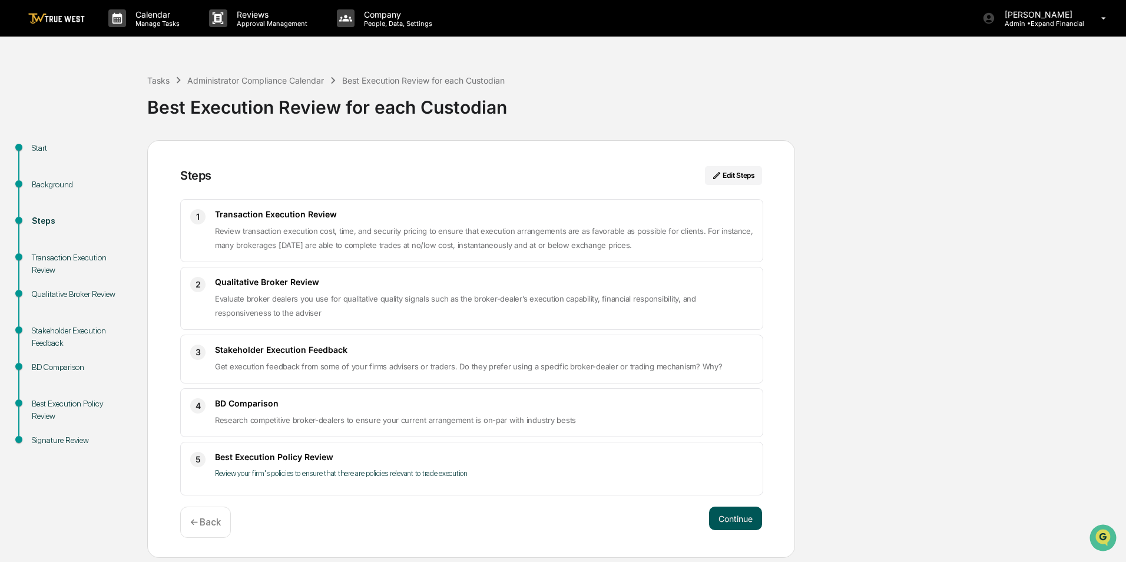
click at [747, 515] on button "Continue" at bounding box center [735, 518] width 53 height 24
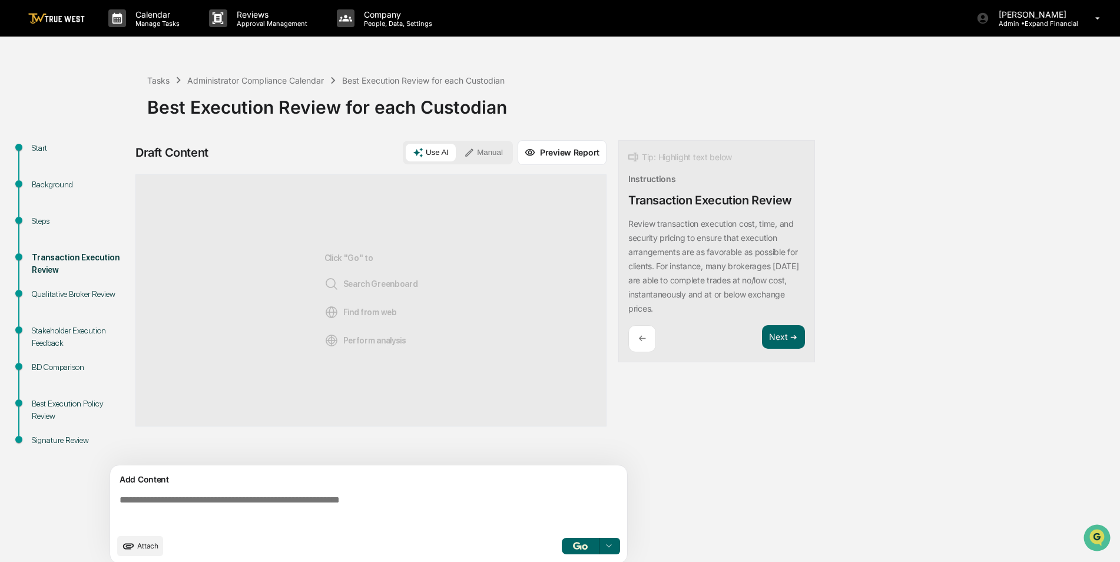
click at [269, 494] on textarea at bounding box center [371, 511] width 512 height 42
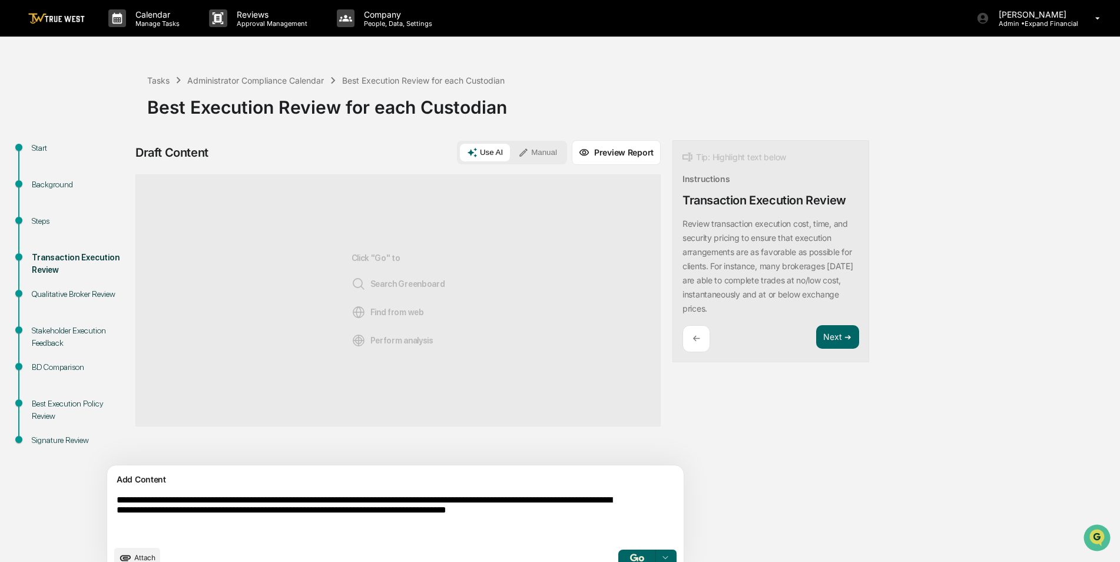
type textarea "**********"
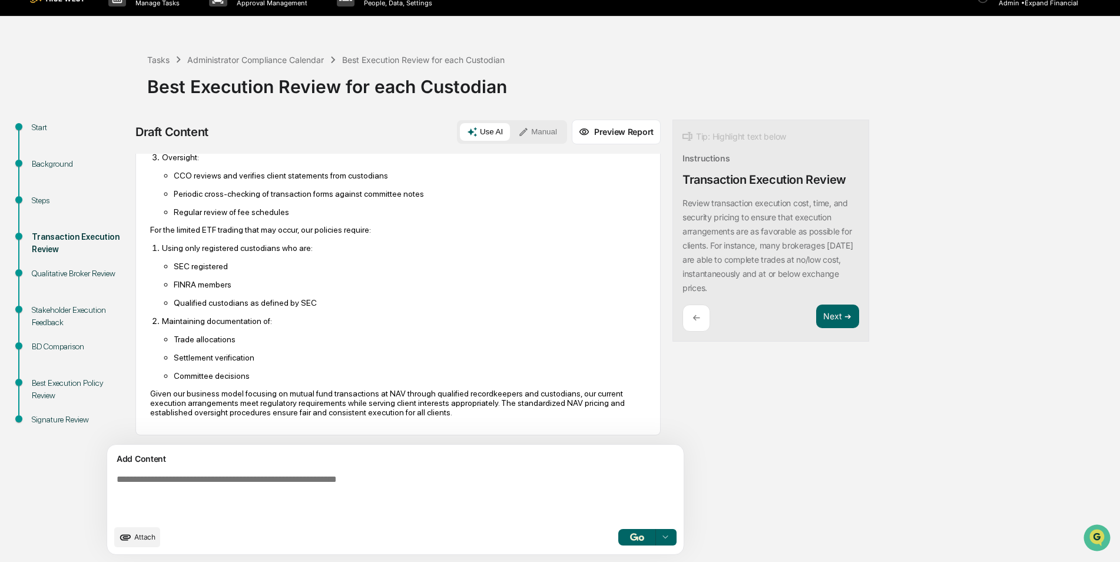
scroll to position [724, 0]
click at [816, 315] on button "Next ➔" at bounding box center [837, 316] width 43 height 24
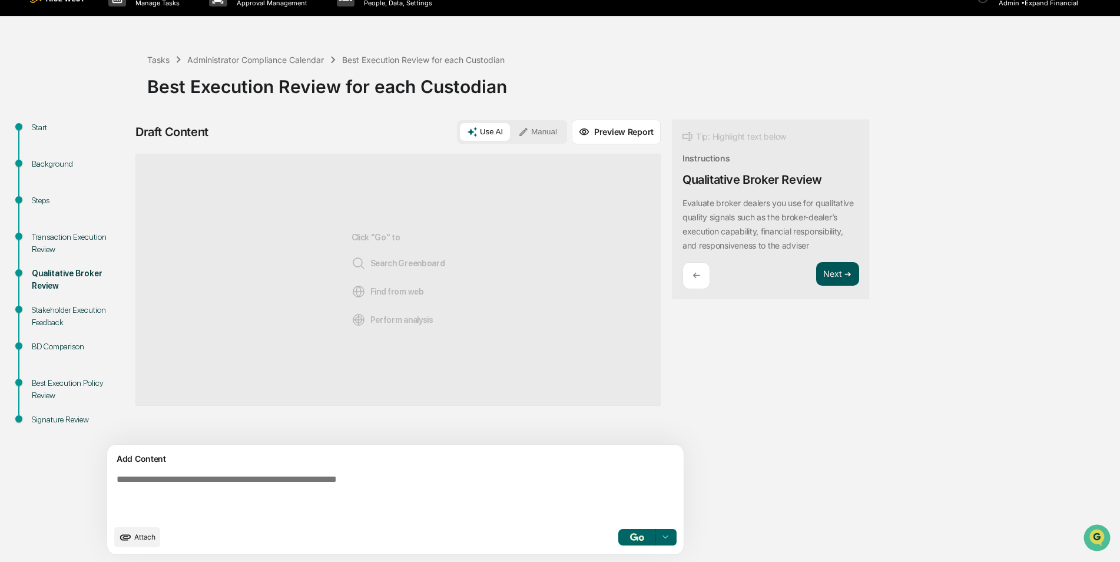
scroll to position [0, 0]
click at [816, 286] on button "Next ➔" at bounding box center [837, 274] width 43 height 24
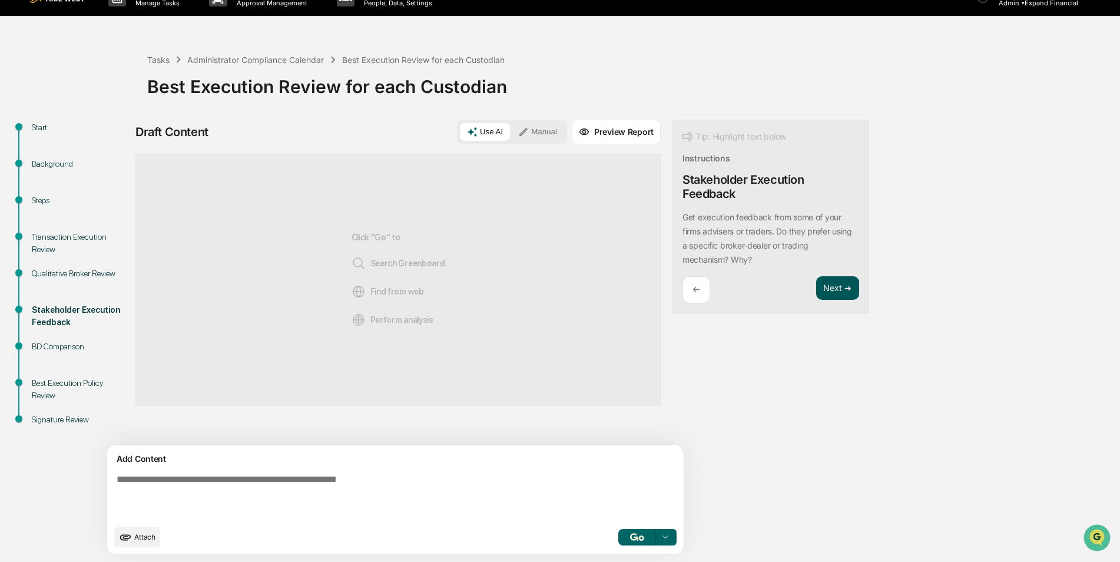
click at [816, 287] on button "Next ➔" at bounding box center [837, 288] width 43 height 24
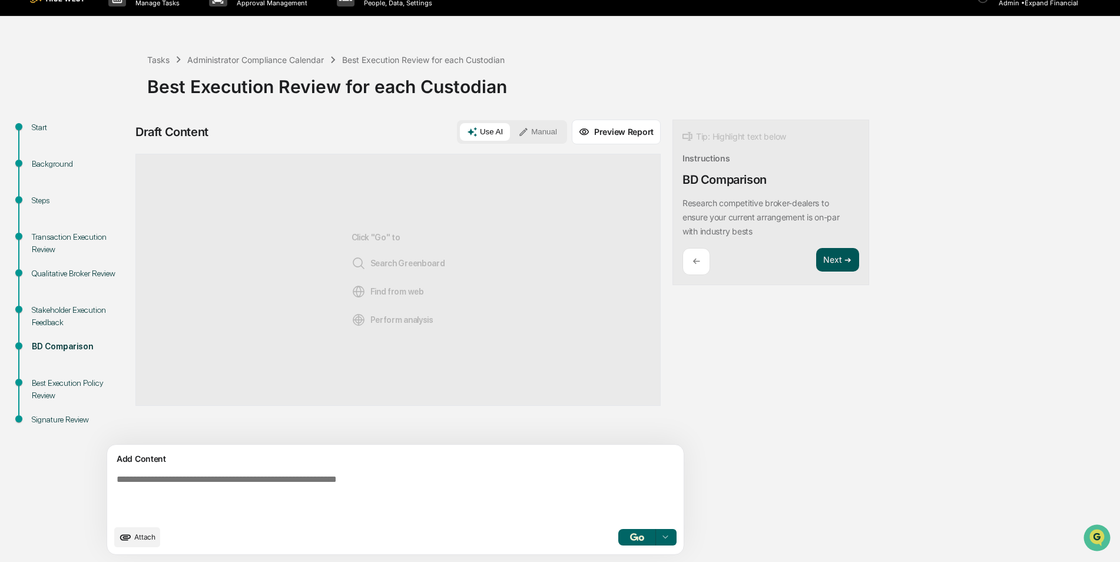
click at [816, 269] on button "Next ➔" at bounding box center [837, 260] width 43 height 24
click at [816, 246] on button "Next ➔" at bounding box center [837, 246] width 43 height 24
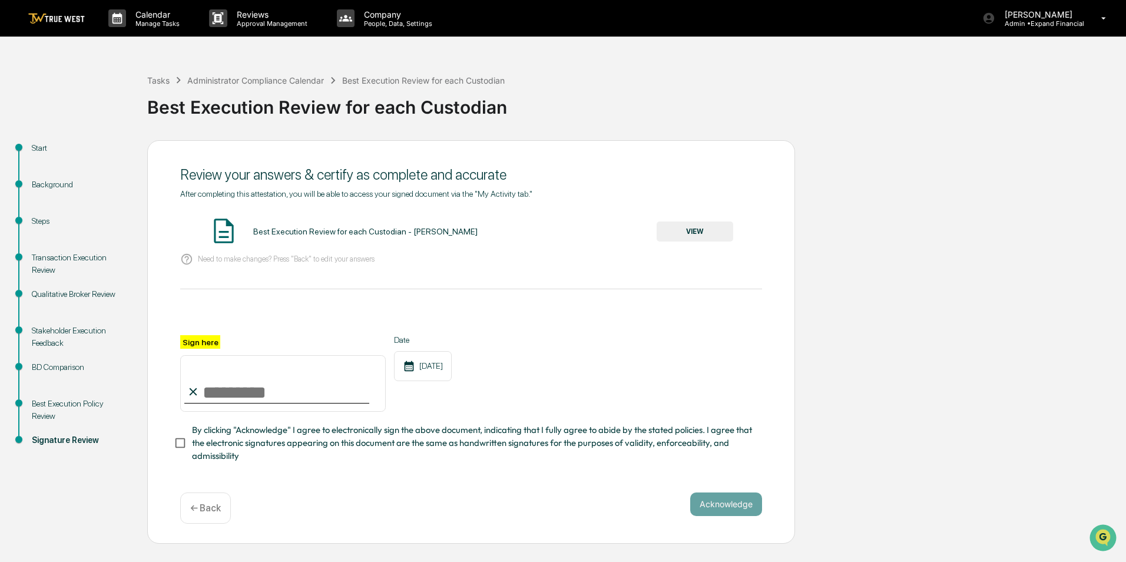
click at [695, 235] on button "VIEW" at bounding box center [695, 231] width 77 height 20
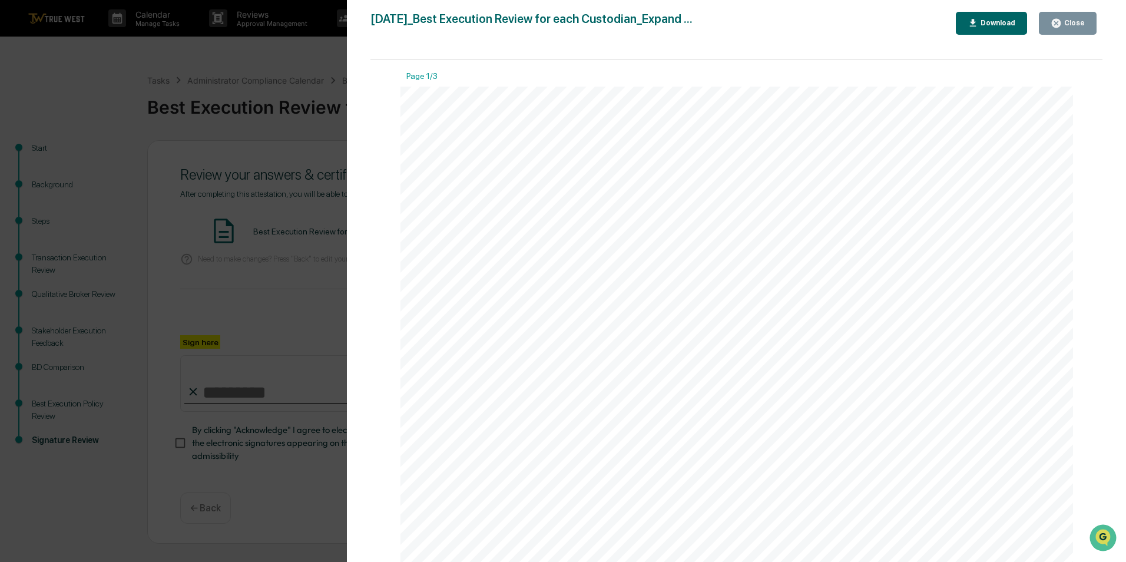
click at [1056, 22] on icon "button" at bounding box center [1056, 23] width 9 height 9
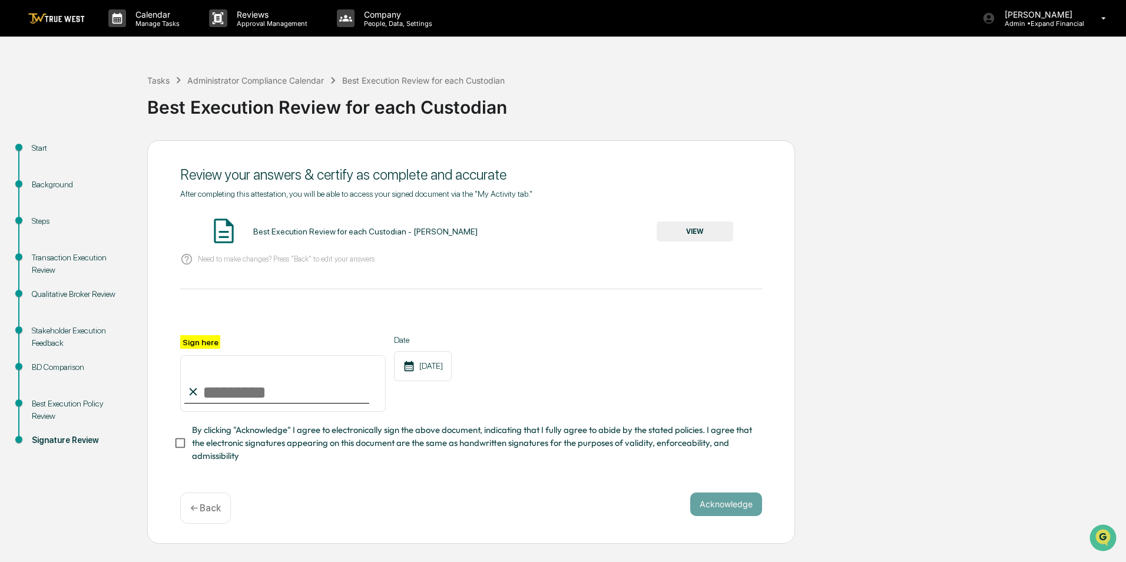
click at [248, 393] on input "Sign here" at bounding box center [283, 383] width 206 height 57
type input "**********"
click at [726, 505] on button "Acknowledge" at bounding box center [726, 504] width 72 height 24
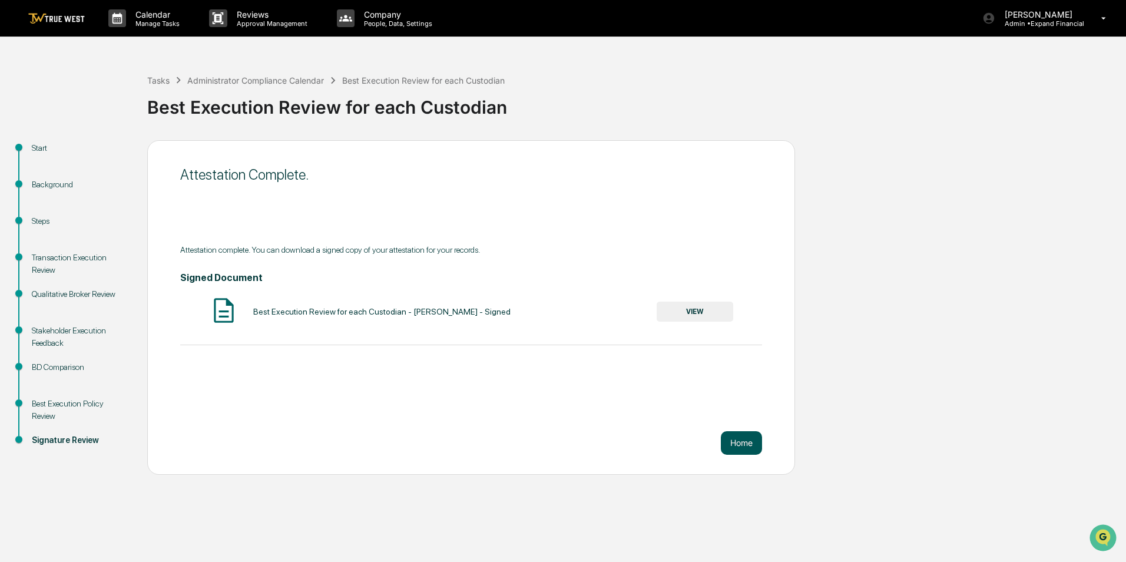
click at [740, 445] on button "Home" at bounding box center [741, 443] width 41 height 24
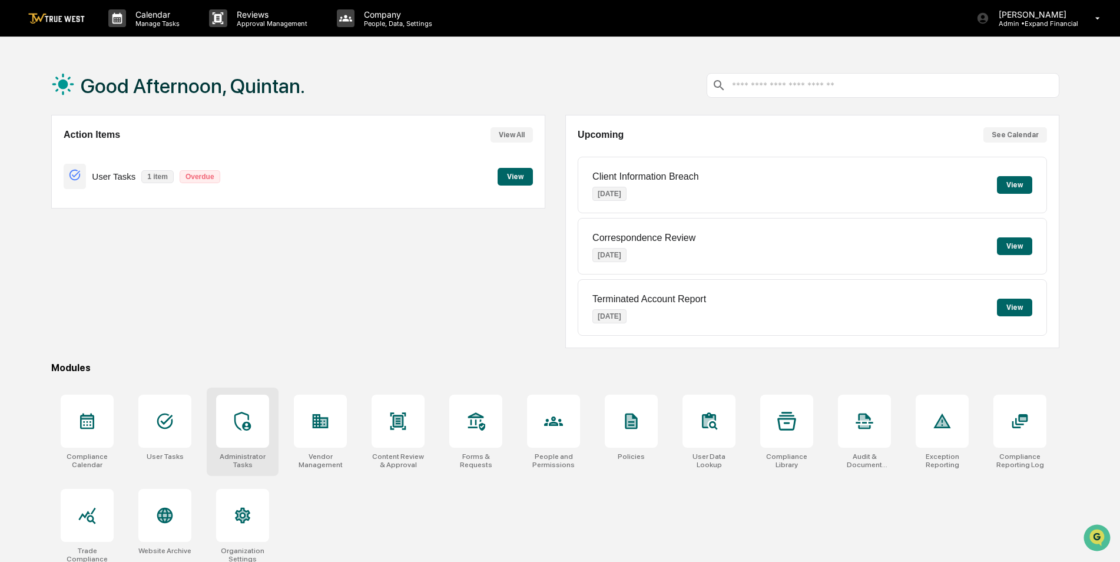
click at [246, 414] on icon at bounding box center [242, 421] width 16 height 19
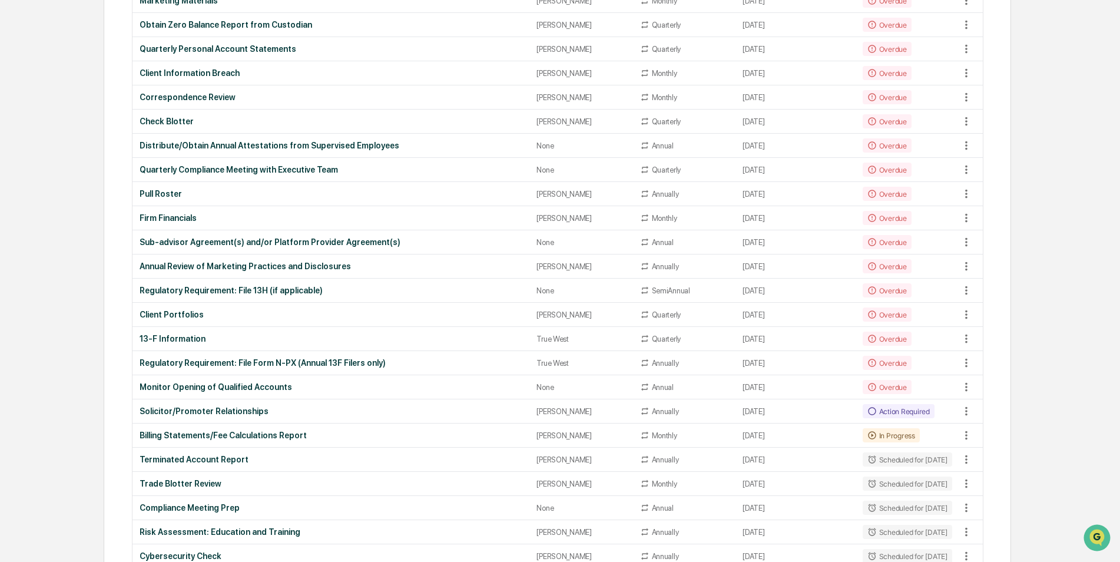
scroll to position [251, 0]
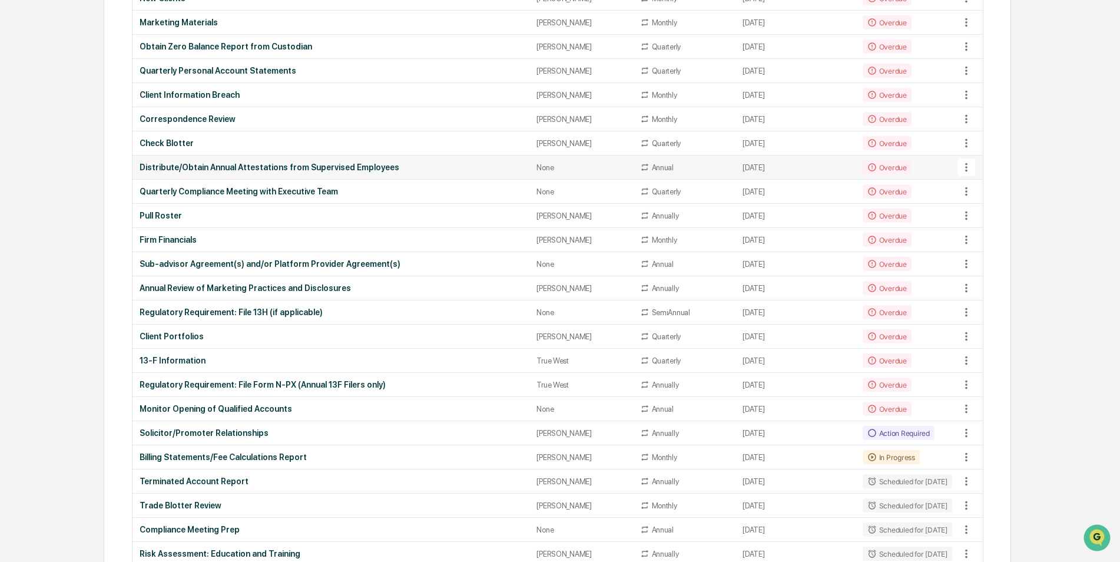
click at [286, 168] on div "Distribute/Obtain Annual Attestations from Supervised Employees" at bounding box center [331, 167] width 383 height 9
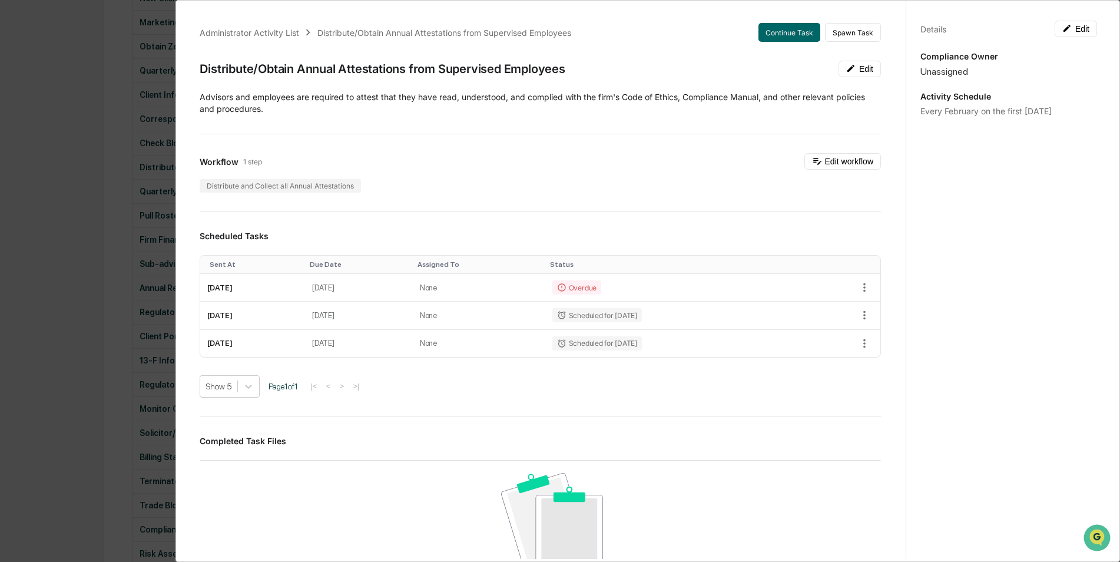
click at [92, 107] on div "Administrator Activity List Distribute/Obtain Annual Attestations from Supervis…" at bounding box center [560, 281] width 1120 height 562
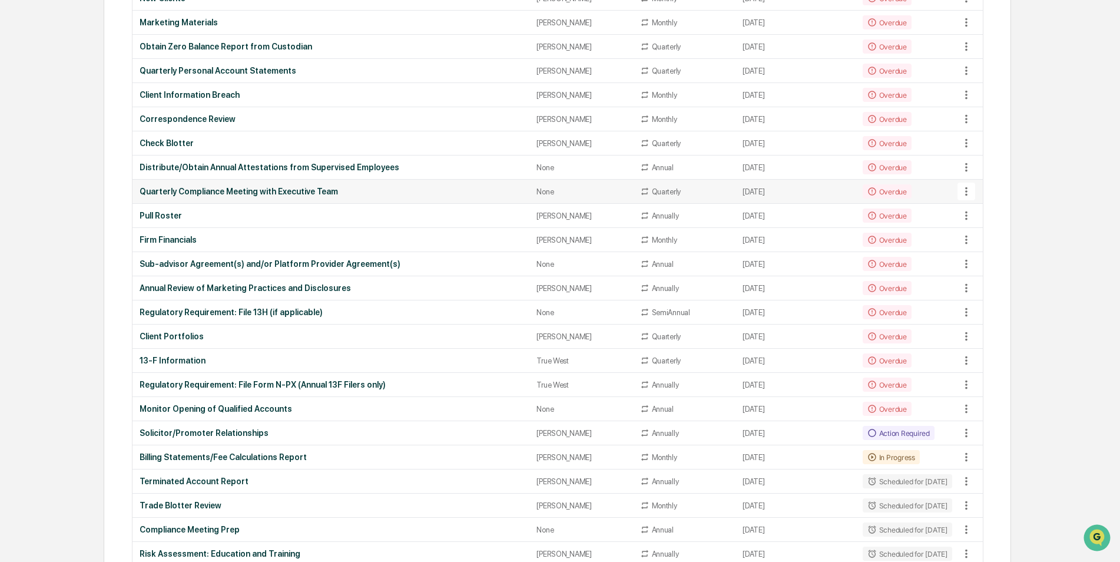
click at [968, 188] on icon at bounding box center [966, 191] width 13 height 13
click at [282, 174] on div at bounding box center [563, 281] width 1126 height 562
click at [282, 165] on div "Distribute/Obtain Annual Attestations from Supervised Employees" at bounding box center [331, 167] width 383 height 9
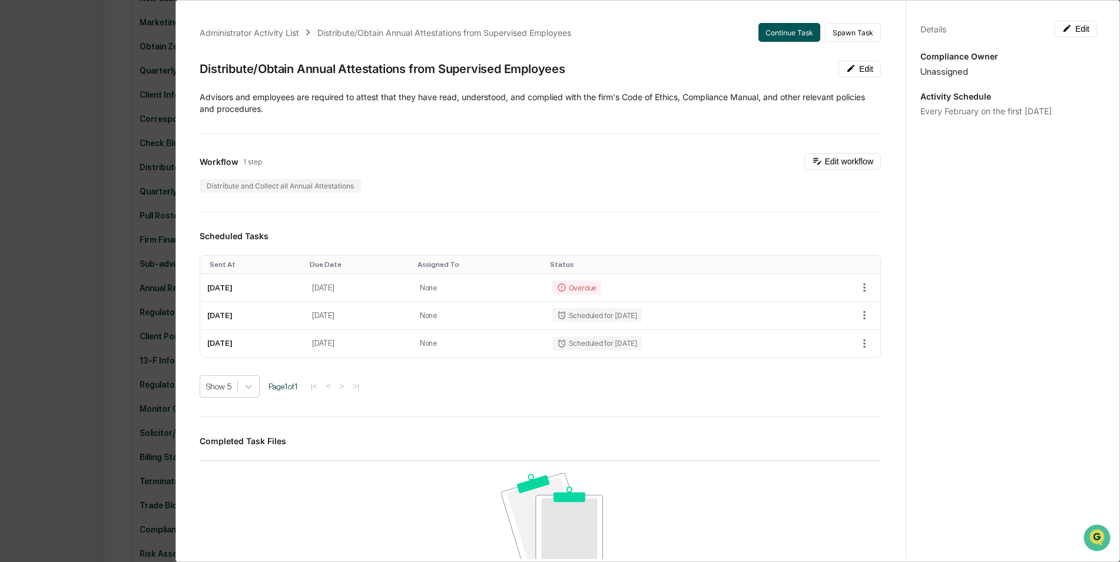
click at [760, 39] on button "Continue Task" at bounding box center [789, 32] width 62 height 19
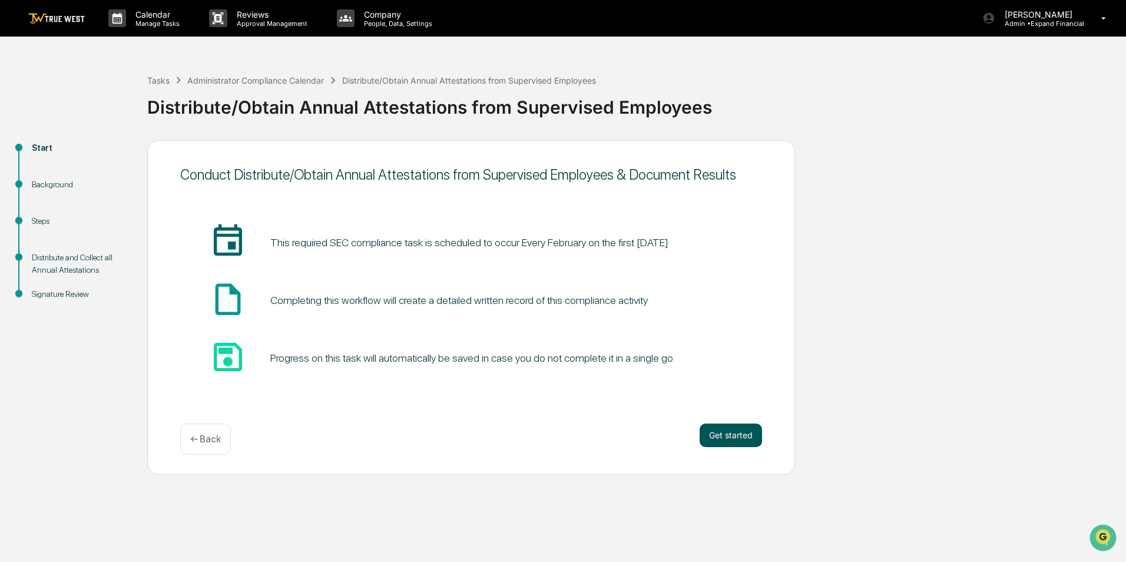
click at [718, 435] on button "Get started" at bounding box center [731, 435] width 62 height 24
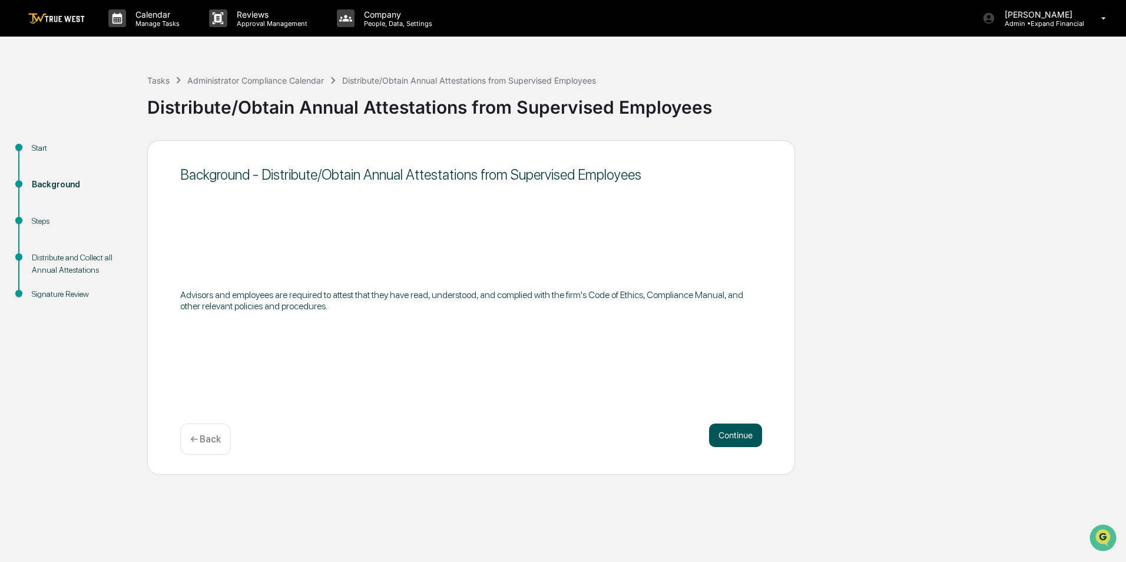
click at [717, 432] on button "Continue" at bounding box center [735, 435] width 53 height 24
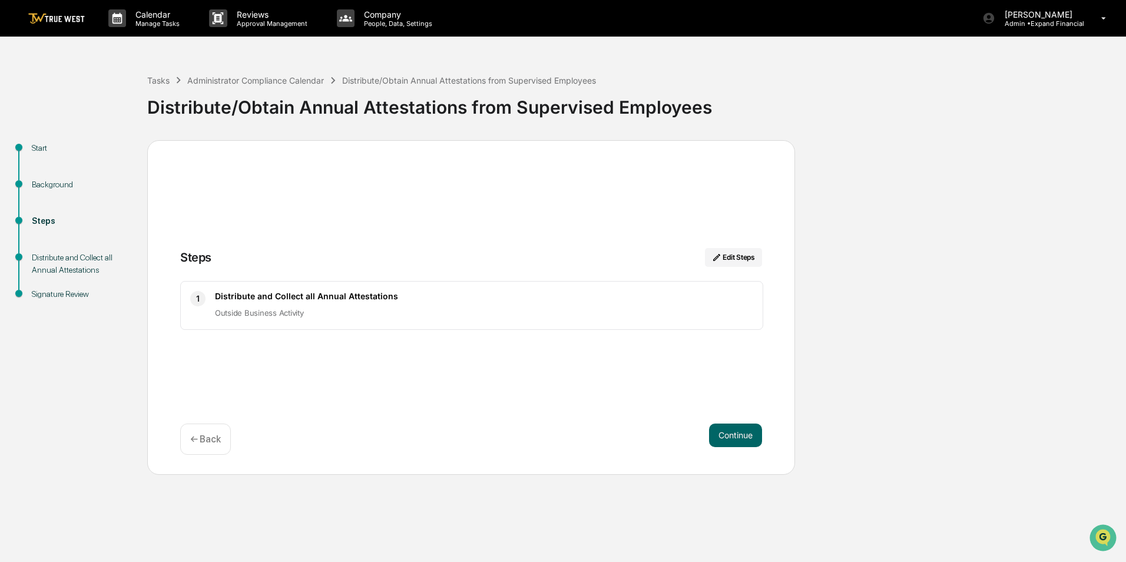
click at [717, 432] on button "Continue" at bounding box center [735, 435] width 53 height 24
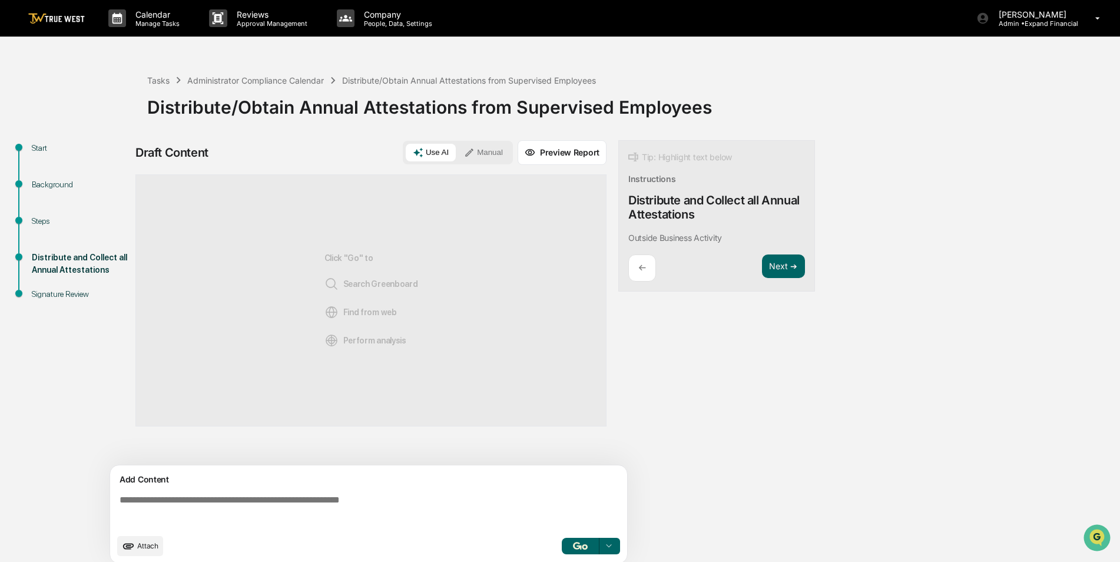
click at [202, 491] on textarea at bounding box center [371, 511] width 512 height 42
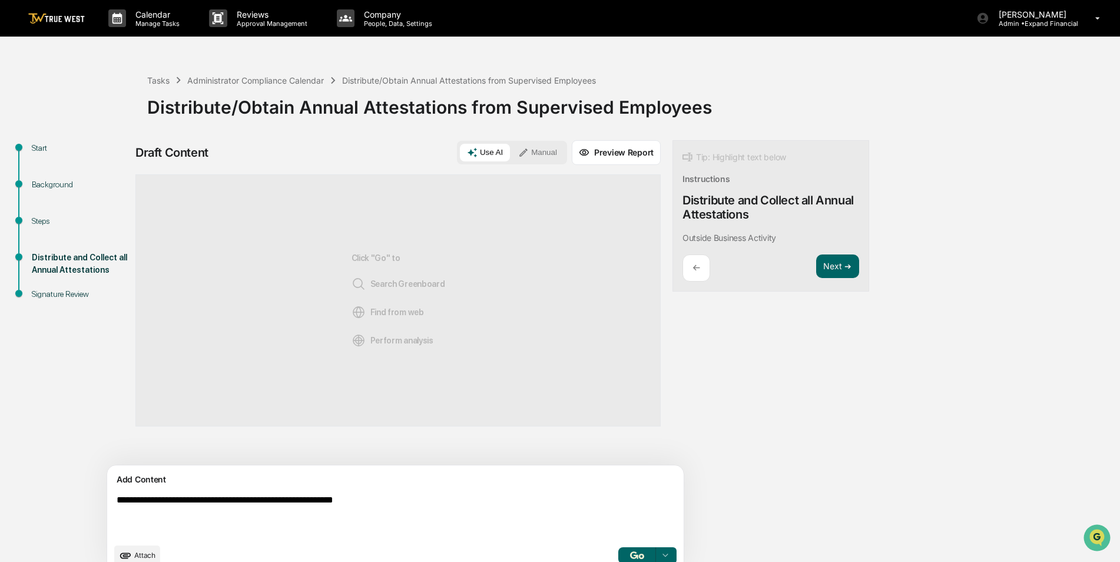
type textarea "**********"
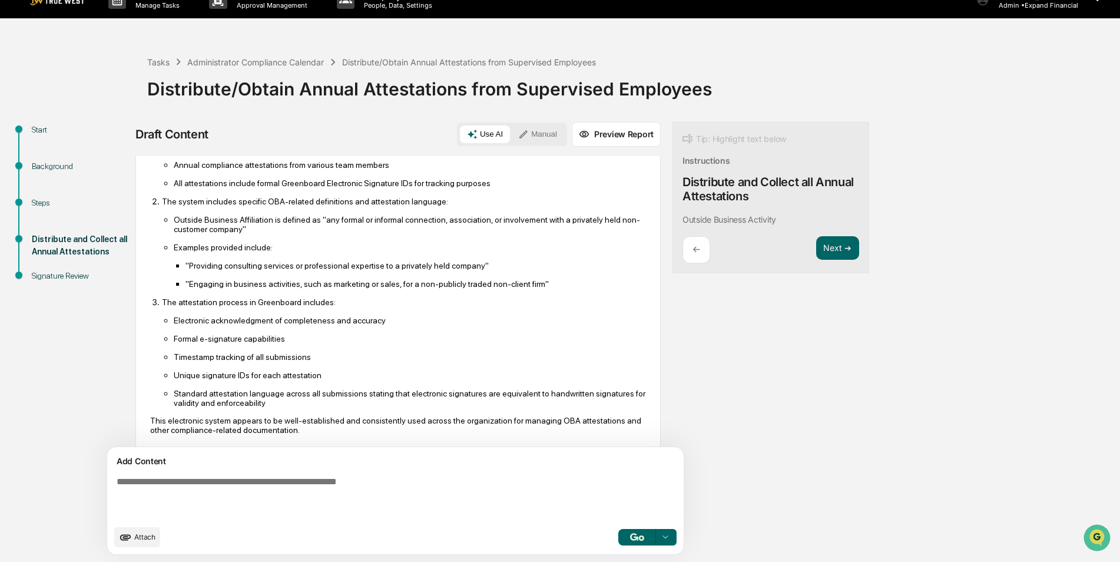
scroll to position [148, 0]
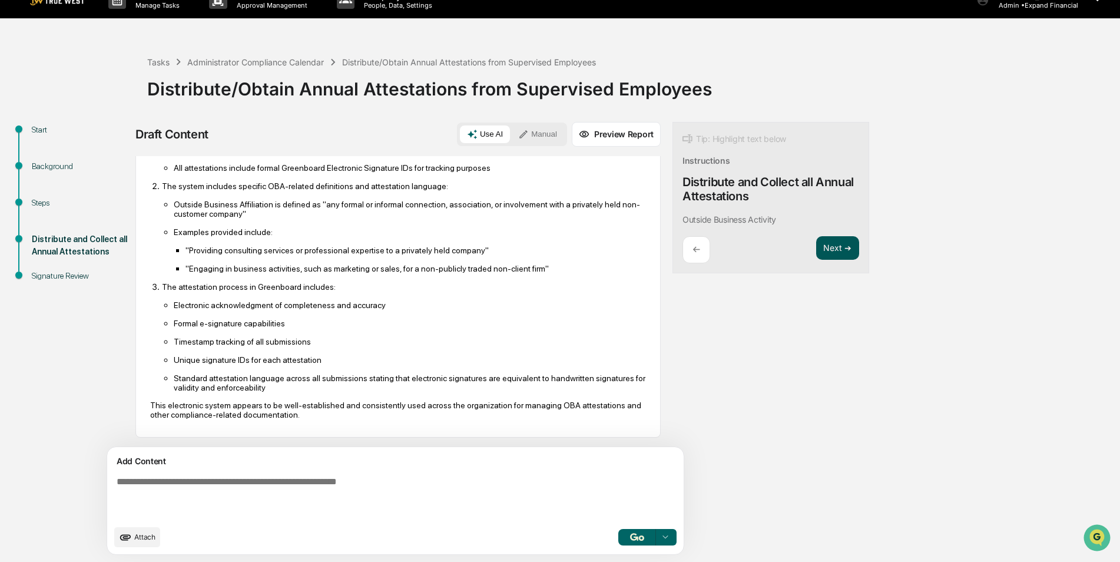
click at [816, 247] on button "Next ➔" at bounding box center [837, 248] width 43 height 24
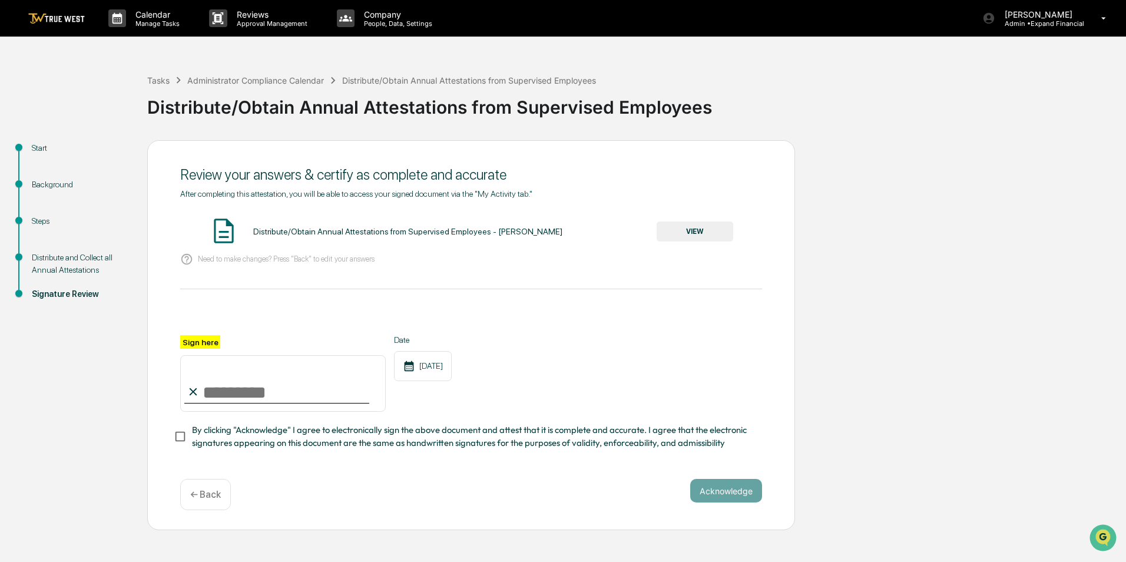
click at [680, 234] on button "VIEW" at bounding box center [695, 231] width 77 height 20
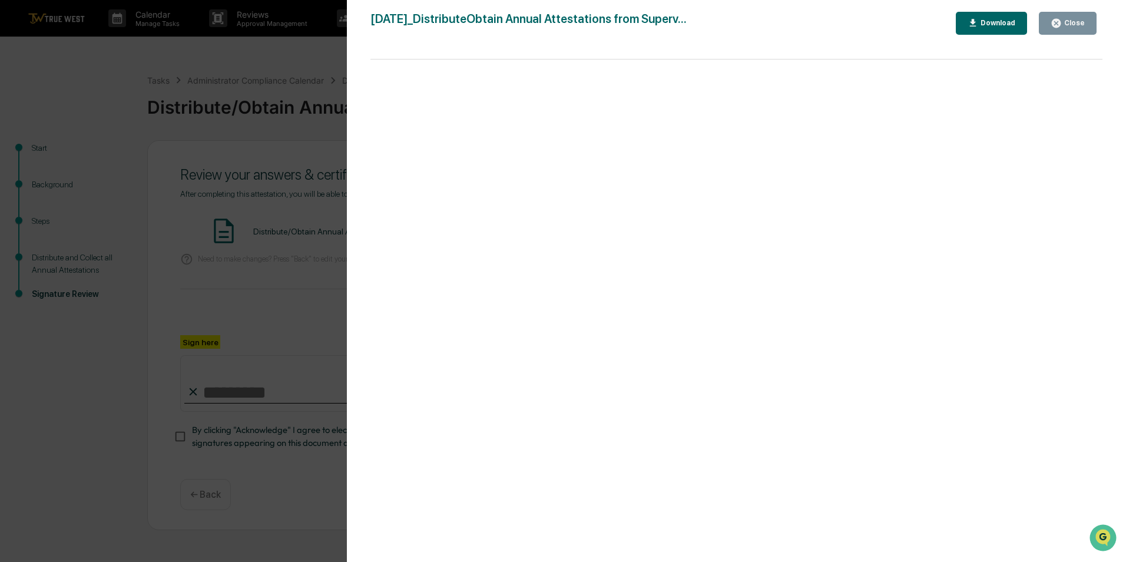
click at [1056, 21] on icon "button" at bounding box center [1056, 23] width 9 height 9
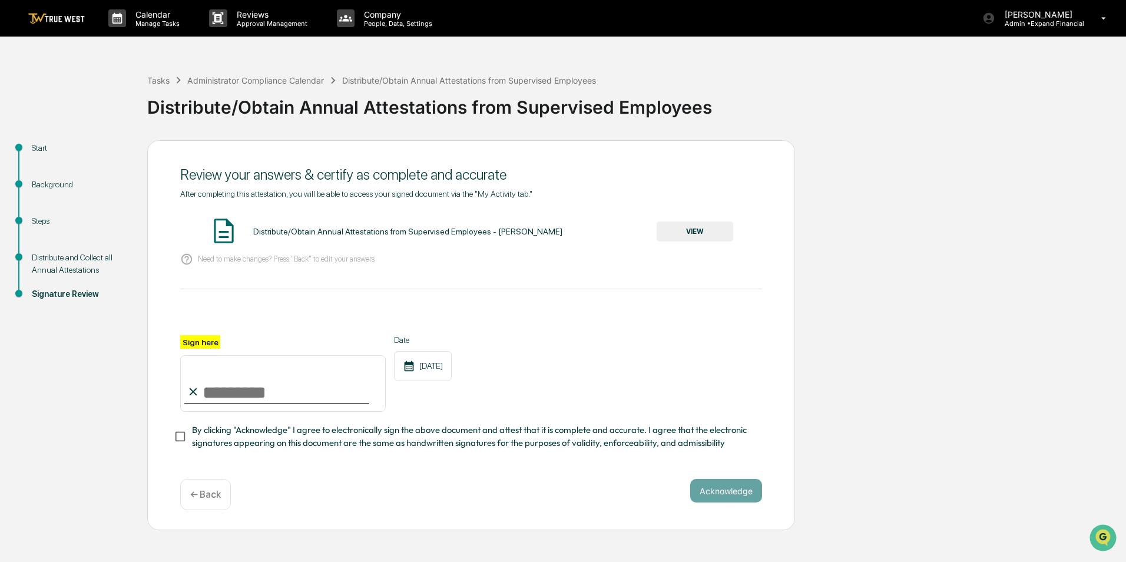
click at [197, 408] on input "Sign here" at bounding box center [283, 383] width 206 height 57
type input "**********"
drag, startPoint x: 716, startPoint y: 501, endPoint x: 705, endPoint y: 490, distance: 15.4
click at [705, 490] on button "Acknowledge" at bounding box center [726, 491] width 72 height 24
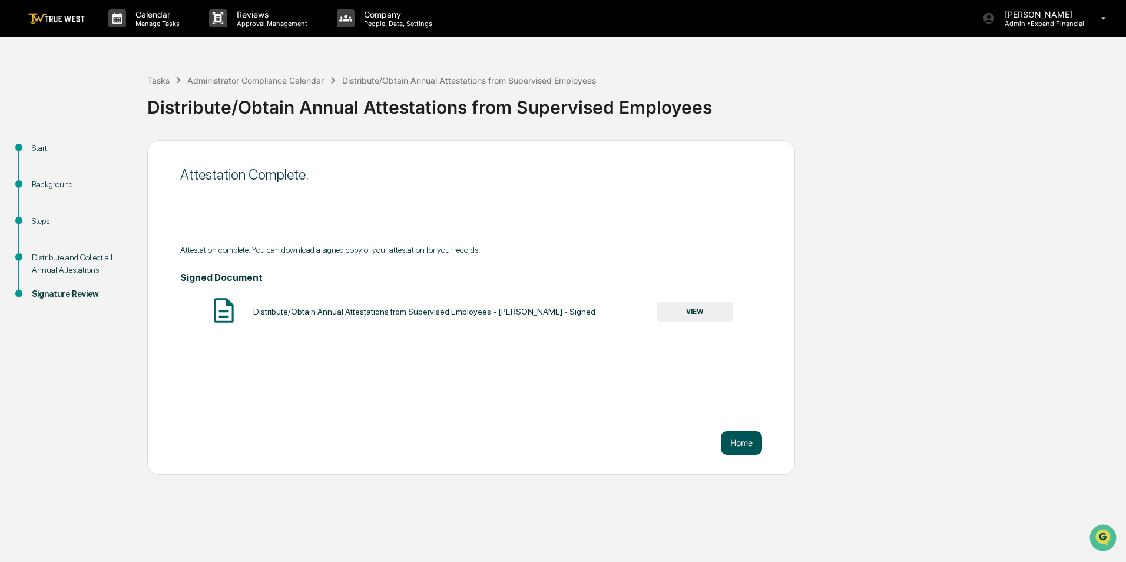
click at [754, 449] on button "Home" at bounding box center [741, 443] width 41 height 24
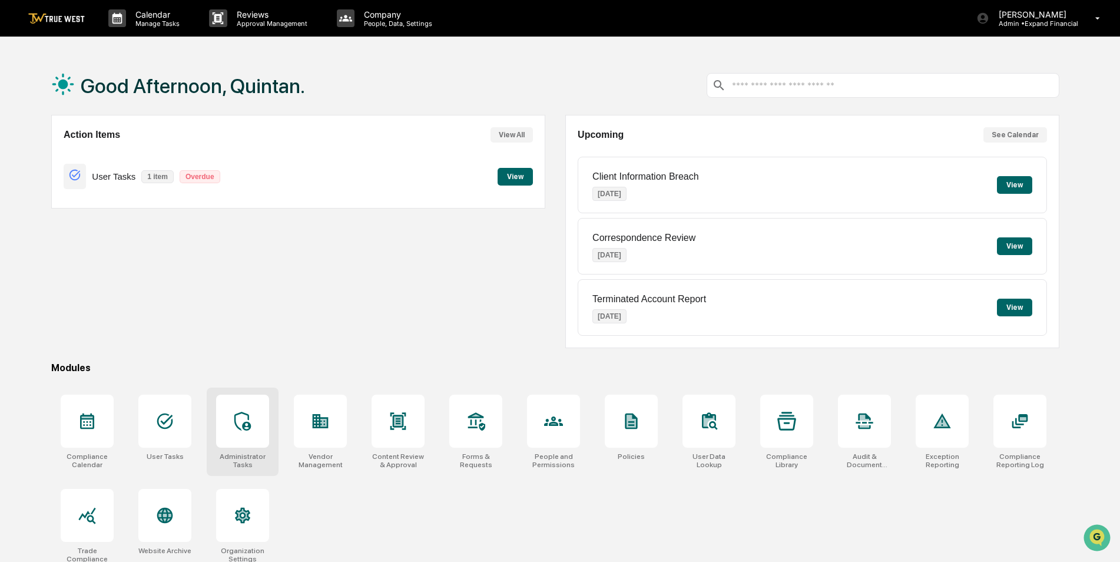
click at [225, 439] on div at bounding box center [242, 421] width 53 height 53
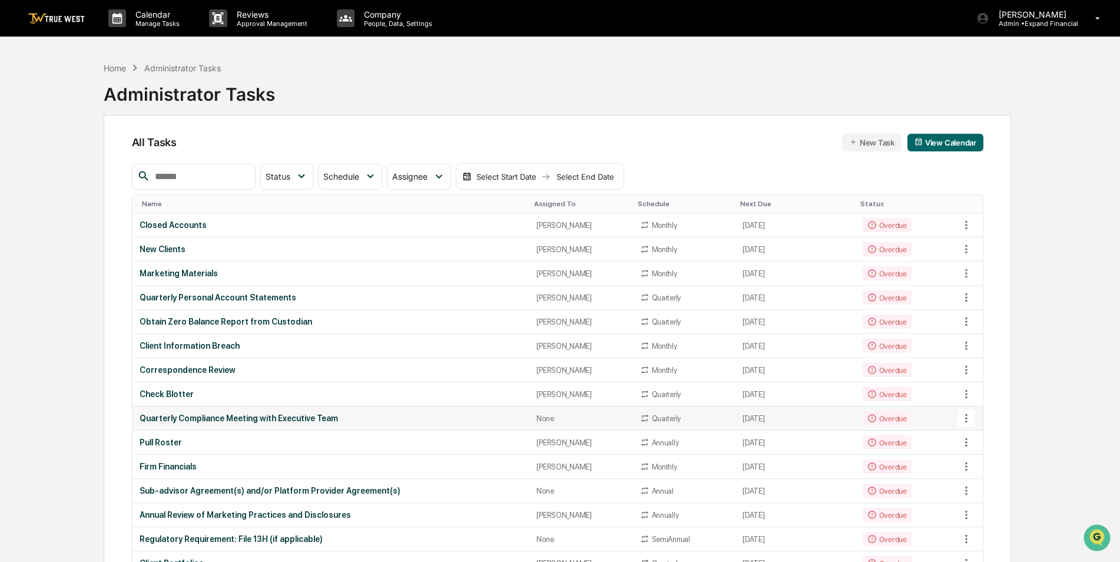
click at [261, 418] on div "Quarterly Compliance Meeting with Executive Team" at bounding box center [331, 417] width 383 height 9
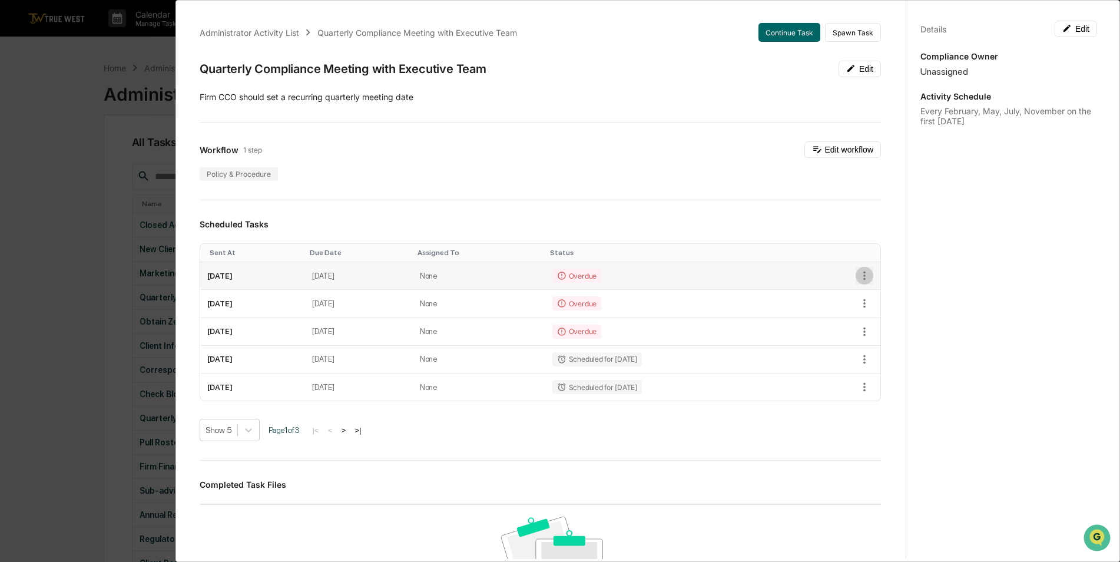
click at [858, 271] on icon "button" at bounding box center [864, 275] width 13 height 13
click at [876, 296] on li "Mark as Completed" at bounding box center [898, 296] width 97 height 22
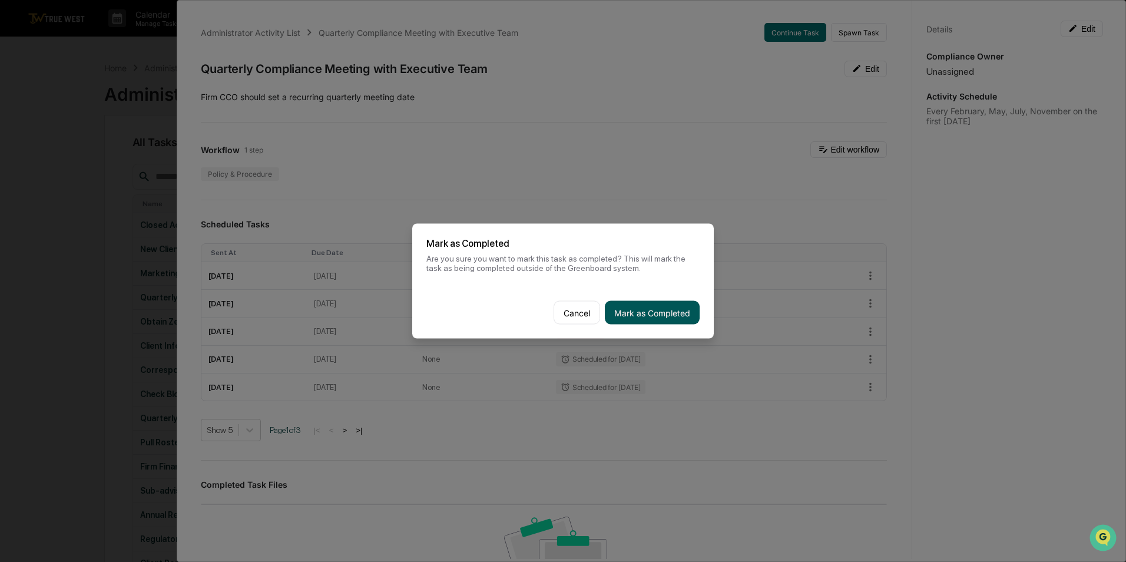
click at [648, 316] on button "Mark as Completed" at bounding box center [652, 313] width 95 height 24
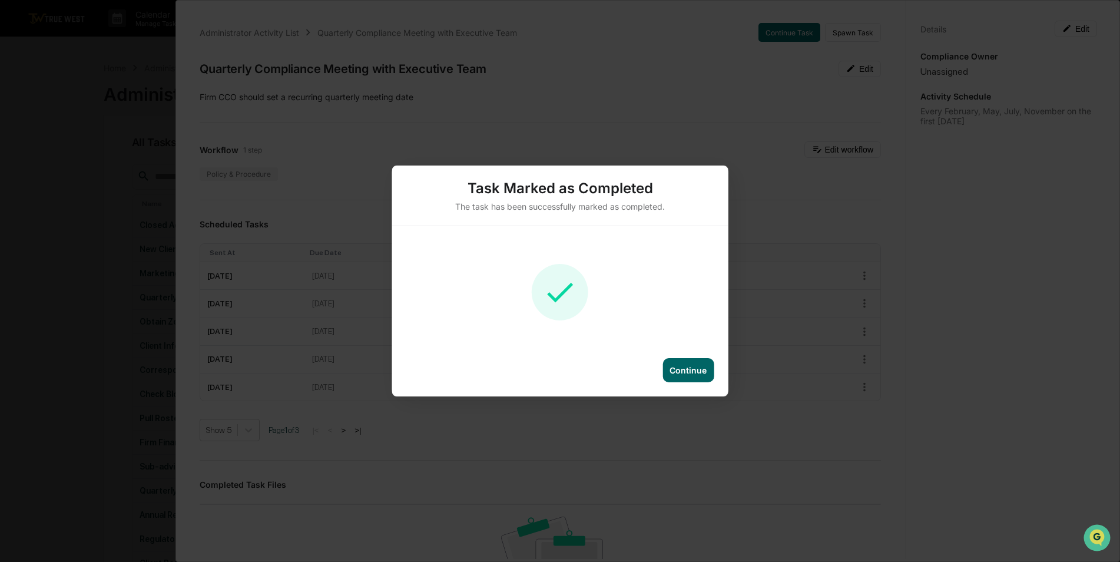
click at [700, 368] on div "Continue" at bounding box center [688, 370] width 37 height 10
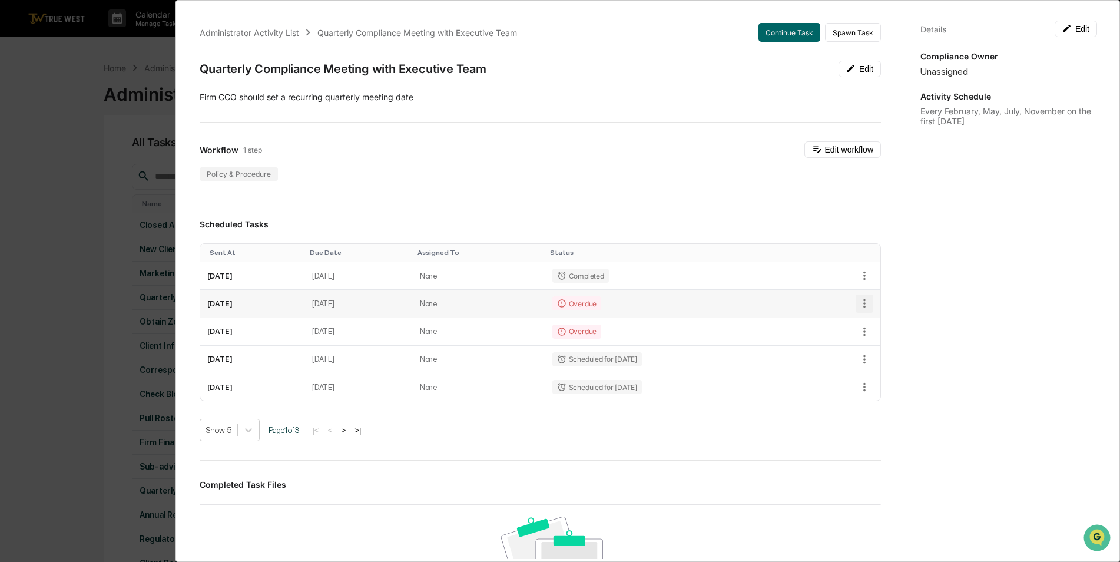
click at [858, 300] on icon "button" at bounding box center [864, 303] width 13 height 13
click at [871, 326] on li "Mark as Completed" at bounding box center [898, 324] width 97 height 22
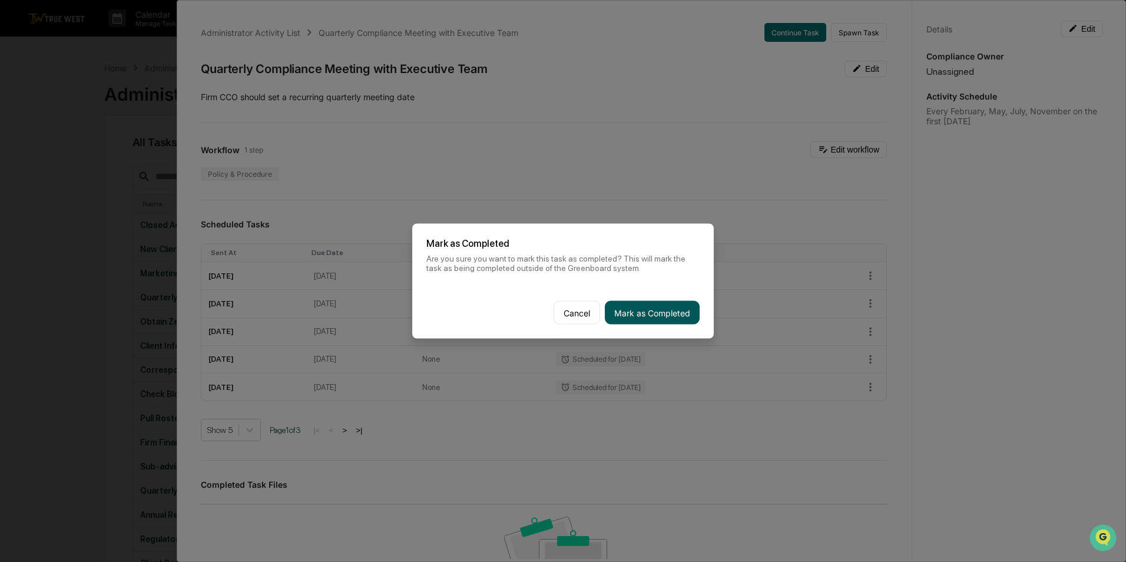
click at [664, 312] on button "Mark as Completed" at bounding box center [652, 313] width 95 height 24
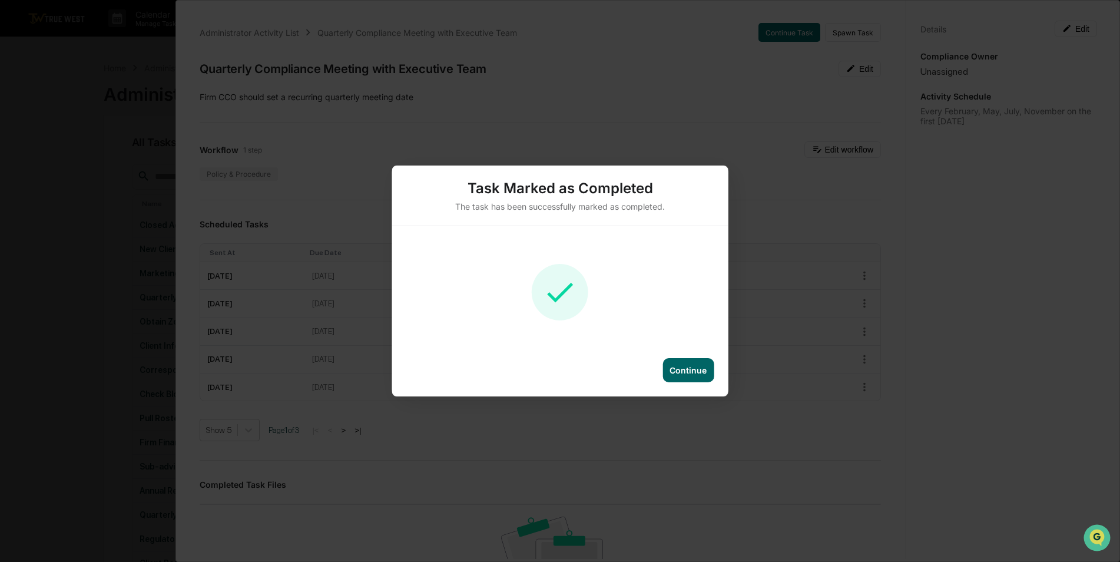
click at [683, 369] on div "Continue" at bounding box center [688, 370] width 37 height 10
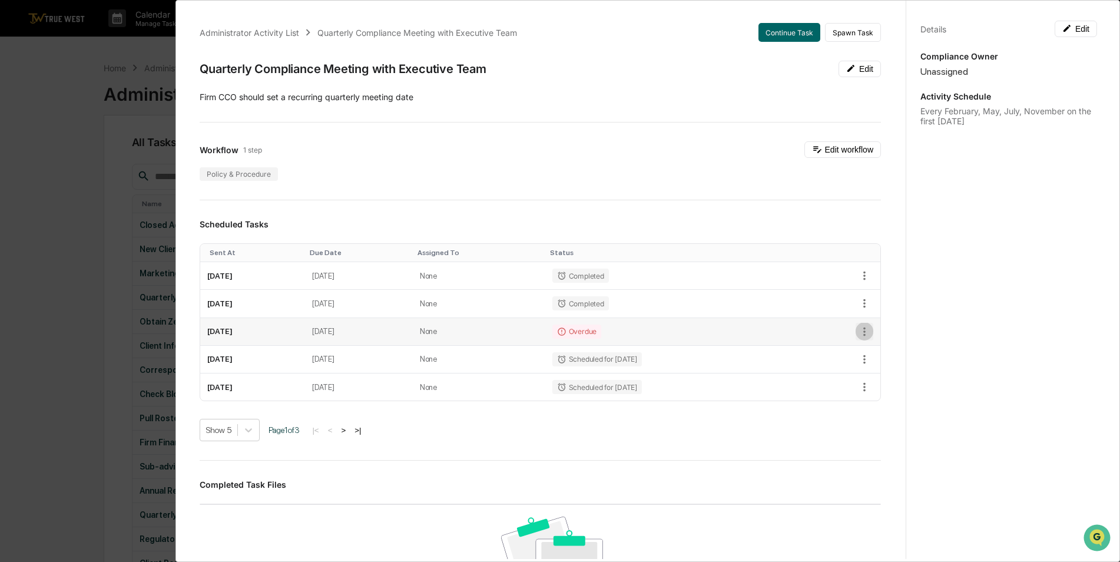
click at [863, 329] on icon "button" at bounding box center [864, 331] width 2 height 9
click at [880, 353] on li "Mark as Completed" at bounding box center [898, 352] width 97 height 22
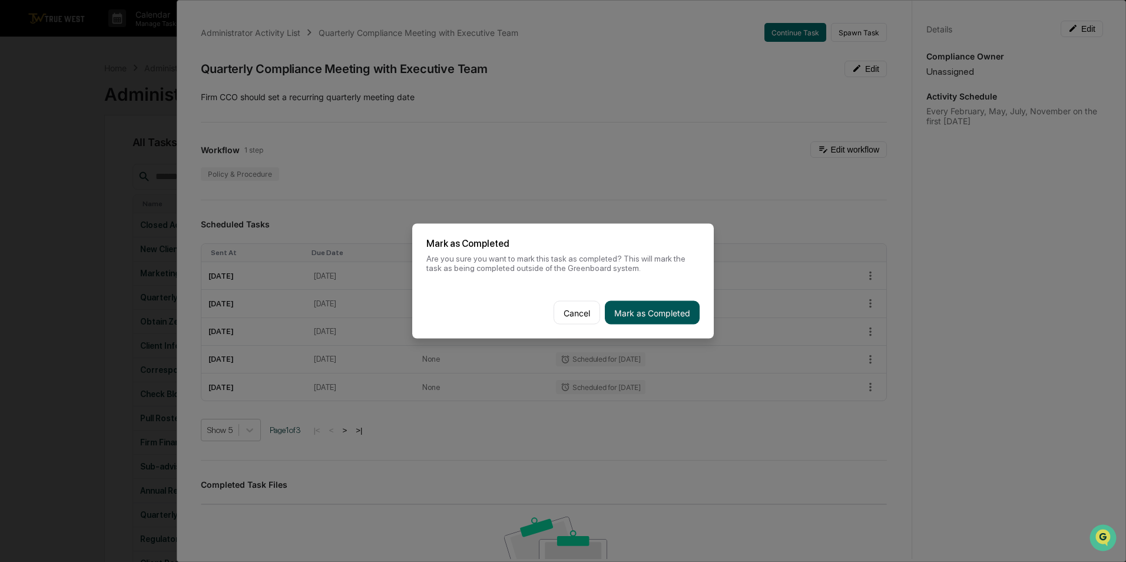
click at [632, 317] on button "Mark as Completed" at bounding box center [652, 313] width 95 height 24
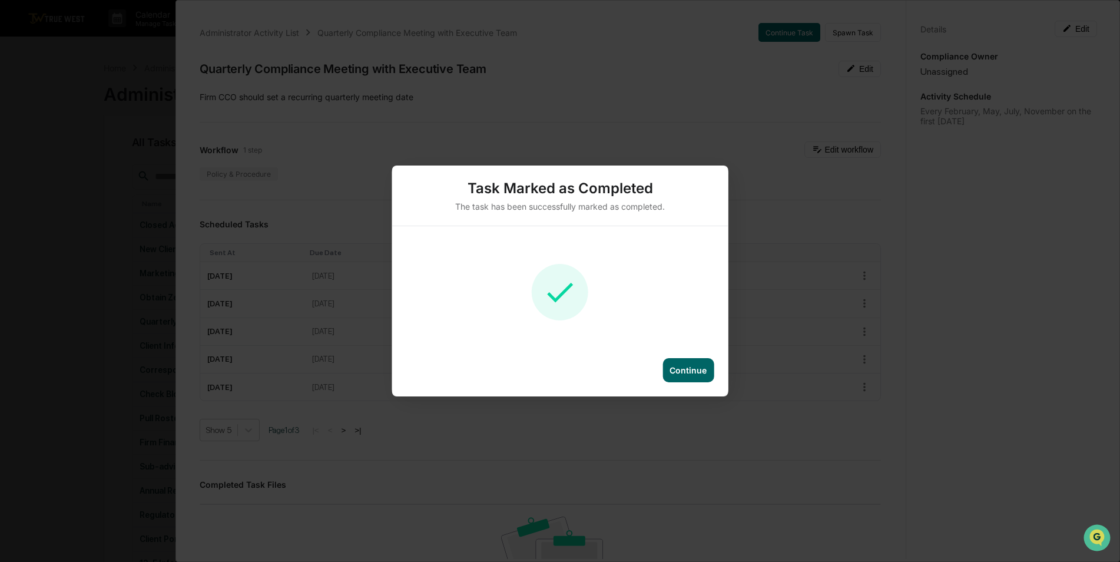
click at [703, 371] on div "Continue" at bounding box center [688, 370] width 37 height 10
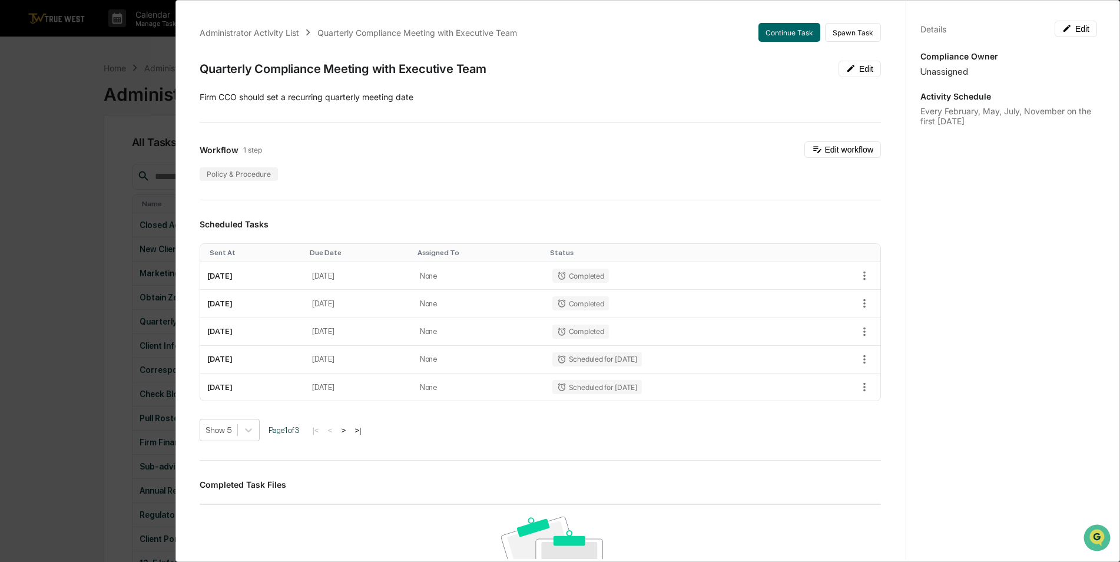
click at [74, 240] on div "Administrator Activity List Quarterly Compliance Meeting with Executive Team Co…" at bounding box center [560, 281] width 1120 height 562
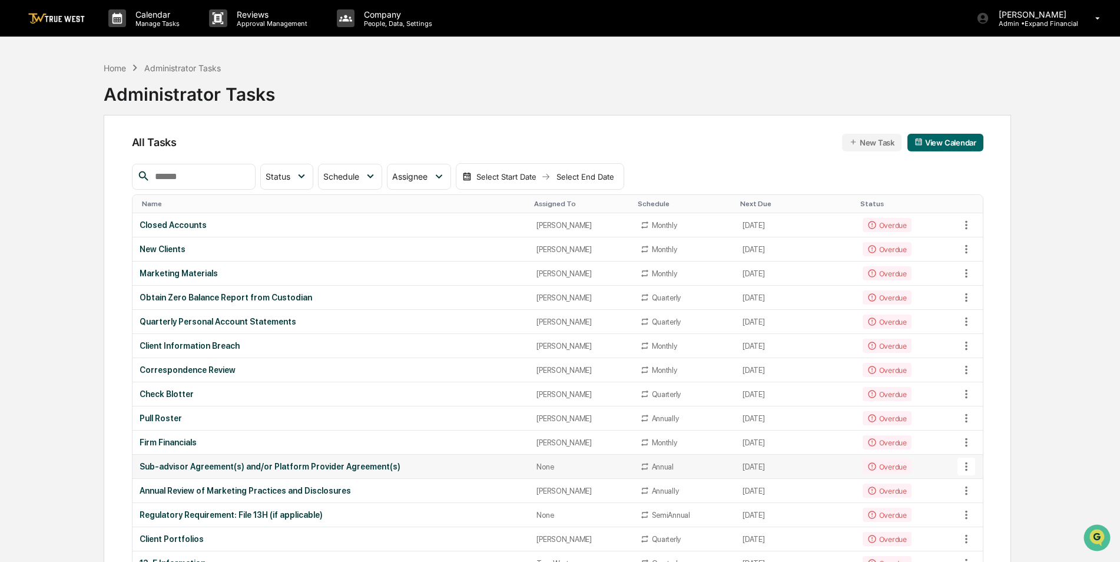
click at [307, 461] on td "Sub-advisor Agreement(s) and/or Platform Provider Agreement(s)" at bounding box center [332, 467] width 398 height 24
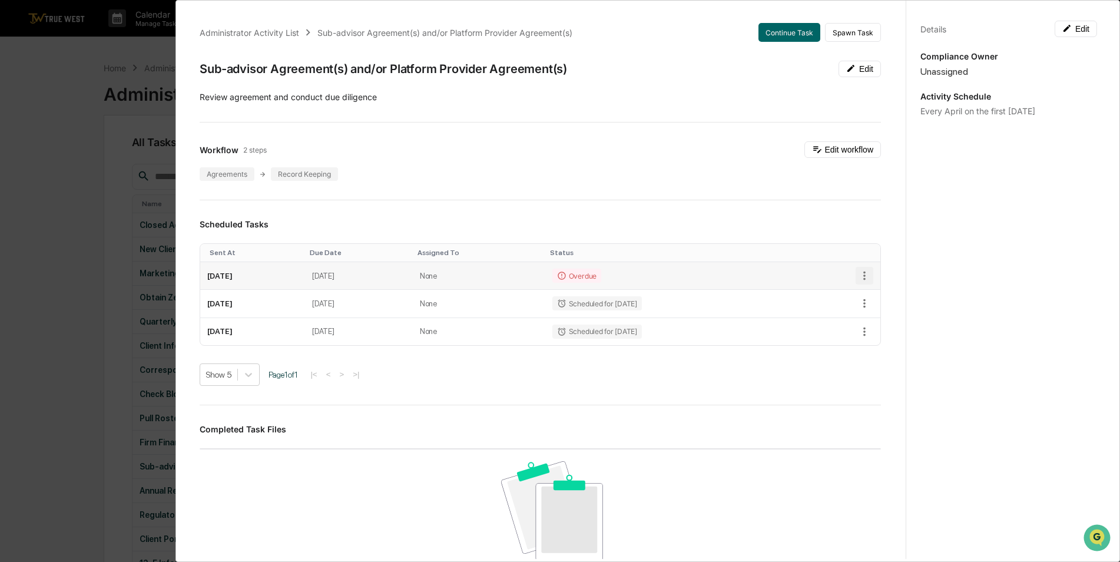
click at [858, 275] on icon "button" at bounding box center [864, 275] width 13 height 13
click at [873, 292] on li "Mark as Completed" at bounding box center [898, 296] width 97 height 22
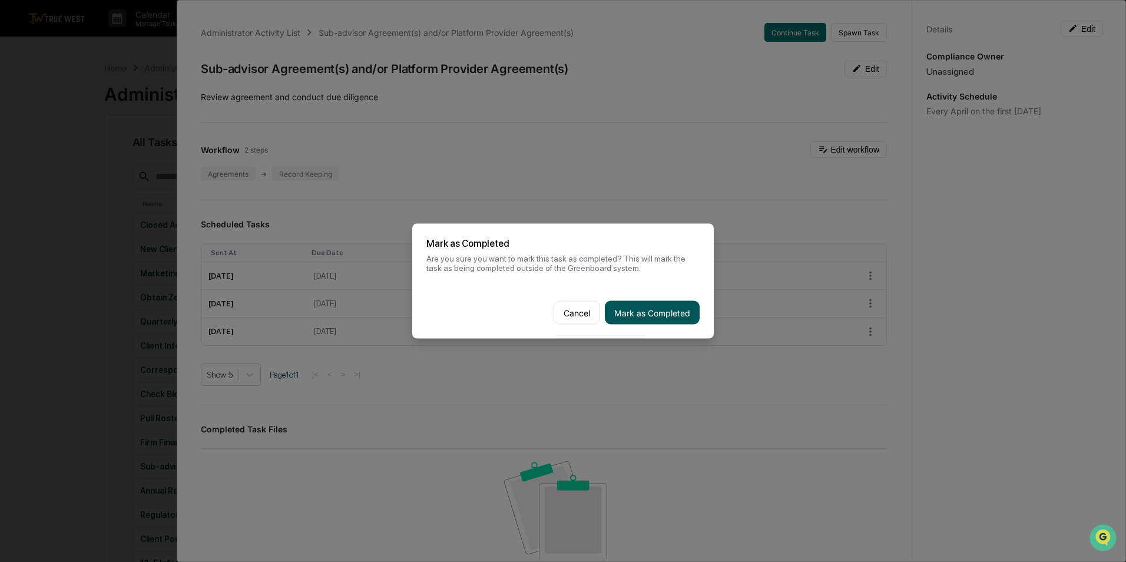
click at [648, 308] on button "Mark as Completed" at bounding box center [652, 313] width 95 height 24
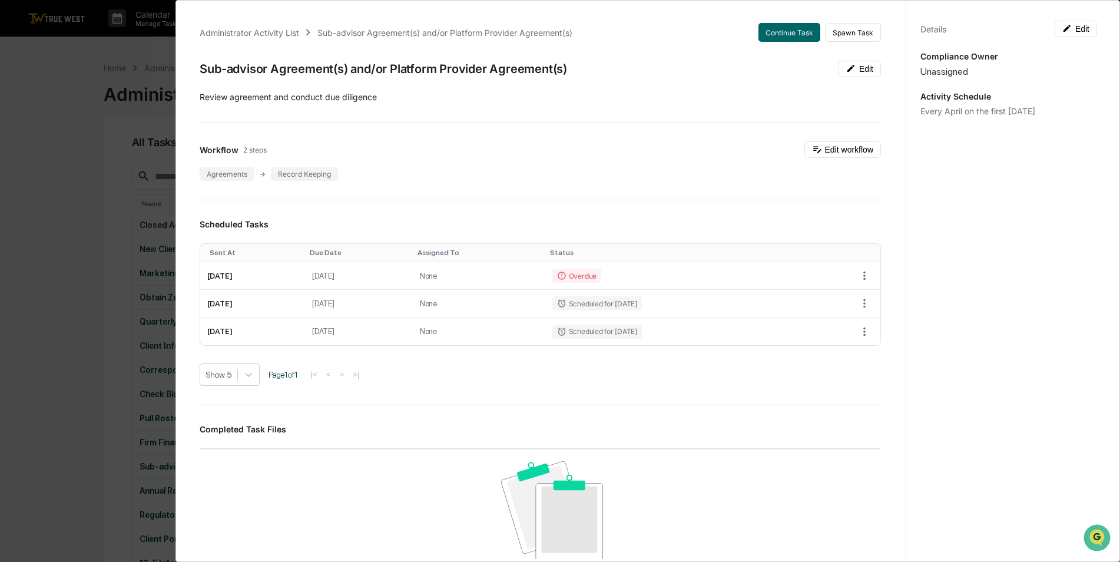
click at [72, 290] on div "Administrator Activity List Sub-advisor Agreement(s) and/or Platform Provider A…" at bounding box center [560, 281] width 1120 height 562
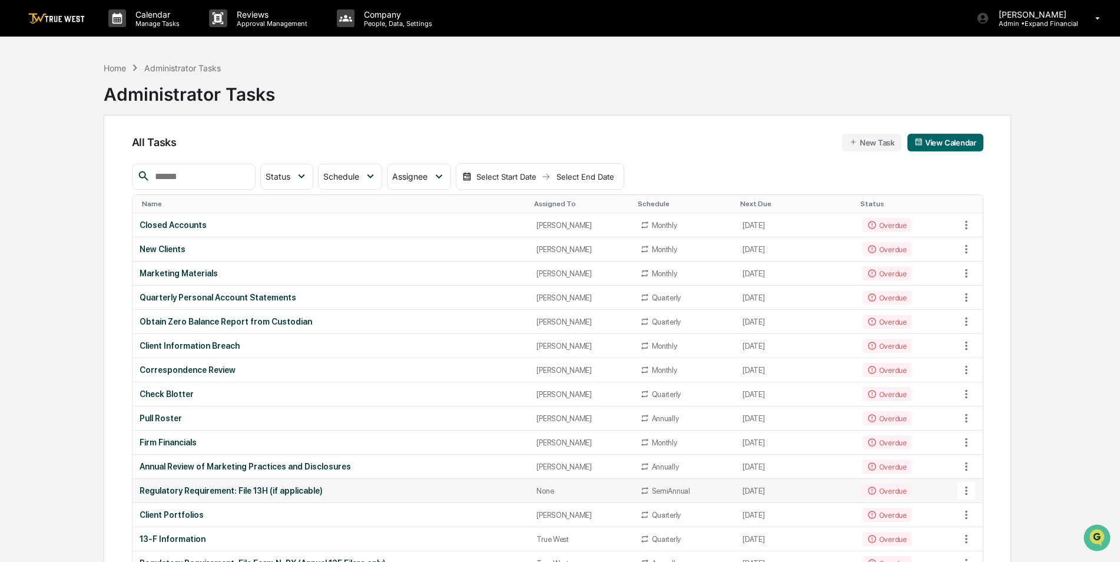
click at [279, 489] on div "Regulatory Requirement: File 13H (if applicable)" at bounding box center [331, 490] width 383 height 9
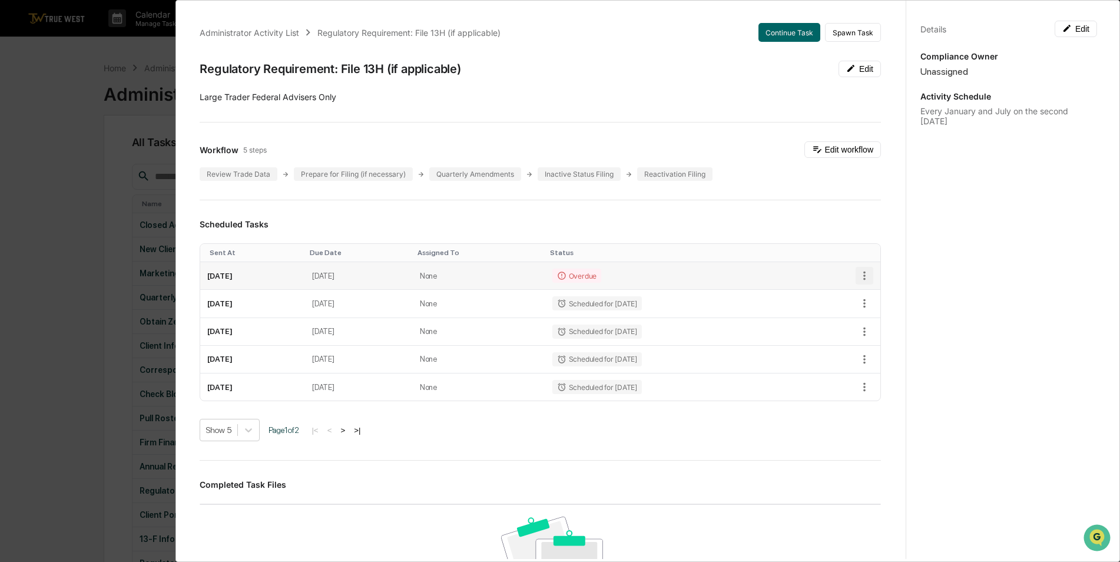
click at [858, 274] on icon "button" at bounding box center [864, 275] width 13 height 13
click at [873, 289] on li "Mark as Completed" at bounding box center [898, 296] width 97 height 22
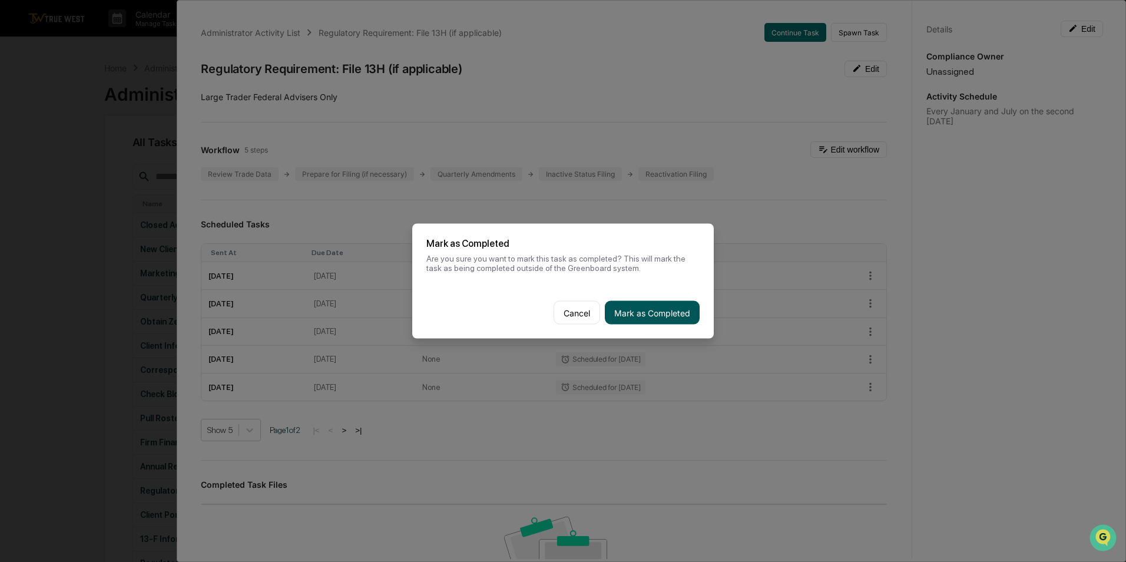
click at [652, 309] on button "Mark as Completed" at bounding box center [652, 313] width 95 height 24
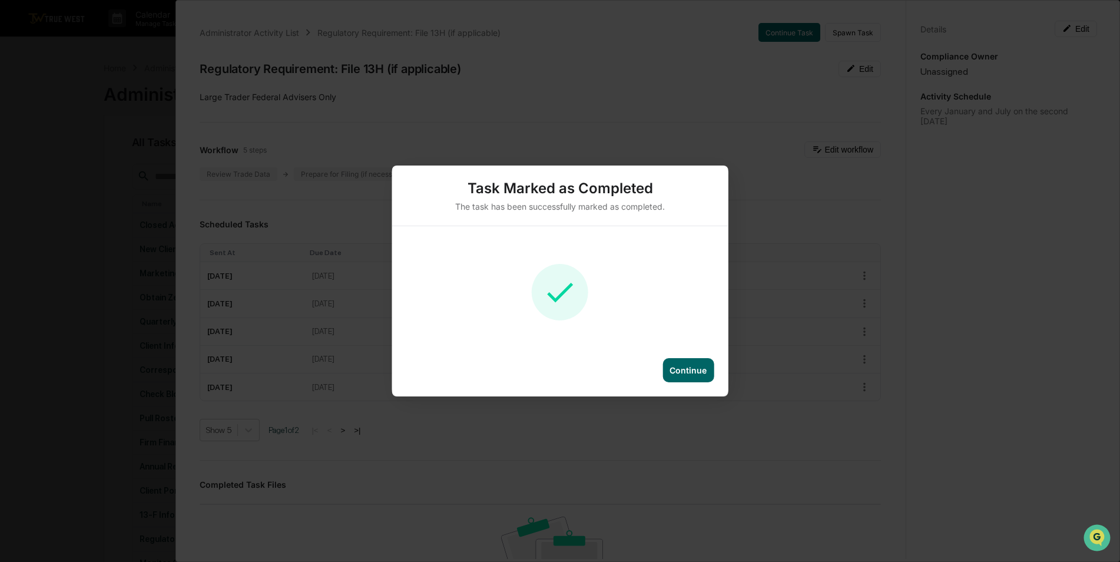
click at [683, 367] on div "Continue" at bounding box center [688, 370] width 37 height 10
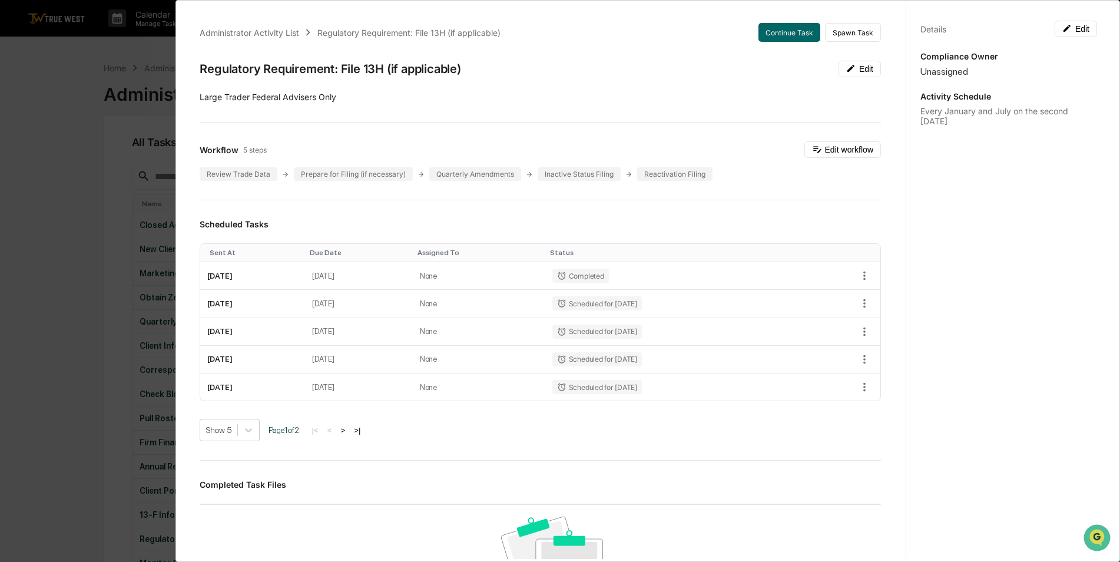
click at [48, 270] on div "Administrator Activity List Regulatory Requirement: File 13H (if applicable) Co…" at bounding box center [560, 281] width 1120 height 562
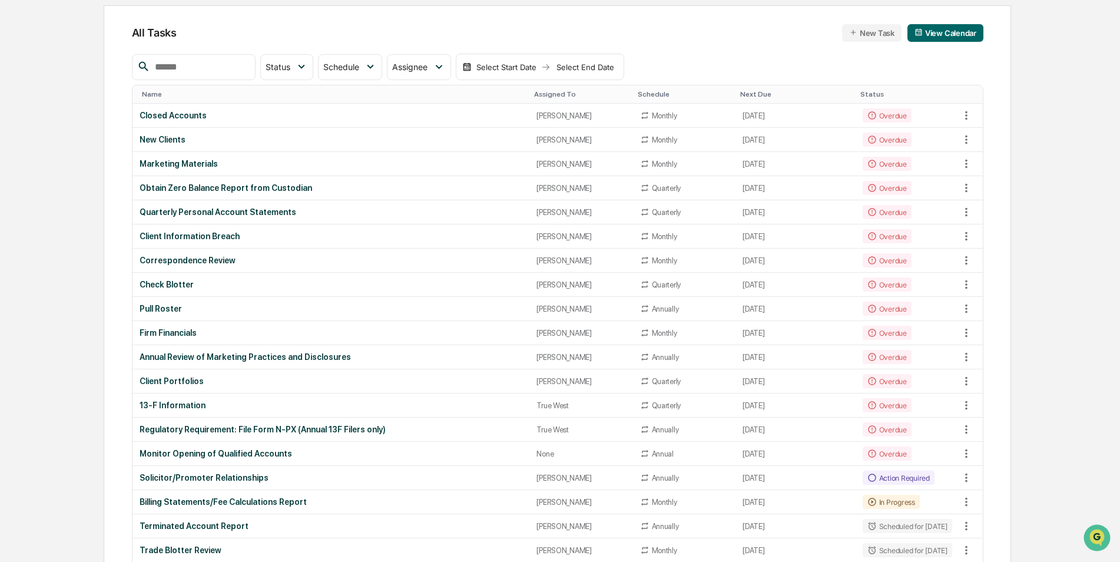
scroll to position [120, 0]
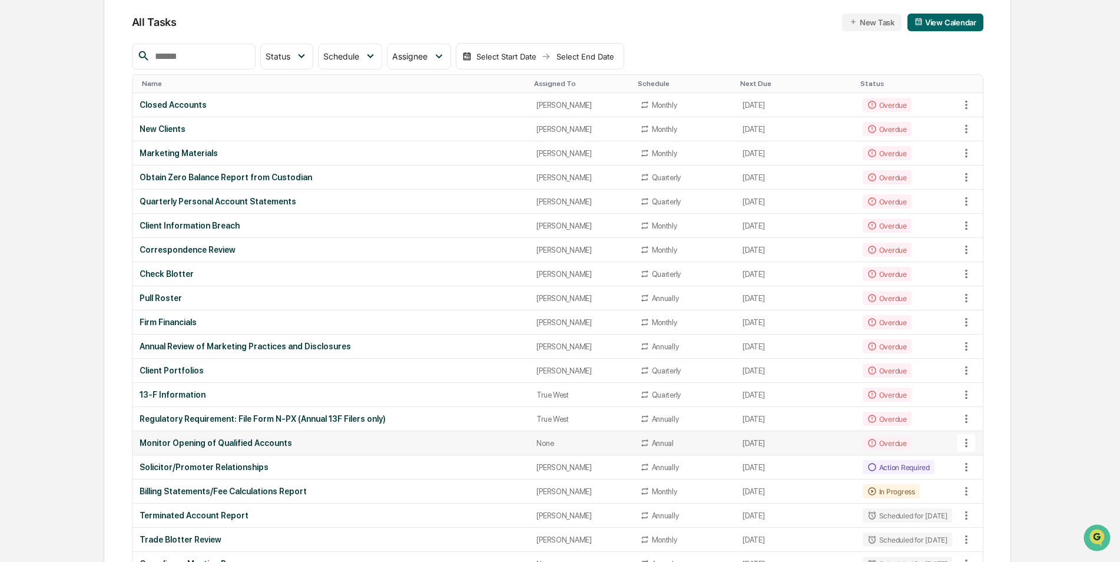
click at [223, 444] on div "Monitor Opening of Qualified Accounts" at bounding box center [331, 442] width 383 height 9
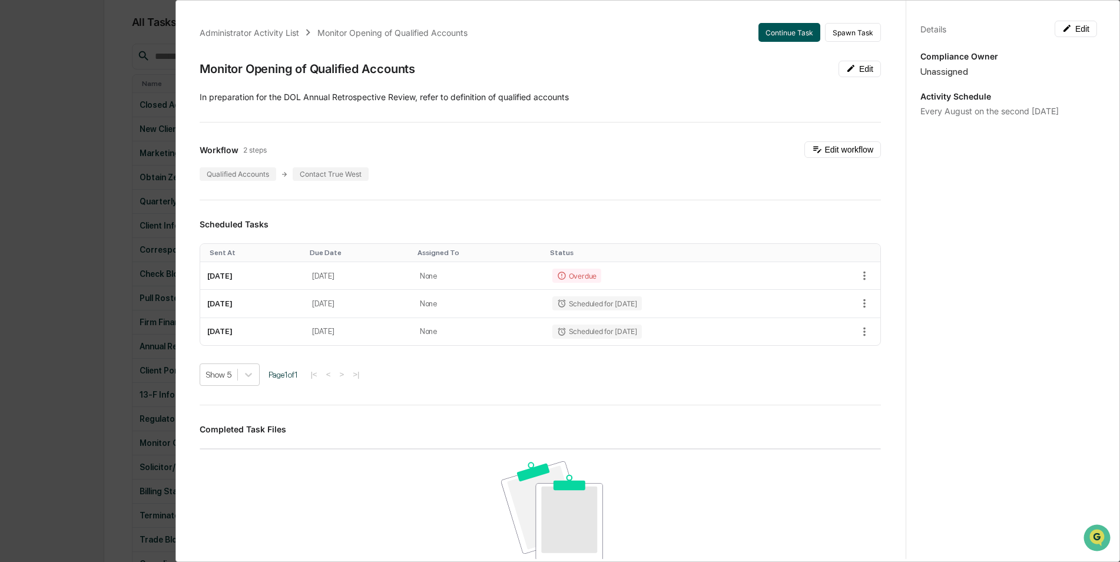
click at [776, 35] on button "Continue Task" at bounding box center [789, 32] width 62 height 19
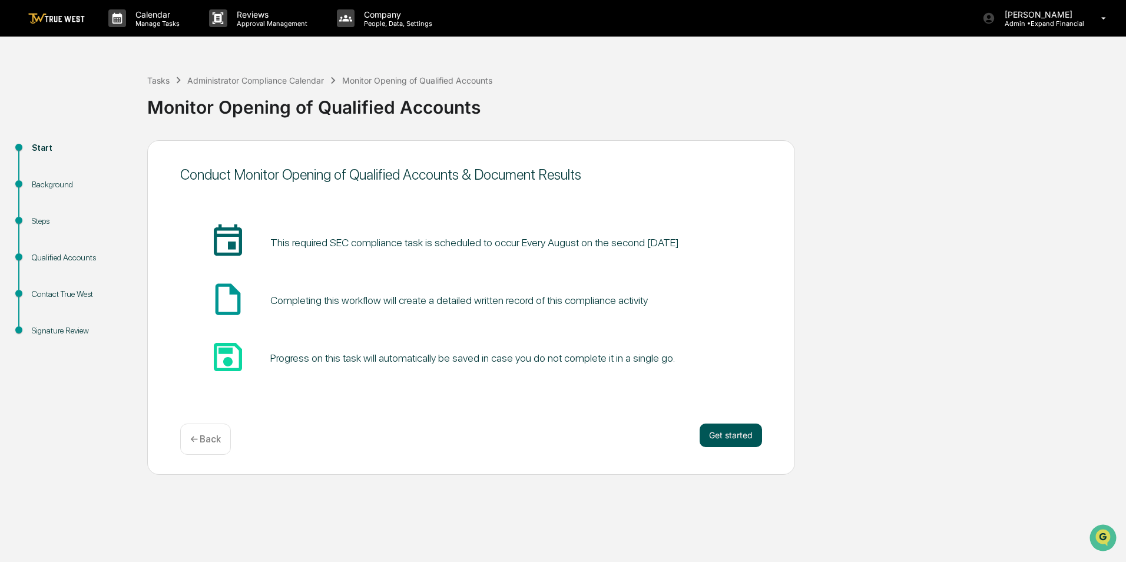
click at [746, 436] on button "Get started" at bounding box center [731, 435] width 62 height 24
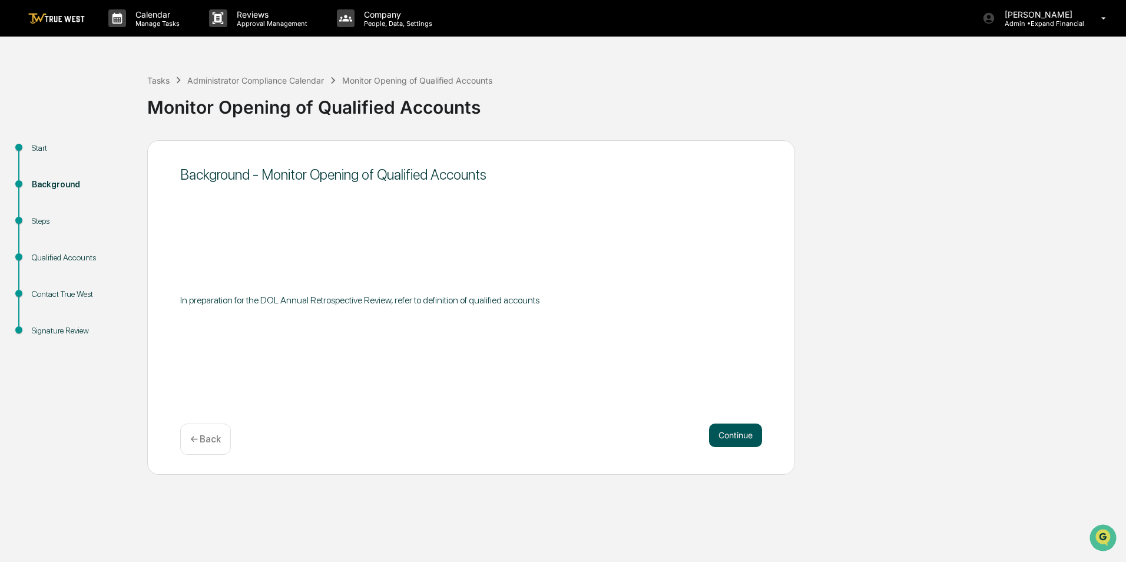
click at [746, 439] on button "Continue" at bounding box center [735, 435] width 53 height 24
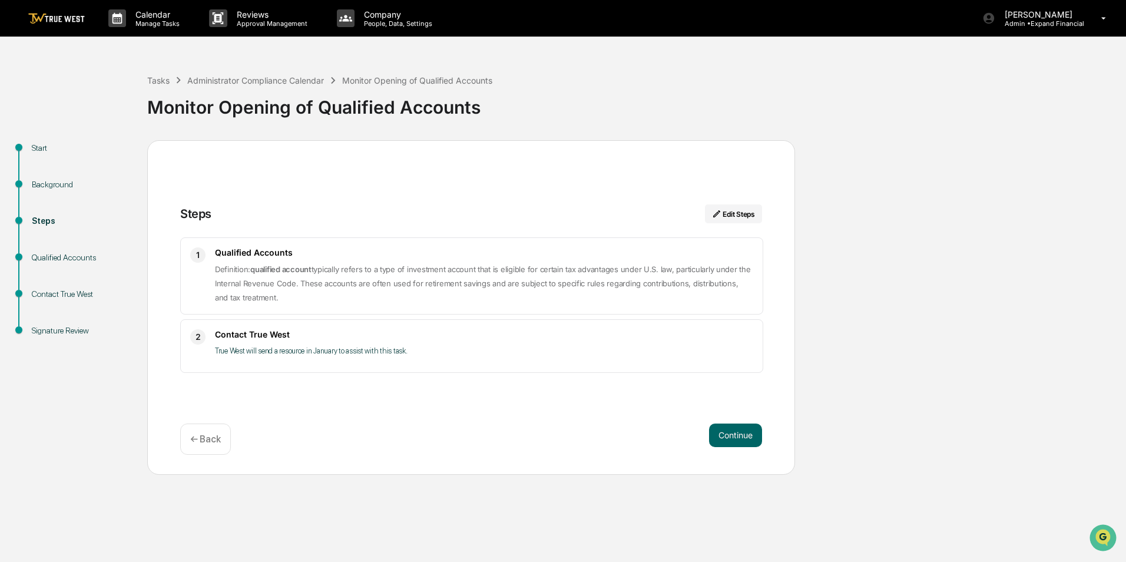
click at [746, 439] on button "Continue" at bounding box center [735, 435] width 53 height 24
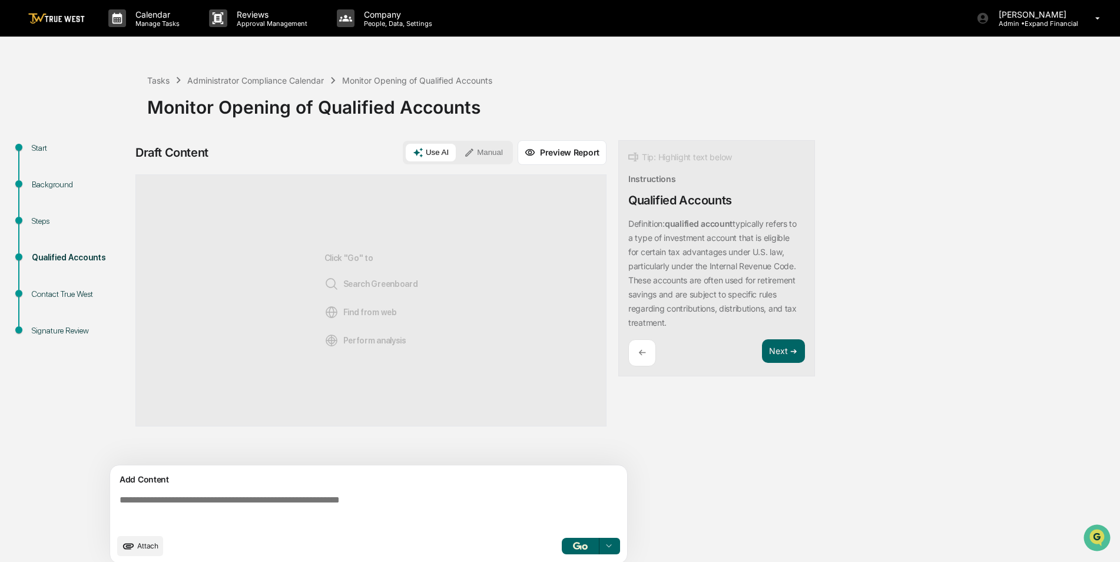
click at [323, 511] on textarea at bounding box center [371, 511] width 512 height 42
click at [575, 542] on img "button" at bounding box center [580, 546] width 14 height 8
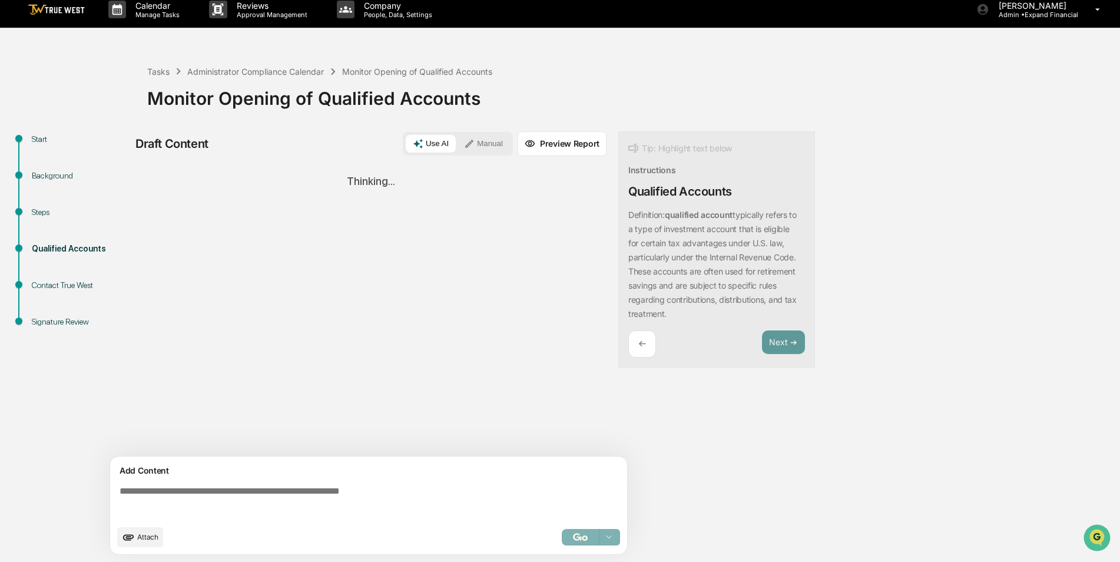
click at [346, 495] on textarea at bounding box center [371, 502] width 512 height 42
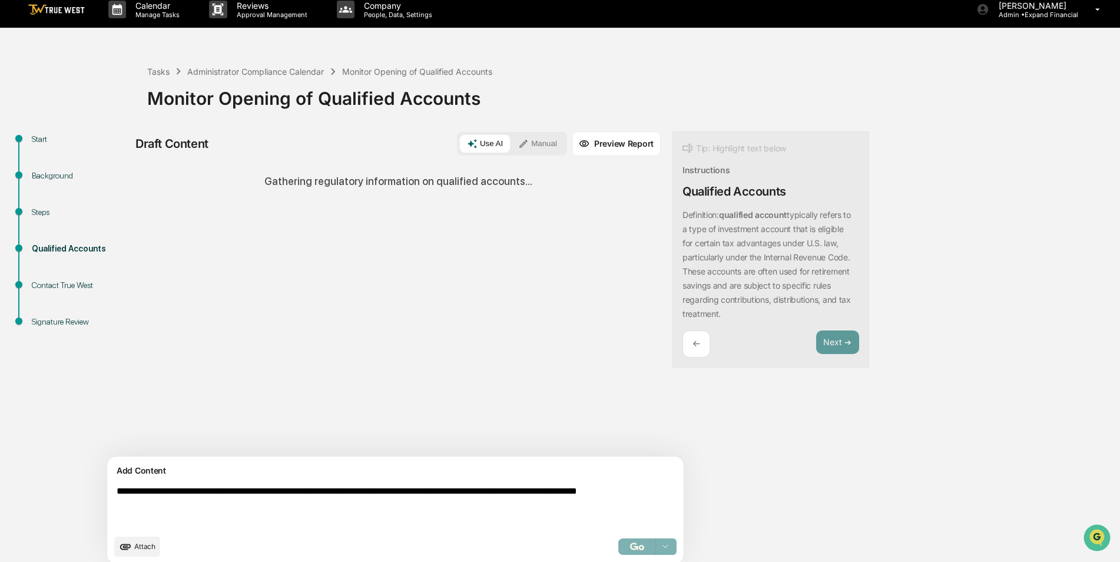
type textarea "**********"
click at [460, 143] on button "Use AI" at bounding box center [485, 144] width 50 height 18
click at [511, 140] on button "Manual" at bounding box center [537, 144] width 53 height 18
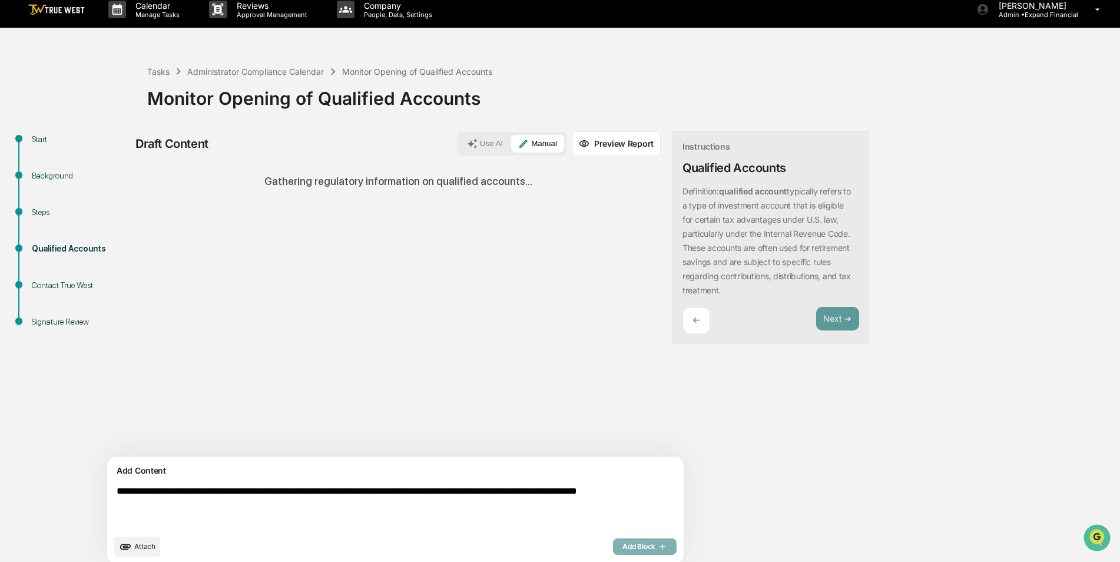
click at [460, 139] on button "Use AI" at bounding box center [485, 144] width 50 height 18
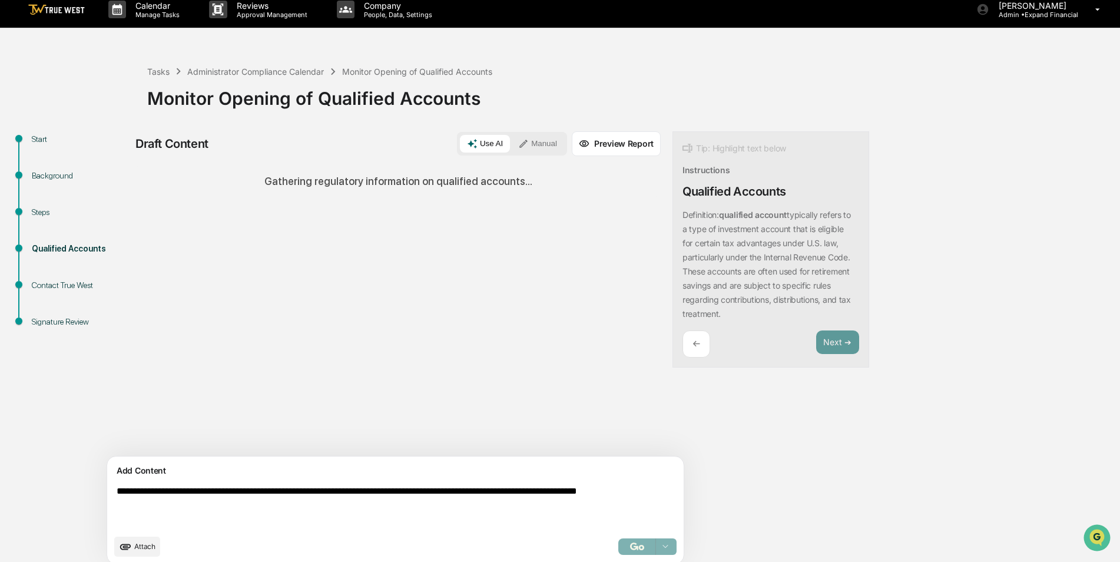
click at [618, 551] on div "Select..." at bounding box center [647, 546] width 58 height 16
click at [523, 506] on textarea "**********" at bounding box center [368, 507] width 512 height 52
click at [235, 501] on textarea "**********" at bounding box center [368, 507] width 512 height 52
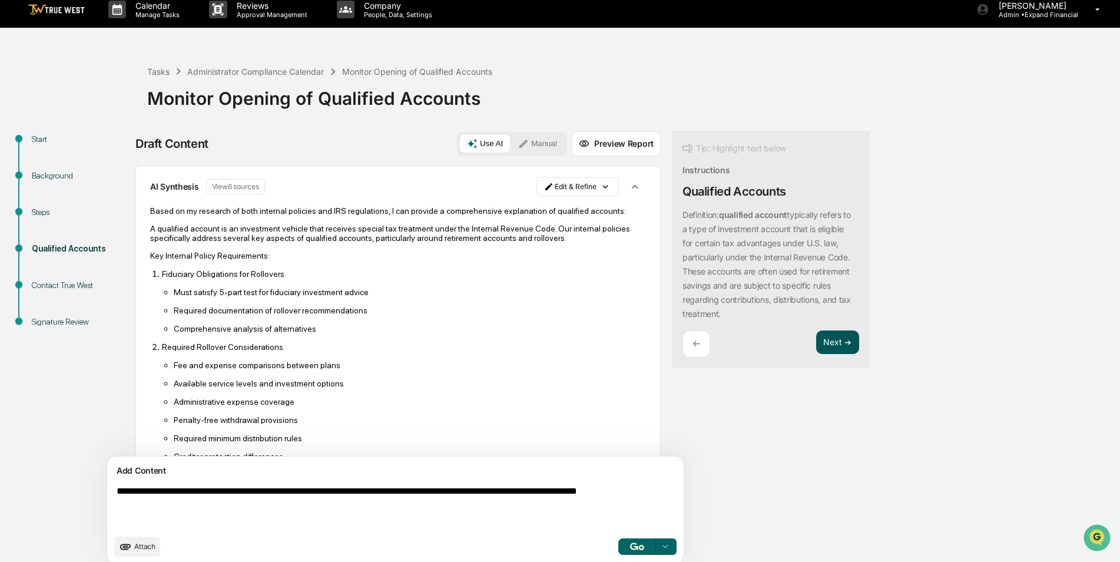
click at [816, 344] on button "Next ➔" at bounding box center [837, 342] width 43 height 24
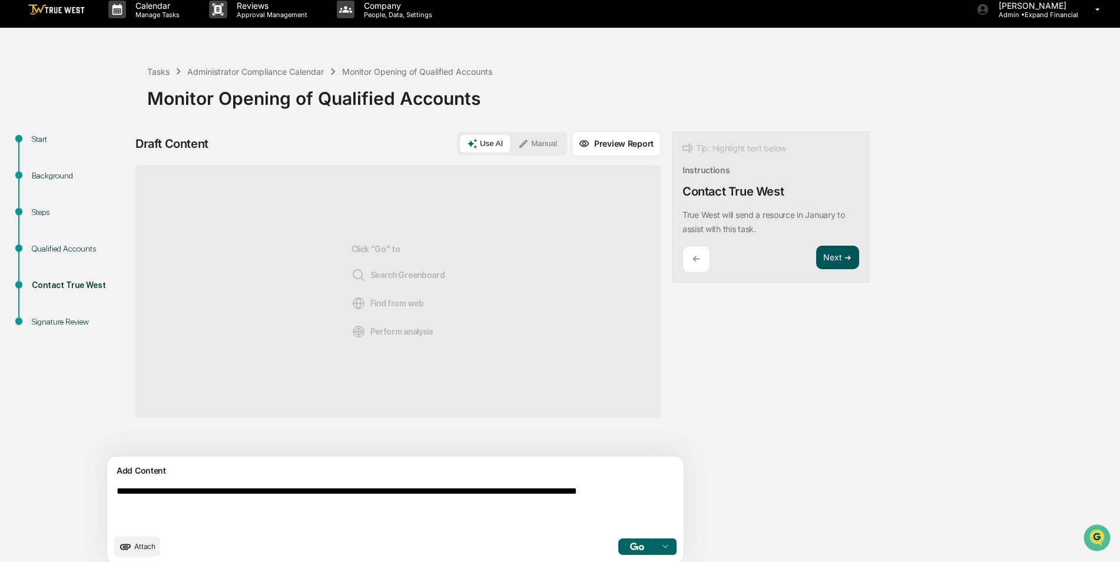
click at [816, 253] on button "Next ➔" at bounding box center [837, 258] width 43 height 24
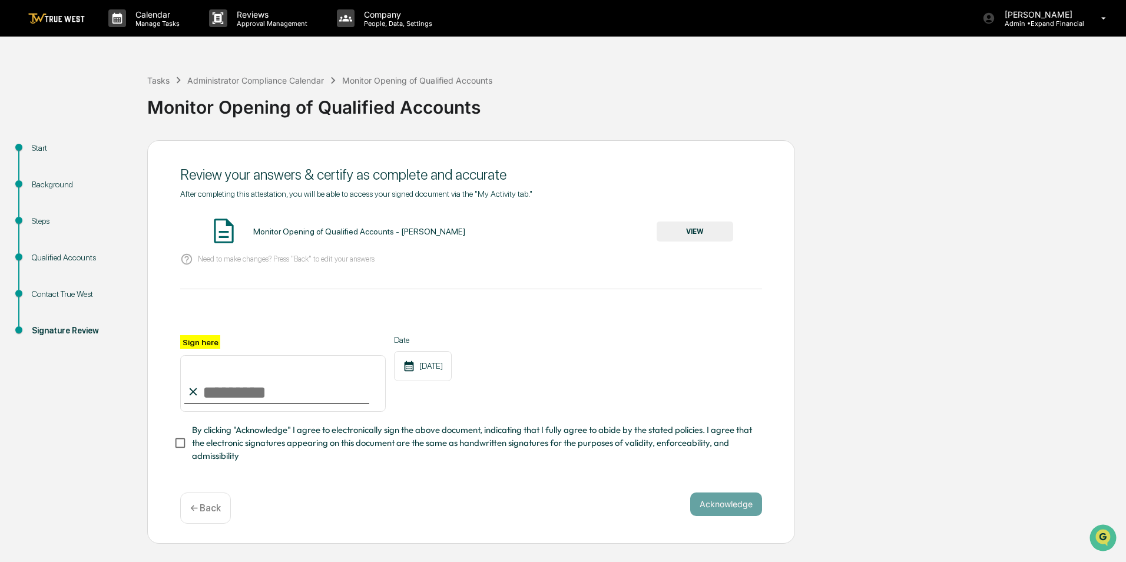
click at [695, 232] on button "VIEW" at bounding box center [695, 231] width 77 height 20
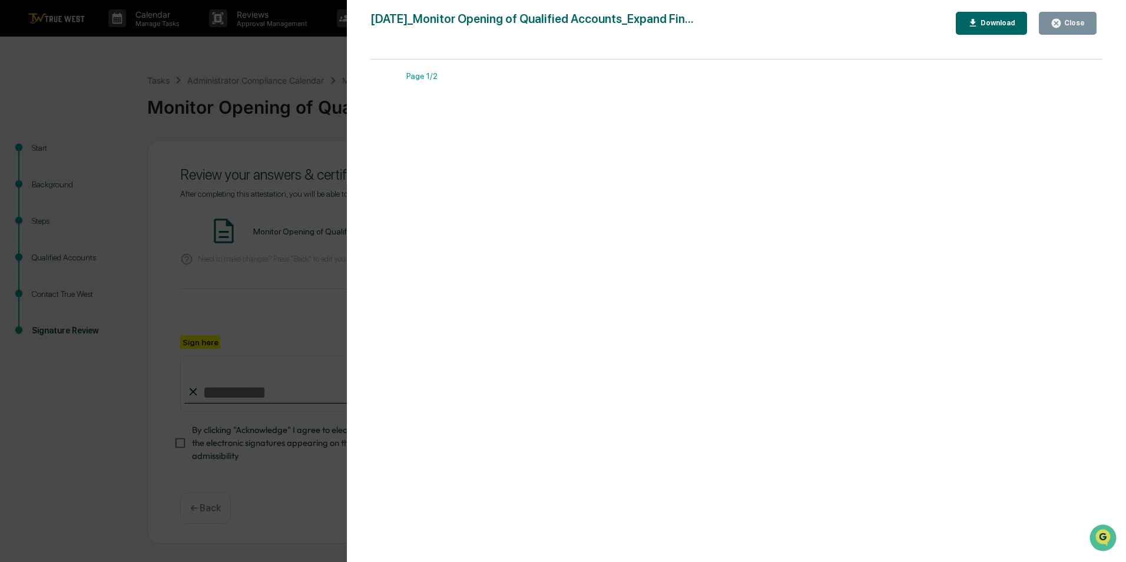
click at [1087, 24] on button "Close" at bounding box center [1068, 23] width 58 height 23
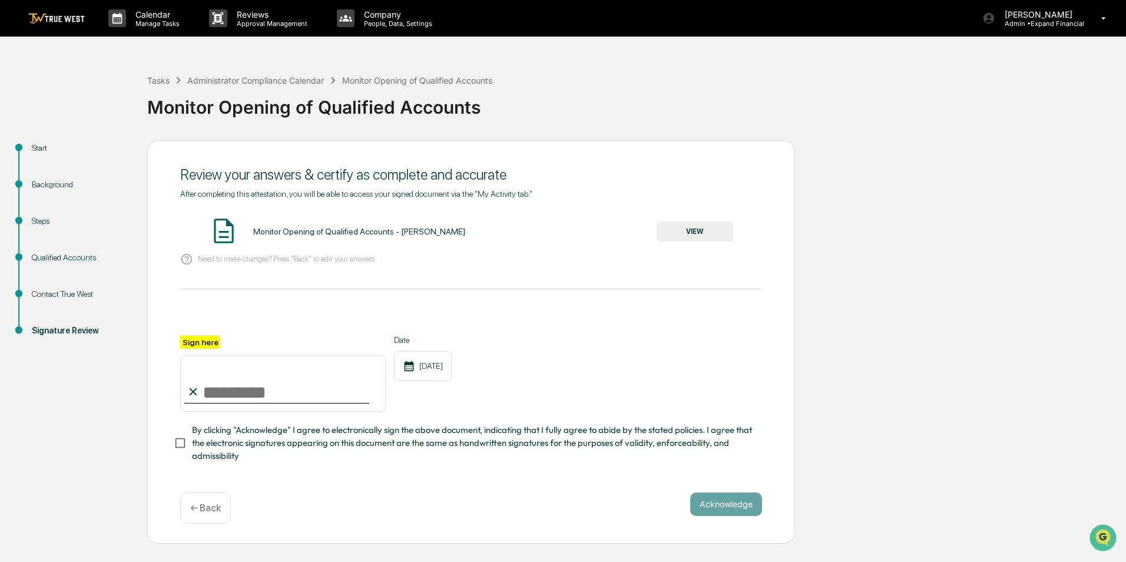
click at [262, 368] on input "Sign here" at bounding box center [283, 383] width 206 height 57
type input "**********"
click at [725, 505] on button "Acknowledge" at bounding box center [726, 504] width 72 height 24
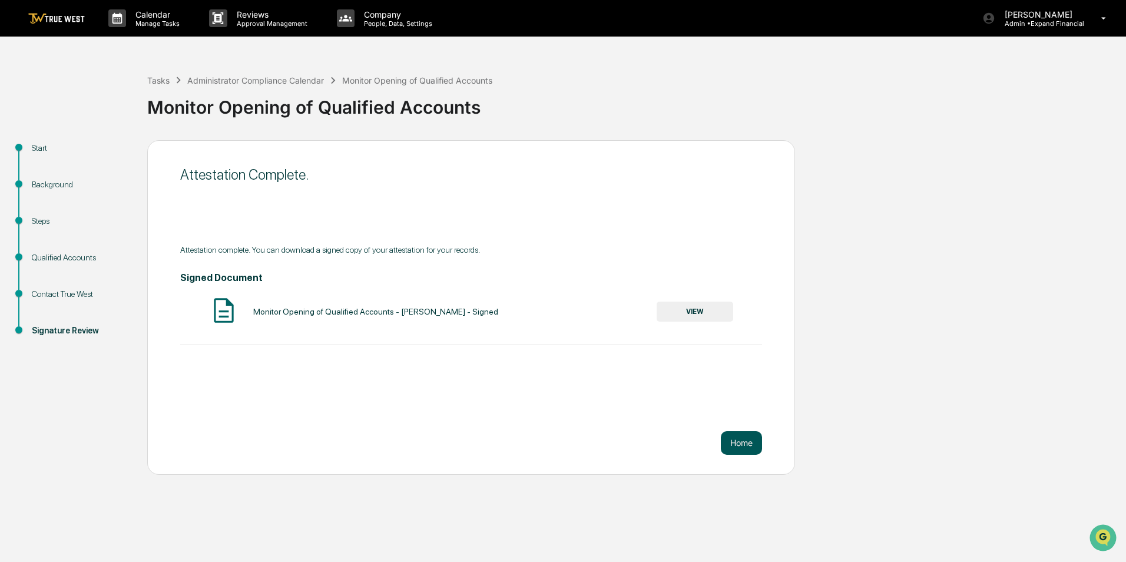
click at [728, 440] on button "Home" at bounding box center [741, 443] width 41 height 24
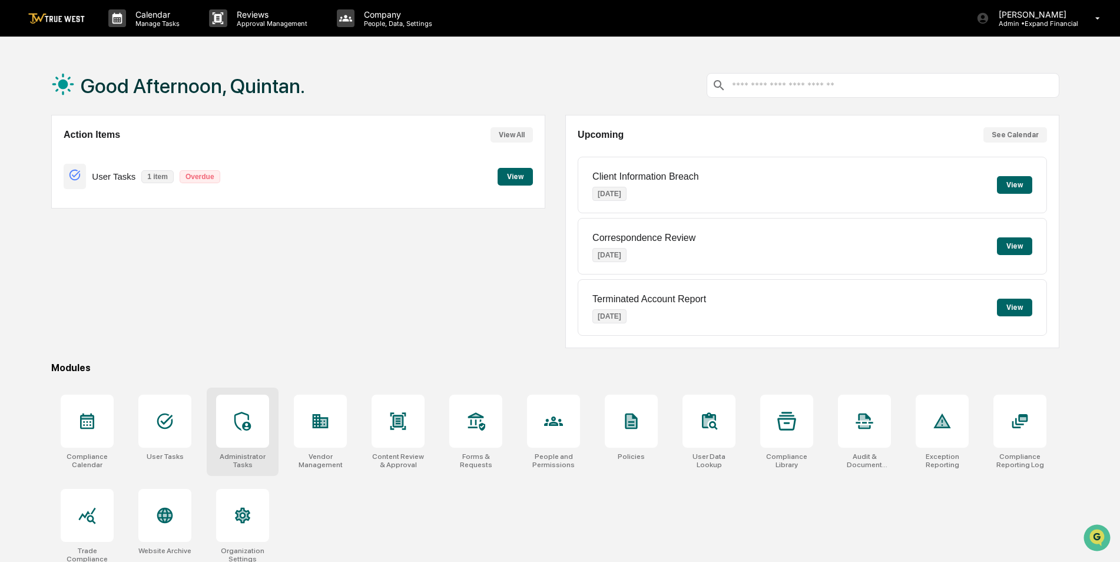
click at [226, 437] on div at bounding box center [242, 421] width 53 height 53
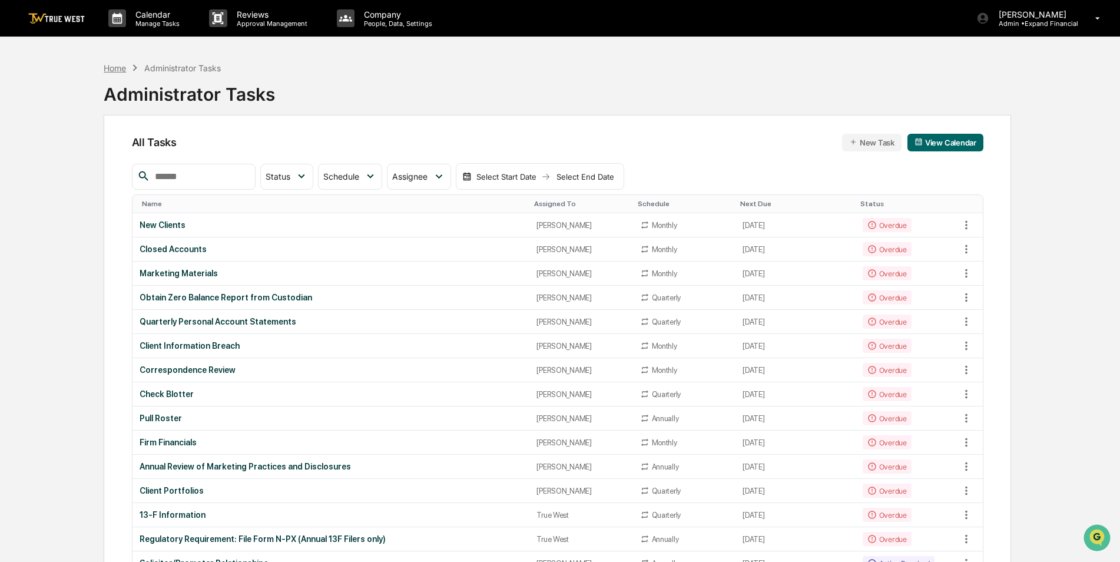
click at [117, 69] on div "Home" at bounding box center [115, 68] width 22 height 10
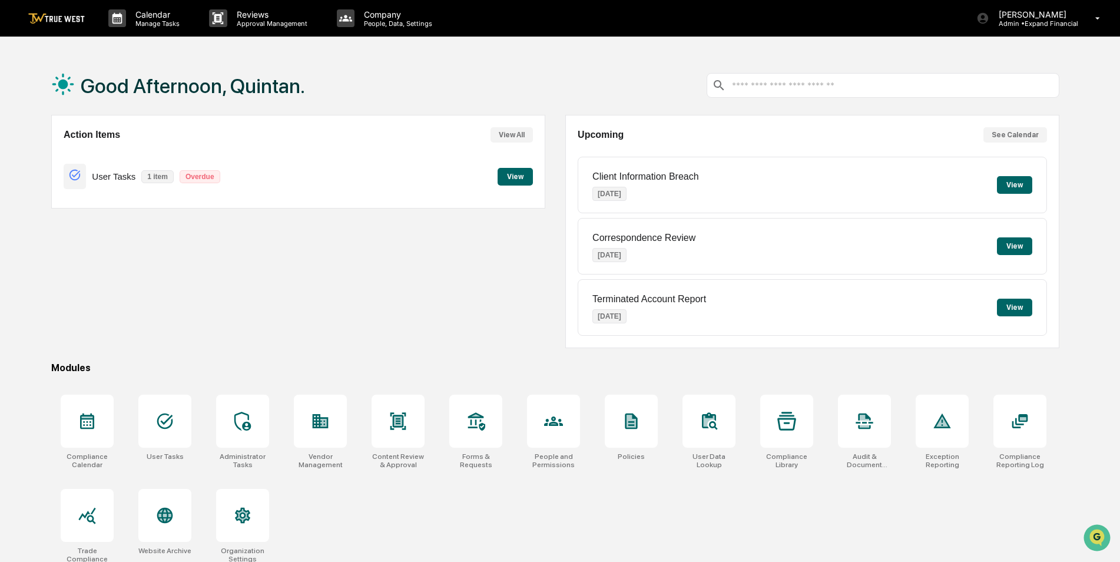
click at [516, 173] on button "View" at bounding box center [515, 177] width 35 height 18
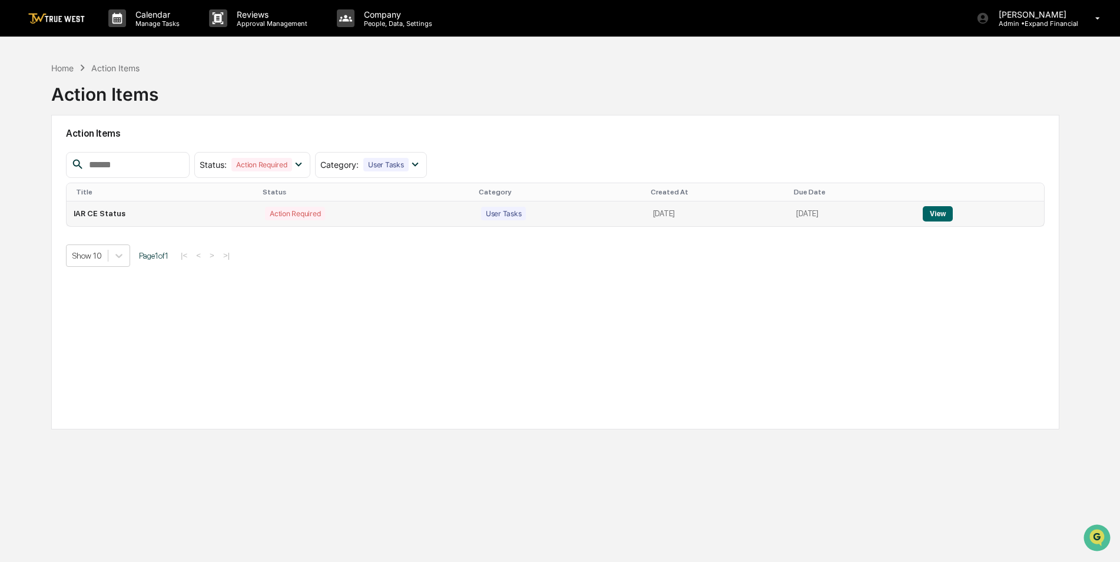
click at [940, 213] on button "View" at bounding box center [938, 213] width 30 height 15
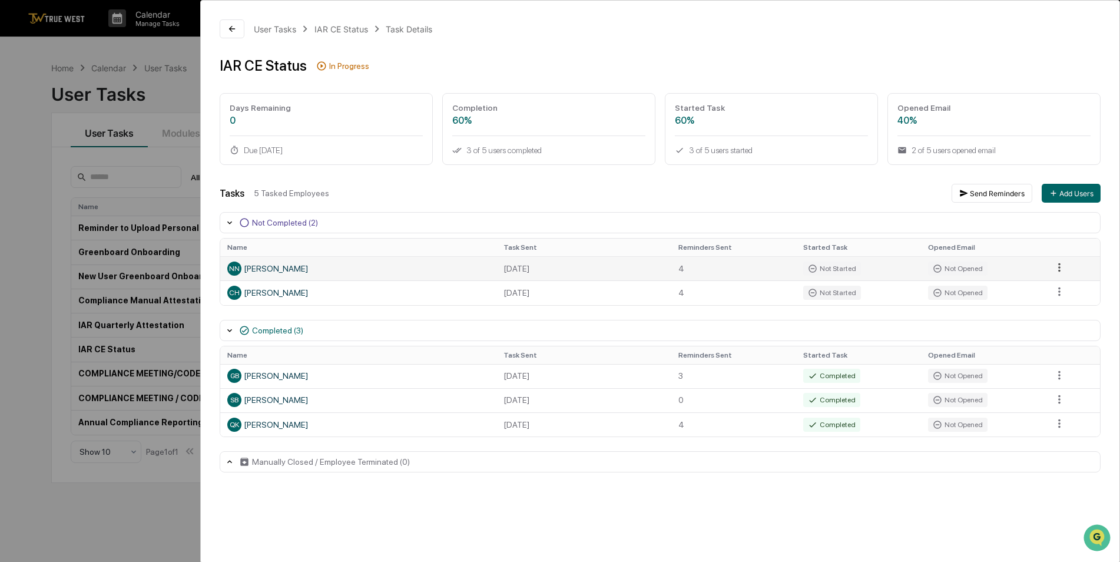
click at [1055, 270] on html "Calendar Manage Tasks Reviews Approval Management Company People, Data, Setting…" at bounding box center [560, 281] width 1120 height 562
click at [1066, 287] on div "Close Task" at bounding box center [1066, 288] width 89 height 19
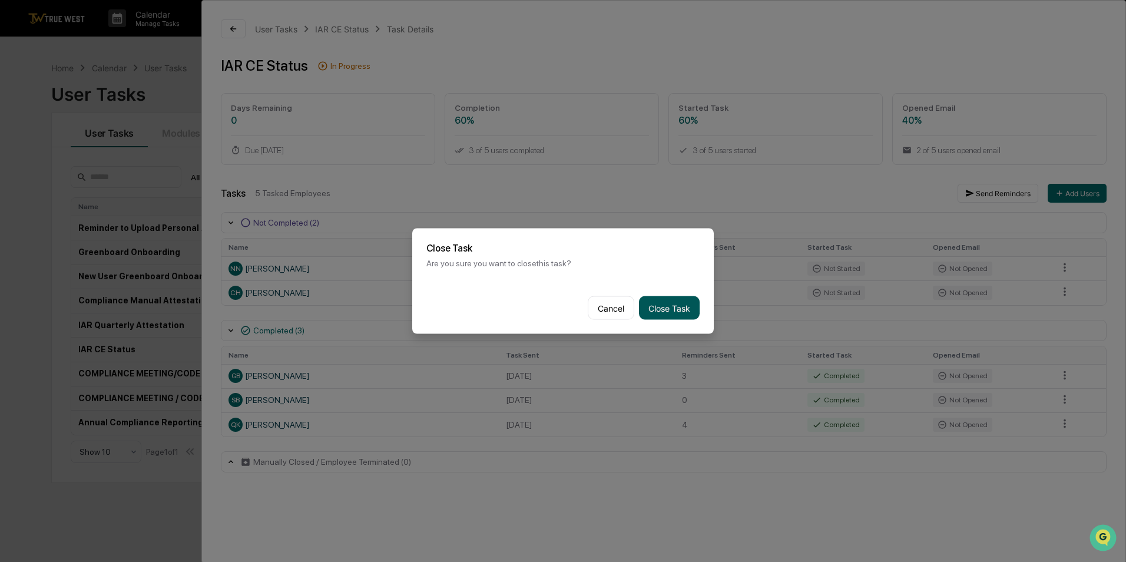
click at [665, 303] on button "Close Task" at bounding box center [669, 308] width 61 height 24
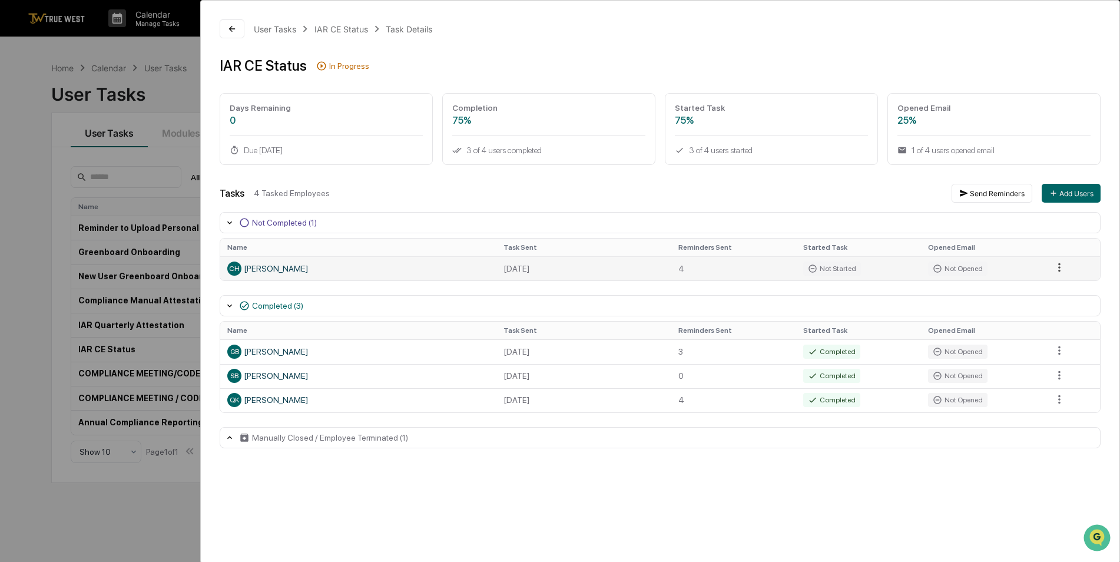
click at [1065, 267] on html "Calendar Manage Tasks Reviews Approval Management Company People, Data, Setting…" at bounding box center [560, 281] width 1120 height 562
click at [1062, 284] on div "Close Task" at bounding box center [1066, 288] width 89 height 19
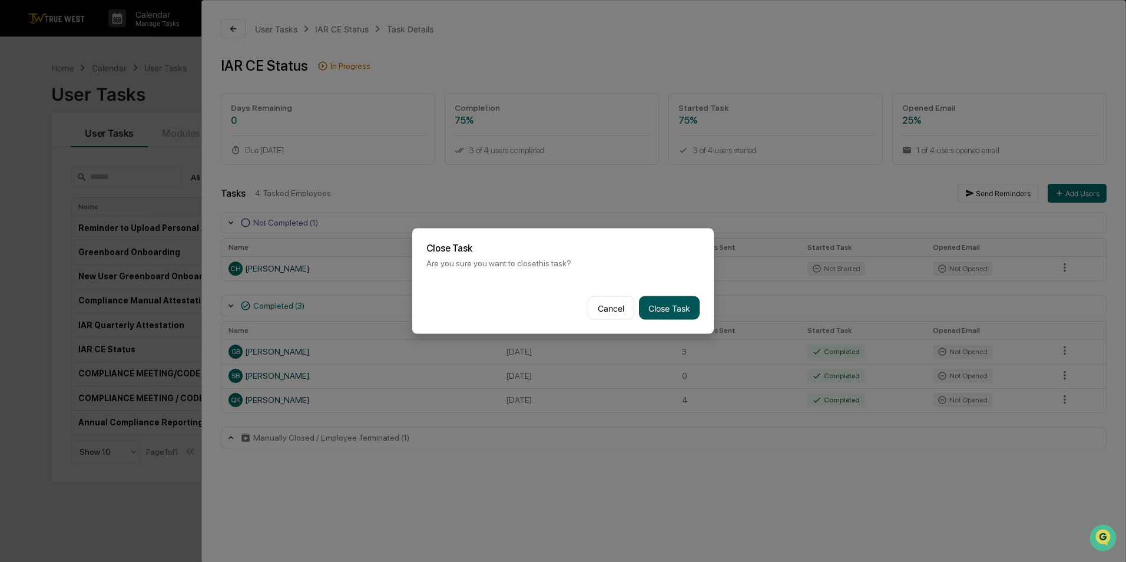
click at [665, 309] on button "Close Task" at bounding box center [669, 308] width 61 height 24
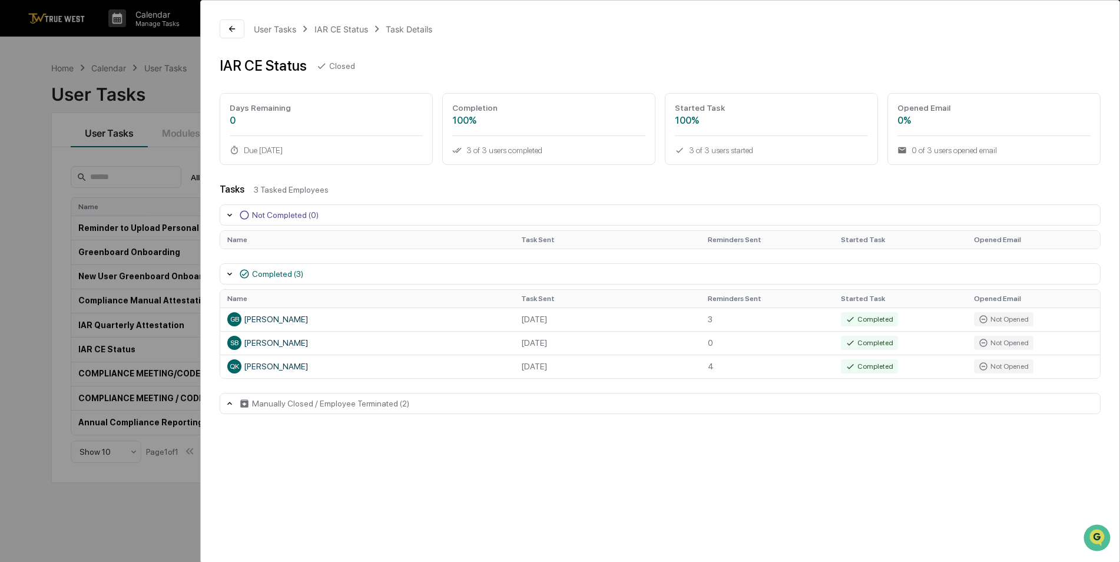
click at [232, 400] on icon at bounding box center [229, 403] width 9 height 9
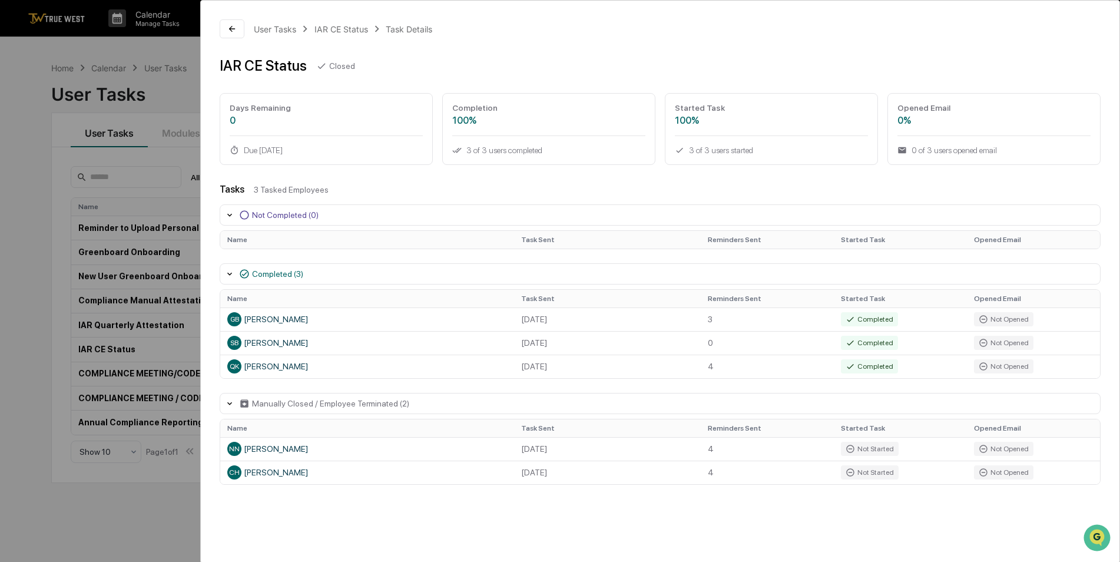
click at [42, 155] on div "User Tasks IAR CE Status Task Details IAR CE Status Closed Days Remaining 0 Due…" at bounding box center [560, 281] width 1120 height 562
